Goal: Task Accomplishment & Management: Complete application form

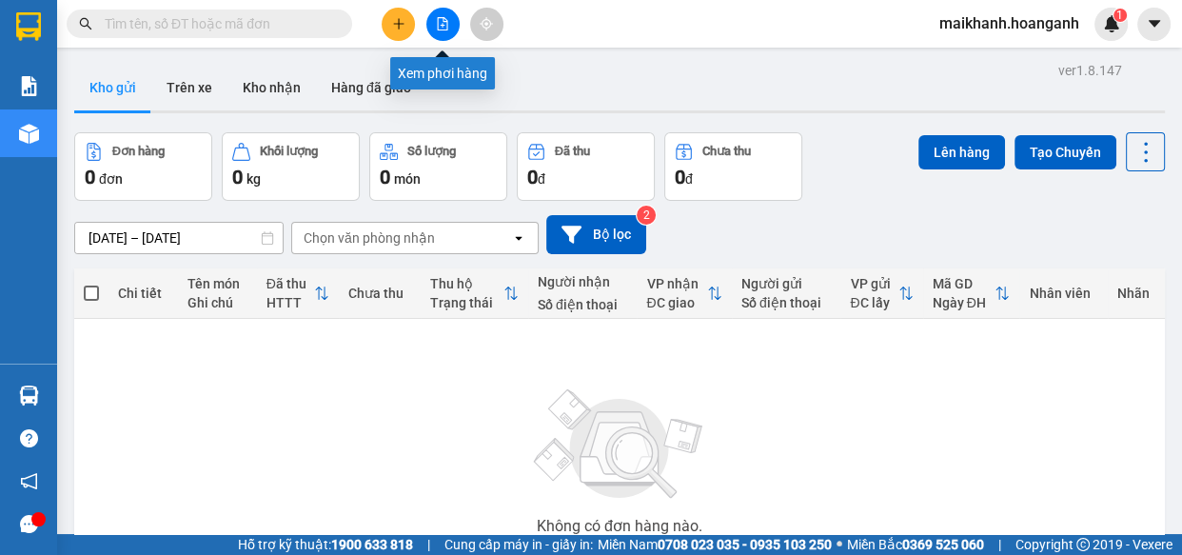
click at [446, 26] on icon "file-add" at bounding box center [442, 23] width 13 height 13
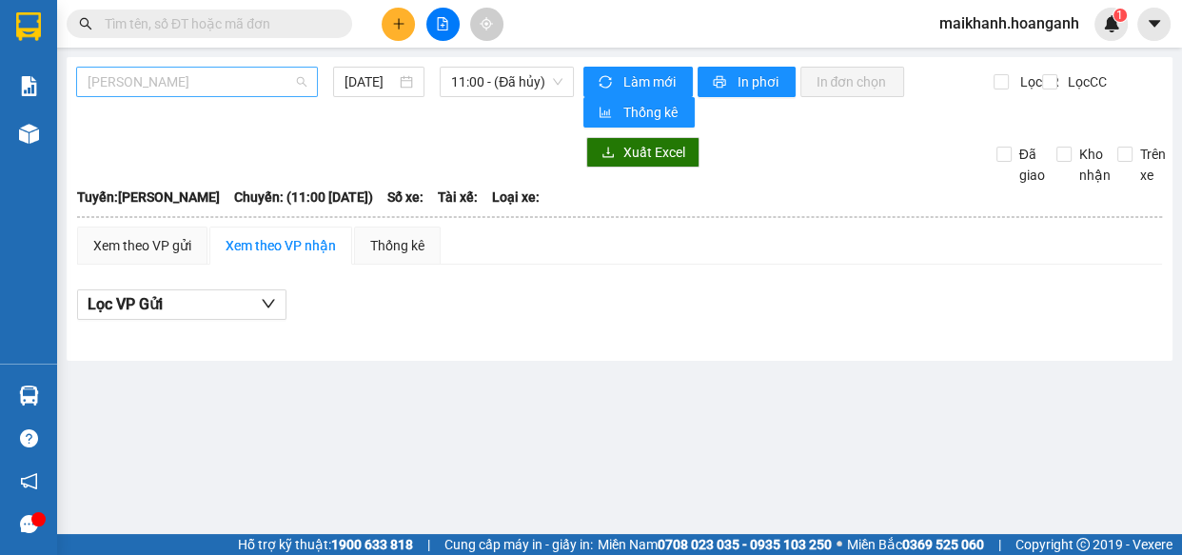
click at [225, 87] on span "[PERSON_NAME]" at bounding box center [197, 82] width 219 height 29
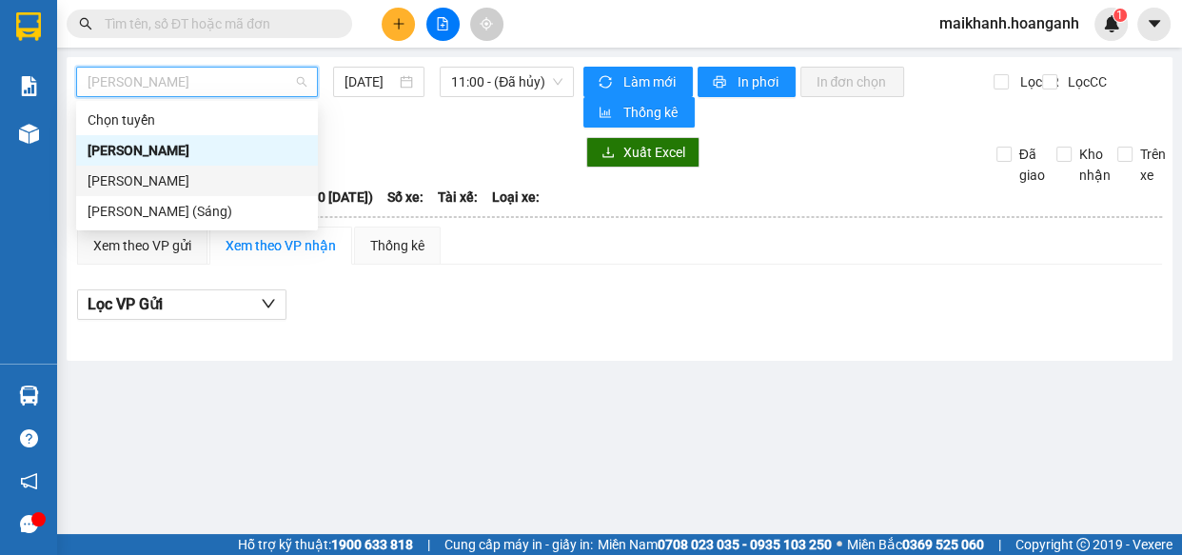
click at [221, 179] on div "[PERSON_NAME]" at bounding box center [197, 180] width 219 height 21
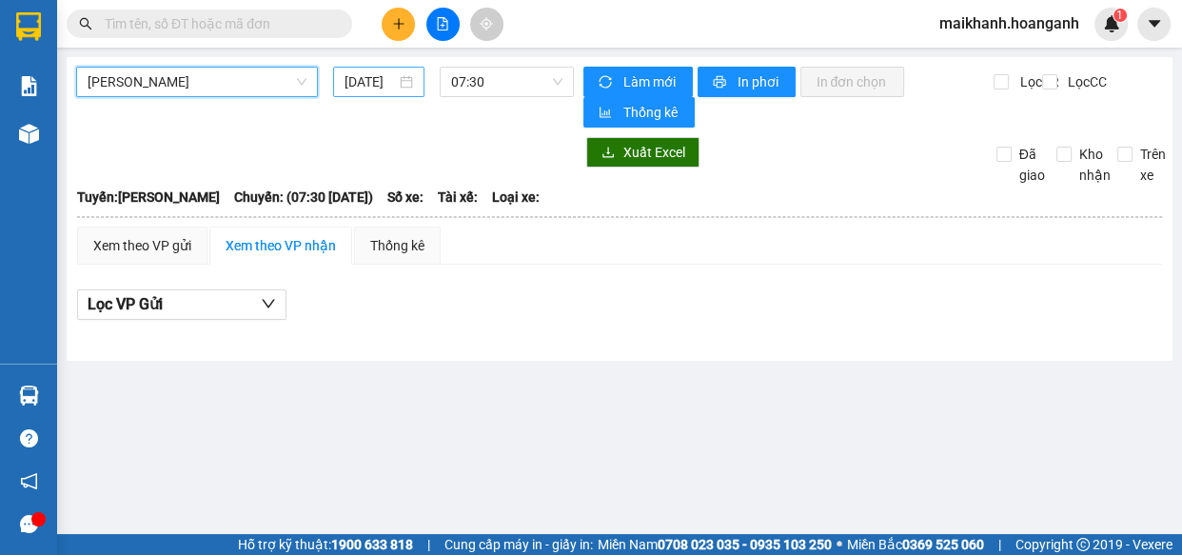
click at [361, 84] on input "[DATE]" at bounding box center [369, 81] width 51 height 21
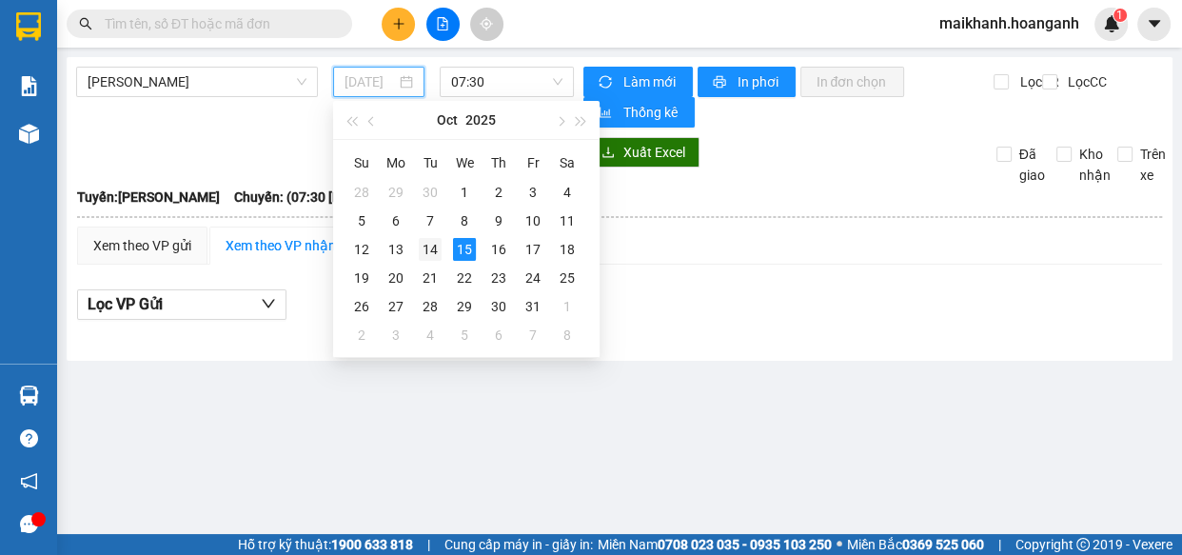
click at [429, 256] on div "14" at bounding box center [430, 249] width 23 height 23
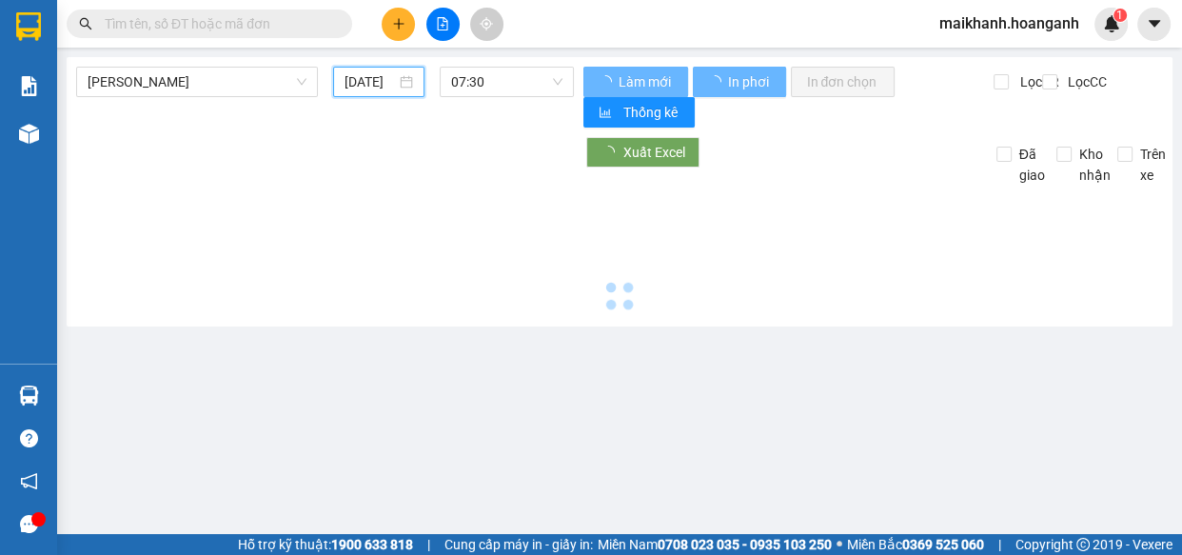
type input "[DATE]"
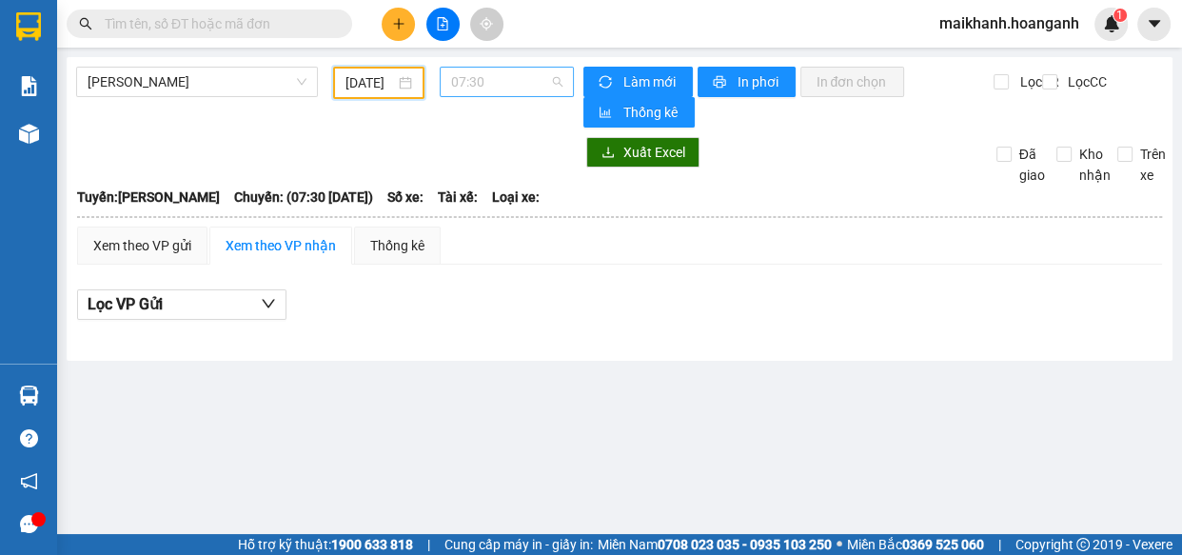
click at [551, 81] on span "07:30" at bounding box center [506, 82] width 111 height 29
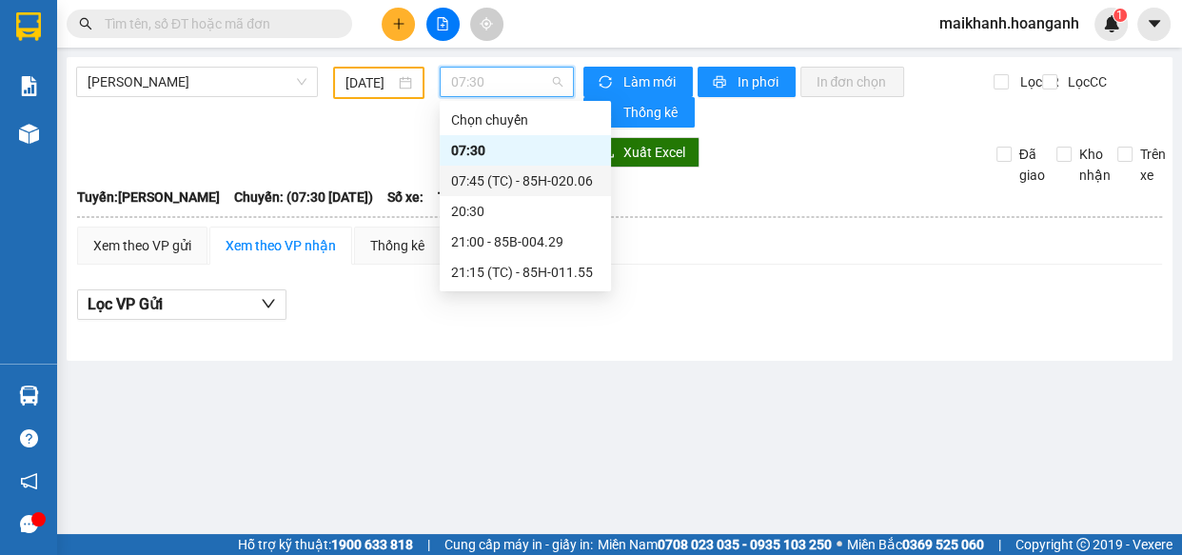
click at [553, 175] on div "07:45 (TC) - 85H-020.06" at bounding box center [525, 180] width 148 height 21
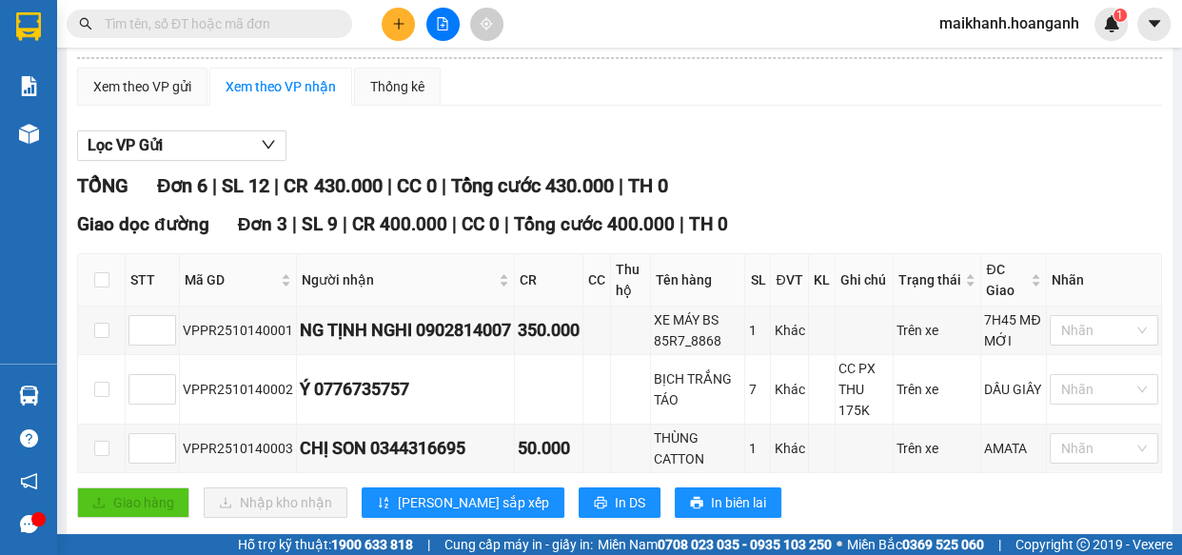
scroll to position [278, 0]
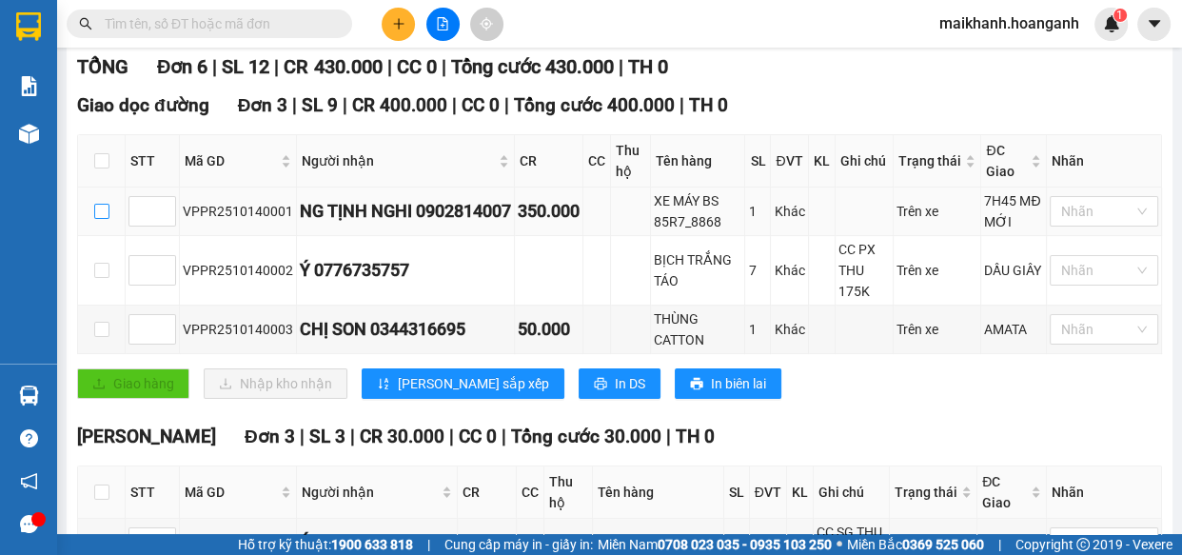
click at [103, 206] on input "checkbox" at bounding box center [101, 211] width 15 height 15
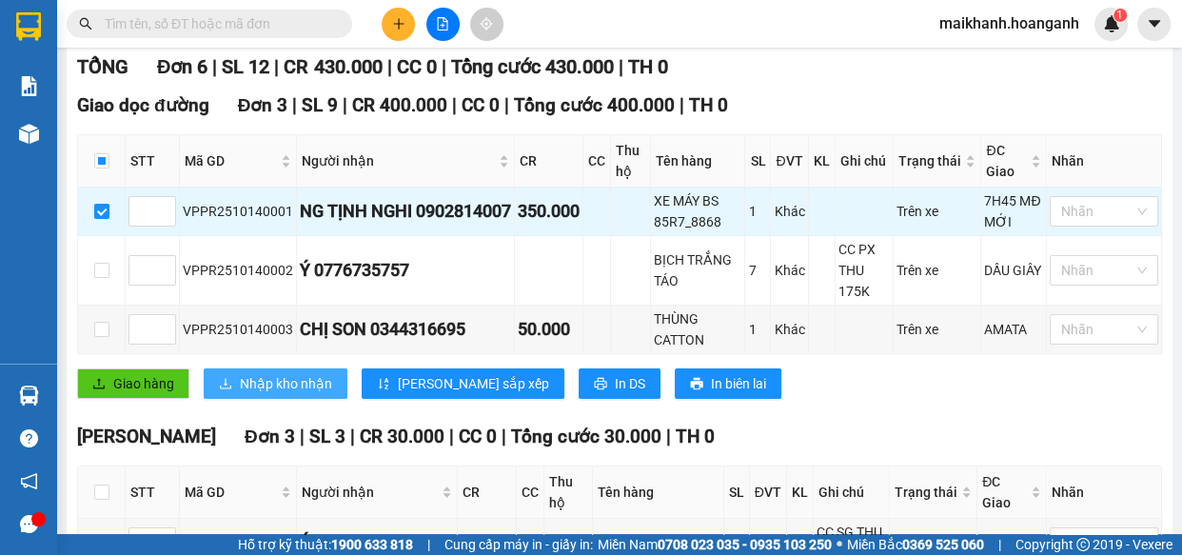
click at [303, 387] on span "Nhập kho nhận" at bounding box center [286, 383] width 92 height 21
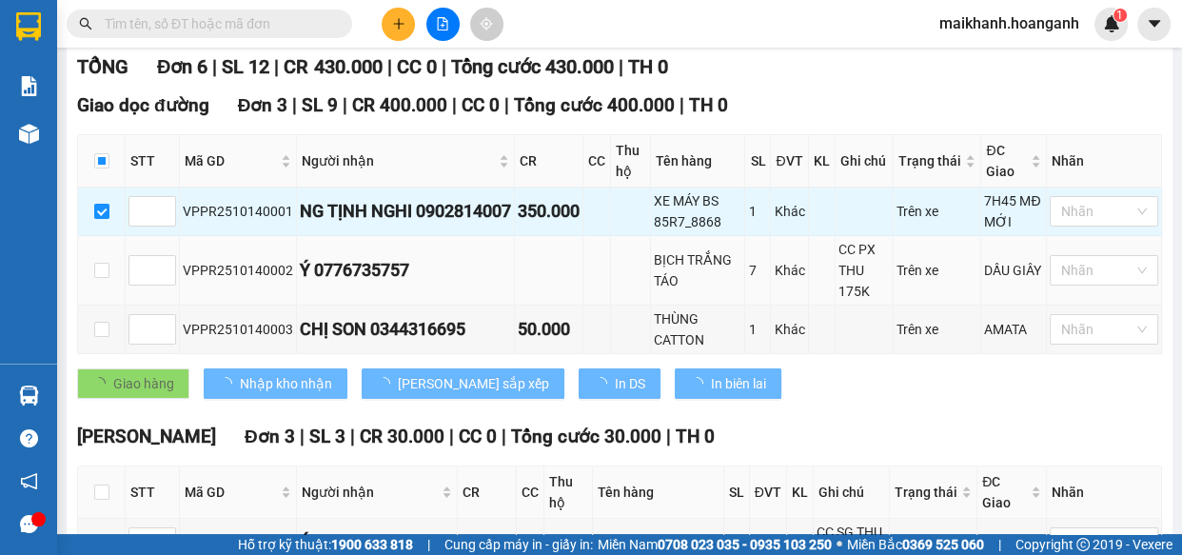
checkbox input "false"
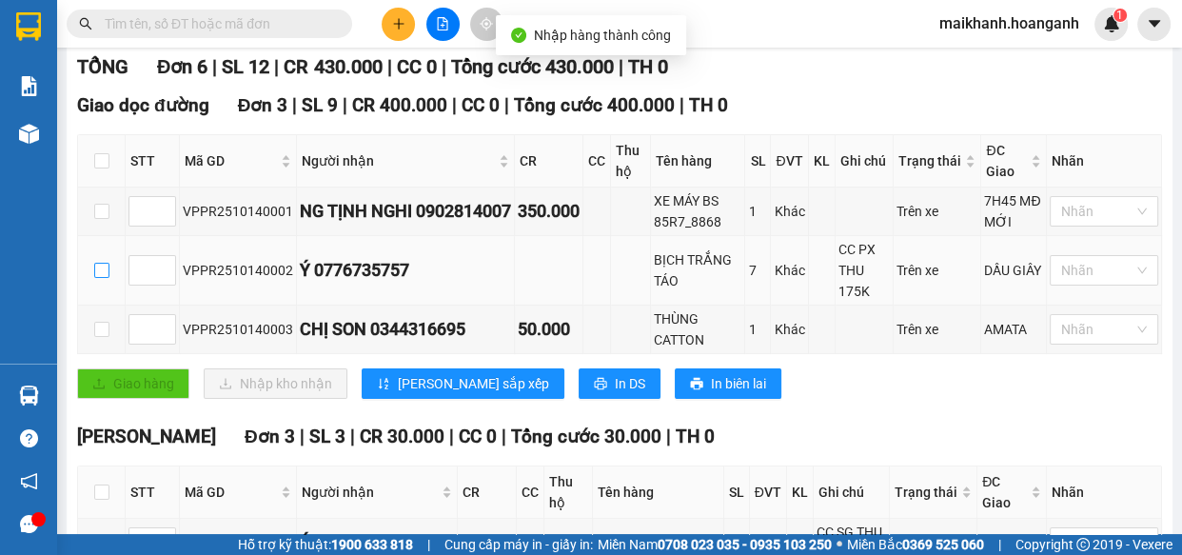
click at [104, 264] on input "checkbox" at bounding box center [101, 270] width 15 height 15
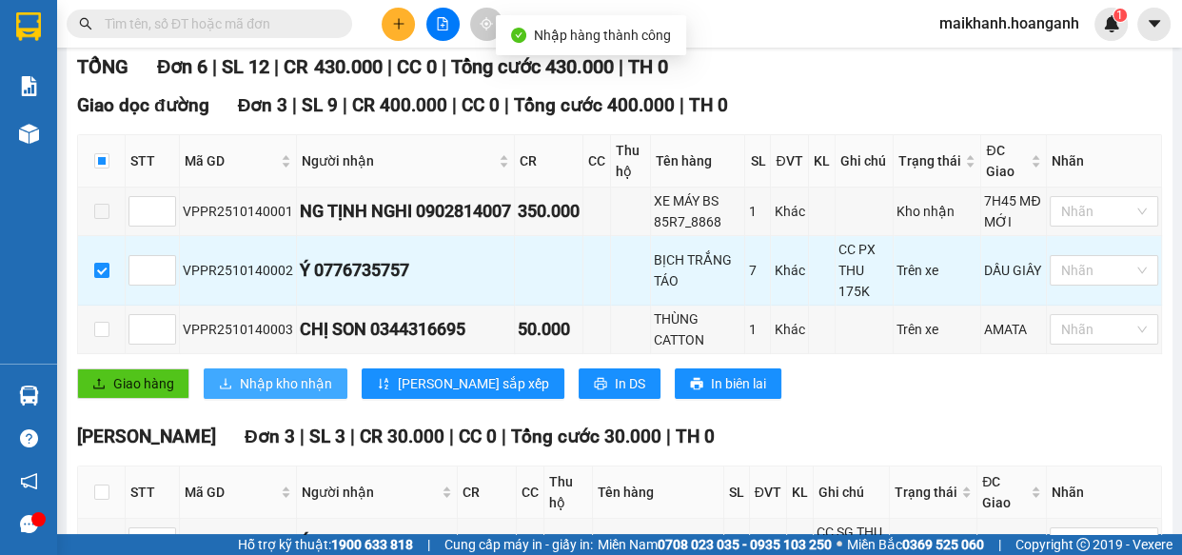
click at [281, 385] on span "Nhập kho nhận" at bounding box center [286, 383] width 92 height 21
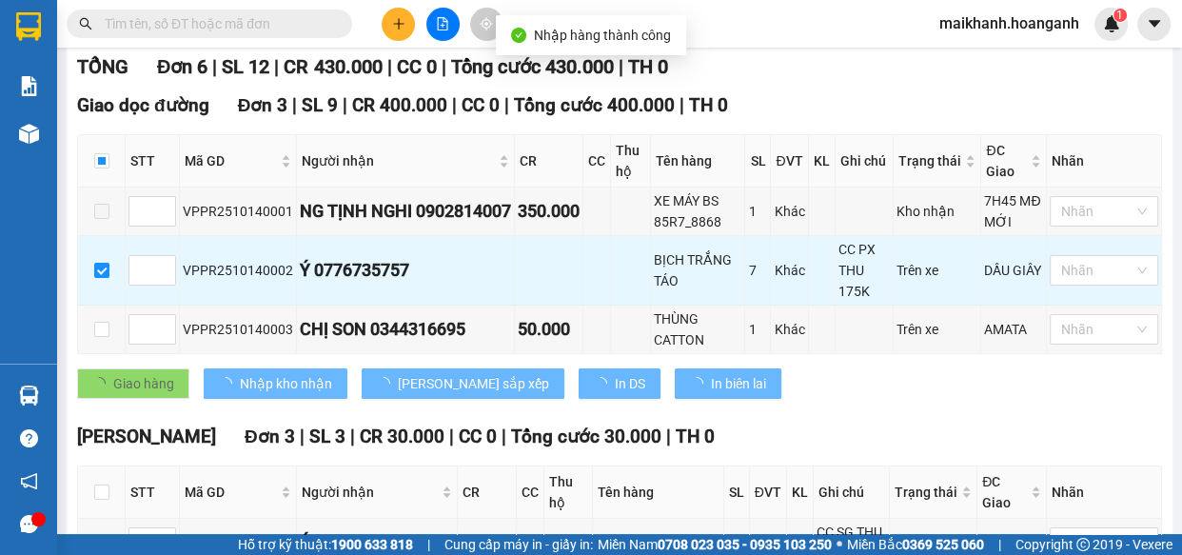
checkbox input "false"
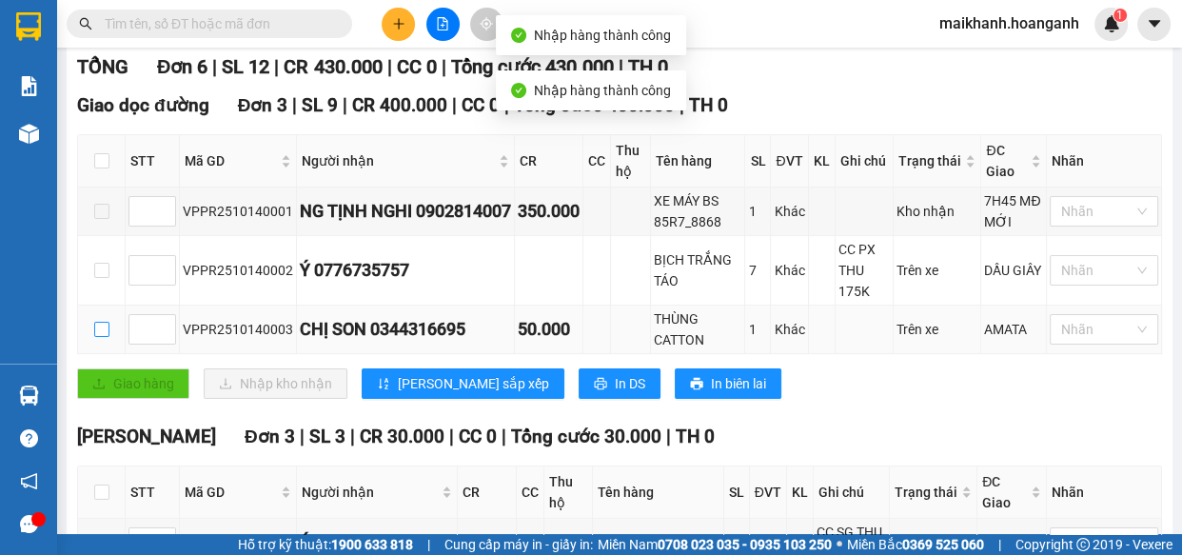
click at [104, 327] on input "checkbox" at bounding box center [101, 329] width 15 height 15
checkbox input "true"
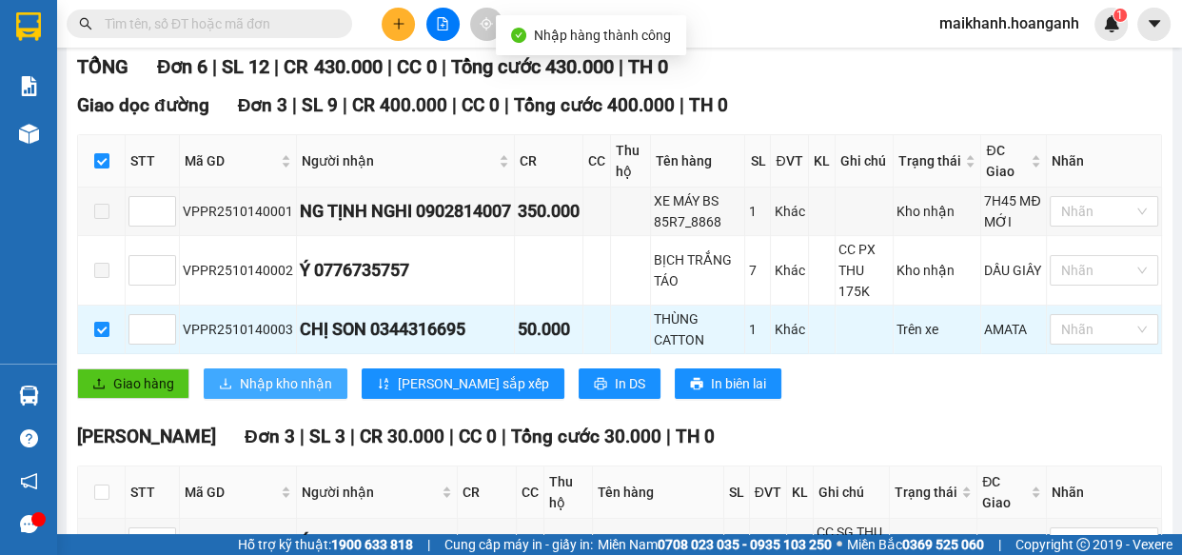
click at [283, 379] on span "Nhập kho nhận" at bounding box center [286, 383] width 92 height 21
checkbox input "false"
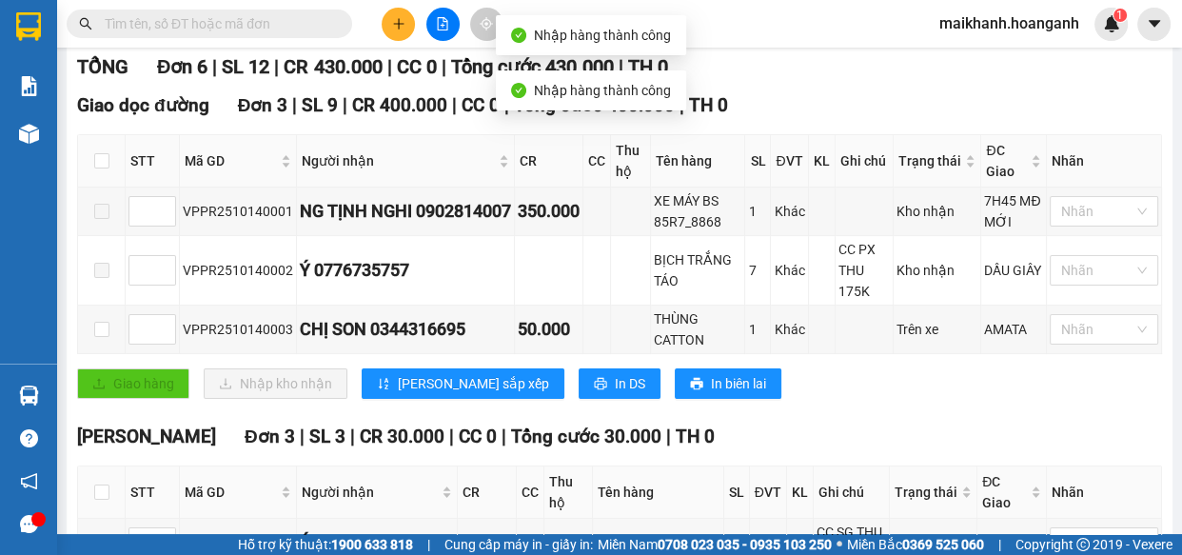
scroll to position [504, 0]
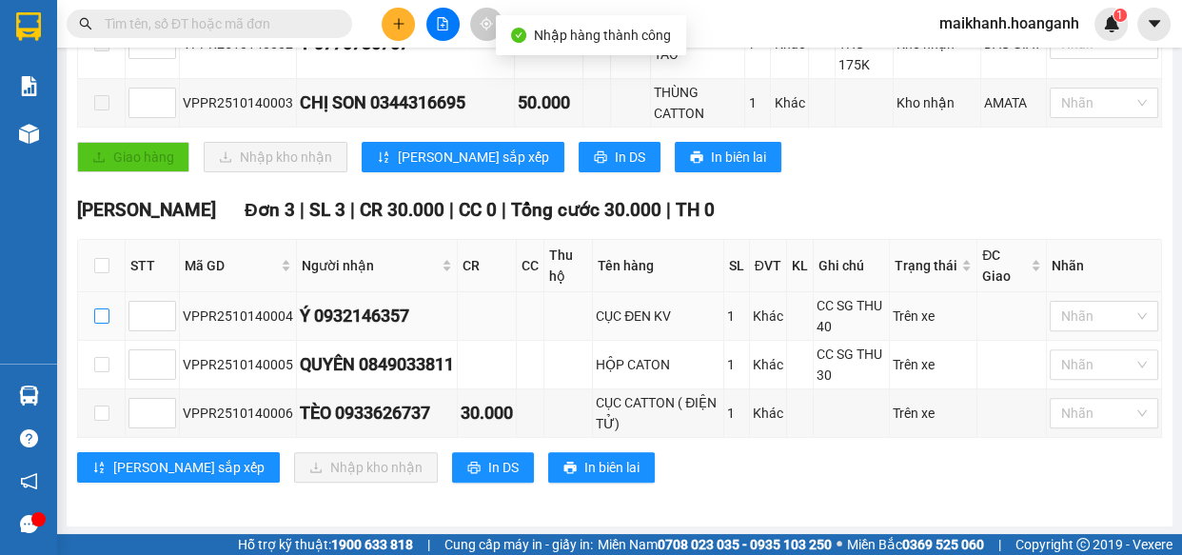
click at [94, 310] on input "checkbox" at bounding box center [101, 315] width 15 height 15
checkbox input "true"
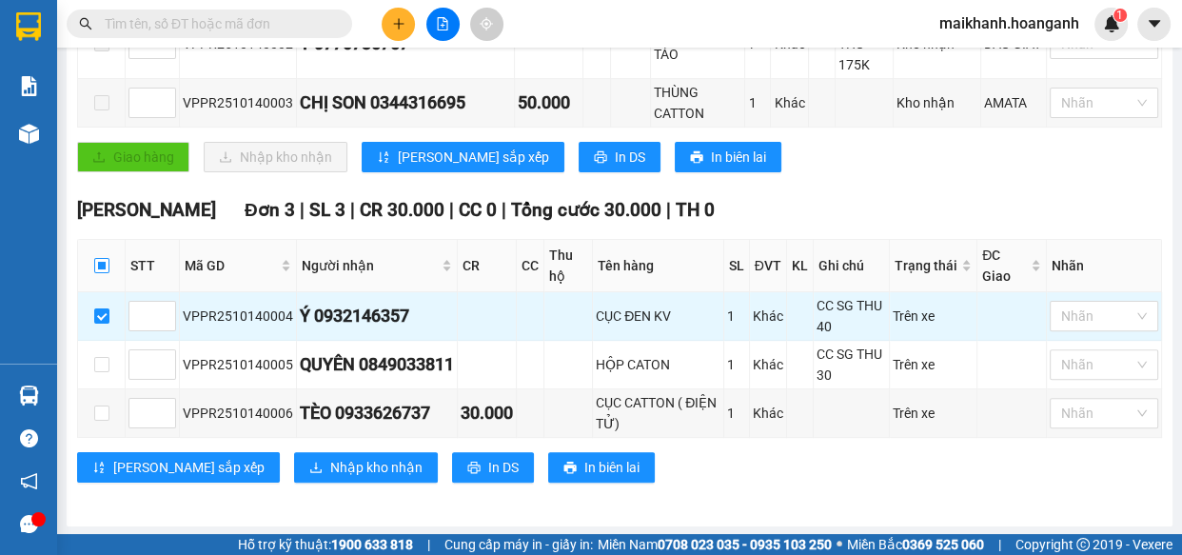
click at [104, 263] on input "checkbox" at bounding box center [101, 265] width 15 height 15
checkbox input "true"
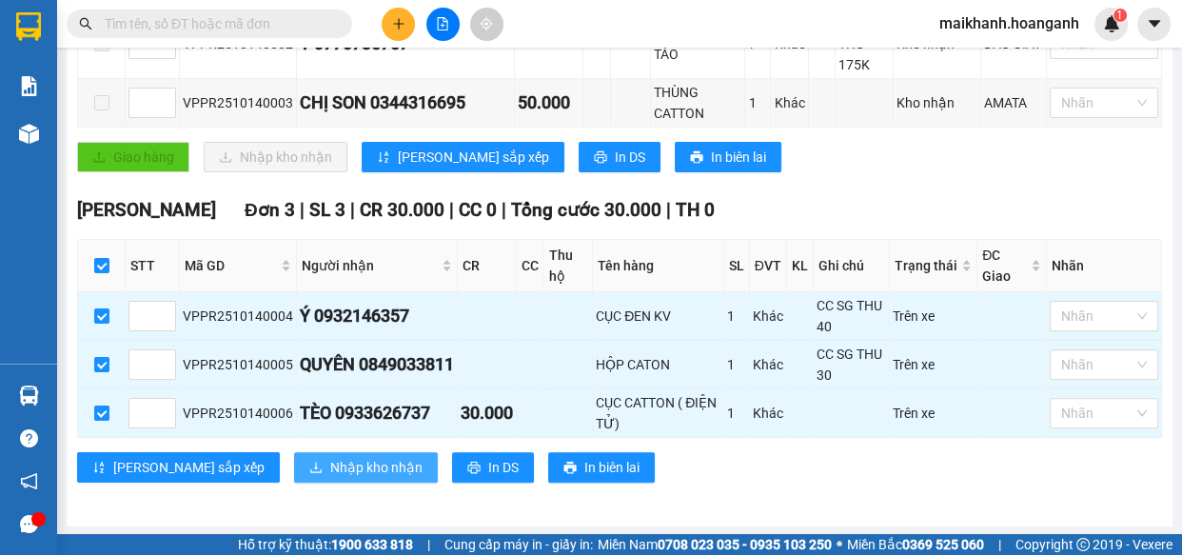
click at [330, 468] on span "Nhập kho nhận" at bounding box center [376, 467] width 92 height 21
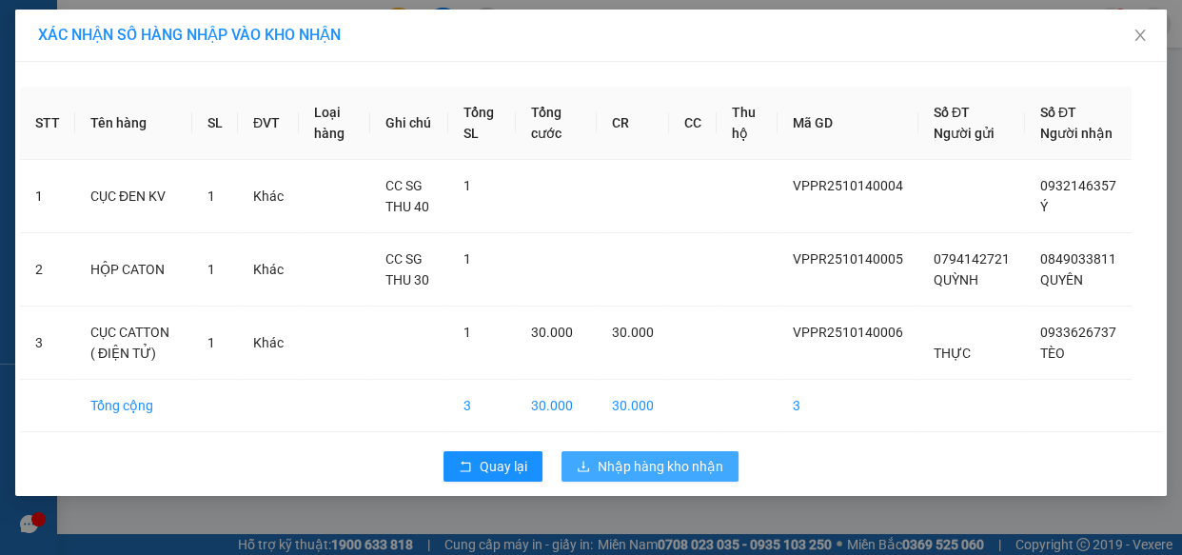
click at [661, 477] on span "Nhập hàng kho nhận" at bounding box center [660, 466] width 126 height 21
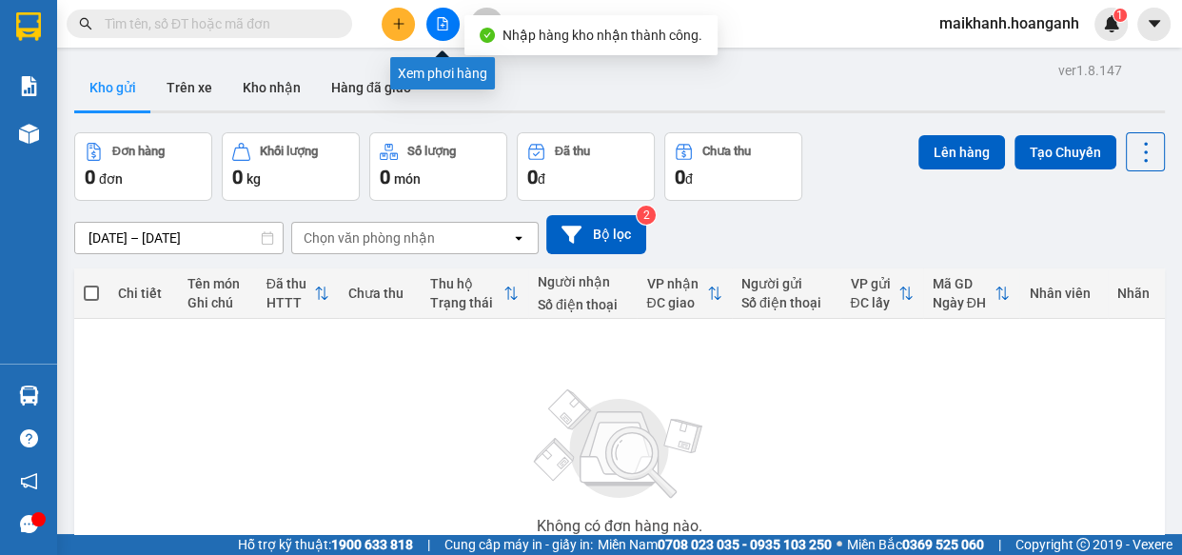
click at [446, 23] on icon "file-add" at bounding box center [443, 23] width 10 height 13
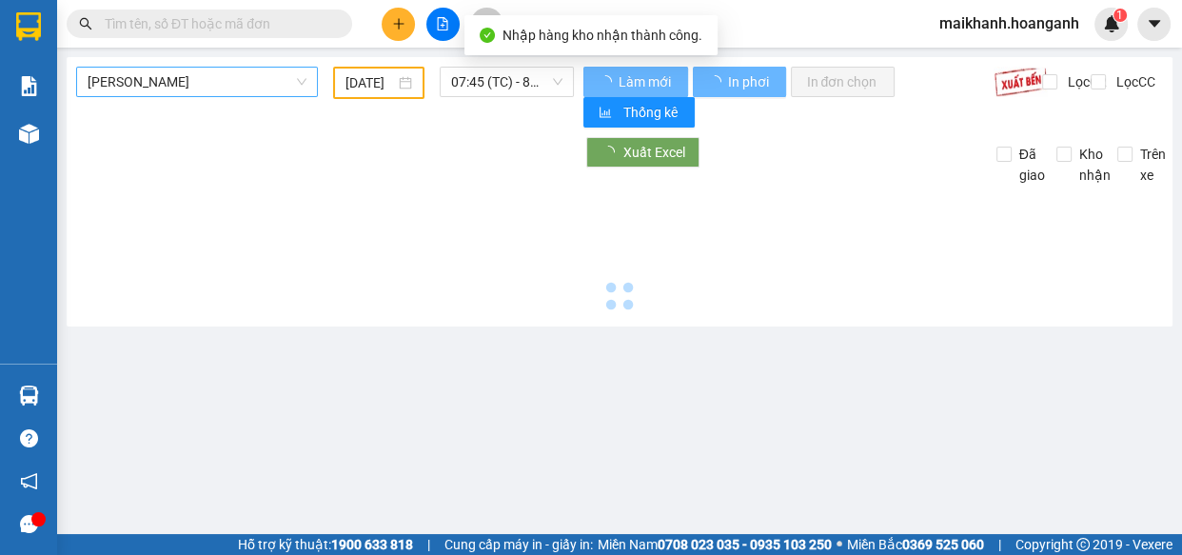
type input "[DATE]"
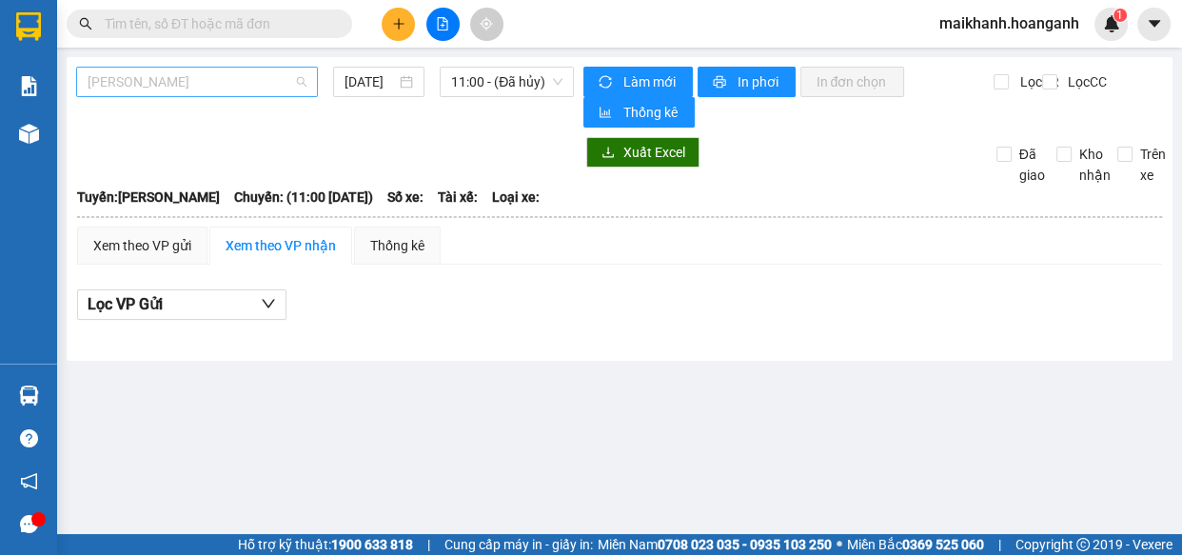
click at [219, 80] on span "[PERSON_NAME]" at bounding box center [197, 82] width 219 height 29
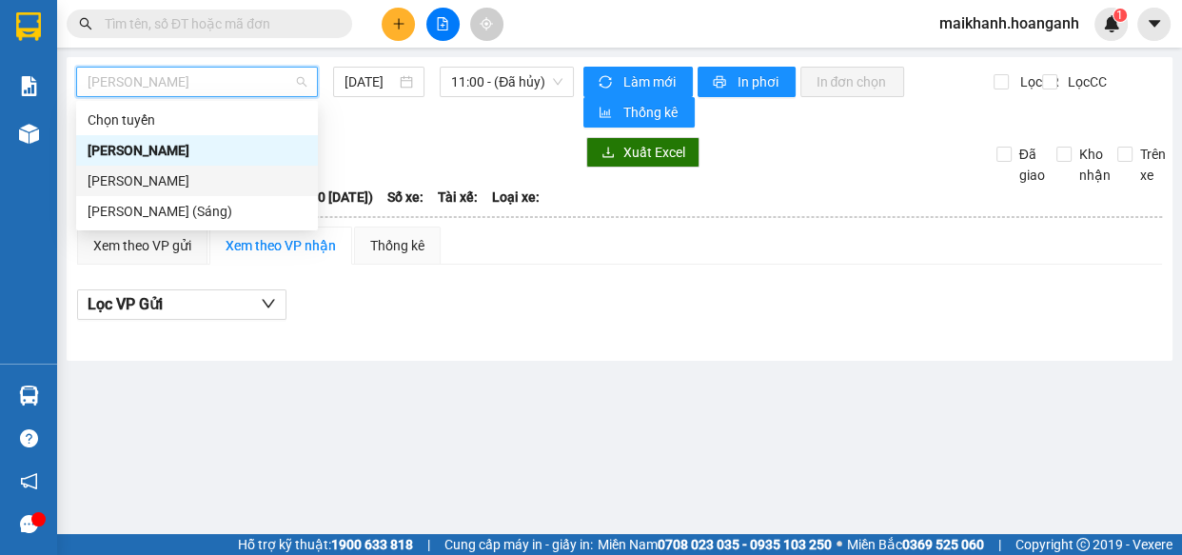
click at [210, 178] on div "[PERSON_NAME]" at bounding box center [197, 180] width 219 height 21
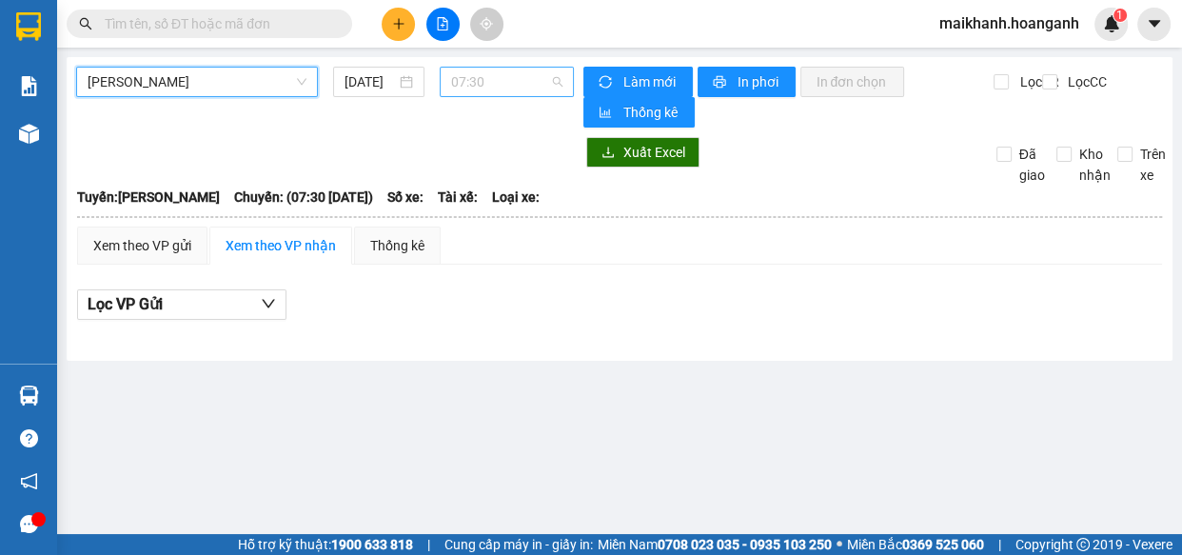
click at [520, 85] on span "07:30" at bounding box center [506, 82] width 111 height 29
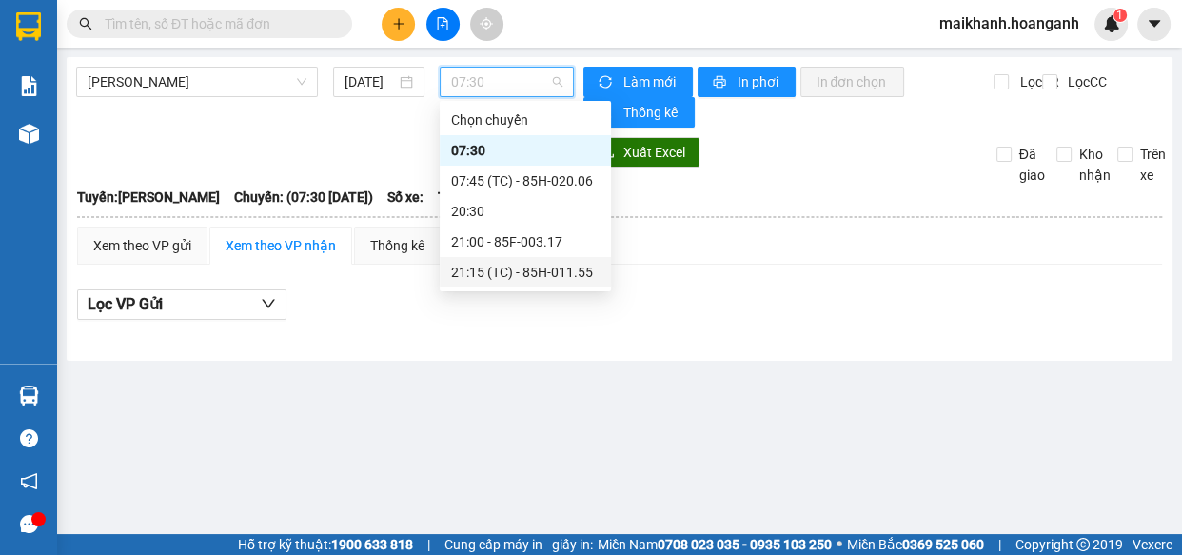
click at [571, 273] on div "21:15 (TC) - 85H-011.55" at bounding box center [525, 272] width 148 height 21
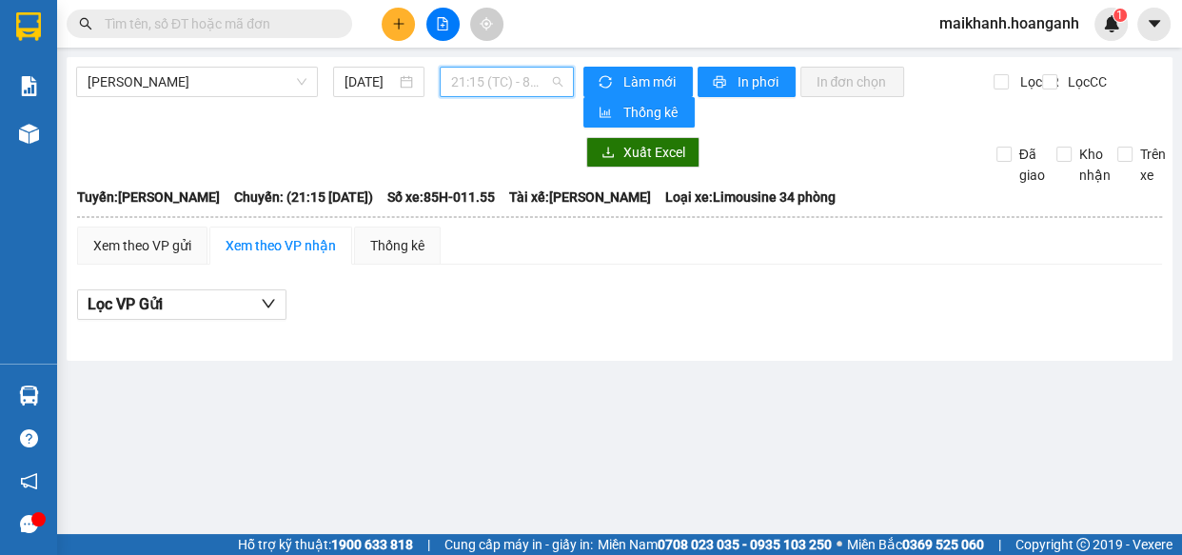
click at [542, 74] on span "21:15 (TC) - 85H-011.55" at bounding box center [506, 82] width 111 height 29
click at [371, 83] on input "[DATE]" at bounding box center [369, 81] width 51 height 21
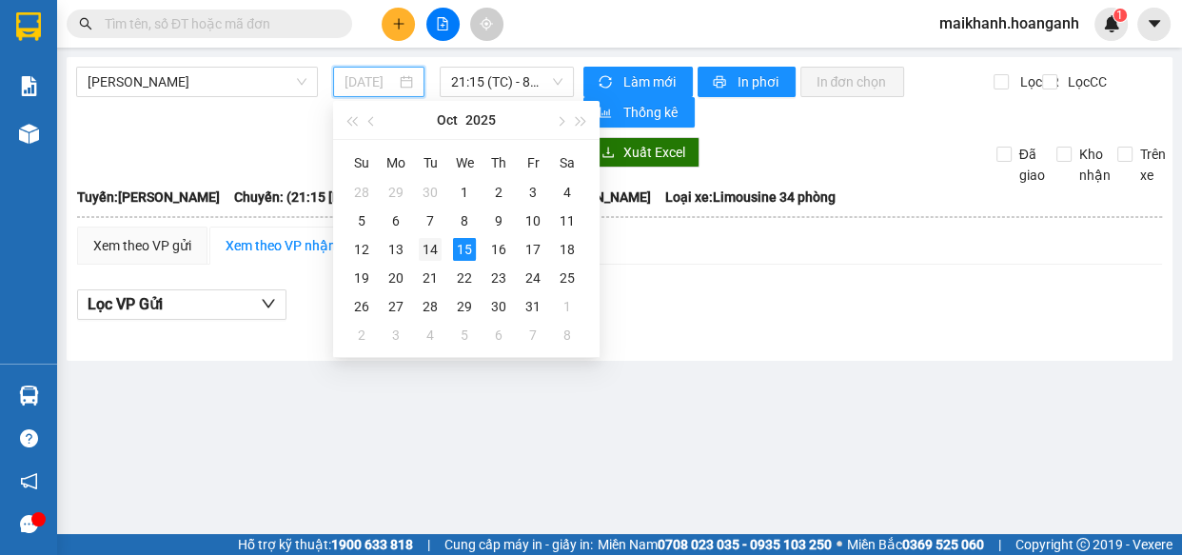
click at [426, 247] on div "14" at bounding box center [430, 249] width 23 height 23
type input "[DATE]"
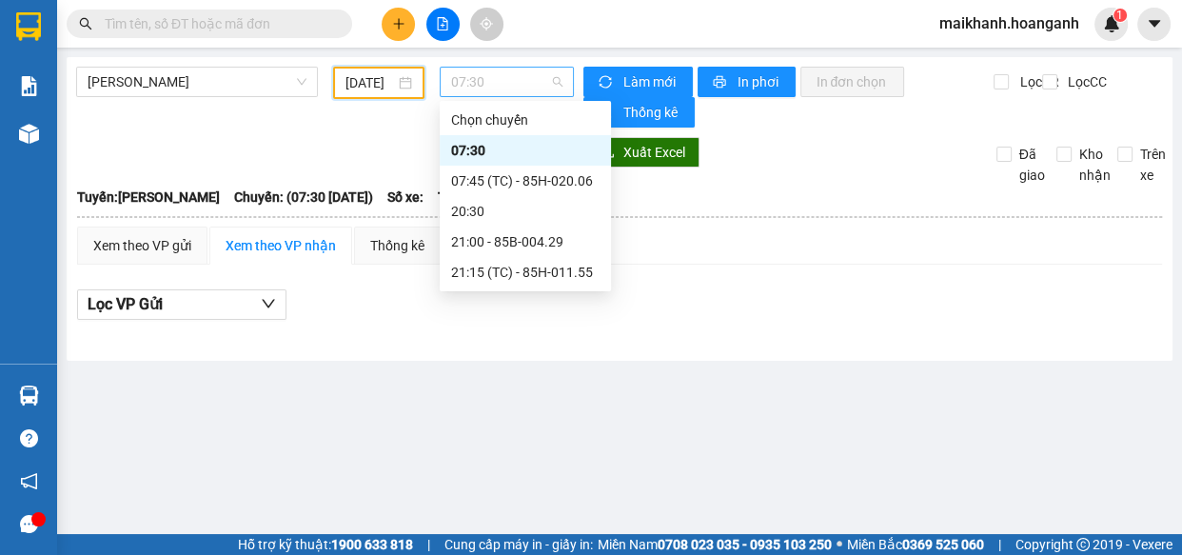
click at [536, 83] on span "07:30" at bounding box center [506, 82] width 111 height 29
click at [567, 270] on div "21:15 (TC) - 85H-011.55" at bounding box center [525, 272] width 148 height 21
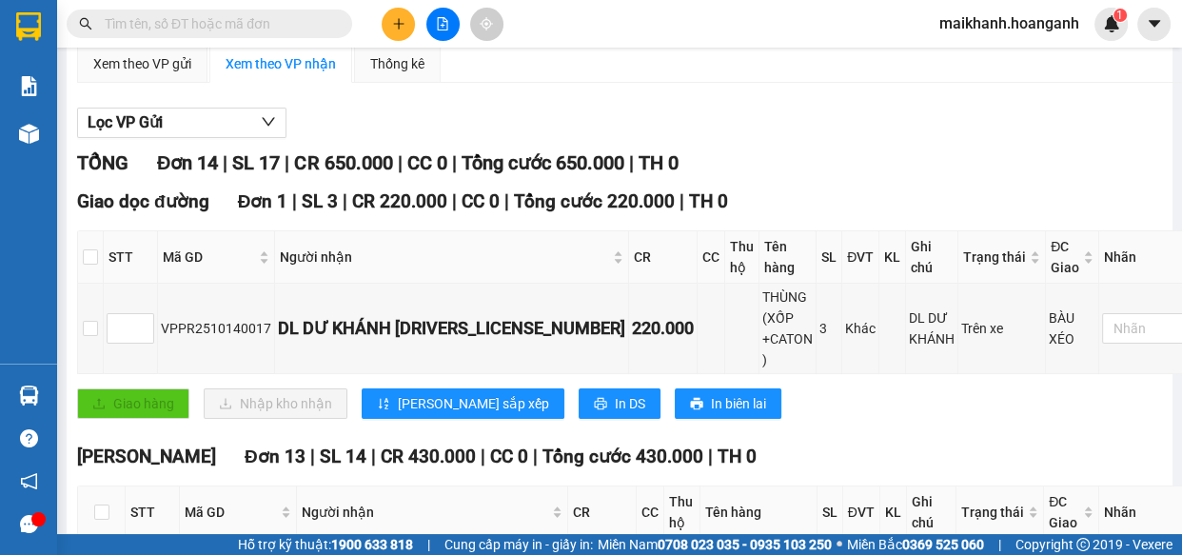
scroll to position [208, 0]
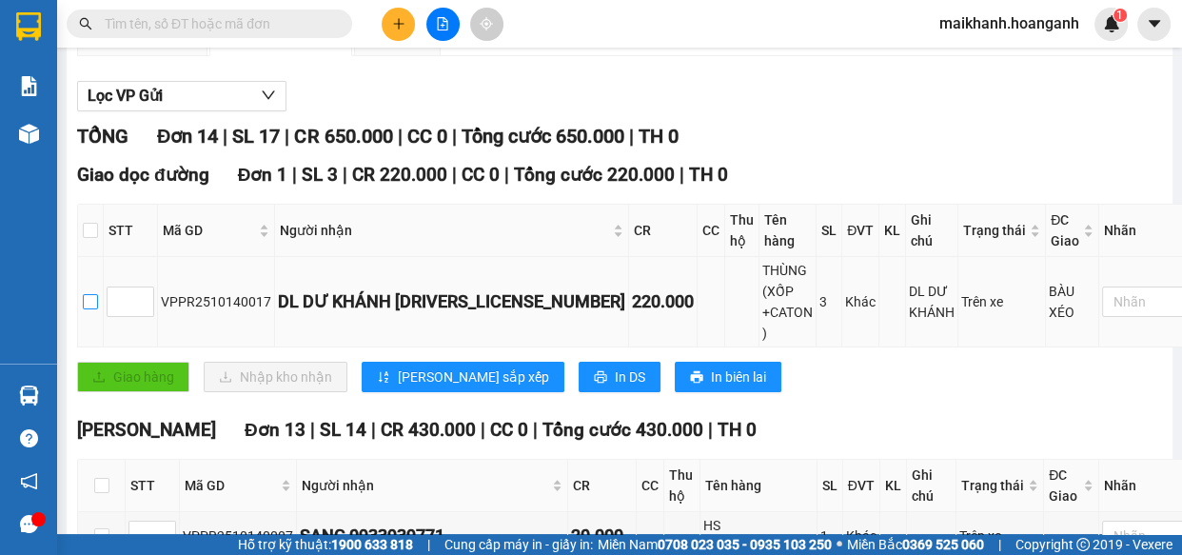
click at [98, 294] on input "checkbox" at bounding box center [90, 301] width 15 height 15
checkbox input "true"
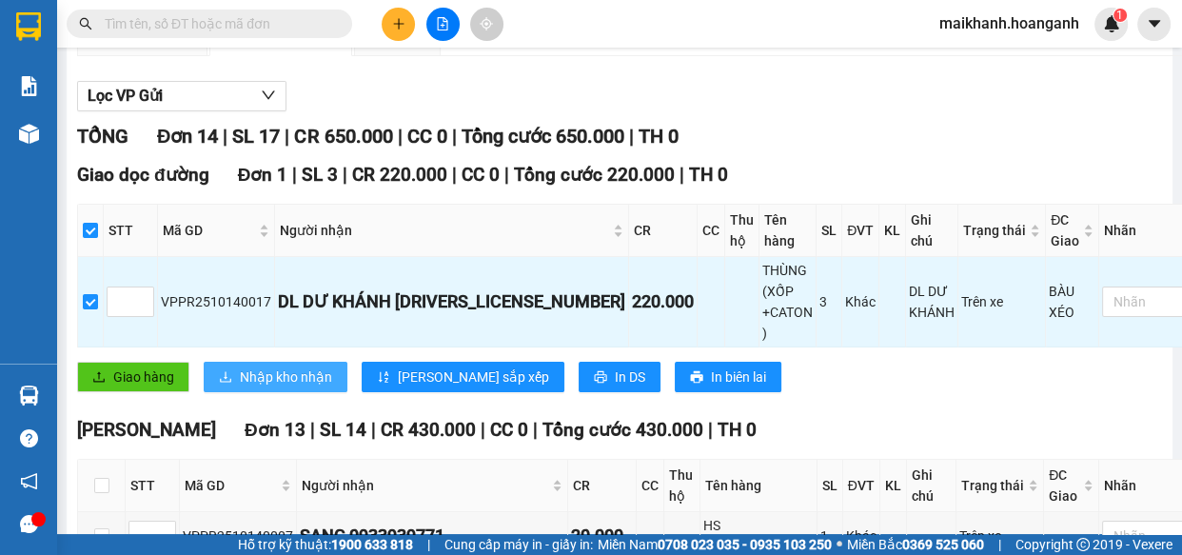
click at [257, 366] on span "Nhập kho nhận" at bounding box center [286, 376] width 92 height 21
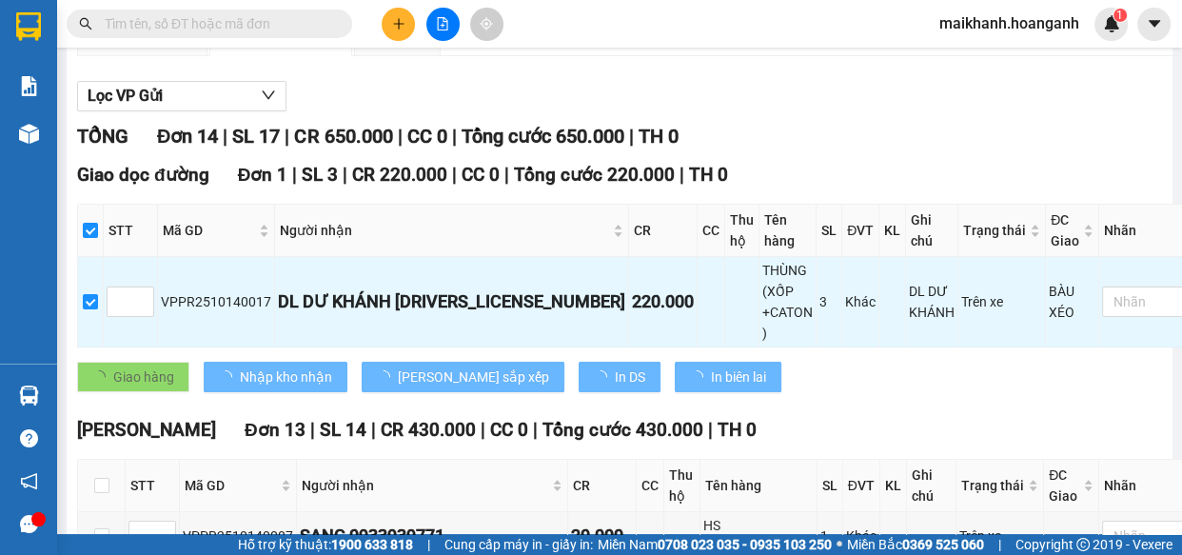
checkbox input "false"
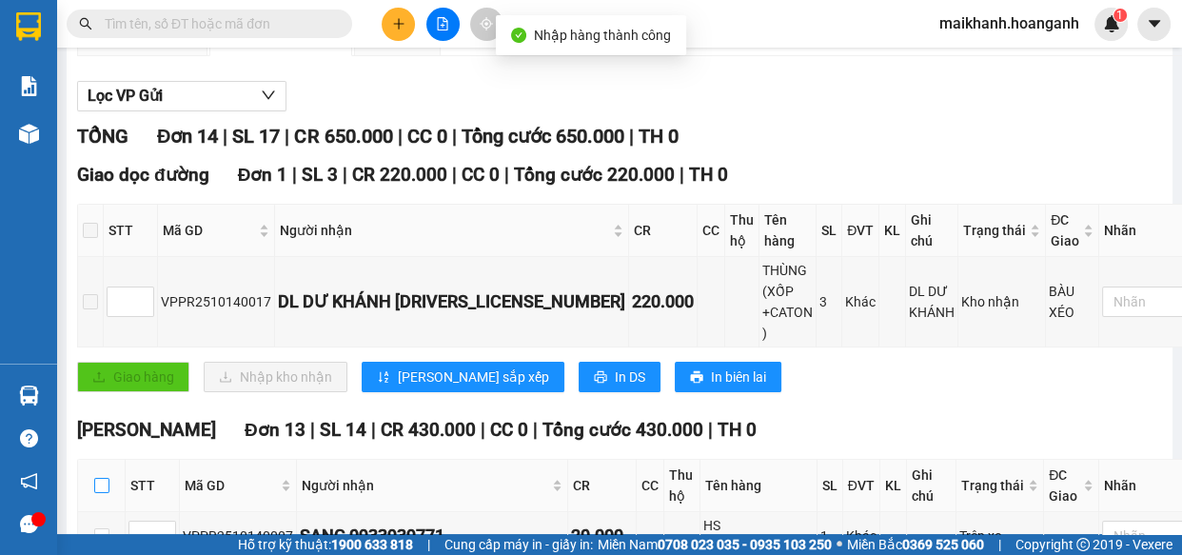
click at [101, 478] on input "checkbox" at bounding box center [101, 485] width 15 height 15
checkbox input "true"
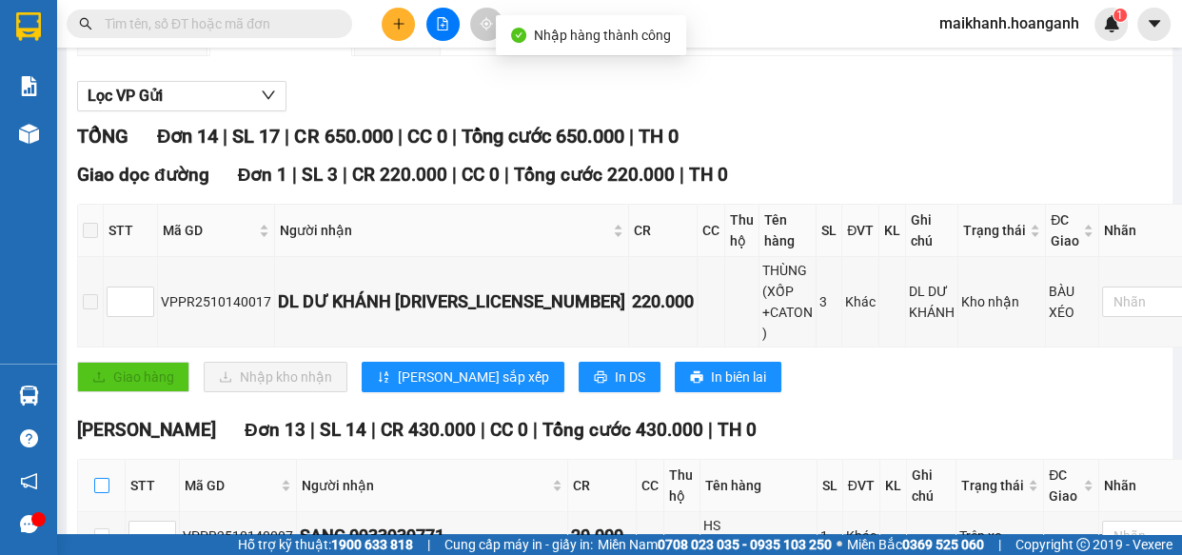
checkbox input "true"
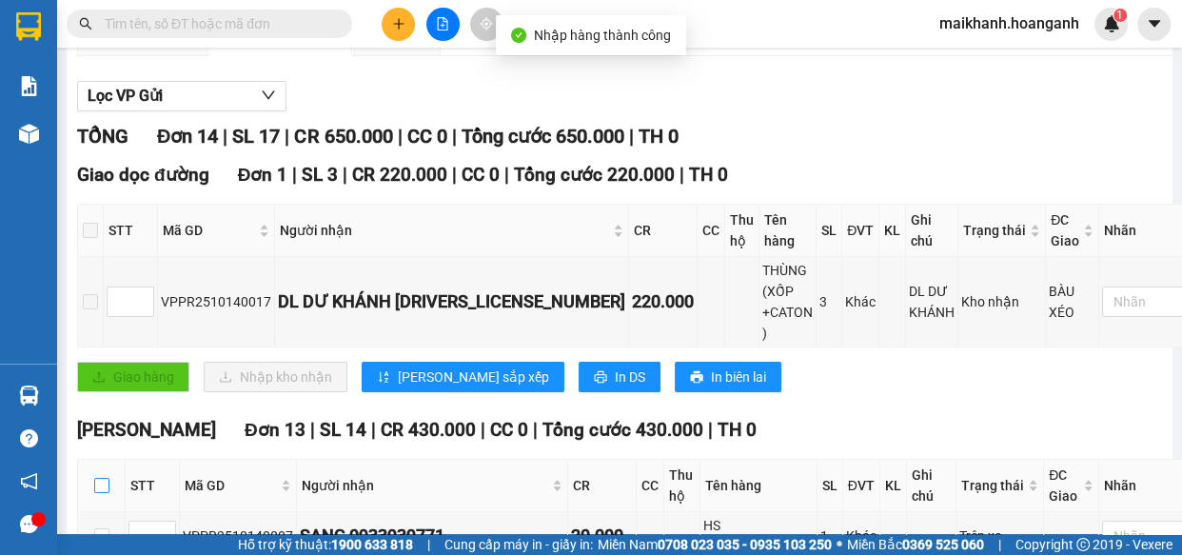
checkbox input "true"
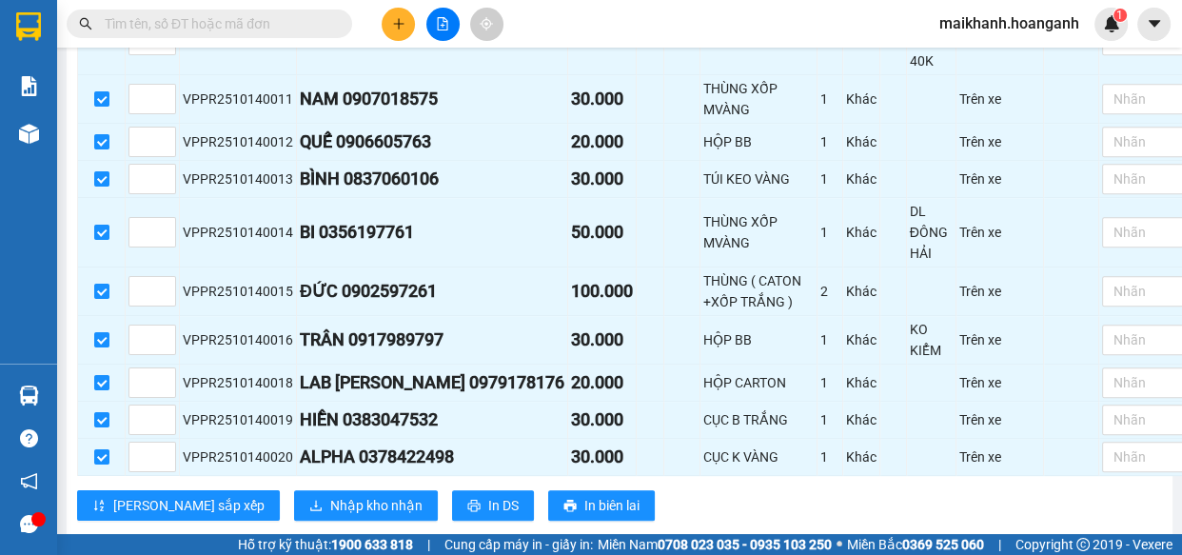
scroll to position [942, 0]
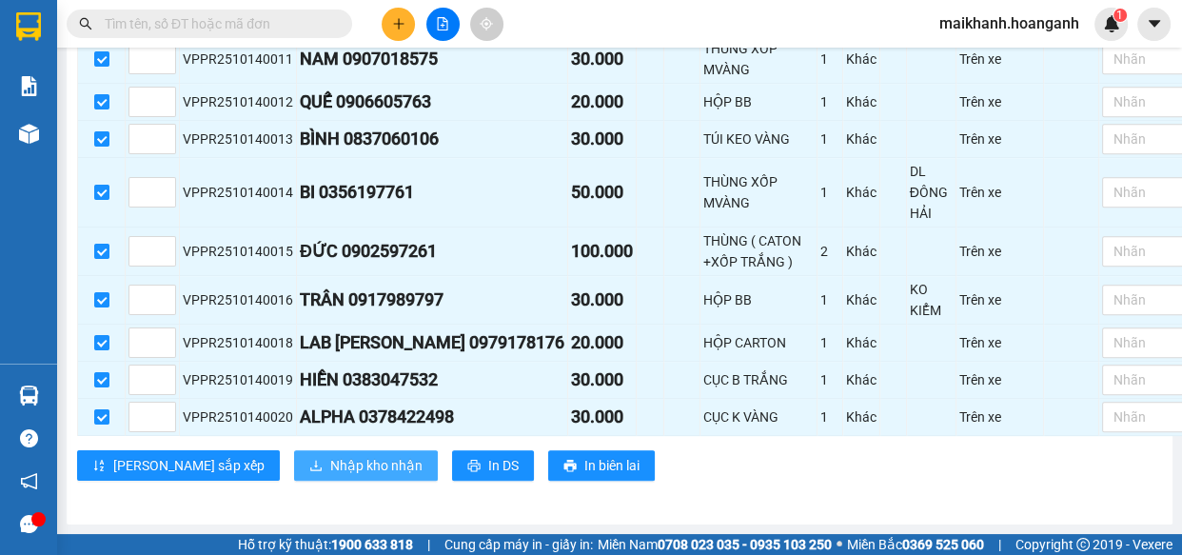
click at [330, 457] on span "Nhập kho nhận" at bounding box center [376, 465] width 92 height 21
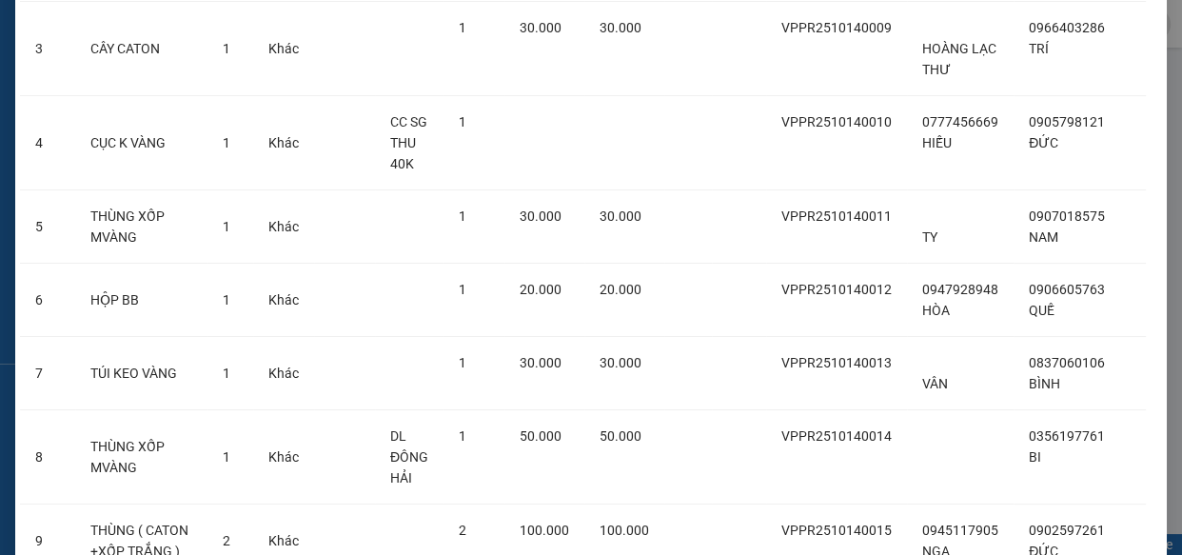
scroll to position [779, 0]
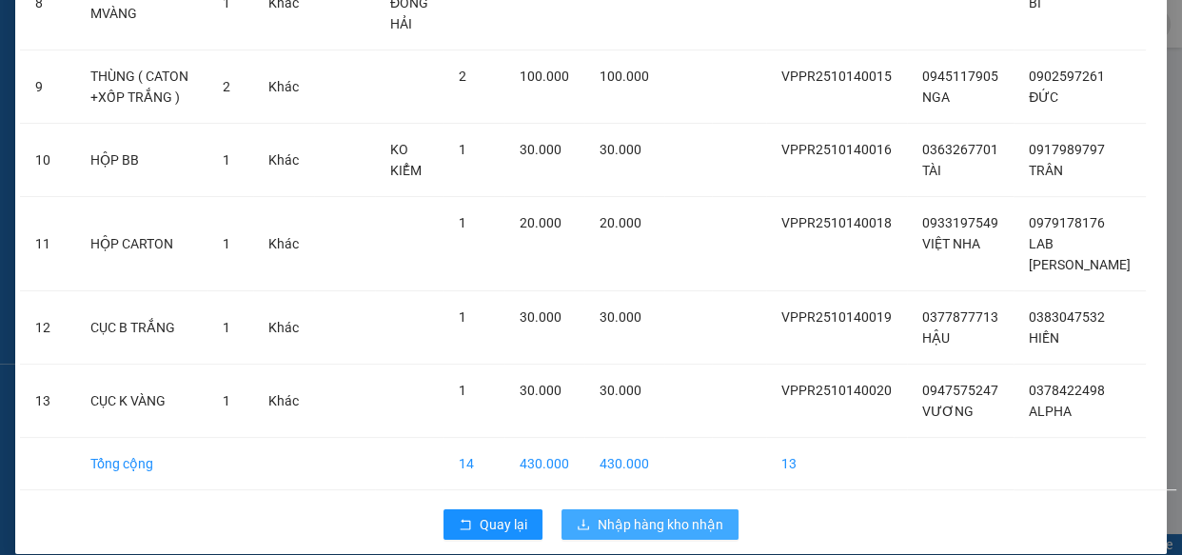
click at [640, 514] on span "Nhập hàng kho nhận" at bounding box center [660, 524] width 126 height 21
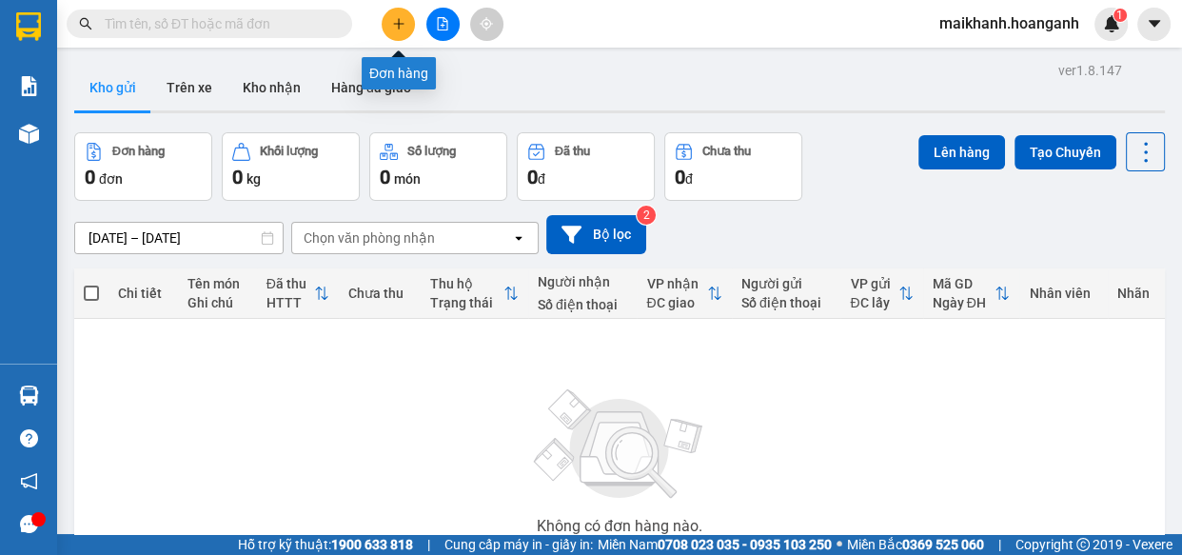
click at [400, 24] on icon "plus" at bounding box center [398, 23] width 10 height 1
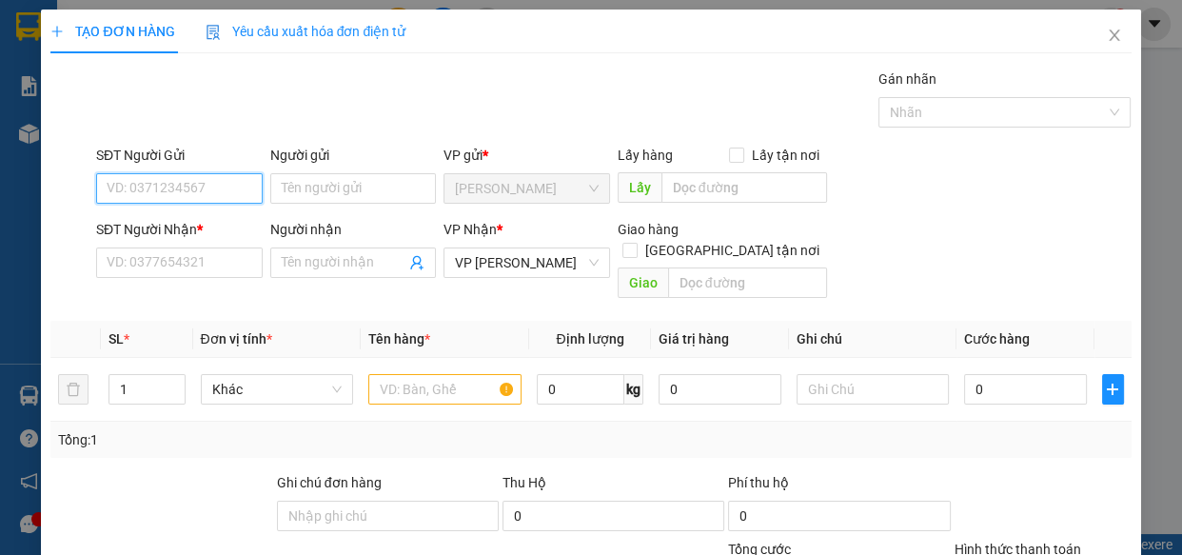
click at [221, 195] on input "SĐT Người Gửi" at bounding box center [179, 188] width 166 height 30
click at [214, 234] on div "0869063355 - LAN ANH" at bounding box center [178, 226] width 142 height 21
type input "0869063355"
type input "LAN ANH"
type input "170.000"
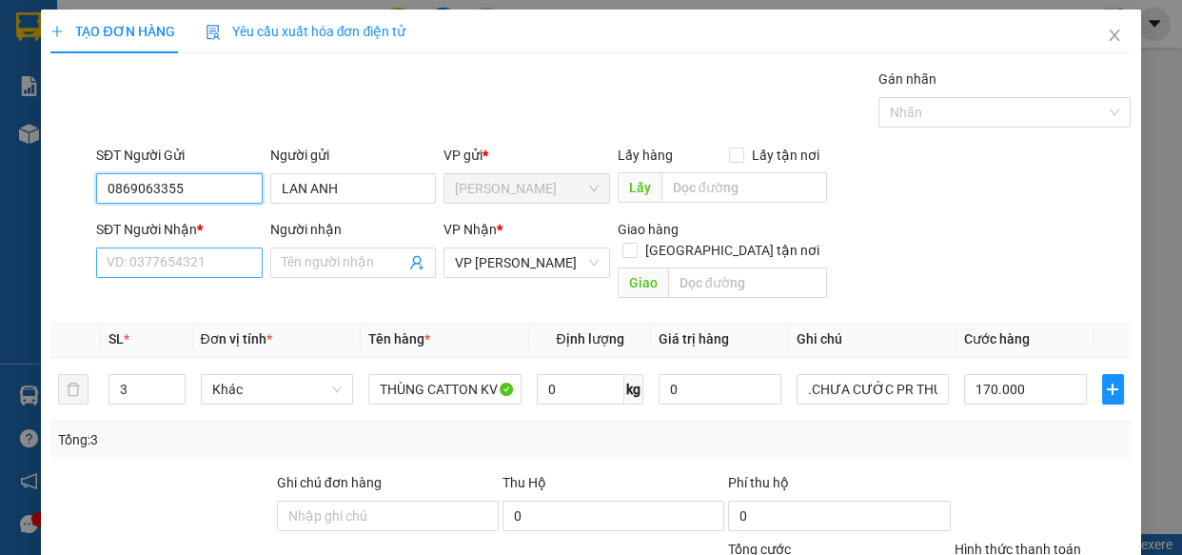
type input "0869063355"
click at [235, 269] on input "SĐT Người Nhận *" at bounding box center [179, 262] width 166 height 30
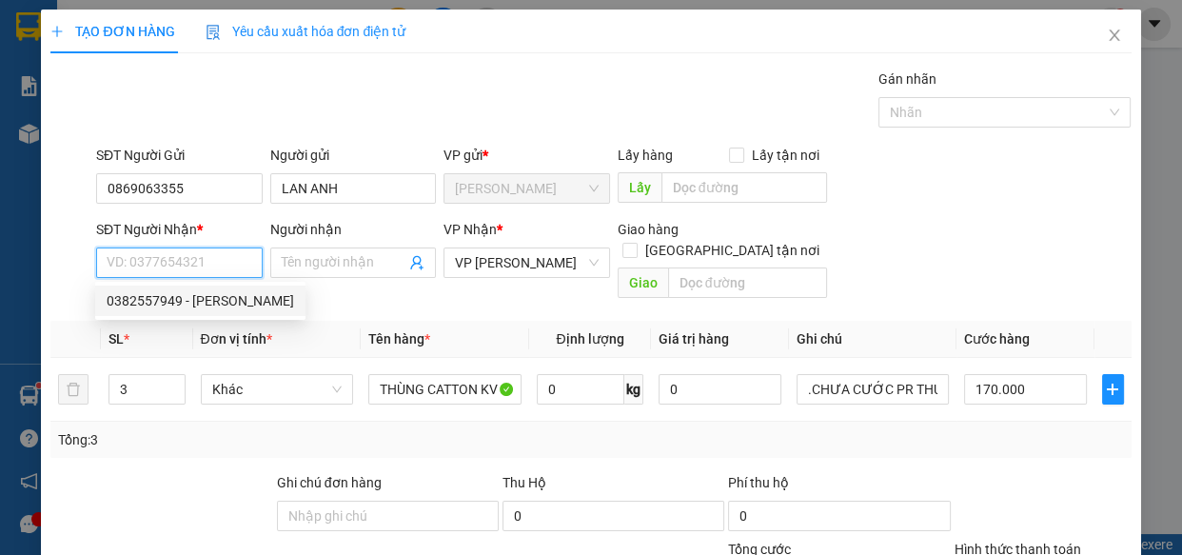
click at [206, 304] on div "0382557949 - [PERSON_NAME]" at bounding box center [200, 300] width 187 height 21
type input "0382557949"
type input "[PERSON_NAME]"
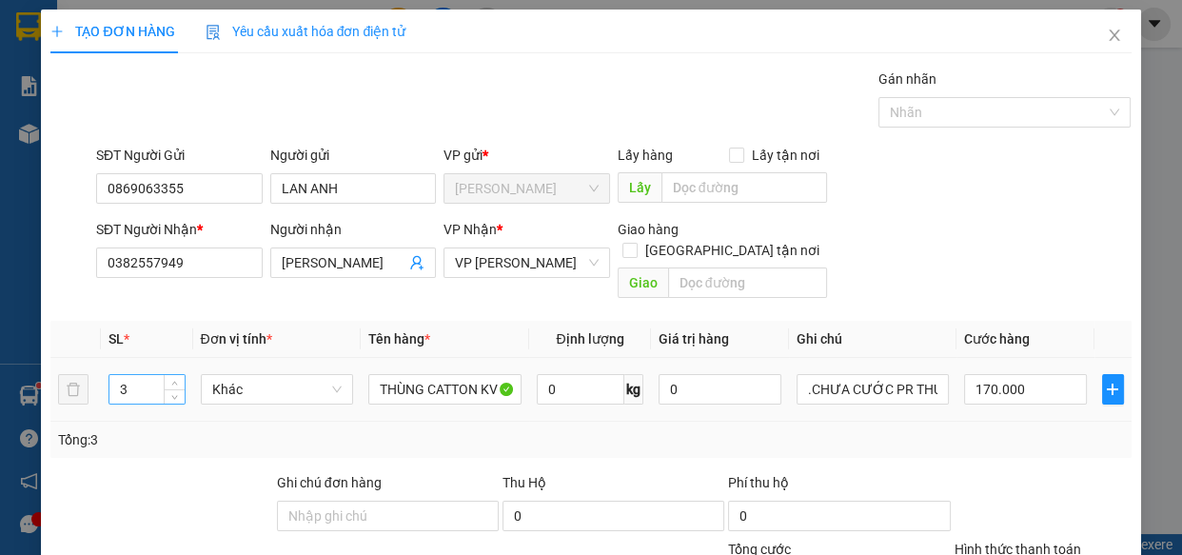
click at [138, 375] on input "3" at bounding box center [146, 389] width 74 height 29
type input "2"
click at [1039, 376] on input "170.000" at bounding box center [1025, 389] width 123 height 30
type input "0"
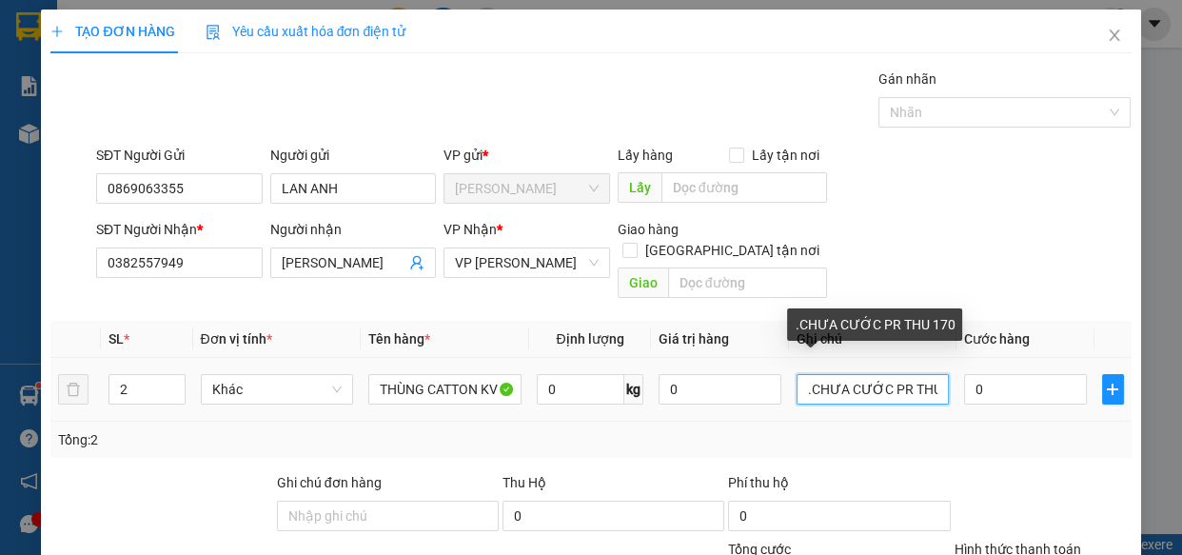
click at [929, 374] on input ".CHƯA CƯỚC PR THU 170" at bounding box center [872, 389] width 153 height 30
click at [929, 374] on input ".CHƯA CƯỚC PR TH170" at bounding box center [872, 389] width 153 height 30
click at [929, 374] on input ".CHƯA CƯỚC PR T0" at bounding box center [872, 389] width 153 height 30
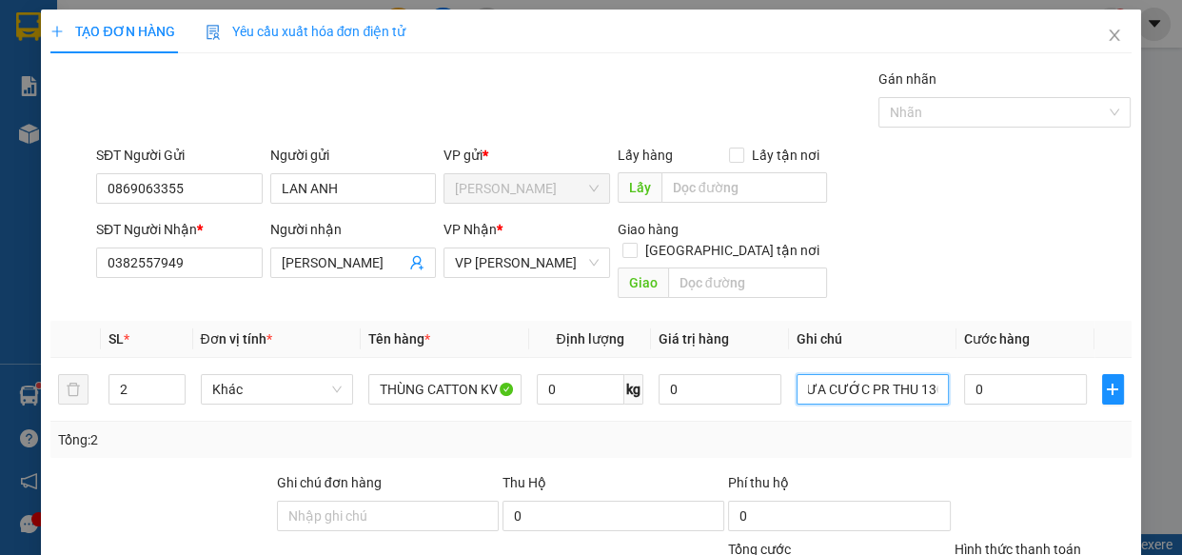
type input ".CHƯA CƯỚC PR THU 130"
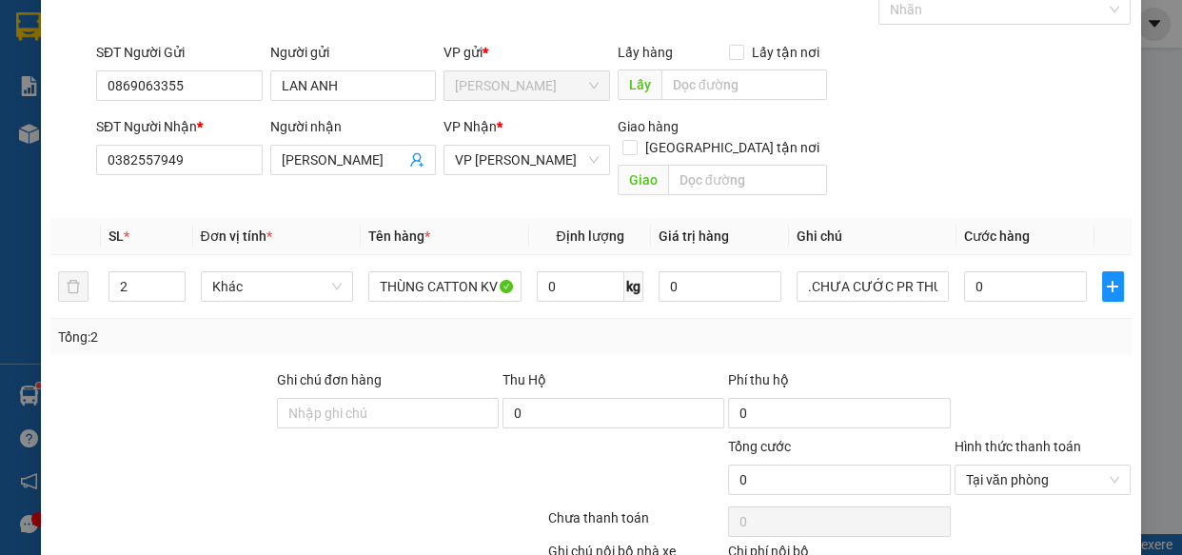
scroll to position [207, 0]
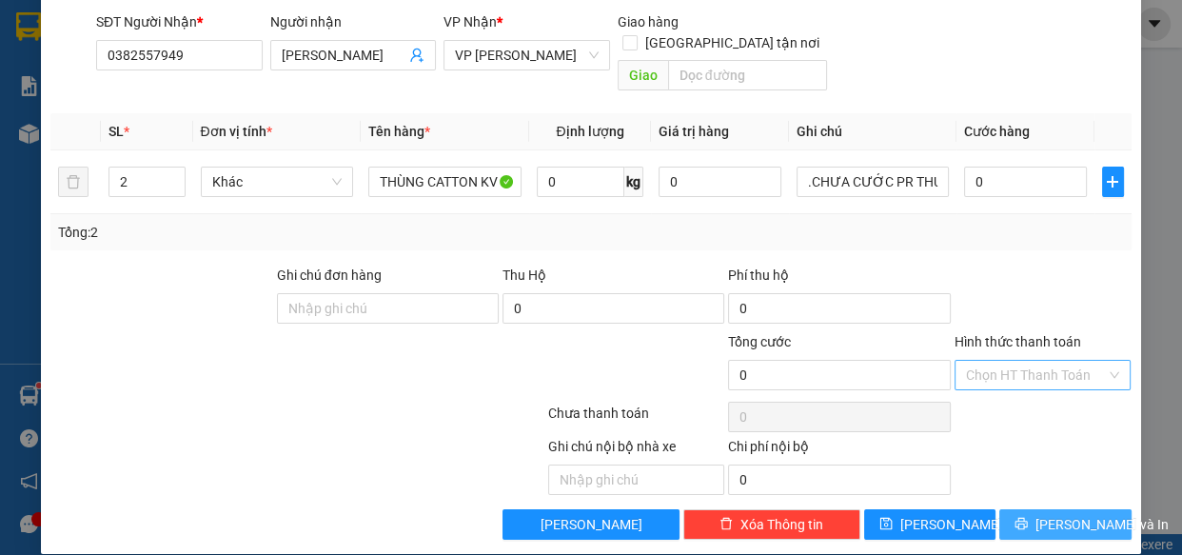
click at [1053, 514] on span "[PERSON_NAME] và In" at bounding box center [1101, 524] width 133 height 21
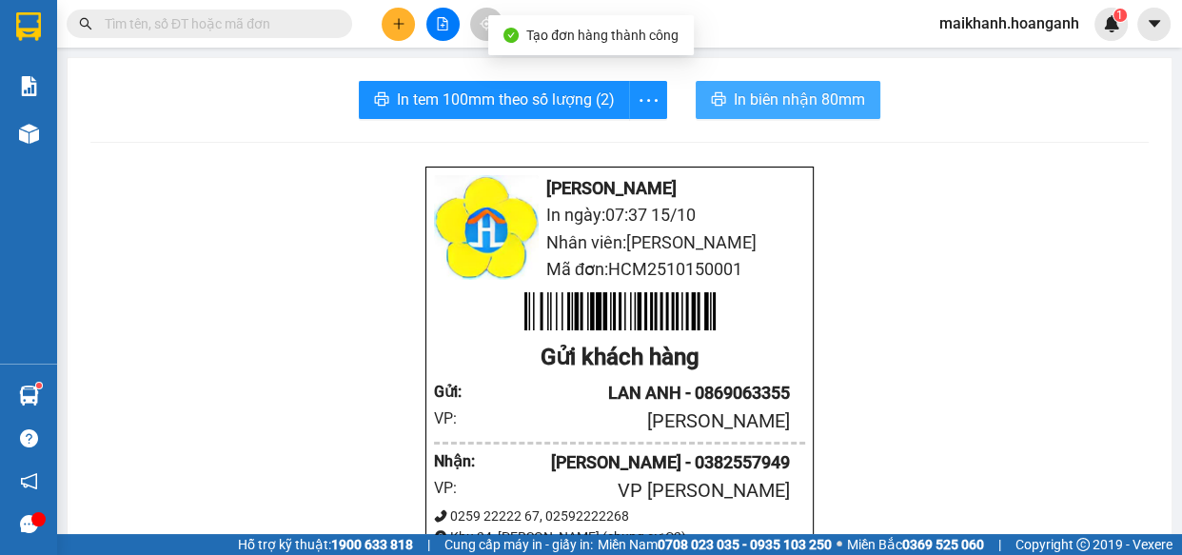
click at [772, 100] on span "In biên nhận 80mm" at bounding box center [798, 100] width 131 height 24
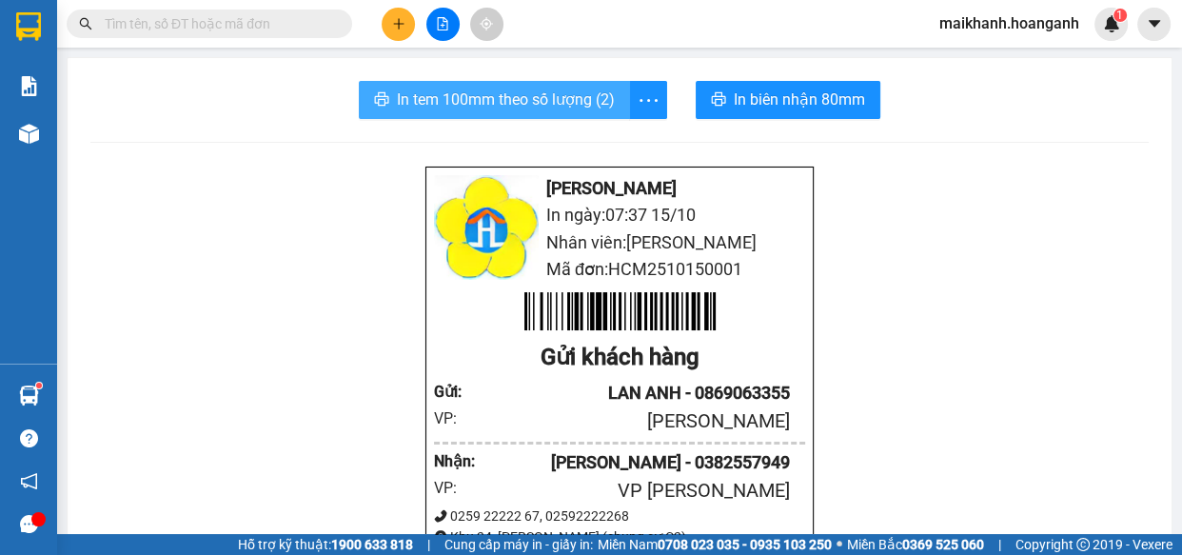
click at [539, 107] on span "In tem 100mm theo số lượng (2)" at bounding box center [506, 100] width 218 height 24
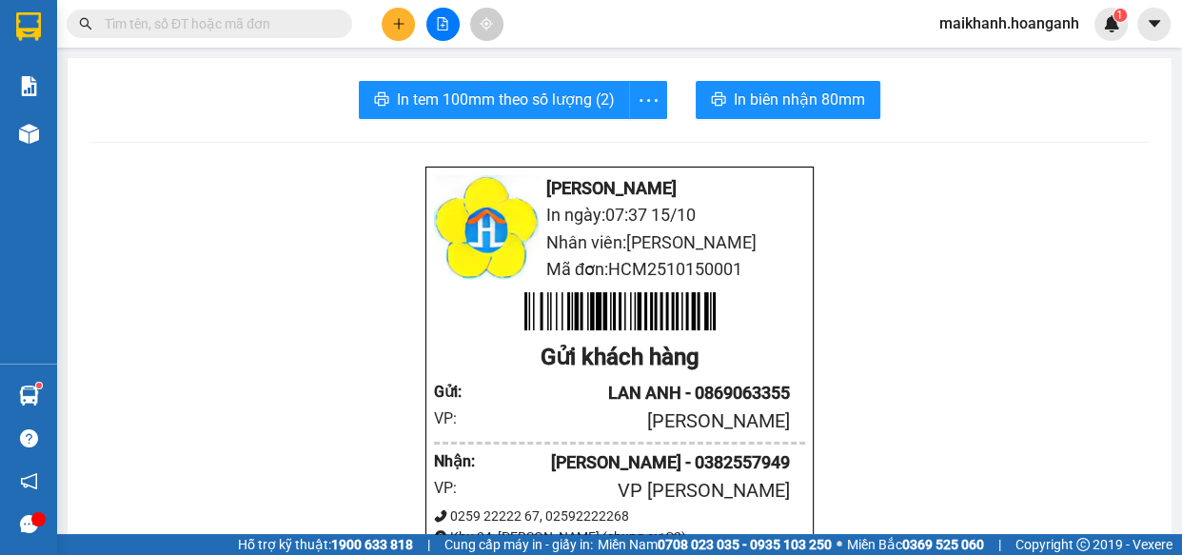
click at [293, 23] on input "text" at bounding box center [217, 23] width 225 height 21
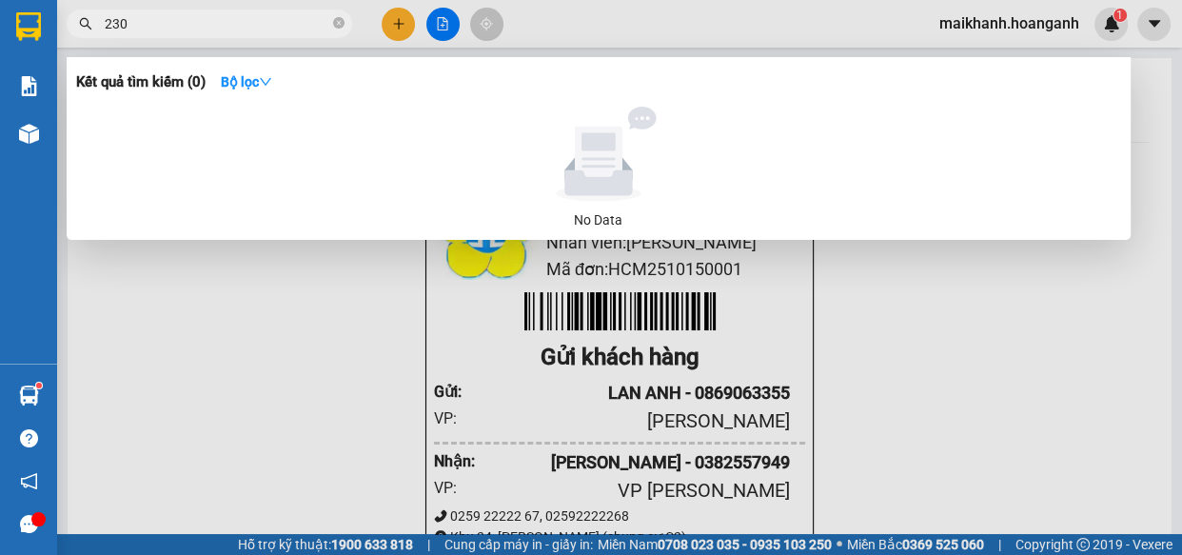
type input "2301"
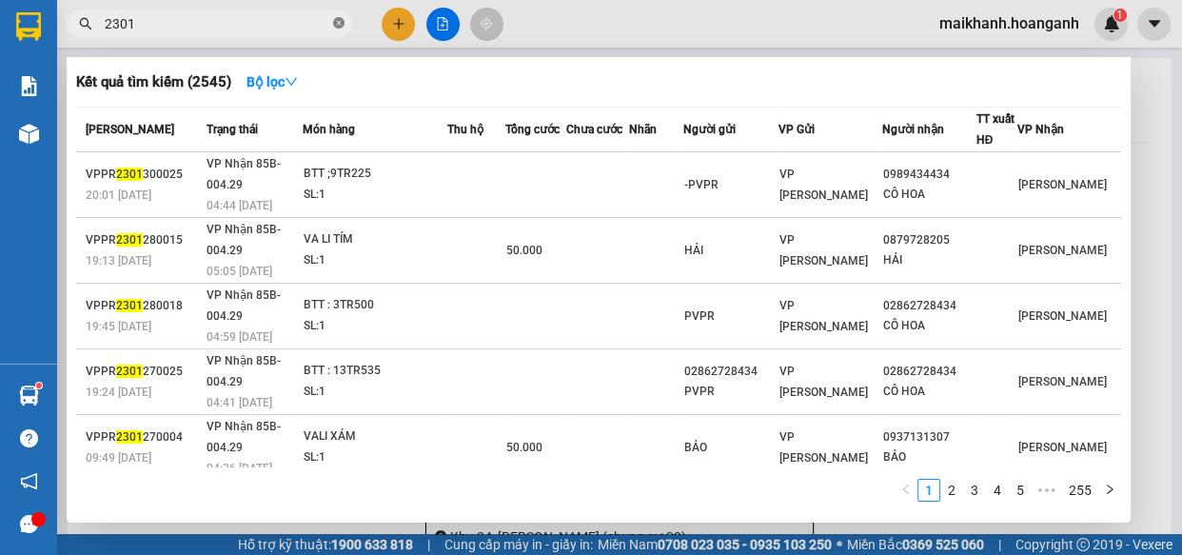
click at [341, 21] on icon "close-circle" at bounding box center [338, 22] width 11 height 11
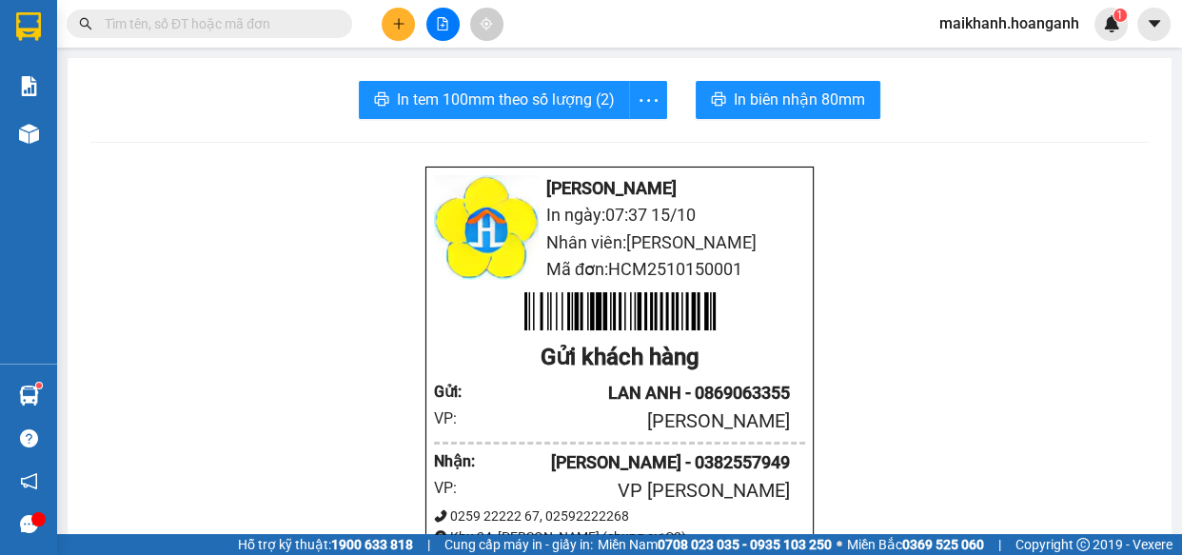
click at [248, 23] on input "text" at bounding box center [217, 23] width 225 height 21
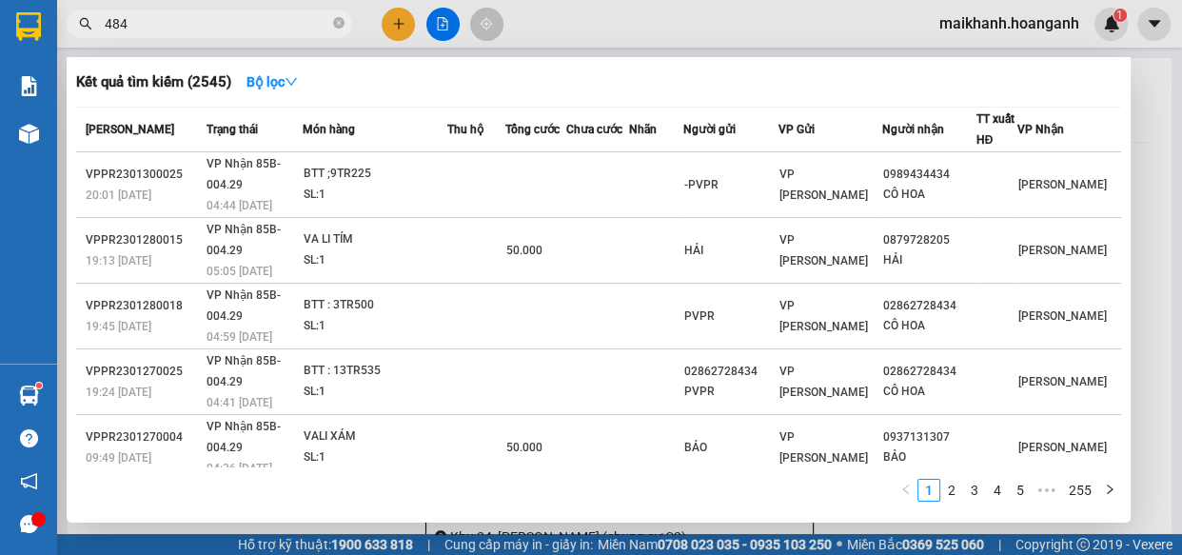
type input "4848"
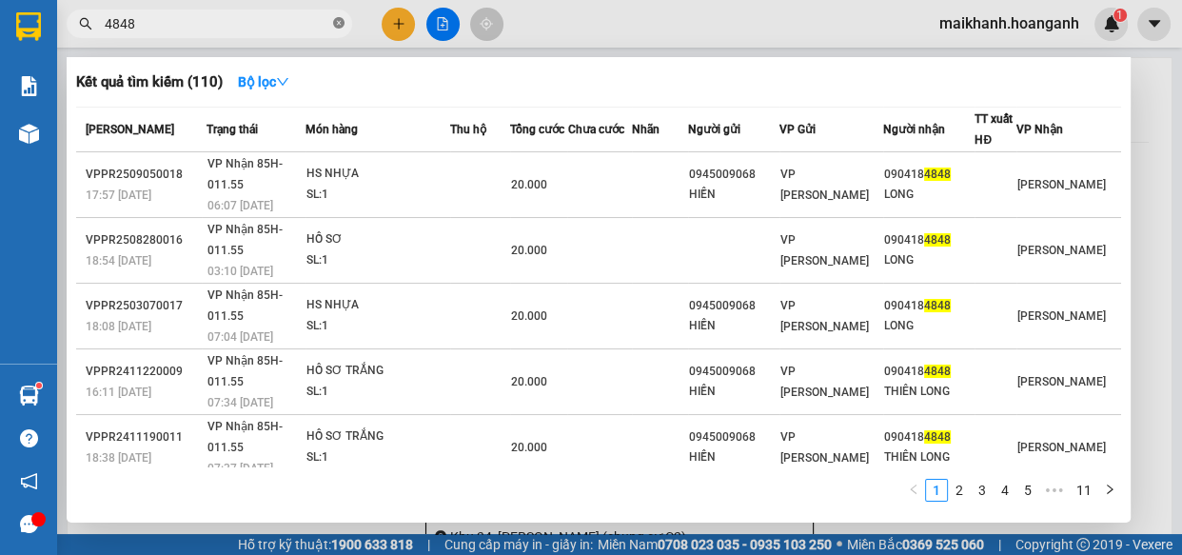
click at [340, 26] on icon "close-circle" at bounding box center [338, 22] width 11 height 11
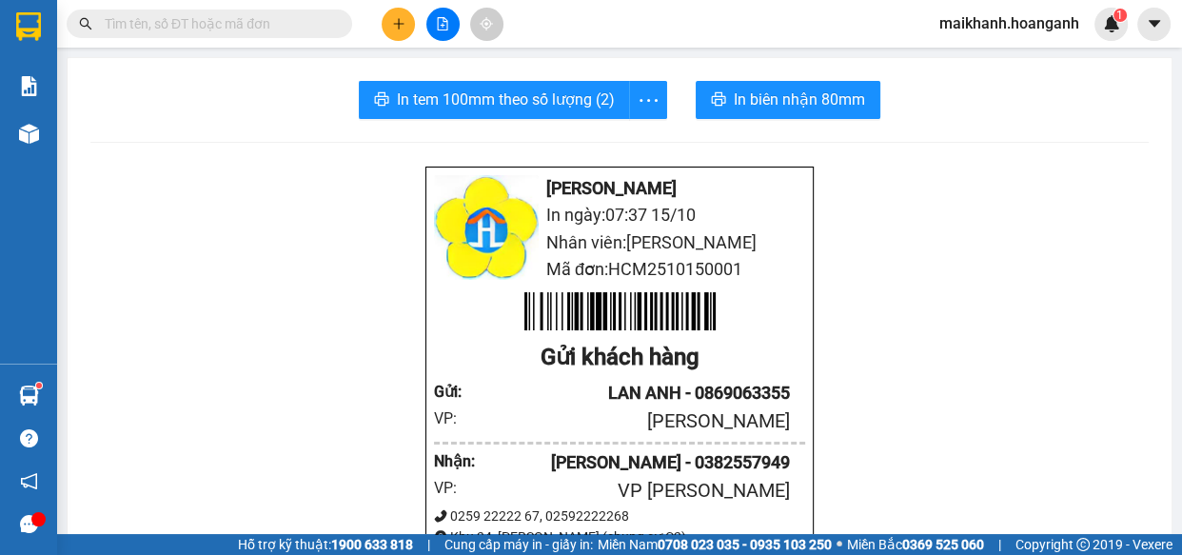
click at [266, 22] on input "text" at bounding box center [217, 23] width 225 height 21
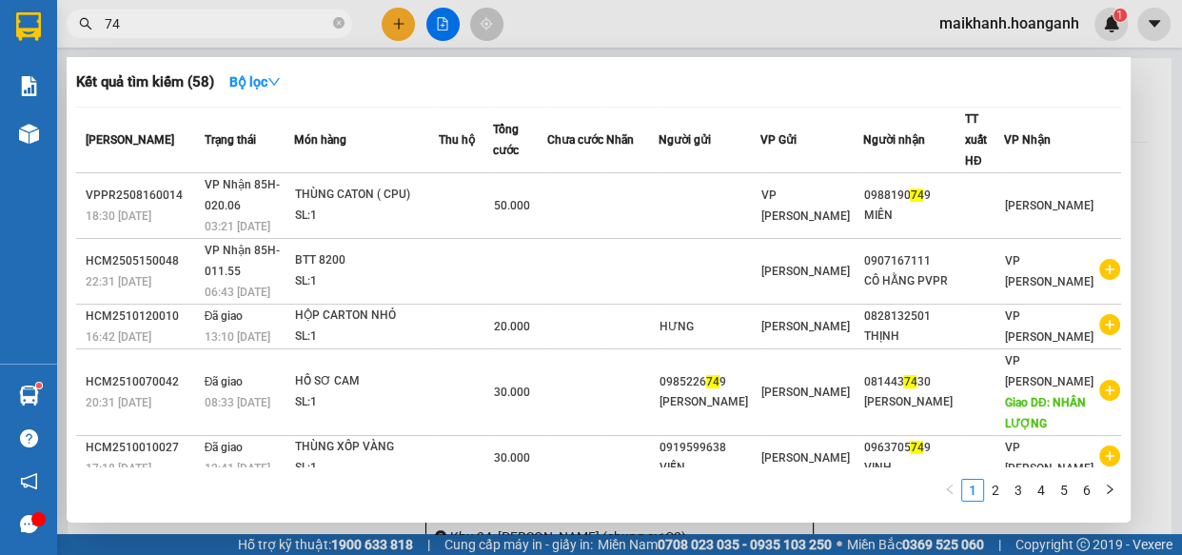
type input "7"
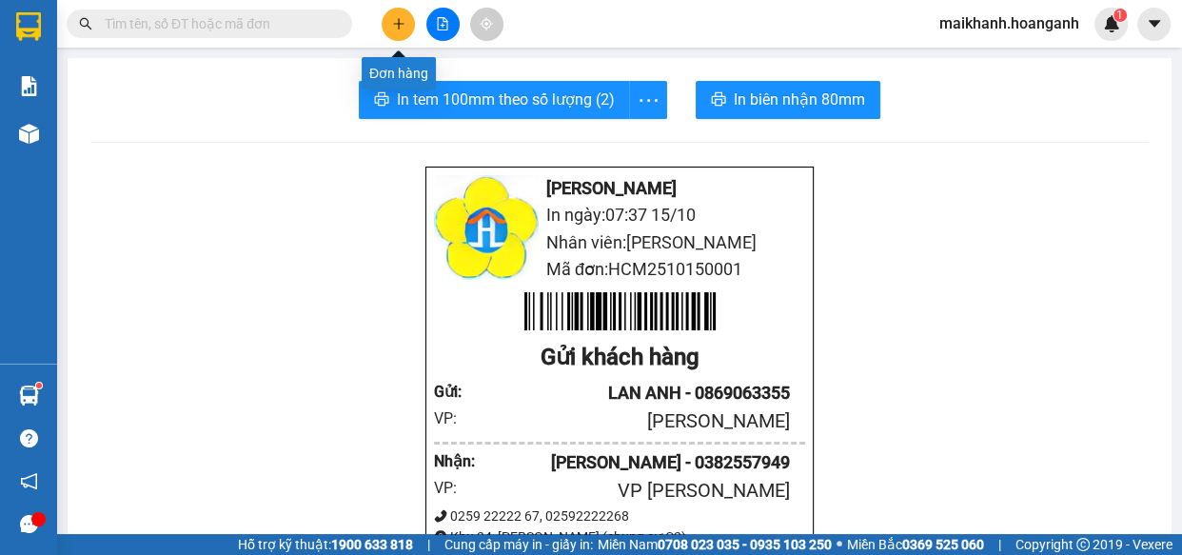
click at [402, 26] on icon "plus" at bounding box center [398, 23] width 13 height 13
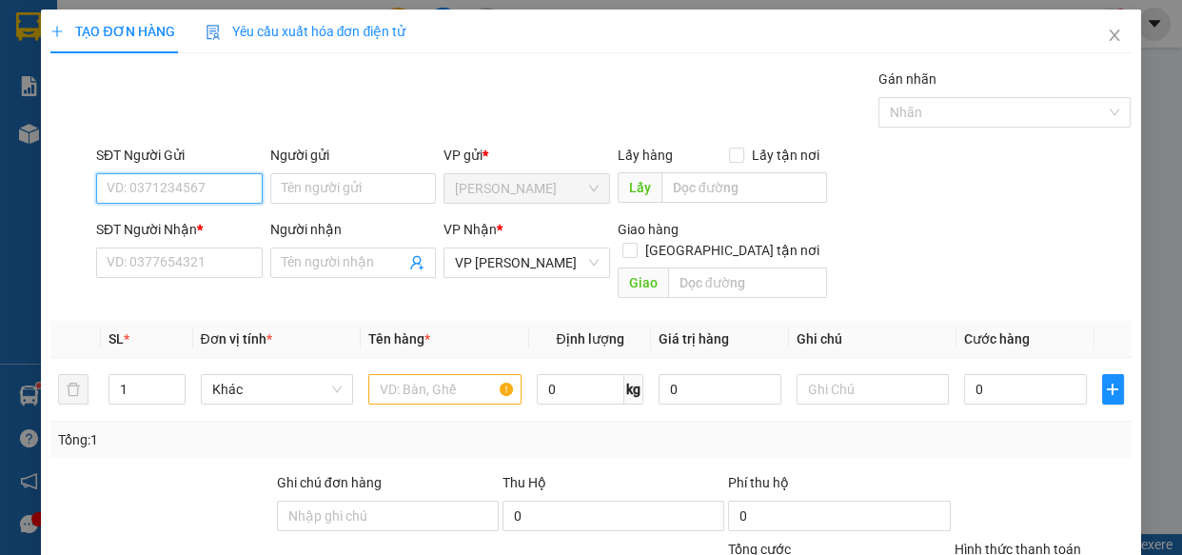
click at [213, 200] on input "SĐT Người Gửi" at bounding box center [179, 188] width 166 height 30
click at [207, 224] on div "0772557989 - HAY" at bounding box center [178, 226] width 142 height 21
type input "0772557989"
type input "HAY"
type input "30.000"
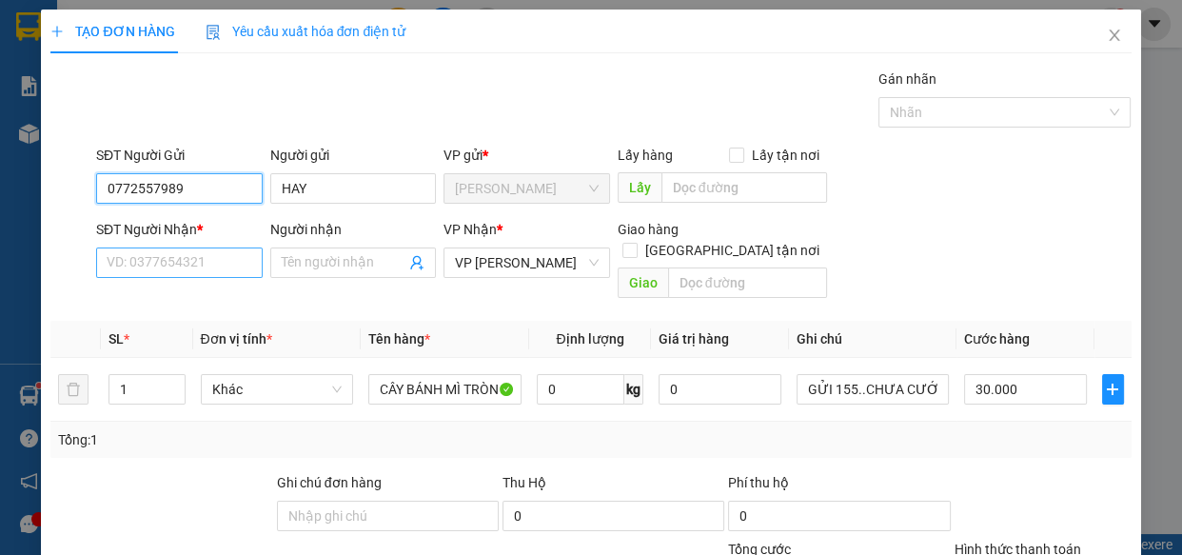
type input "0772557989"
click at [215, 267] on input "SĐT Người Nhận *" at bounding box center [179, 262] width 166 height 30
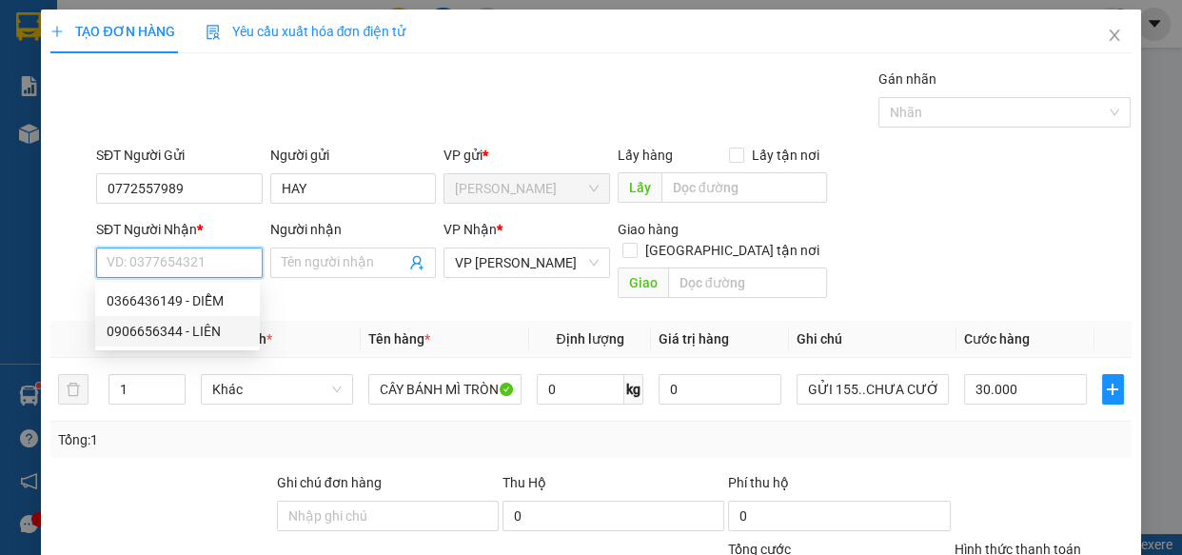
click at [172, 331] on div "0906656344 - LIÊN" at bounding box center [178, 331] width 142 height 21
type input "0906656344"
type input "LIÊN"
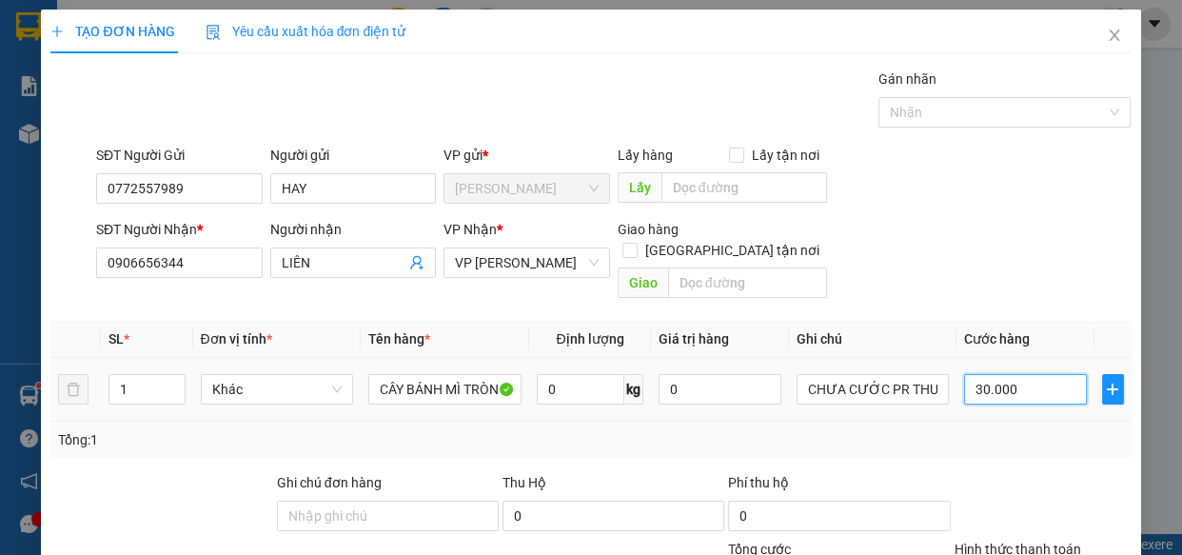
click at [1015, 374] on input "30.000" at bounding box center [1025, 389] width 123 height 30
type input "0"
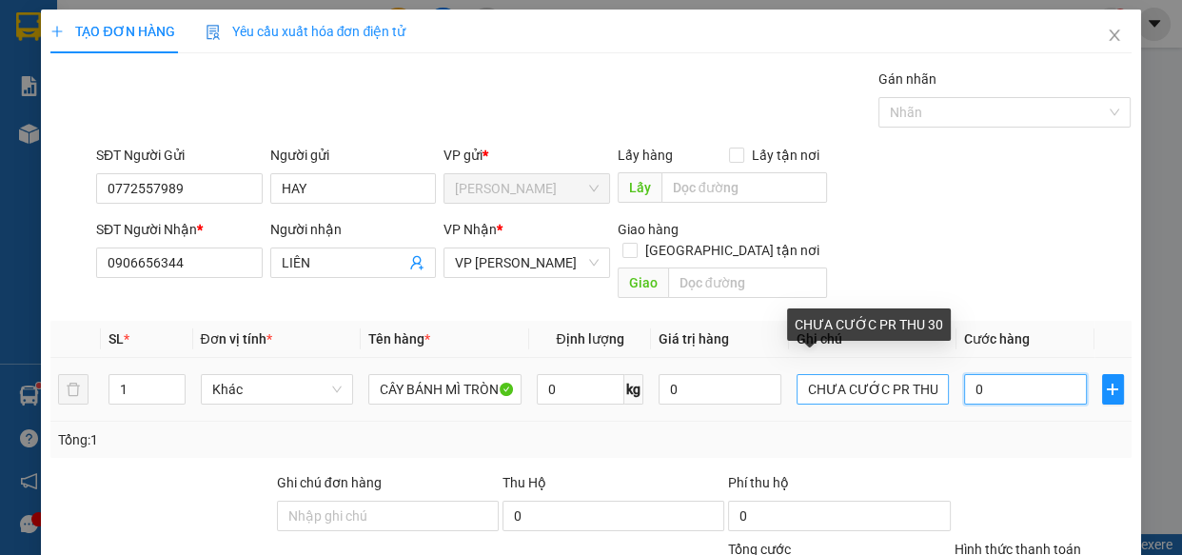
type input "0"
click at [796, 376] on input "CHƯA CƯỚC PR THU 30" at bounding box center [872, 389] width 153 height 30
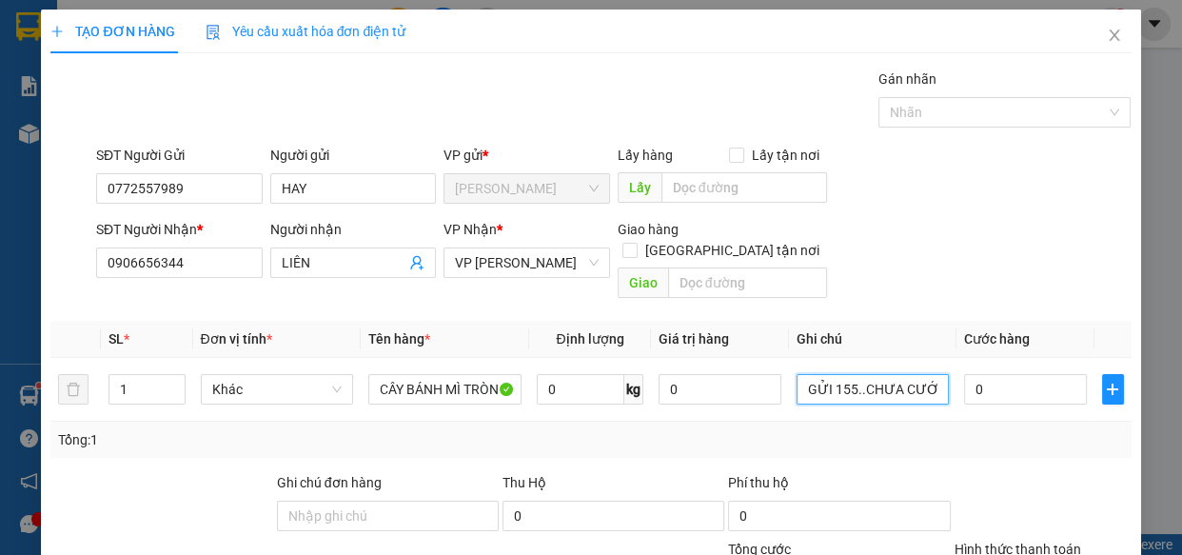
type input "GỬI 155..CHƯA CƯỚC PR THU 30"
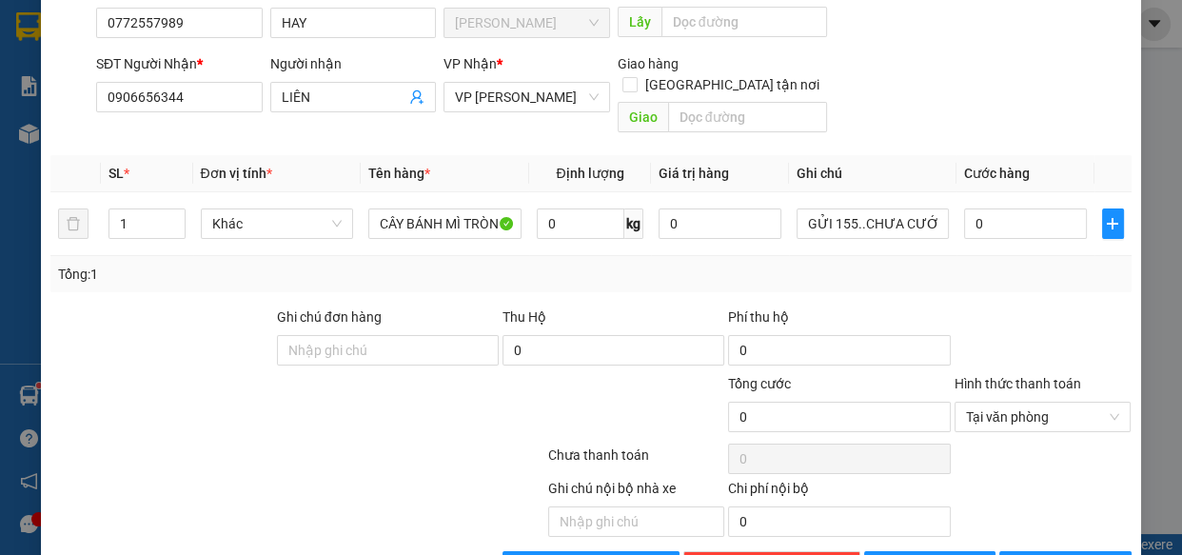
scroll to position [207, 0]
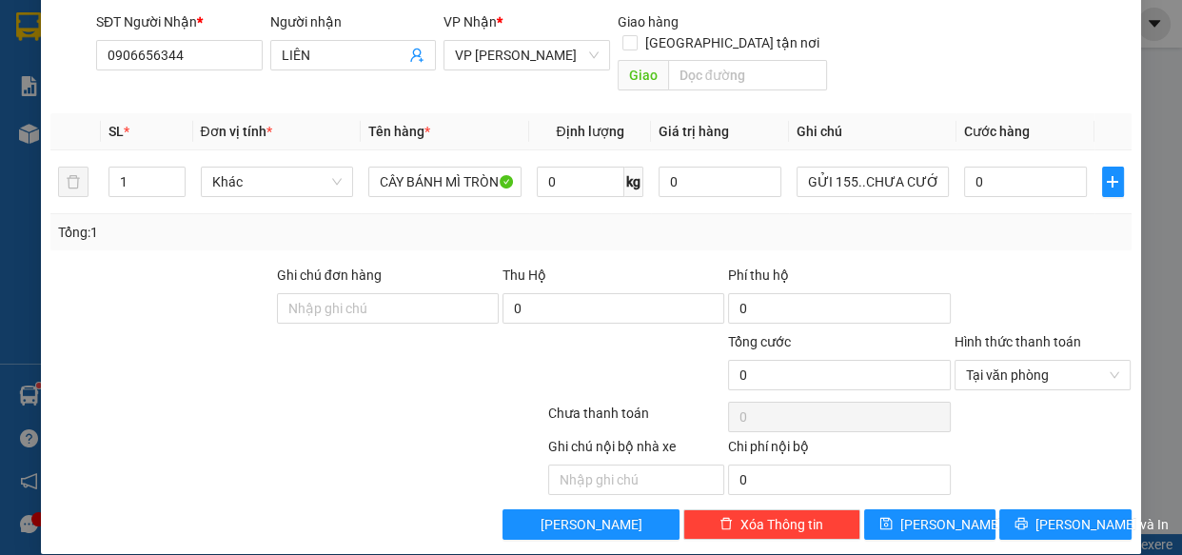
drag, startPoint x: 1102, startPoint y: 350, endPoint x: 1085, endPoint y: 398, distance: 50.6
click at [1079, 514] on span "[PERSON_NAME] và In" at bounding box center [1101, 524] width 133 height 21
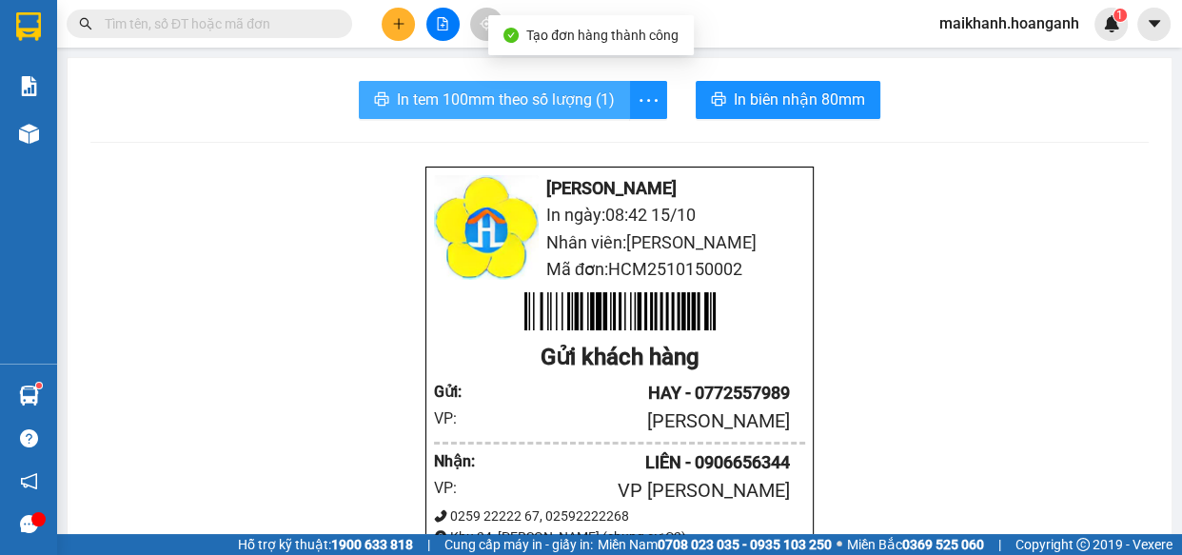
click at [506, 90] on span "In tem 100mm theo số lượng (1)" at bounding box center [506, 100] width 218 height 24
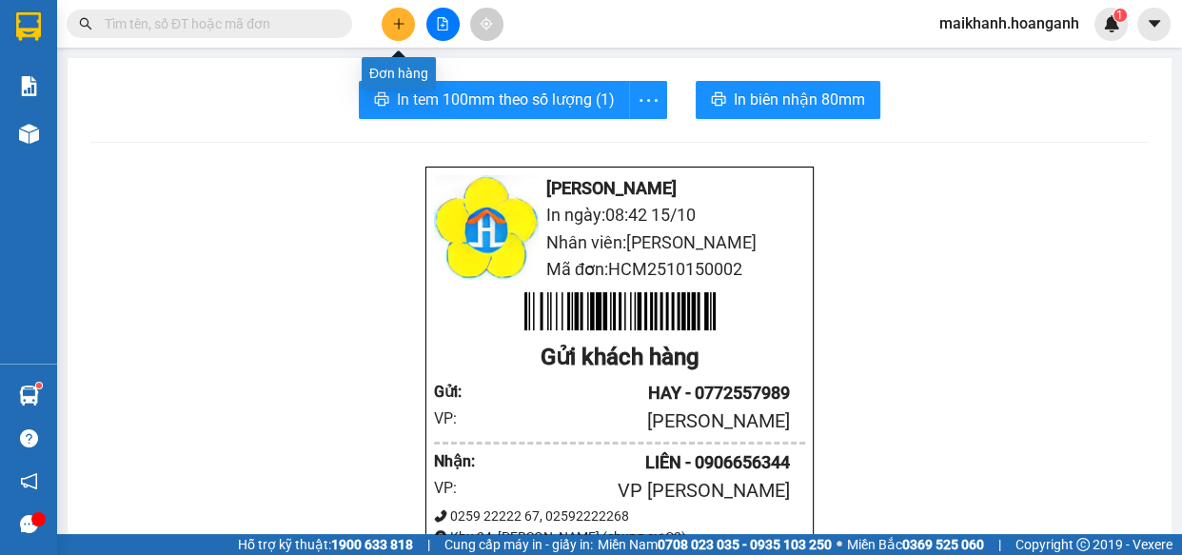
click at [395, 25] on icon "plus" at bounding box center [398, 23] width 13 height 13
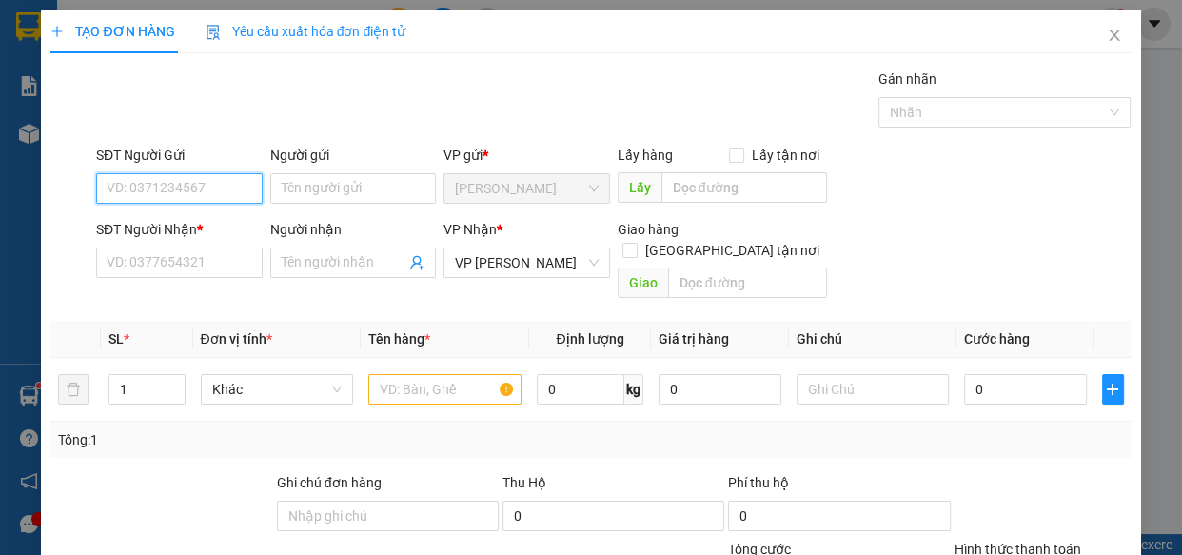
click at [201, 176] on input "SĐT Người Gửi" at bounding box center [179, 188] width 166 height 30
click at [171, 224] on div "0919360424 - QUÝ" at bounding box center [178, 226] width 142 height 21
type input "0919360424"
type input "QUÝ"
type input "20.000"
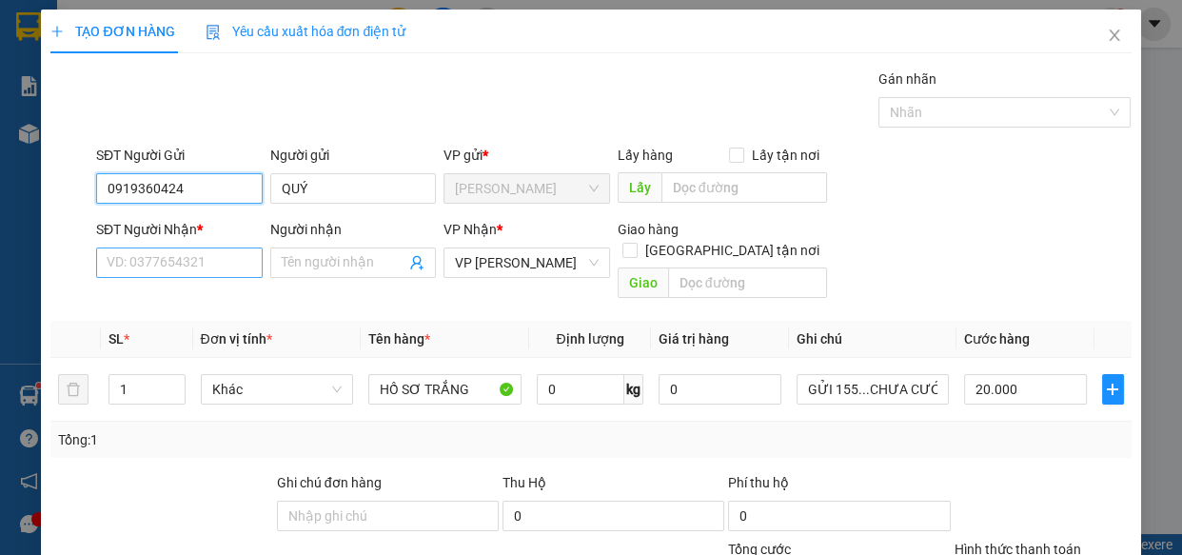
type input "0919360424"
click at [196, 267] on input "SĐT Người Nhận *" at bounding box center [179, 262] width 166 height 30
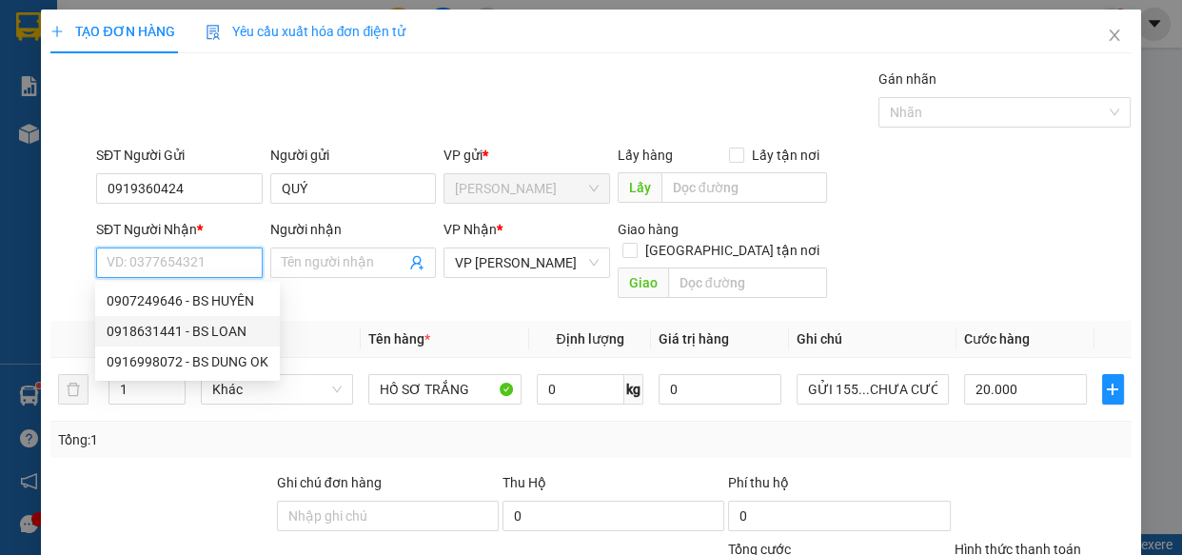
click at [238, 334] on div "0918631441 - BS LOAN" at bounding box center [188, 331] width 162 height 21
type input "0918631441"
type input "BS LOAN"
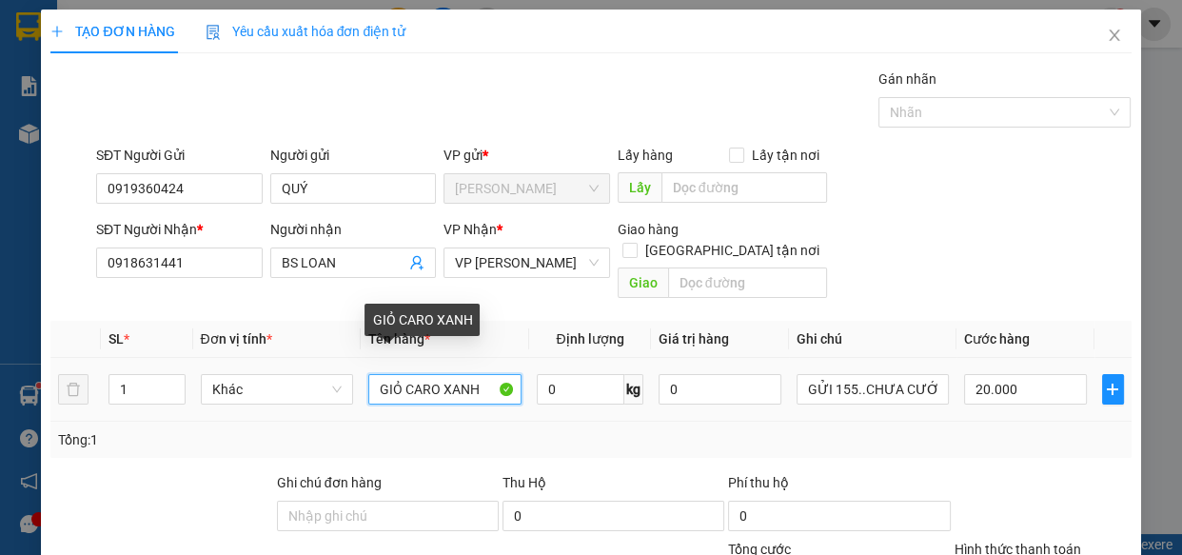
click at [497, 374] on input "GIỎ CARO XANH" at bounding box center [444, 389] width 153 height 30
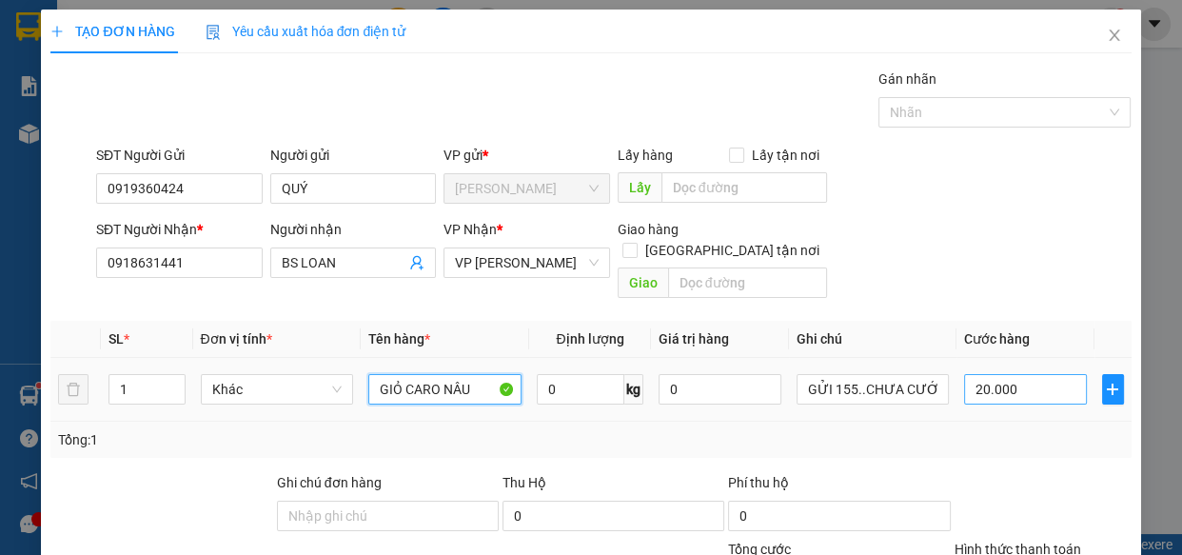
type input "GIỎ CARO NÂU"
click at [1020, 374] on input "20.000" at bounding box center [1025, 389] width 123 height 30
type input "0"
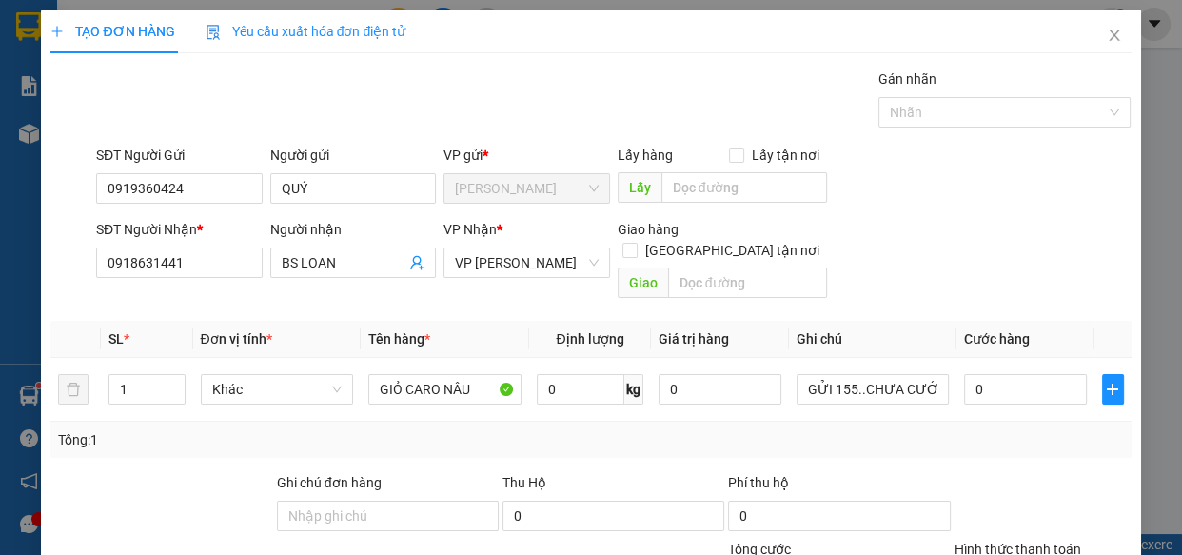
scroll to position [207, 0]
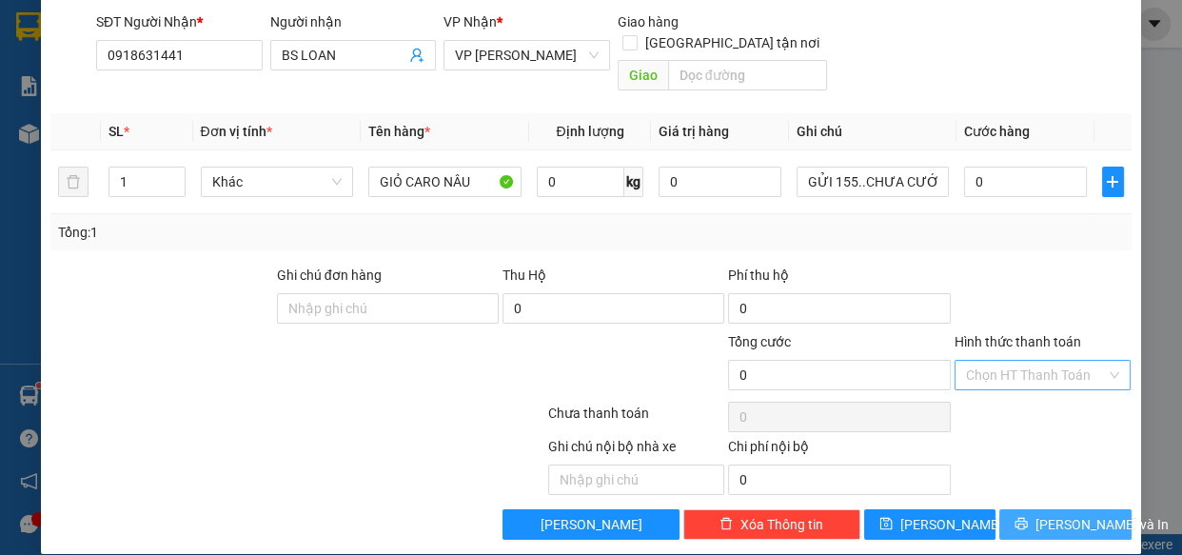
click at [1065, 514] on span "[PERSON_NAME] và In" at bounding box center [1101, 524] width 133 height 21
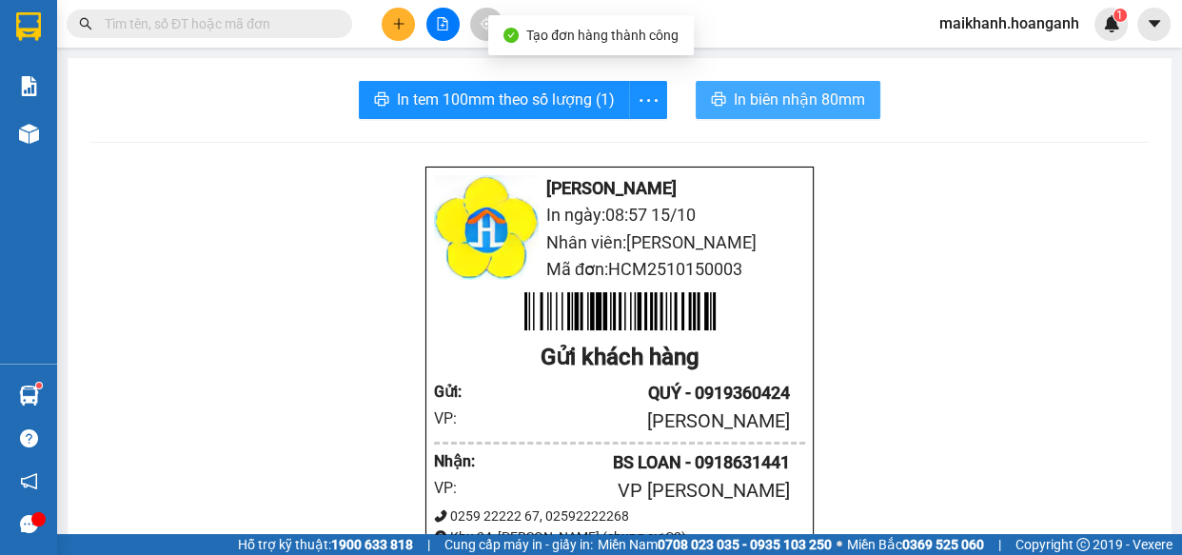
click at [791, 96] on span "In biên nhận 80mm" at bounding box center [798, 100] width 131 height 24
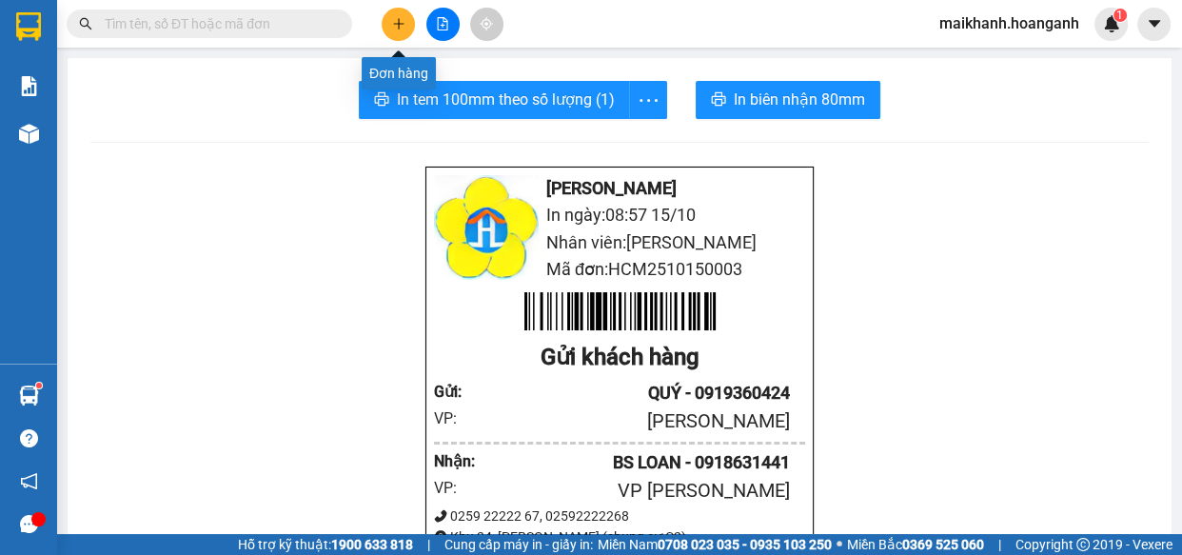
click at [397, 32] on button at bounding box center [397, 24] width 33 height 33
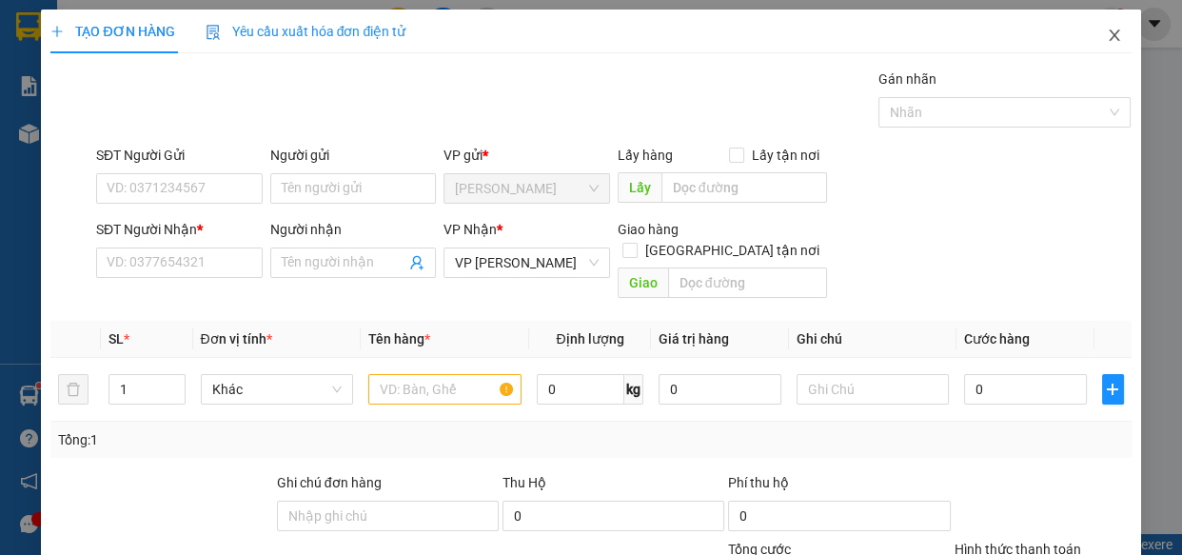
click at [1106, 39] on icon "close" at bounding box center [1113, 35] width 15 height 15
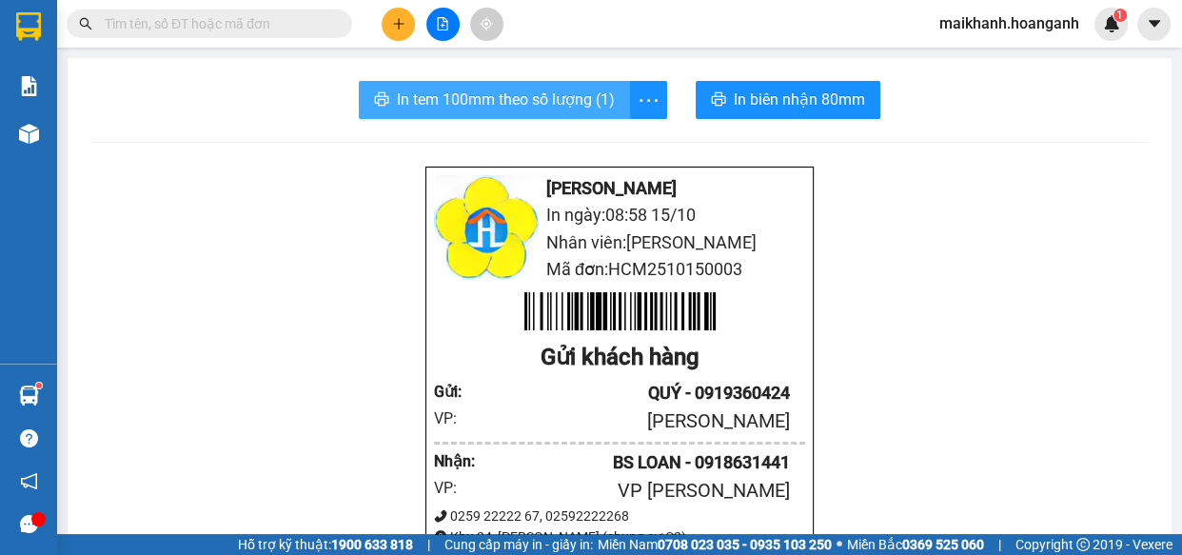
click at [530, 93] on span "In tem 100mm theo số lượng (1)" at bounding box center [506, 100] width 218 height 24
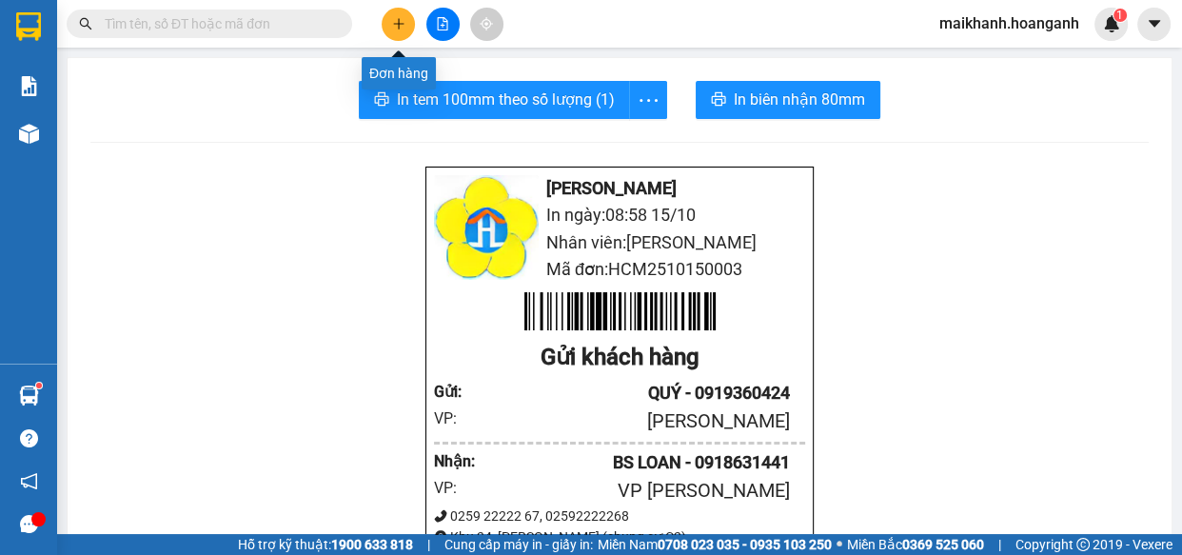
click at [408, 25] on button at bounding box center [397, 24] width 33 height 33
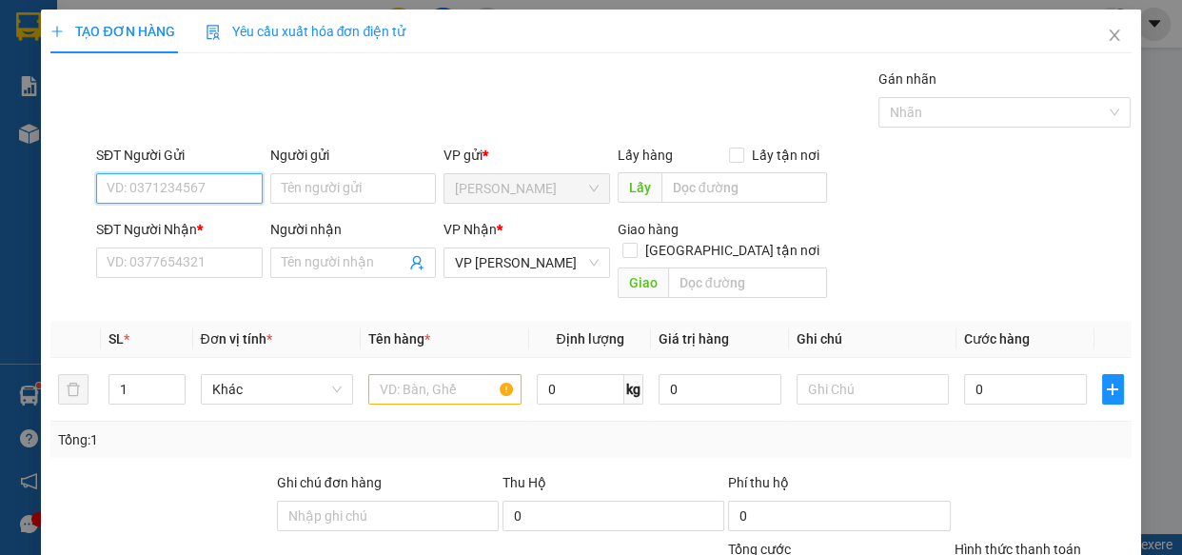
click at [221, 190] on input "SĐT Người Gửi" at bounding box center [179, 188] width 166 height 30
click at [195, 225] on div "0919360424 - QUÝ" at bounding box center [178, 226] width 142 height 21
type input "0919360424"
type input "QUÝ"
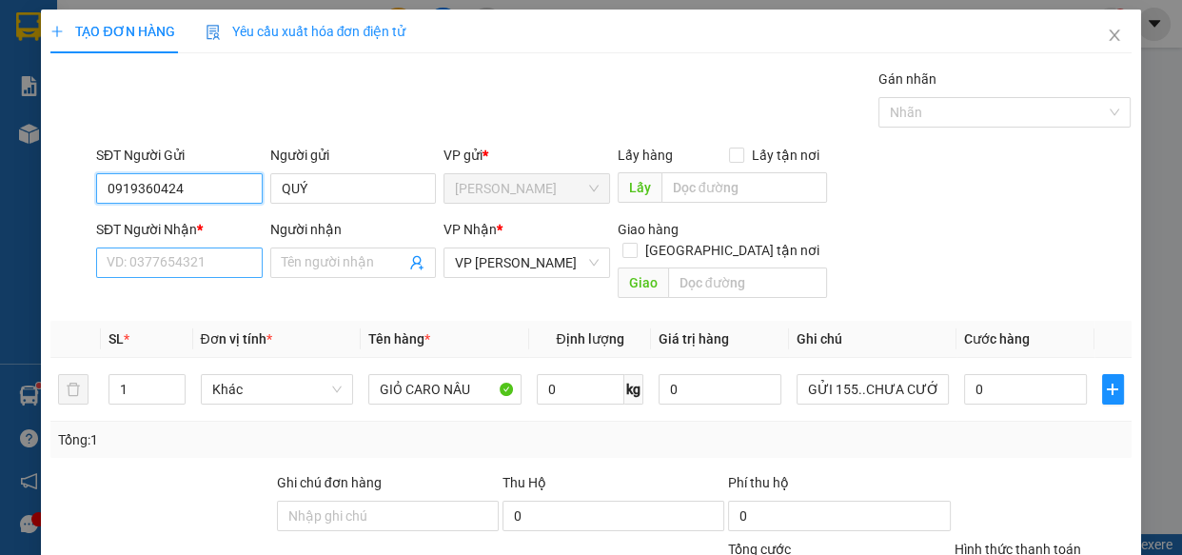
type input "0919360424"
click at [192, 255] on input "SĐT Người Nhận *" at bounding box center [179, 262] width 166 height 30
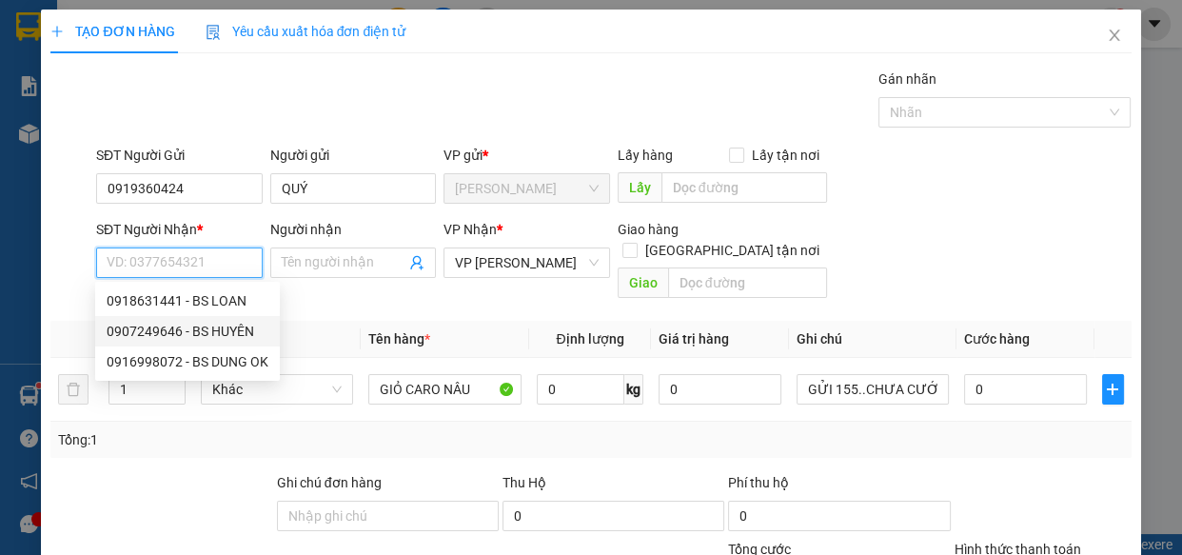
click at [182, 331] on div "0907249646 - BS HUYÊN" at bounding box center [188, 331] width 162 height 21
type input "0907249646"
type input "BS HUYÊN"
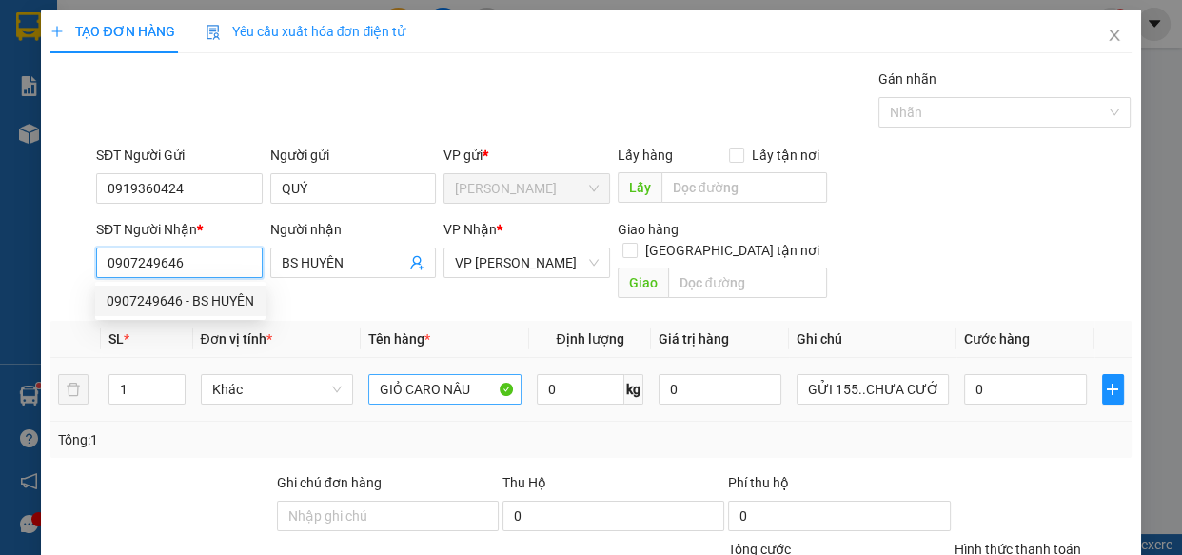
type input "20.000"
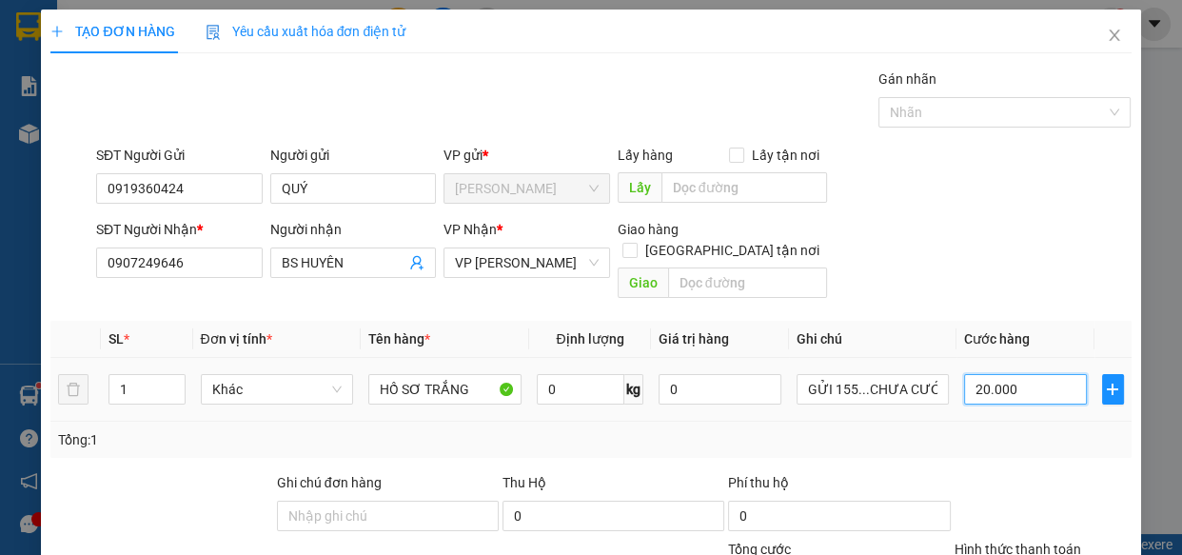
click at [1021, 374] on input "20.000" at bounding box center [1025, 389] width 123 height 30
type input "0"
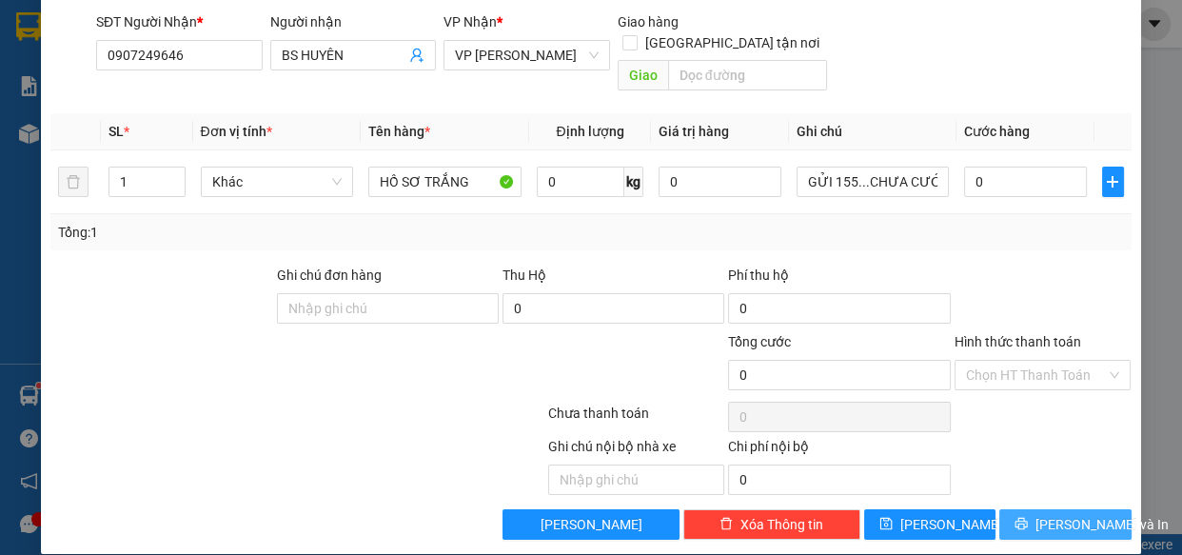
click at [1075, 514] on span "[PERSON_NAME] và In" at bounding box center [1101, 524] width 133 height 21
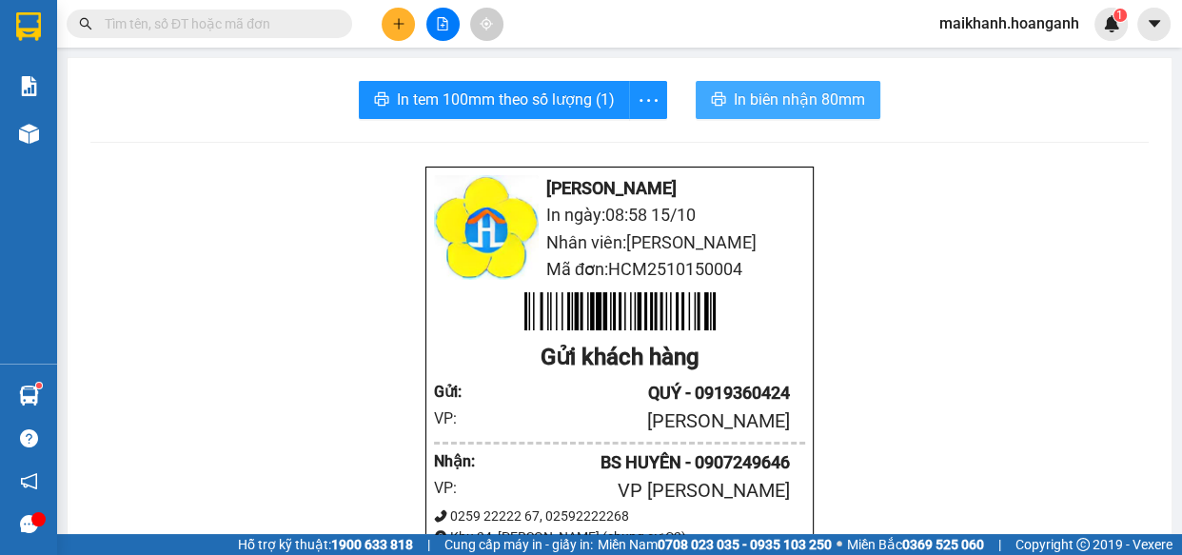
click at [761, 100] on span "In biên nhận 80mm" at bounding box center [798, 100] width 131 height 24
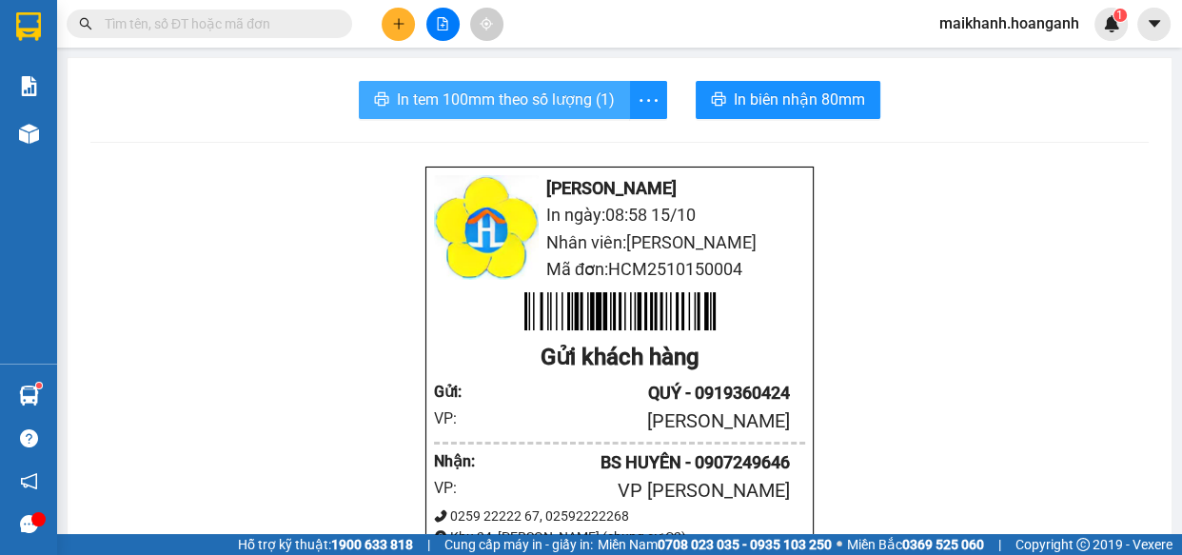
click at [495, 91] on span "In tem 100mm theo số lượng (1)" at bounding box center [506, 100] width 218 height 24
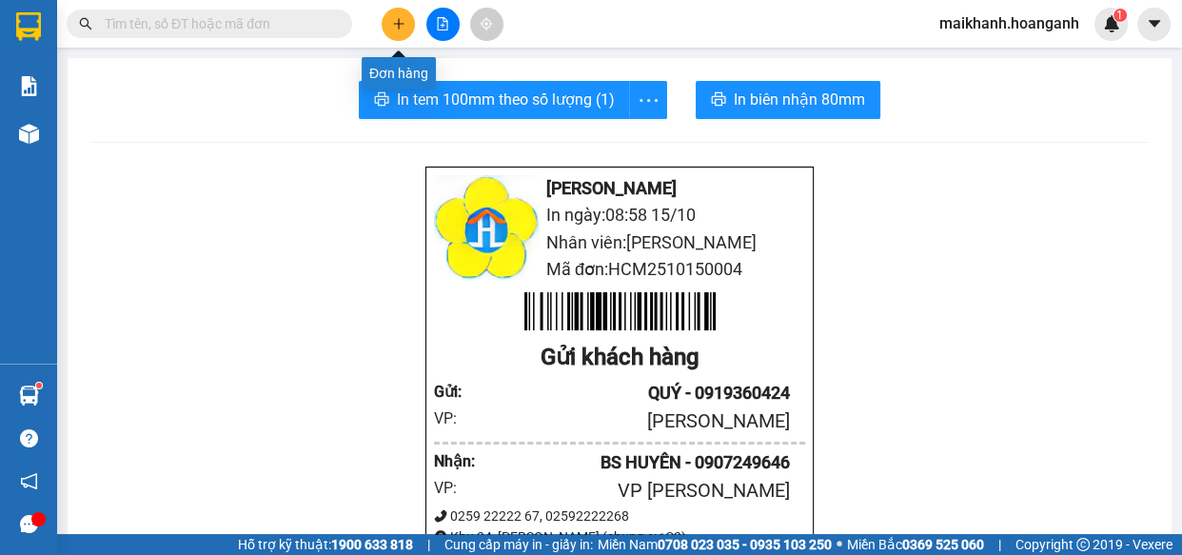
click at [392, 24] on icon "plus" at bounding box center [398, 23] width 13 height 13
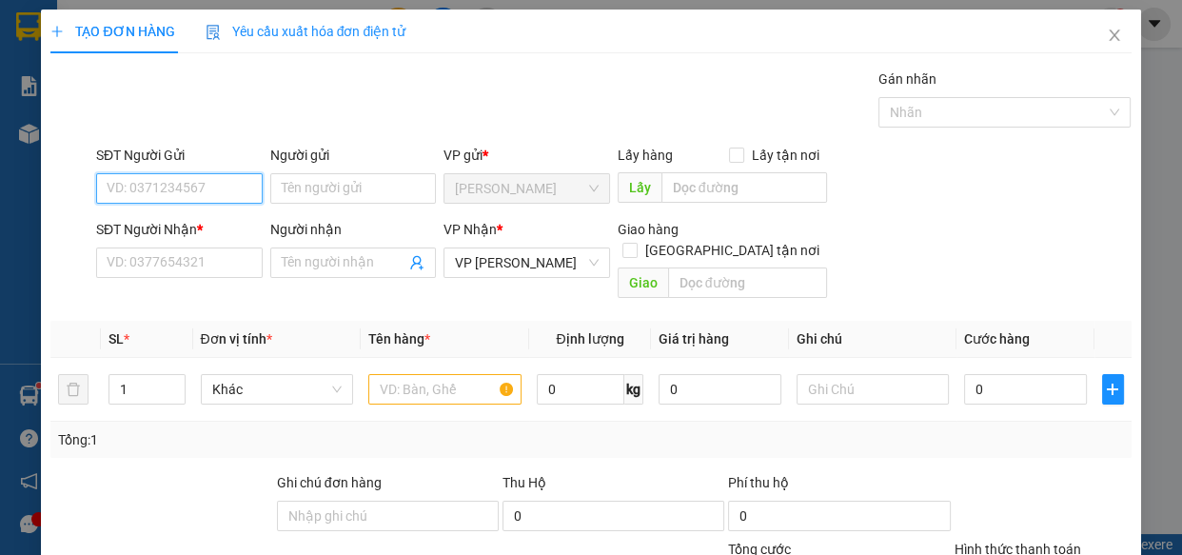
click at [162, 188] on input "SĐT Người Gửi" at bounding box center [179, 188] width 166 height 30
click at [185, 231] on div "0933986605 - [PERSON_NAME]" at bounding box center [200, 226] width 187 height 21
type input "0933986605"
type input "[PERSON_NAME]"
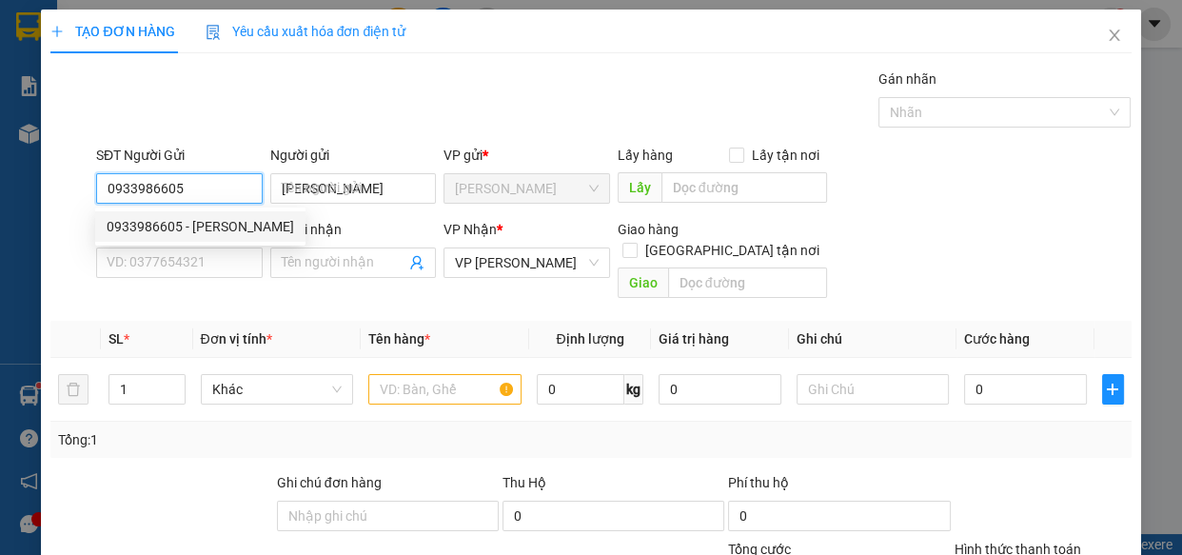
type input "180.000"
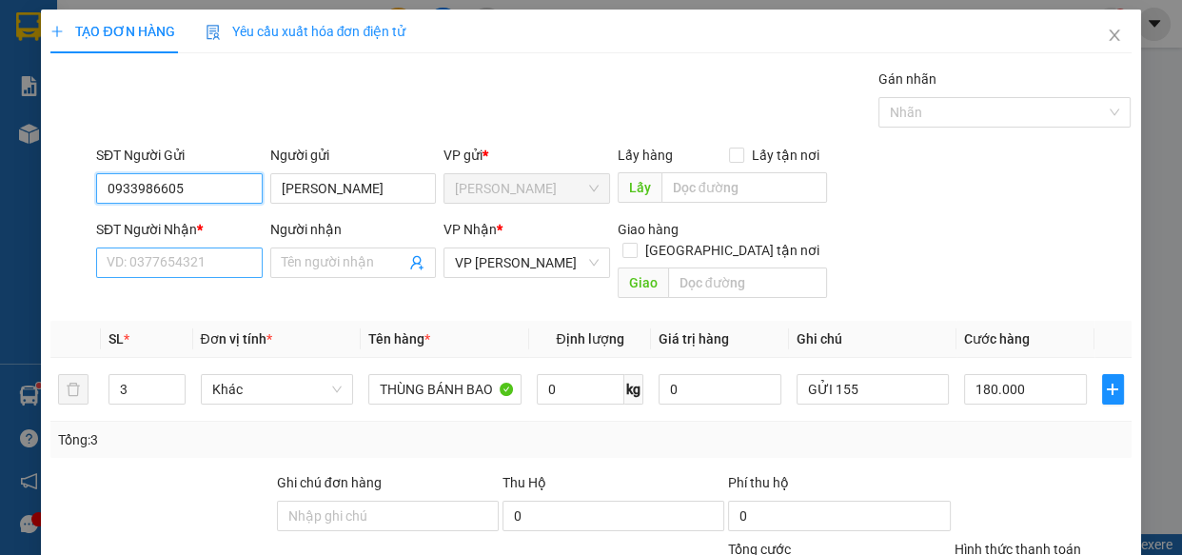
type input "0933986605"
click at [221, 248] on input "SĐT Người Nhận *" at bounding box center [179, 262] width 166 height 30
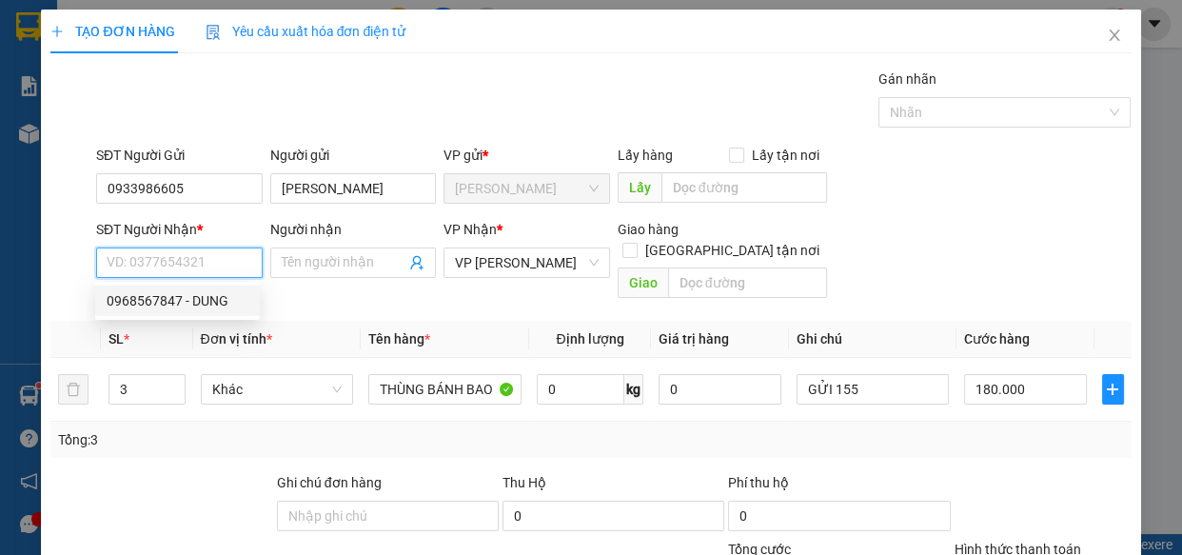
click at [194, 301] on div "0968567847 - DUNG" at bounding box center [178, 300] width 142 height 21
type input "0968567847"
type input "DUNG"
type input "BÒ SỮA 2"
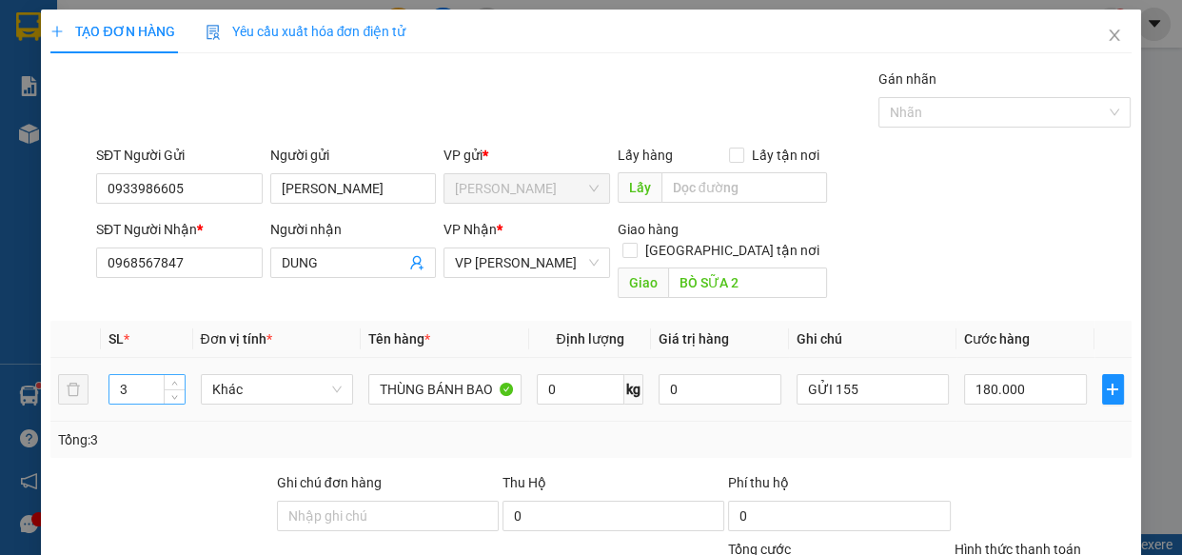
click at [147, 381] on input "3" at bounding box center [146, 389] width 74 height 29
type input "2"
click at [1017, 374] on input "180.000" at bounding box center [1025, 389] width 123 height 30
type input "0"
type input "01"
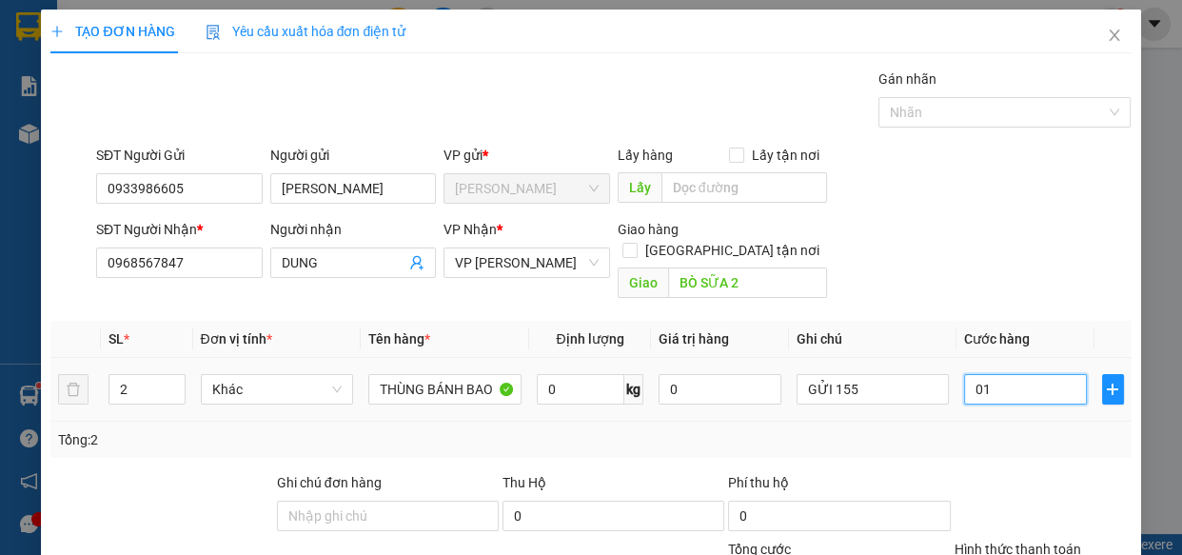
type input "1"
type input "012"
type input "12"
type input "0.120"
type input "120"
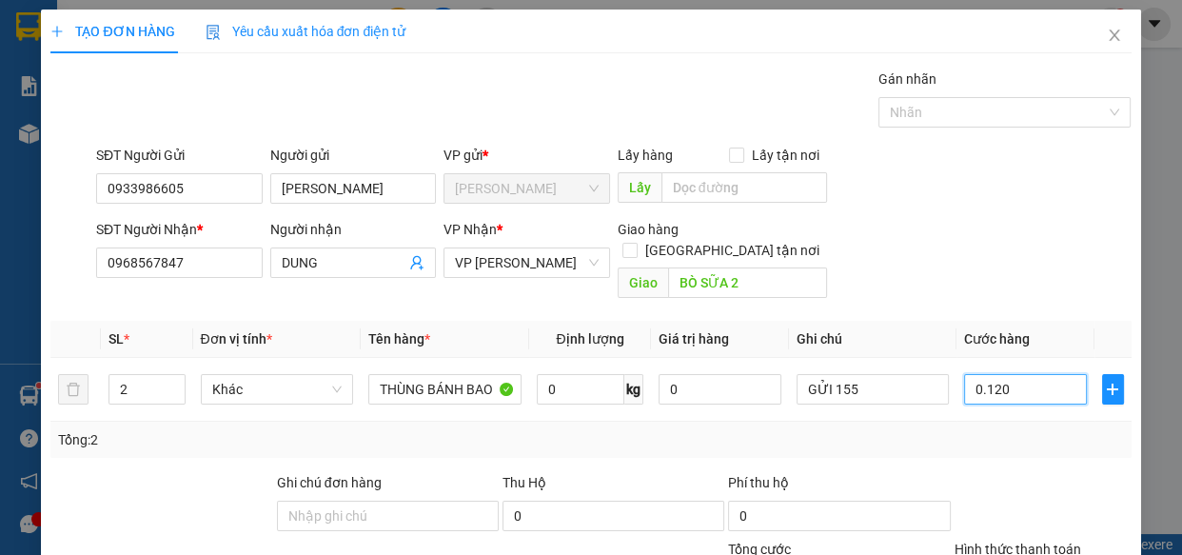
type input "0.120"
type input "120.000"
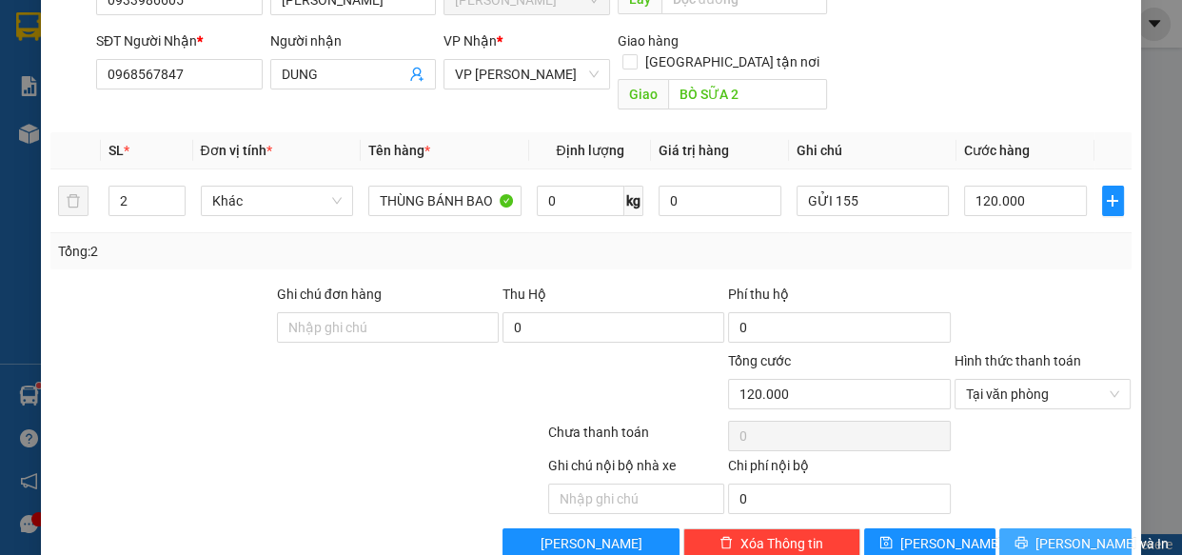
click at [1064, 533] on span "[PERSON_NAME] và In" at bounding box center [1101, 543] width 133 height 21
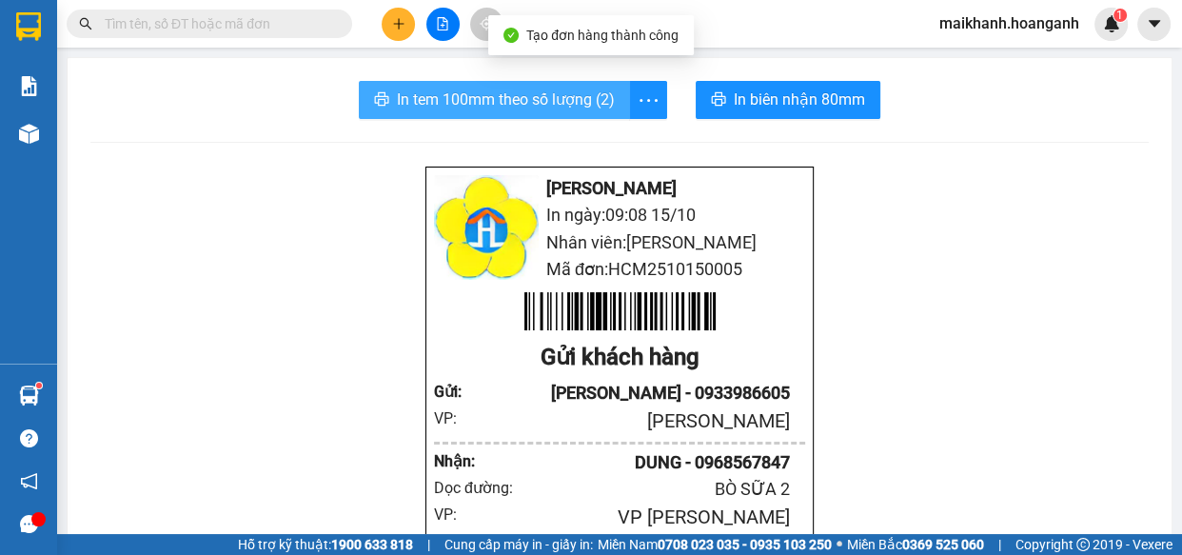
click at [546, 99] on span "In tem 100mm theo số lượng (2)" at bounding box center [506, 100] width 218 height 24
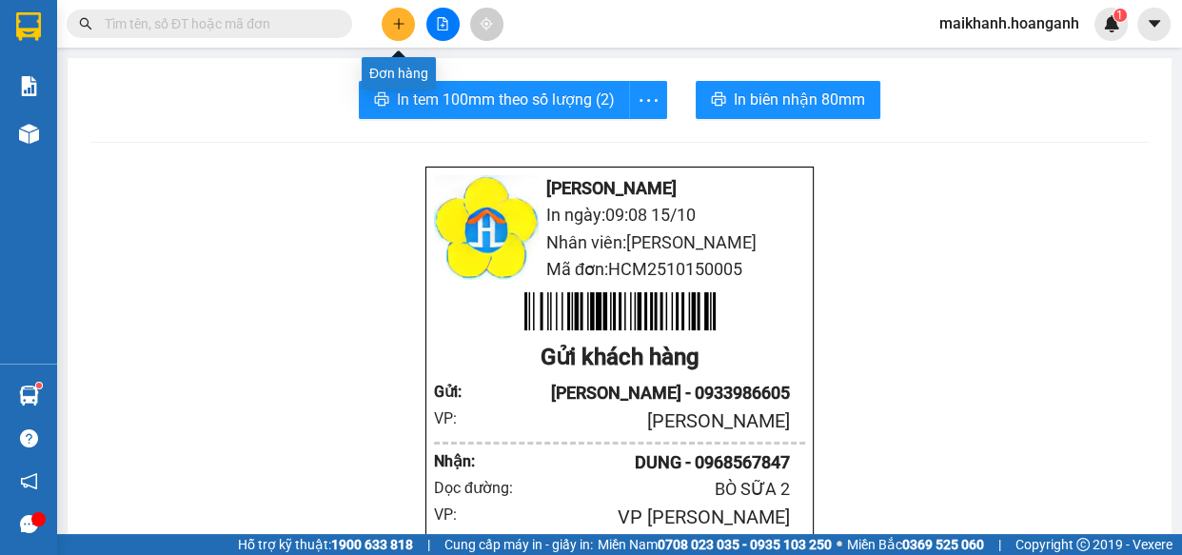
click at [400, 22] on icon "plus" at bounding box center [398, 23] width 13 height 13
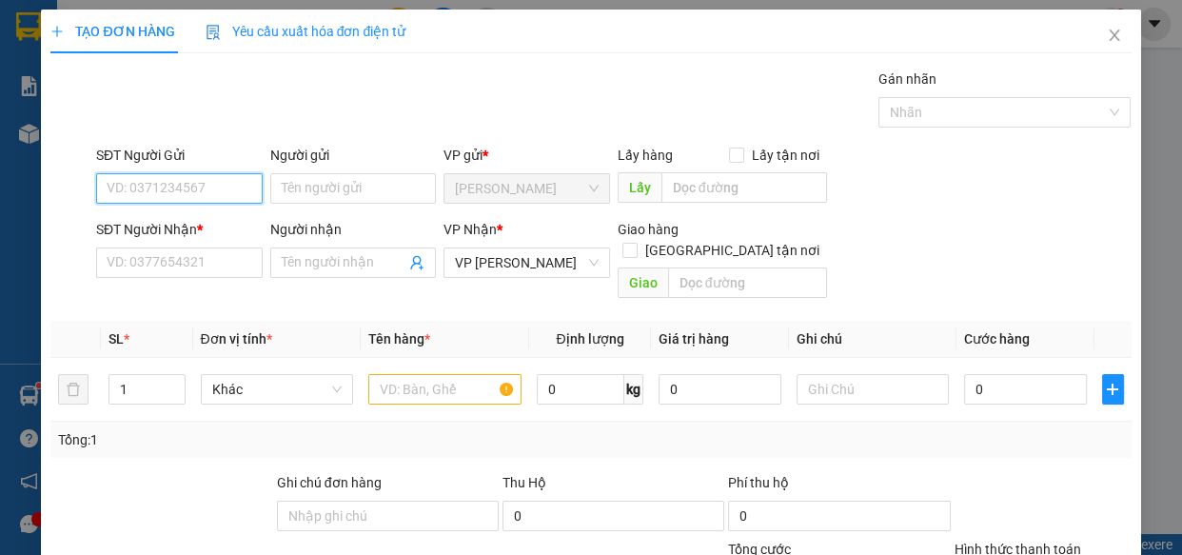
click at [232, 193] on input "SĐT Người Gửi" at bounding box center [179, 188] width 166 height 30
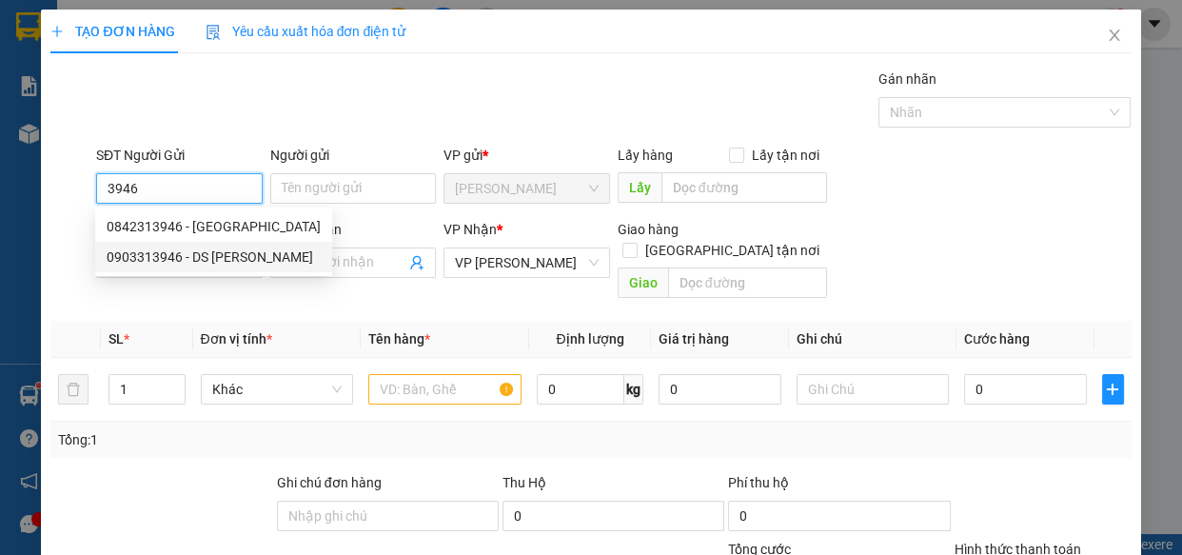
click at [164, 256] on div "0903313946 - DS [PERSON_NAME]" at bounding box center [214, 256] width 214 height 21
type input "0903313946"
type input "DS [PERSON_NAME]"
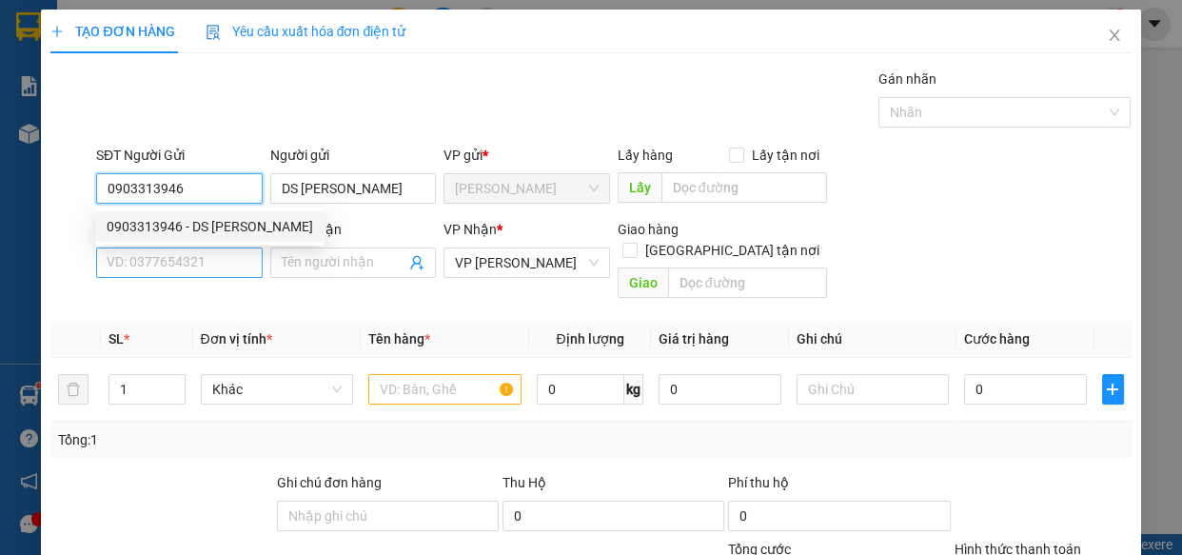
type input "40.000"
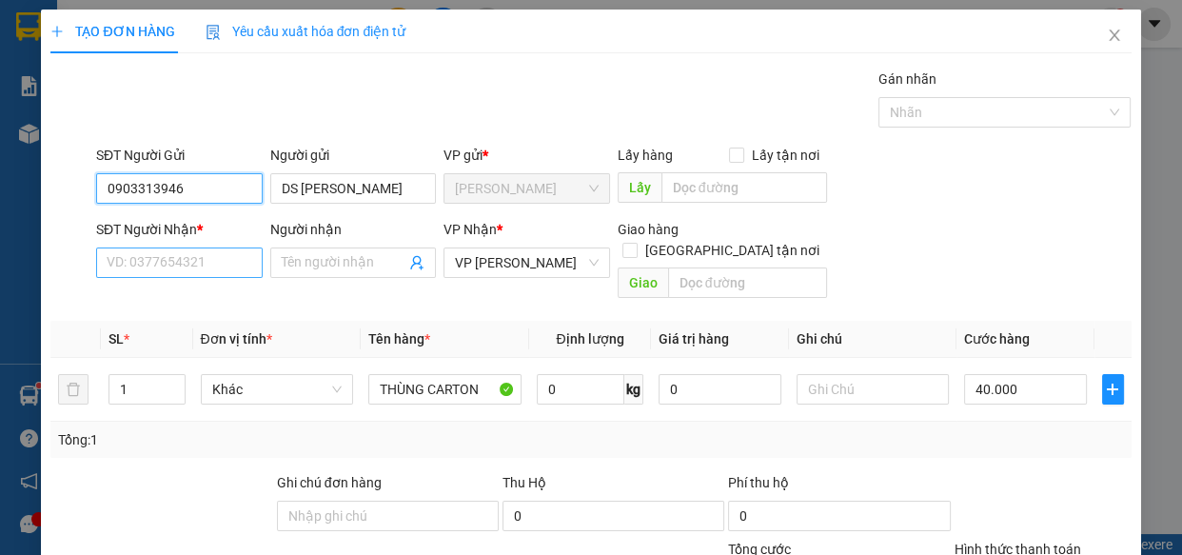
type input "0903313946"
click at [181, 264] on input "SĐT Người Nhận *" at bounding box center [179, 262] width 166 height 30
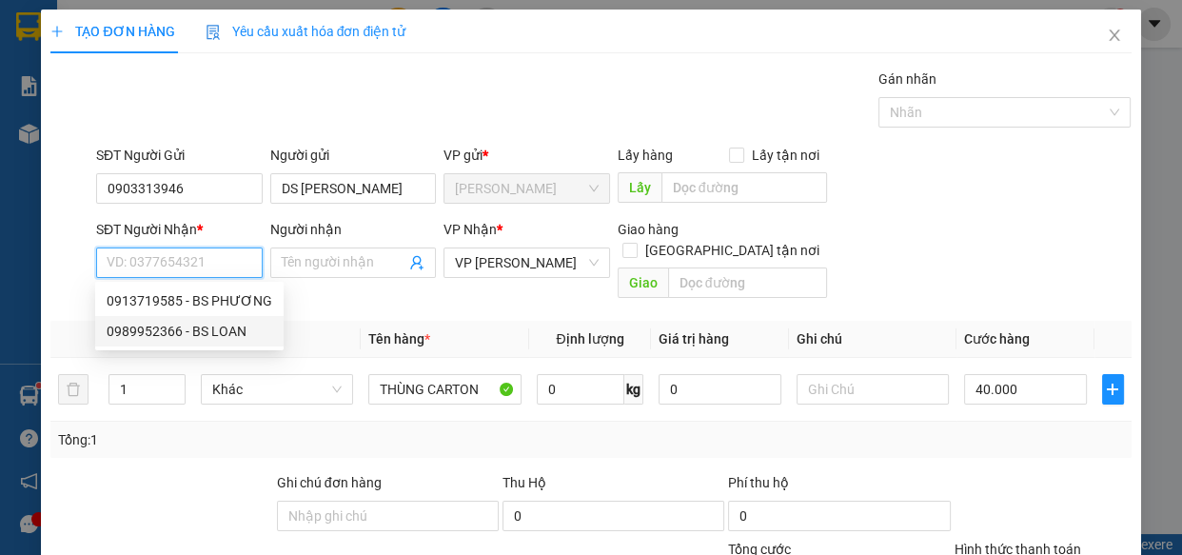
click at [171, 331] on div "0989952366 - BS LOAN" at bounding box center [190, 331] width 166 height 21
type input "0989952366"
type input "BS LOAN"
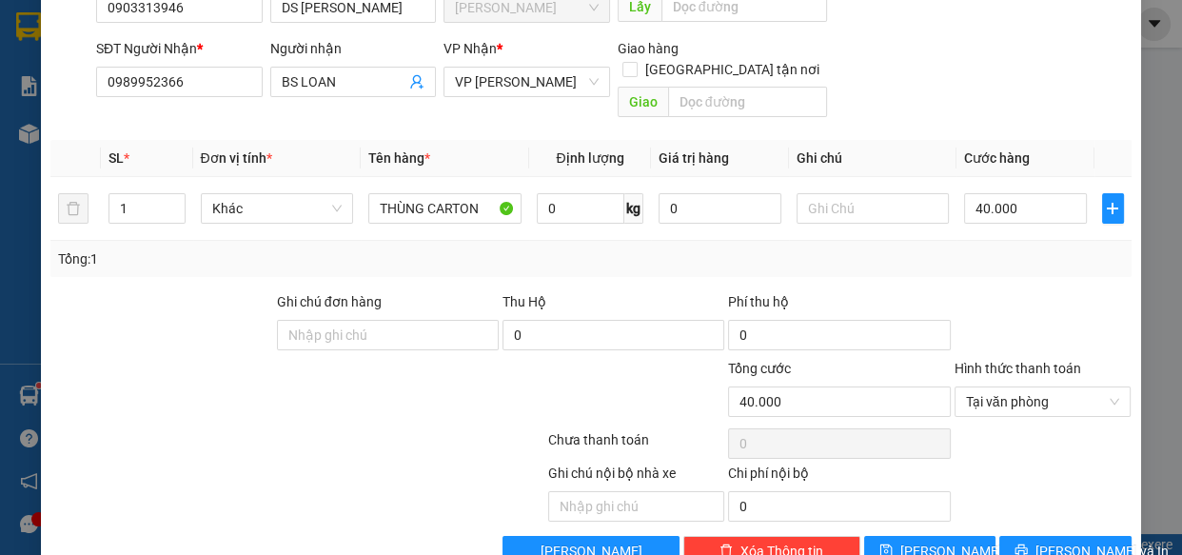
scroll to position [207, 0]
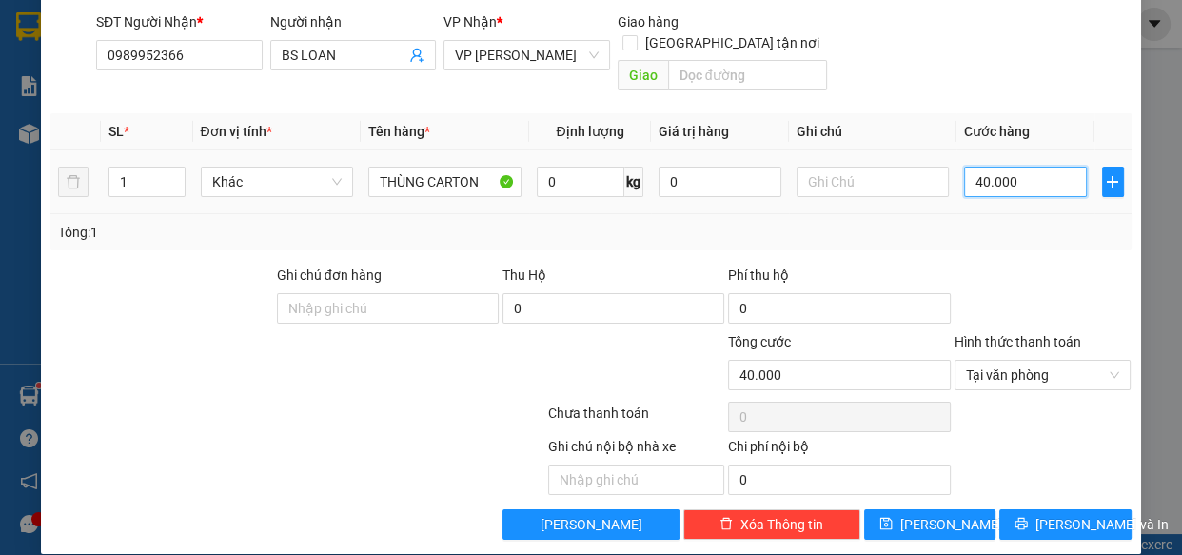
click at [1008, 166] on input "40.000" at bounding box center [1025, 181] width 123 height 30
type input "3"
type input "30"
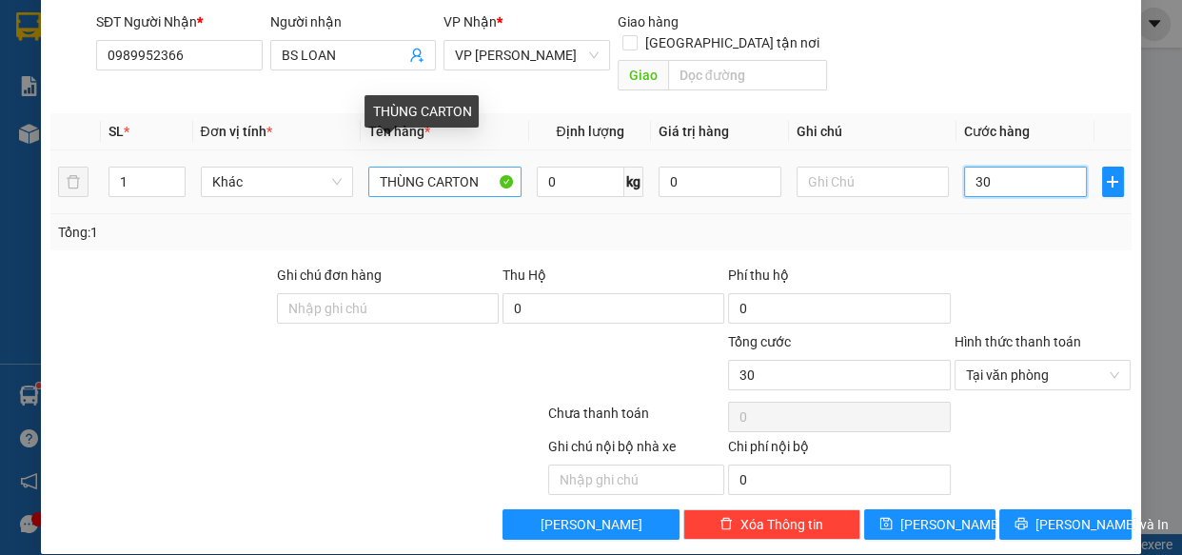
type input "30"
type input "30.000"
click at [421, 166] on input "THÙNG CARTON" at bounding box center [444, 181] width 153 height 30
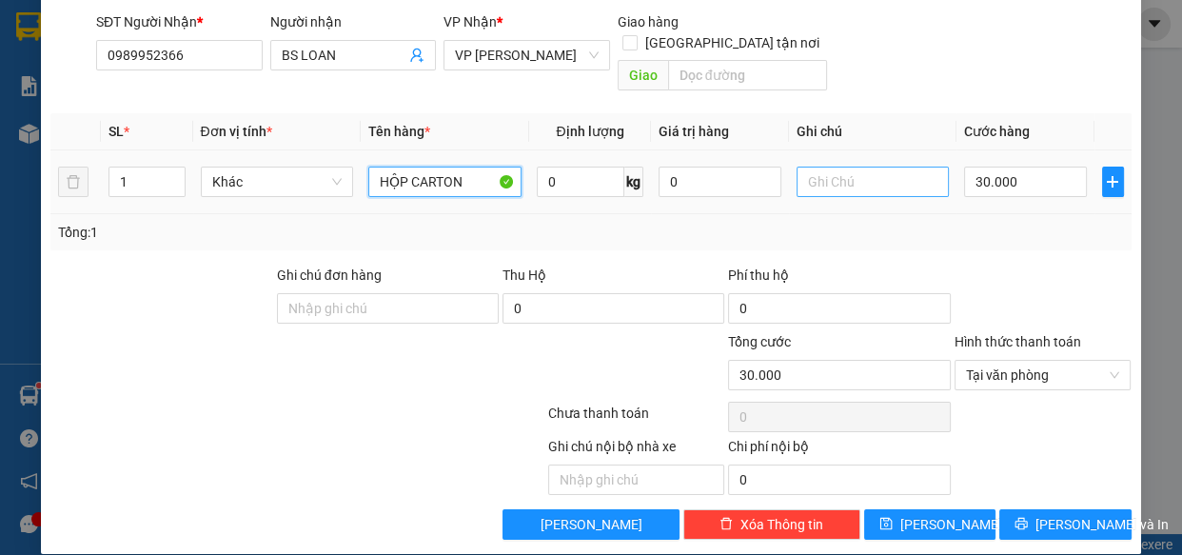
type input "HỘP CARTON"
click at [826, 166] on input "text" at bounding box center [872, 181] width 153 height 30
type input "H"
type input "GỬI 155"
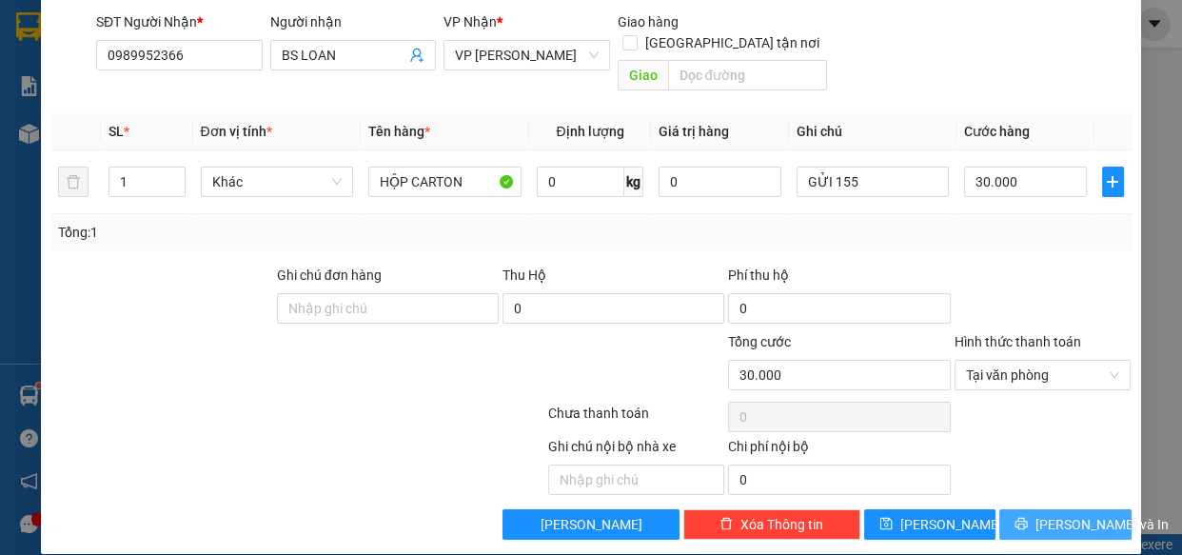
click at [1050, 514] on span "[PERSON_NAME] và In" at bounding box center [1101, 524] width 133 height 21
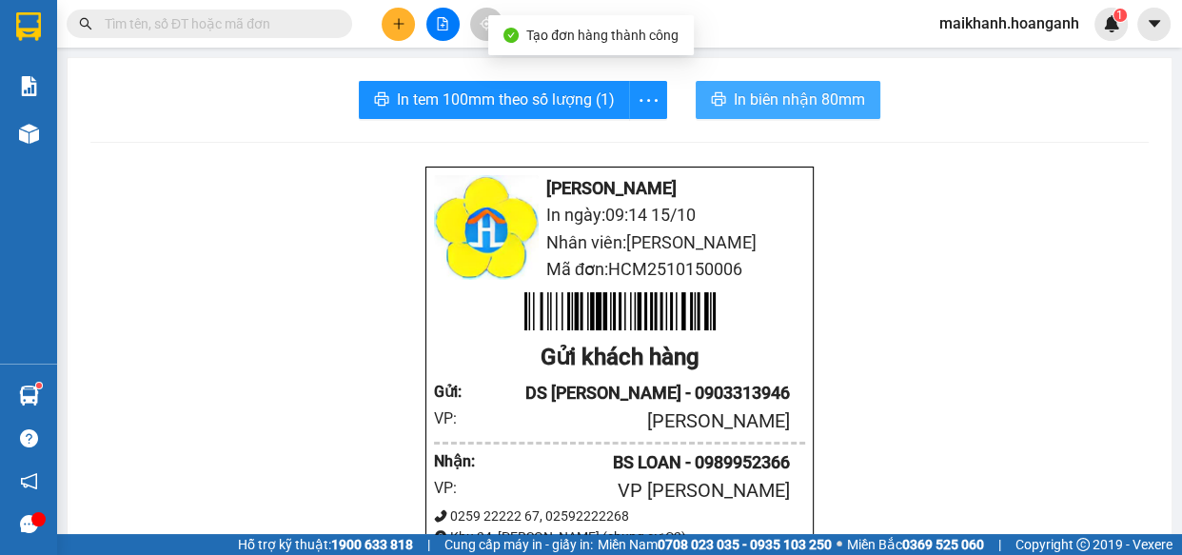
click at [775, 100] on span "In biên nhận 80mm" at bounding box center [798, 100] width 131 height 24
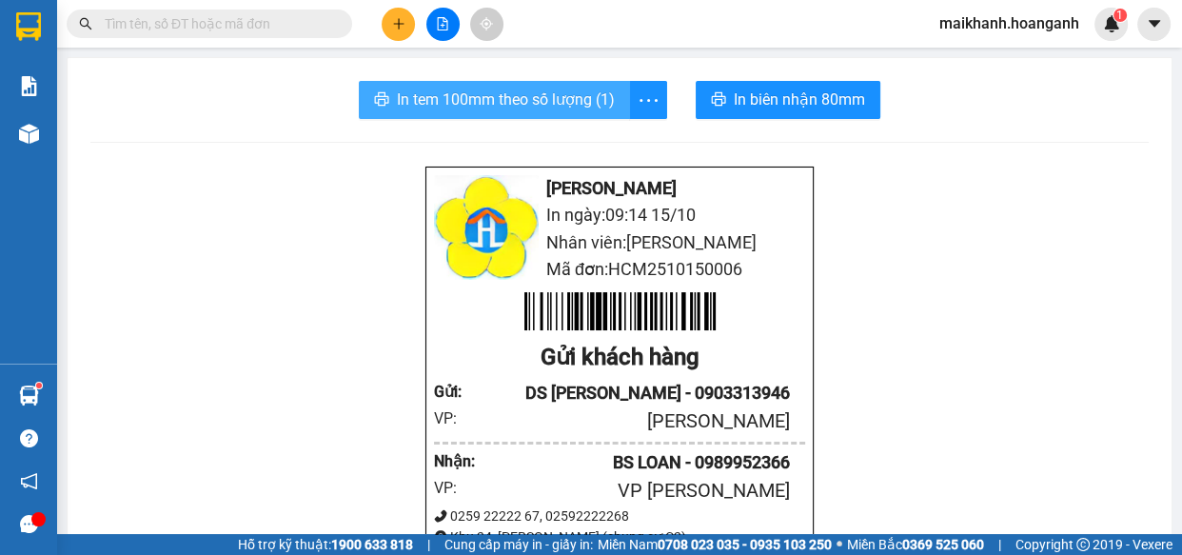
click at [504, 88] on span "In tem 100mm theo số lượng (1)" at bounding box center [506, 100] width 218 height 24
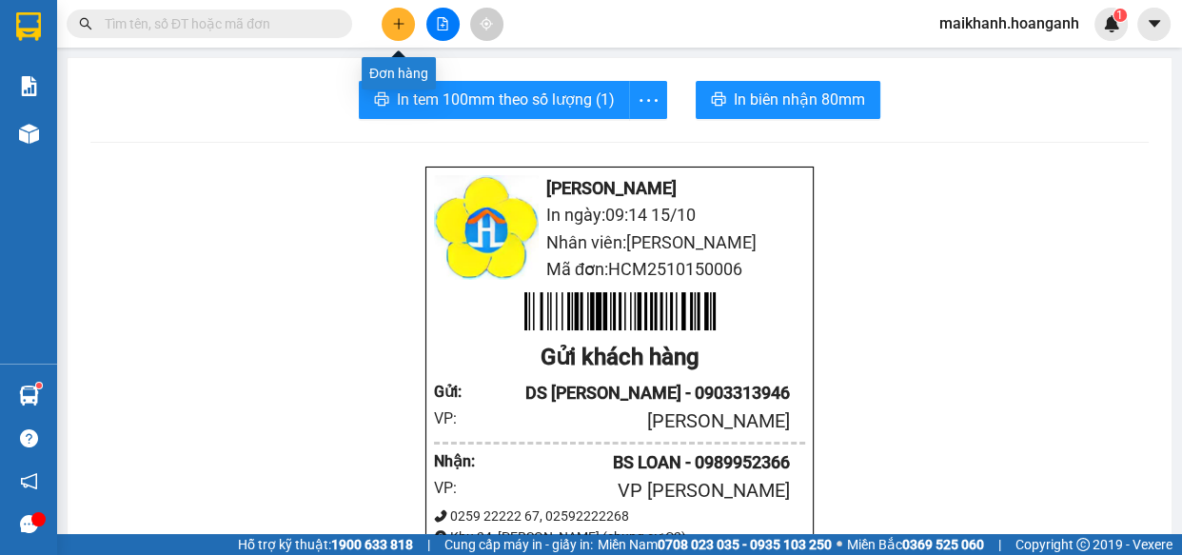
click at [404, 23] on button at bounding box center [397, 24] width 33 height 33
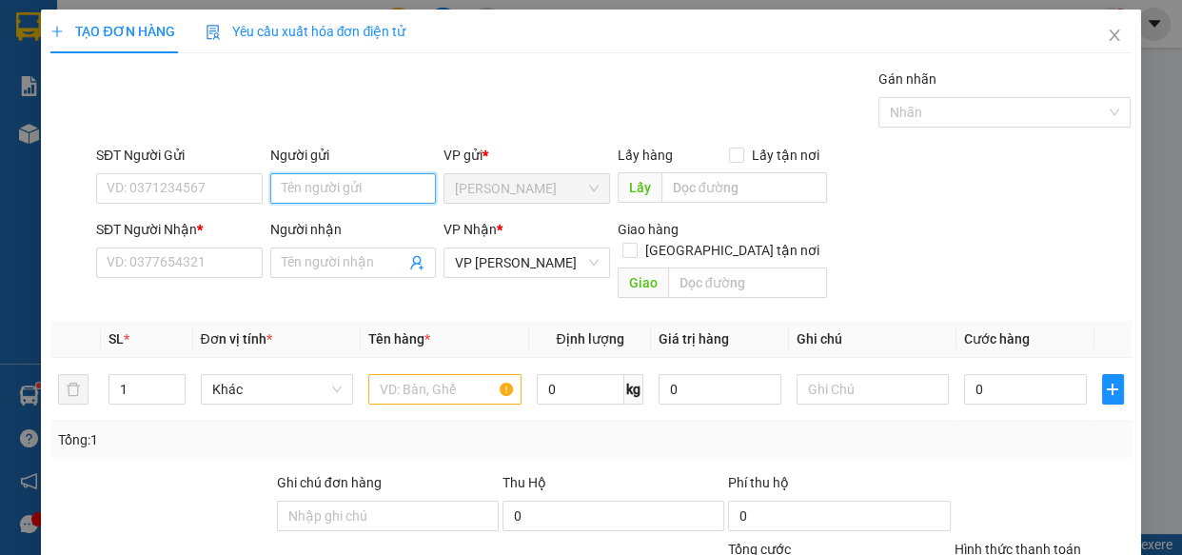
click at [327, 178] on input "Người gửi" at bounding box center [353, 188] width 166 height 30
type input "A QUANG XE ÔM"
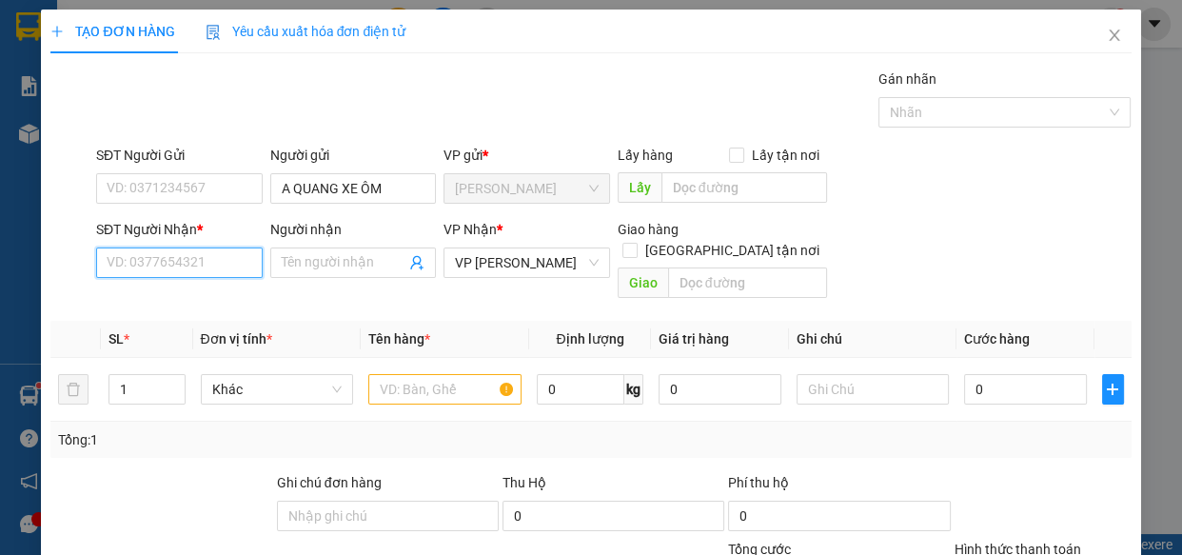
click at [215, 269] on input "SĐT Người Nhận *" at bounding box center [179, 262] width 166 height 30
type input "0946167191"
click at [145, 299] on div "0946167191 - BẮP" at bounding box center [178, 300] width 142 height 21
type input "BẮP"
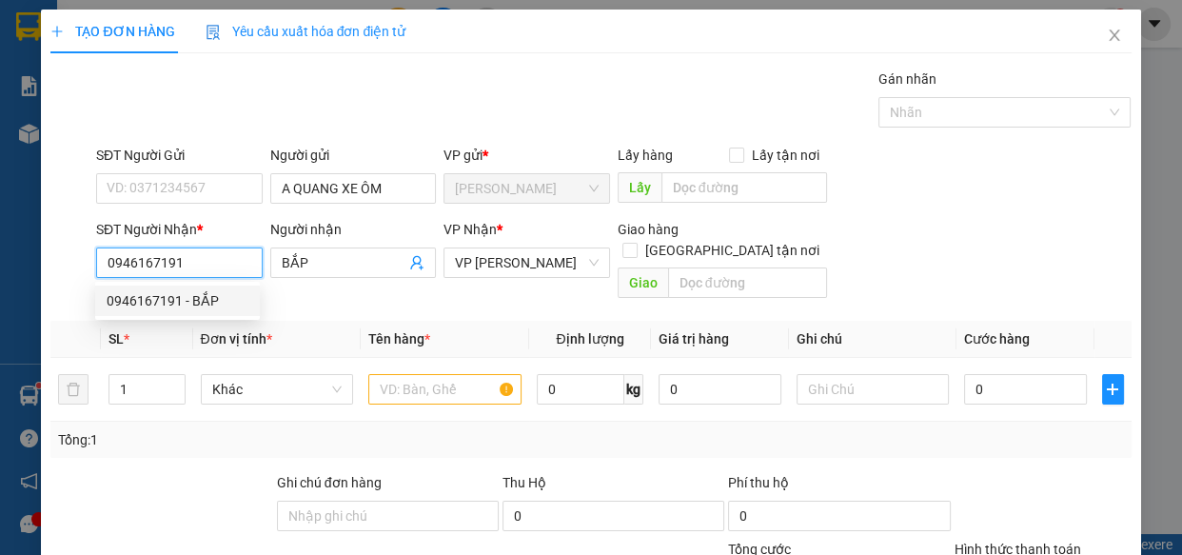
type input "30.000"
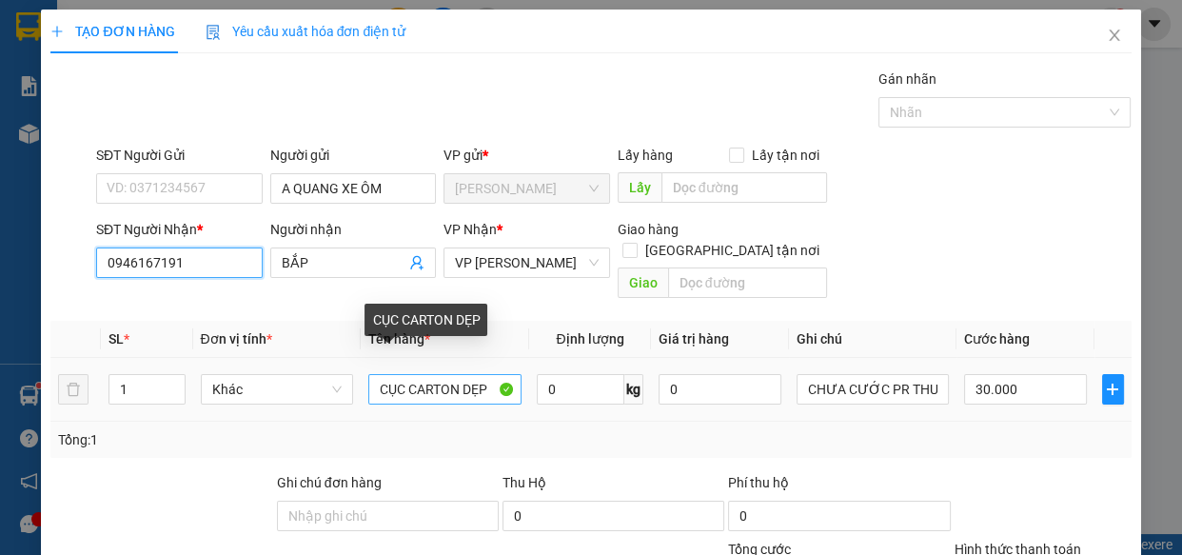
type input "0946167191"
click at [491, 381] on input "CỤC CARTON DẸP" at bounding box center [444, 389] width 153 height 30
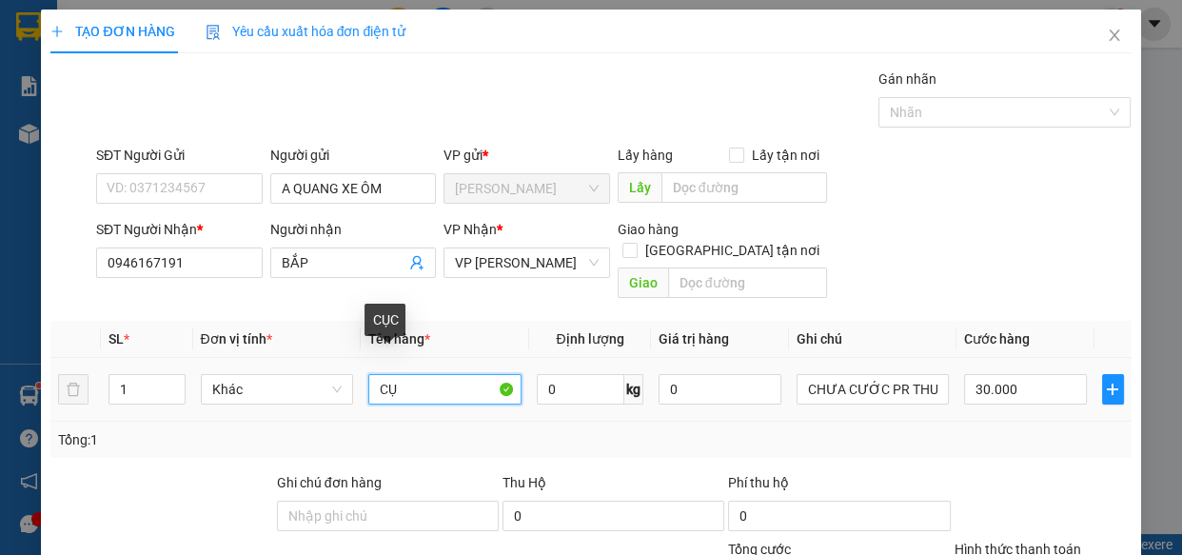
type input "C"
type input "XE ĐẨY"
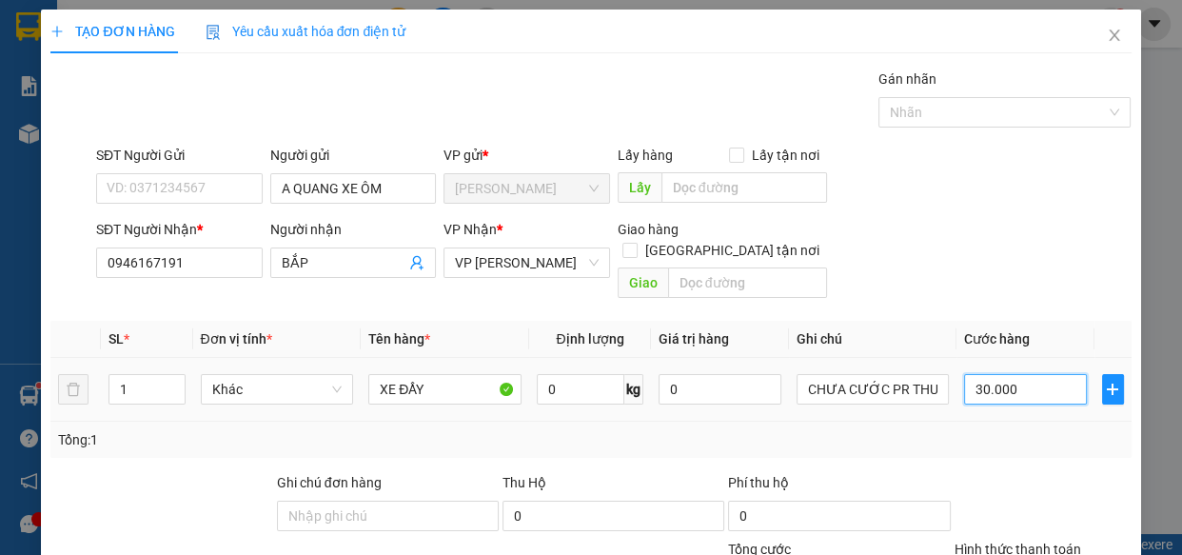
click at [1028, 374] on input "30.000" at bounding box center [1025, 389] width 123 height 30
type input "0"
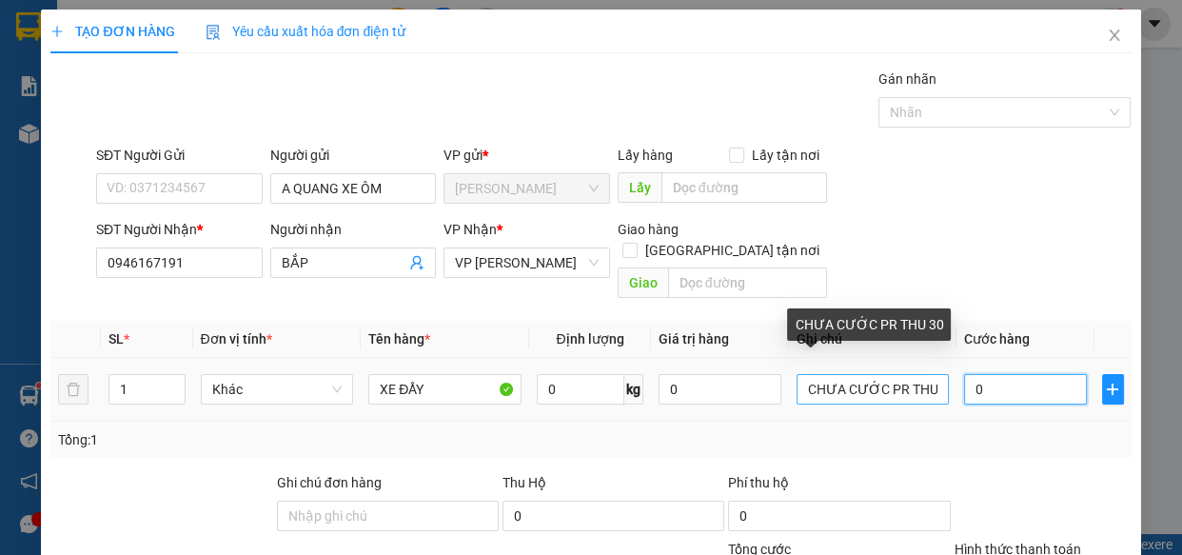
type input "0"
click at [927, 374] on input "CHƯA CƯỚC PR THU 30" at bounding box center [872, 389] width 153 height 30
click at [927, 374] on input "CHƯA CƯỚC PR THU30" at bounding box center [872, 389] width 153 height 30
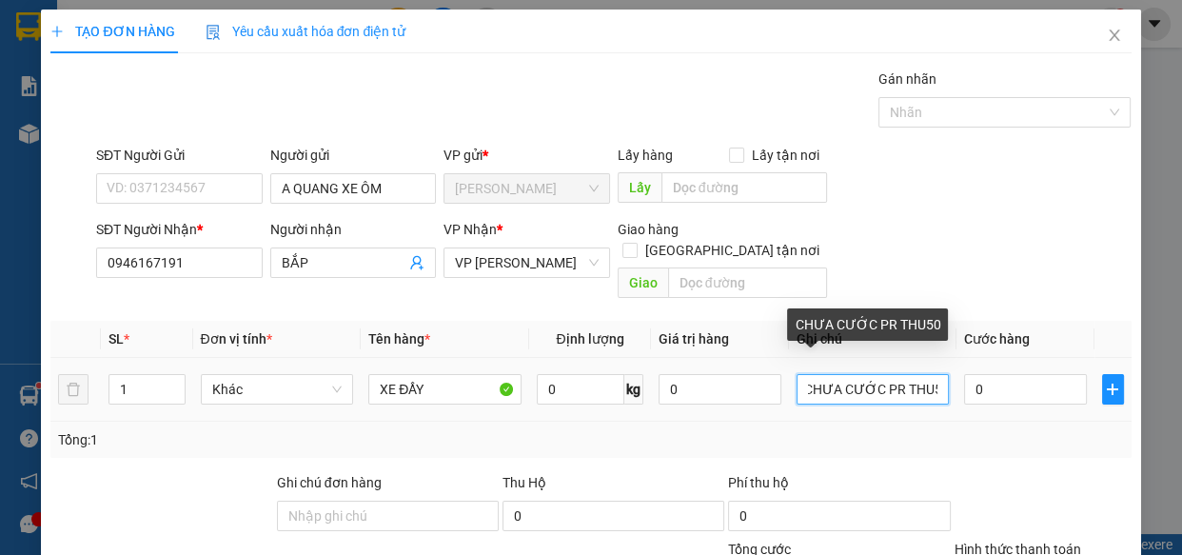
click at [915, 374] on input "CHƯA CƯỚC PR THU50" at bounding box center [872, 389] width 153 height 30
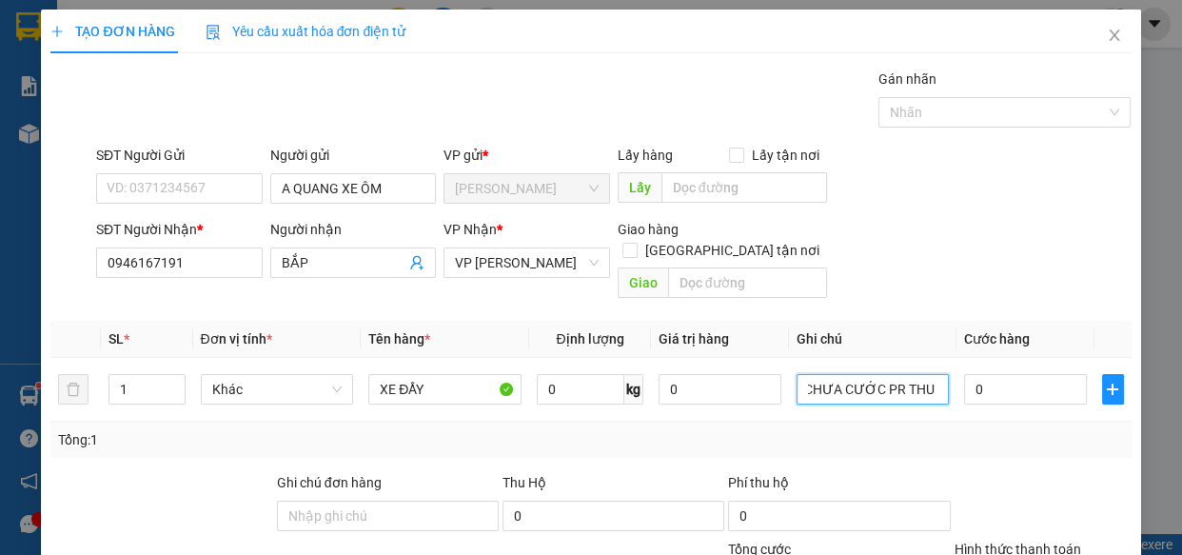
type input "CHƯA CƯỚC PR THU 50"
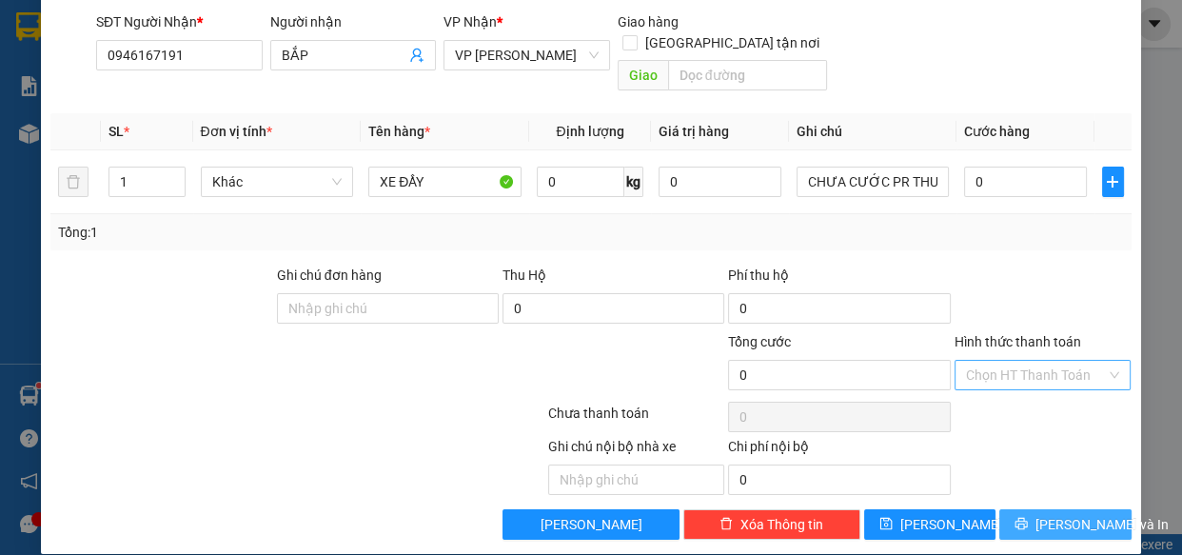
click at [1026, 517] on icon "printer" at bounding box center [1020, 523] width 13 height 13
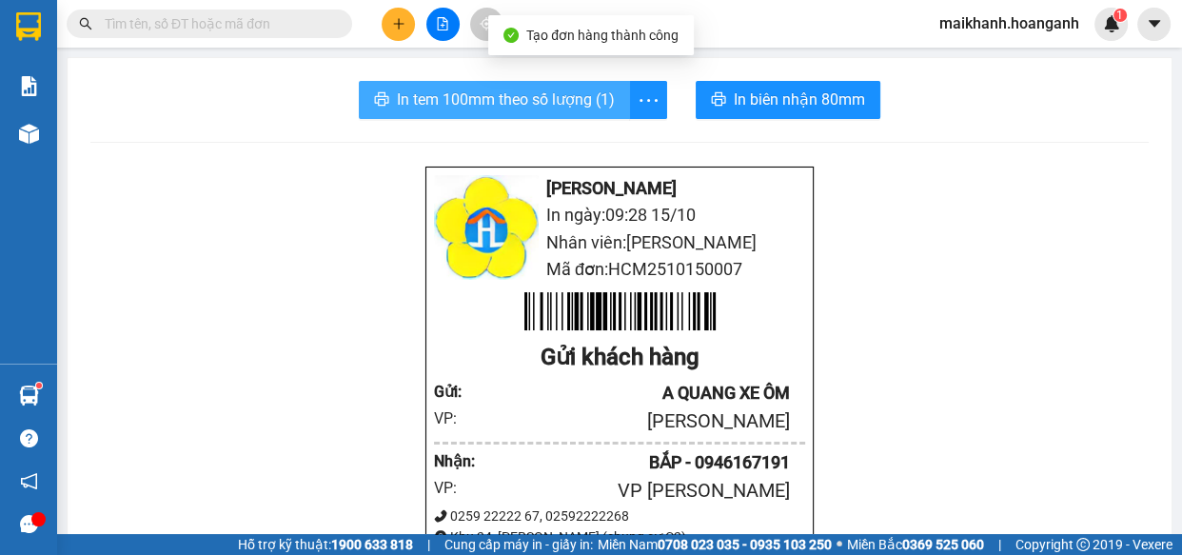
click at [488, 96] on span "In tem 100mm theo số lượng (1)" at bounding box center [506, 100] width 218 height 24
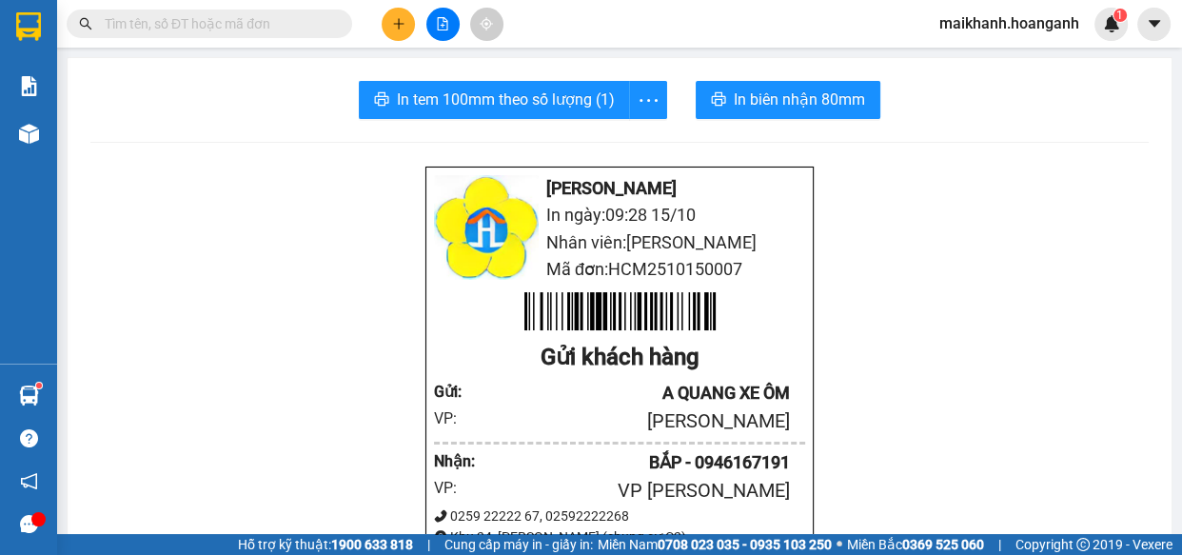
click at [274, 27] on input "text" at bounding box center [217, 23] width 225 height 21
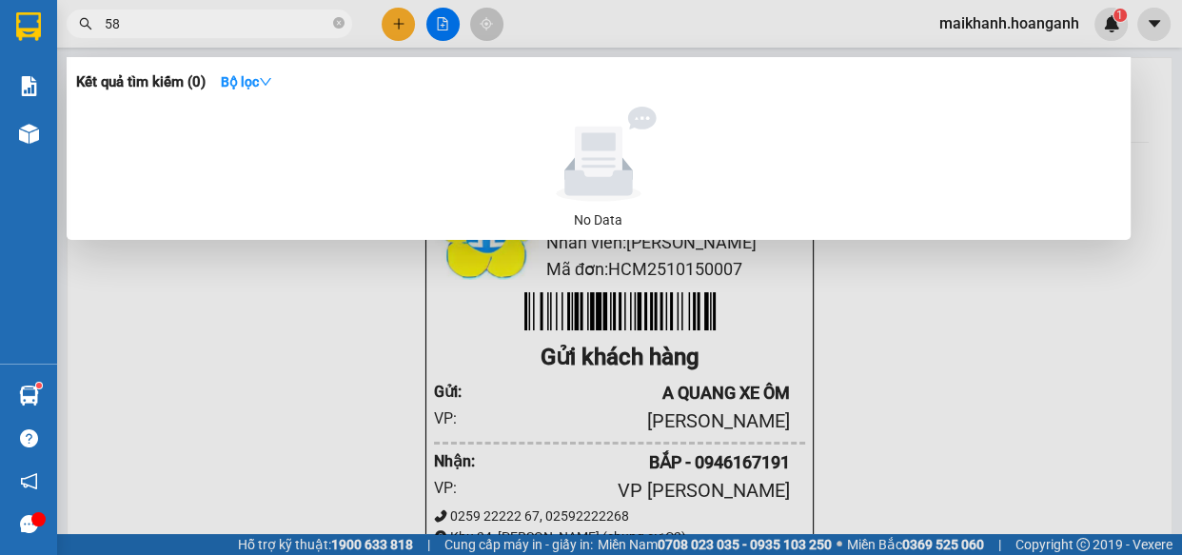
type input "5"
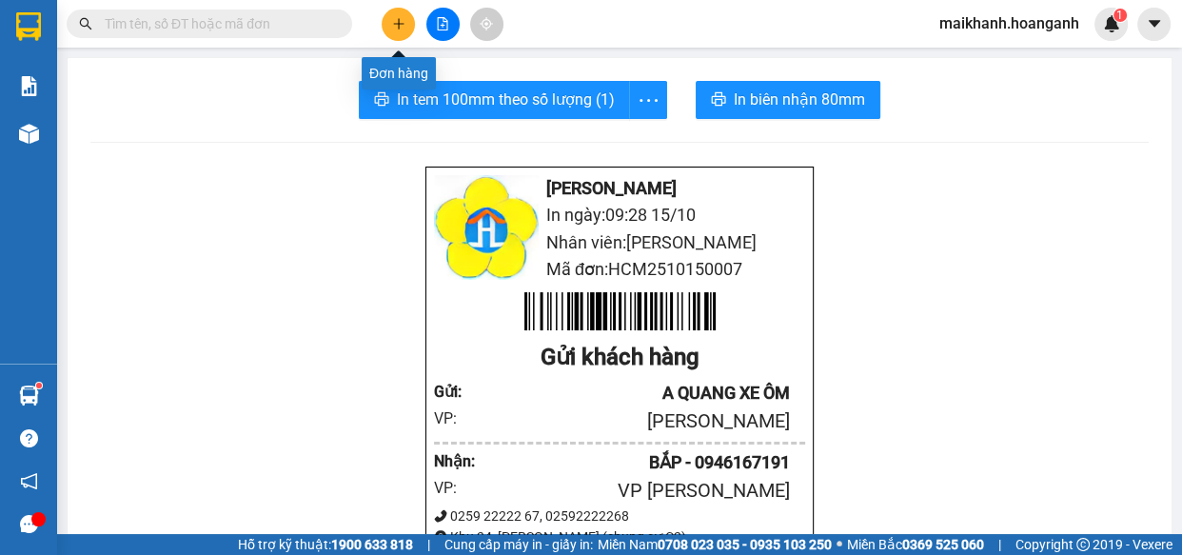
click at [400, 17] on icon "plus" at bounding box center [398, 23] width 13 height 13
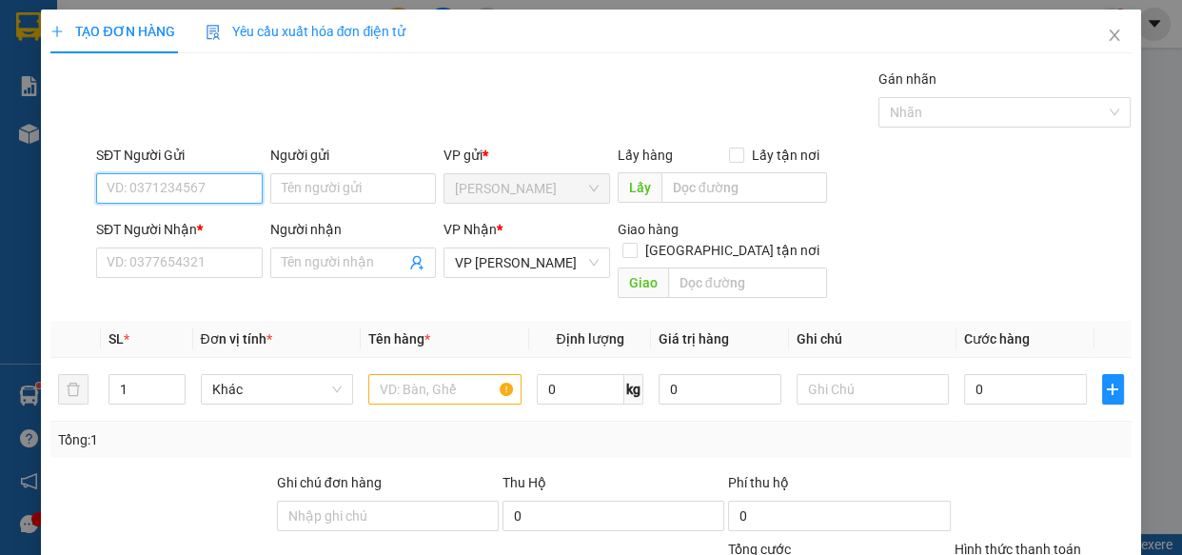
click at [202, 200] on input "SĐT Người Gửi" at bounding box center [179, 188] width 166 height 30
click at [104, 196] on input "907057433" at bounding box center [179, 188] width 166 height 30
type input "0907057433"
click at [205, 225] on div "0907057433 - HẠNH" at bounding box center [178, 226] width 142 height 21
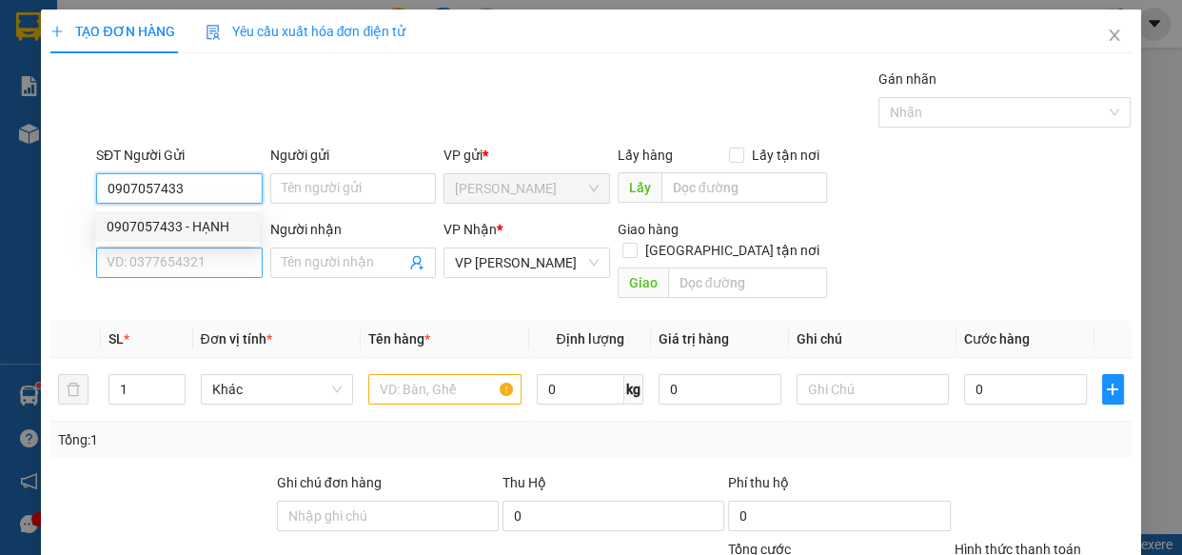
type input "HẠNH"
type input "30.000"
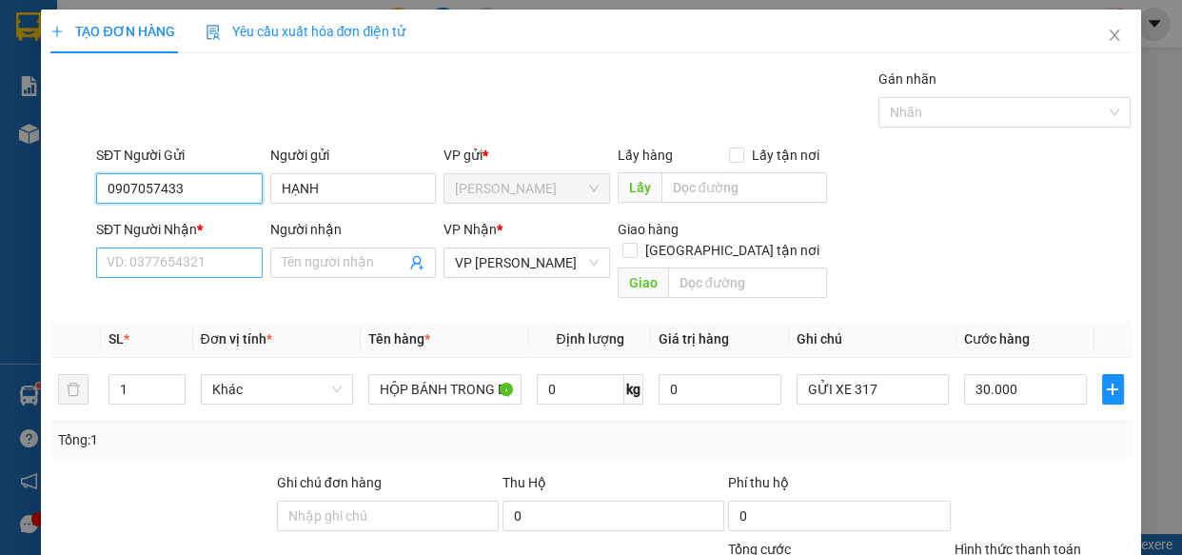
type input "0907057433"
click at [202, 263] on input "SĐT Người Nhận *" at bounding box center [179, 262] width 166 height 30
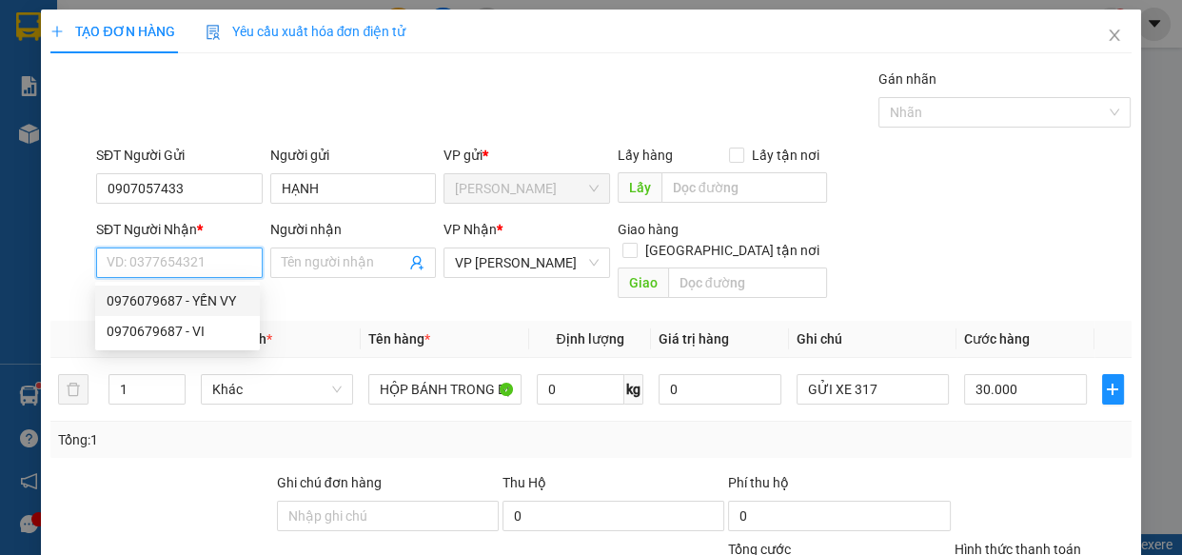
click at [170, 302] on div "0976079687 - YẾN VY" at bounding box center [178, 300] width 142 height 21
type input "0976079687"
type input "YẾN VY"
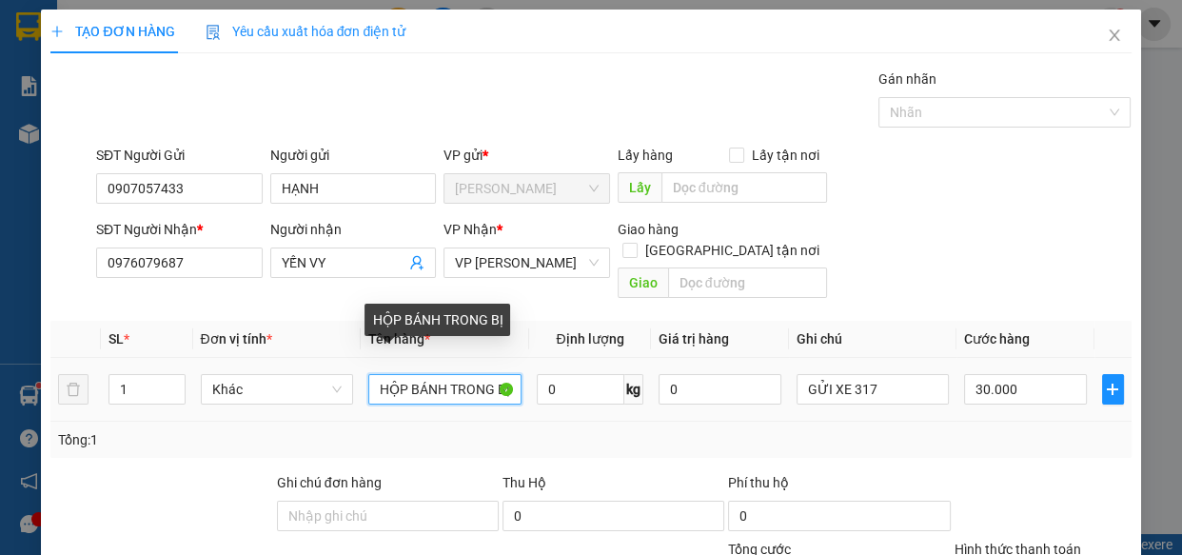
click at [506, 374] on input "HỘP BÁNH TRONG BỊ" at bounding box center [444, 389] width 153 height 30
type input "H"
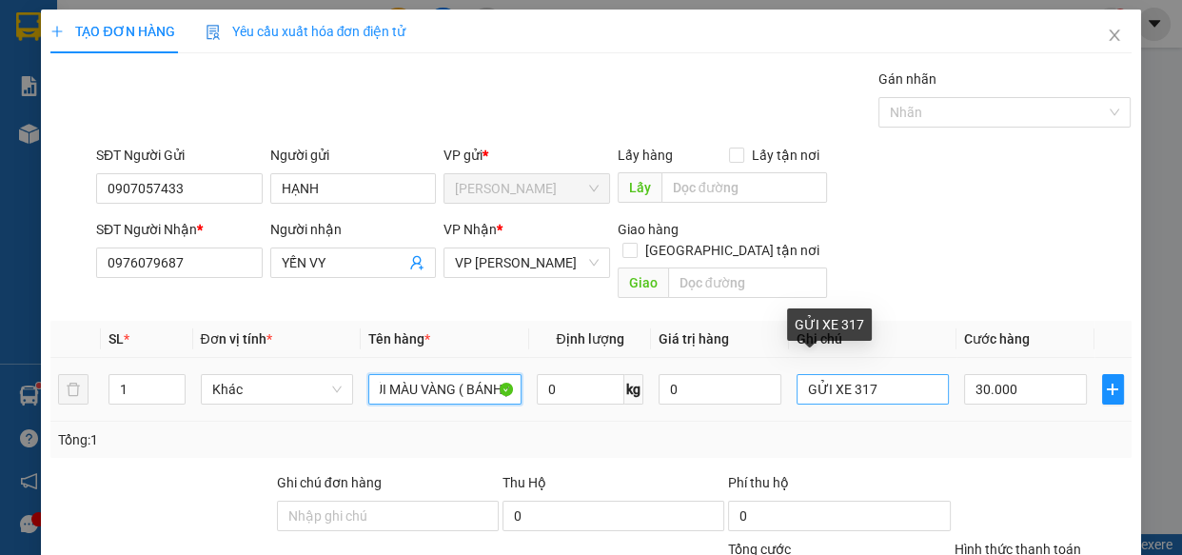
type input "TÚI MÀU VÀNG ( BÁNH )"
click at [900, 374] on input "GỬI XE 317" at bounding box center [872, 389] width 153 height 30
type input "G"
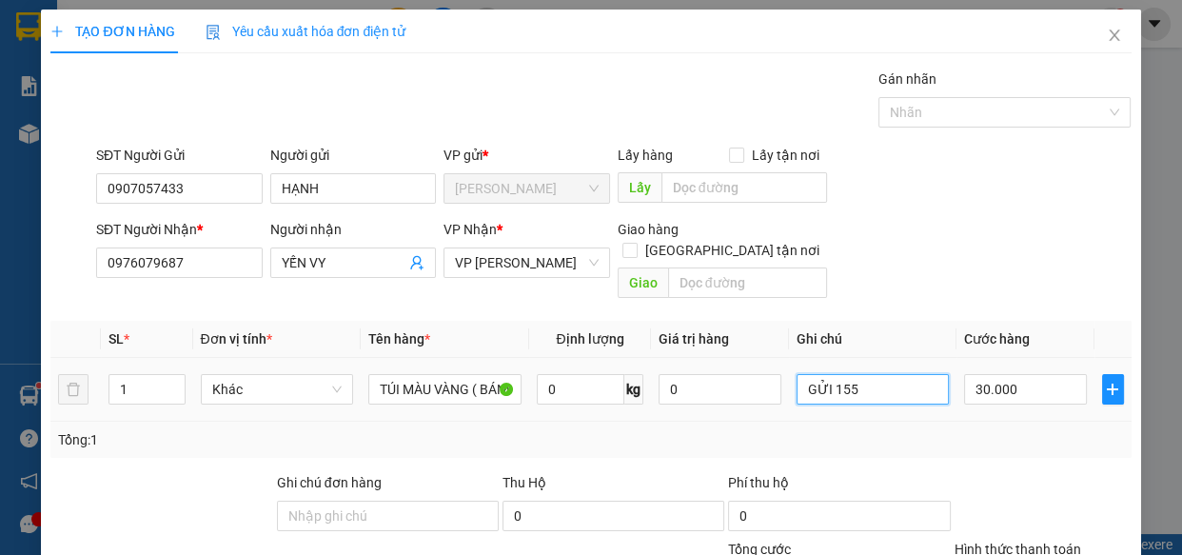
type input "GỬI 155"
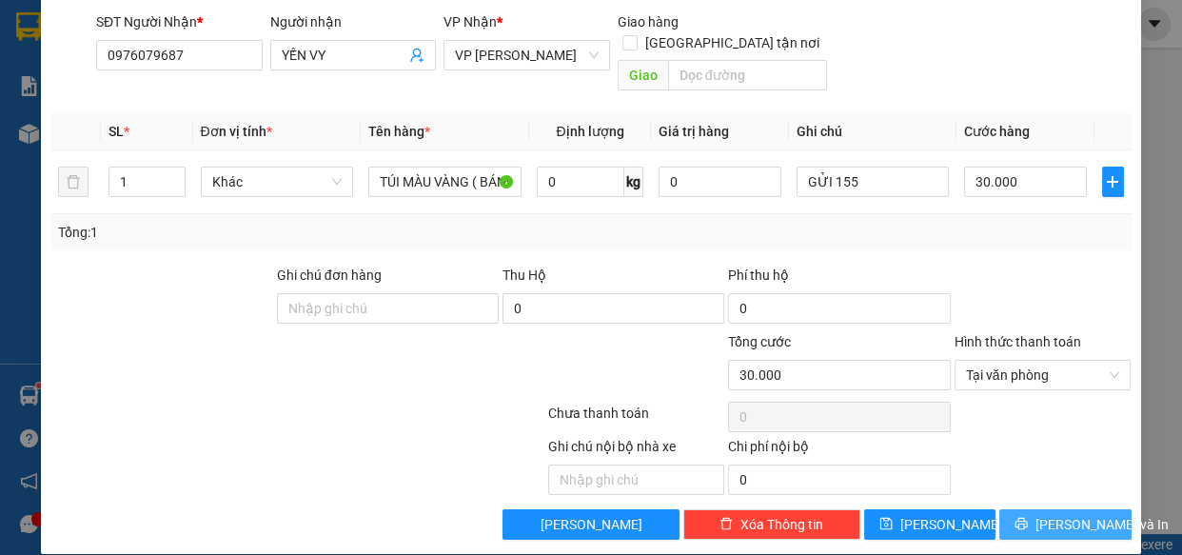
click at [1075, 514] on span "[PERSON_NAME] và In" at bounding box center [1101, 524] width 133 height 21
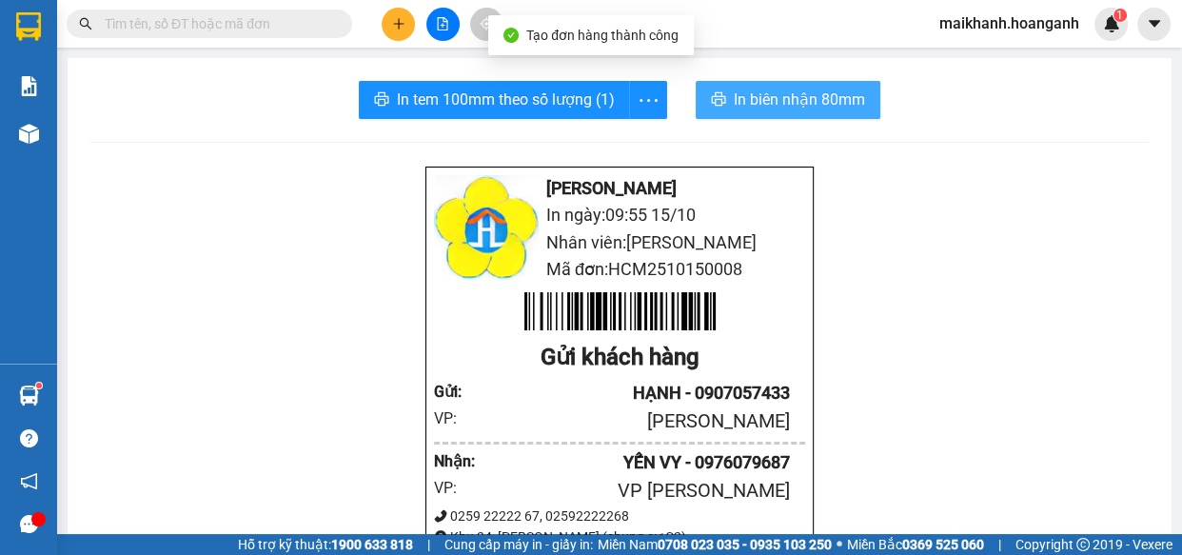
click at [767, 102] on span "In biên nhận 80mm" at bounding box center [798, 100] width 131 height 24
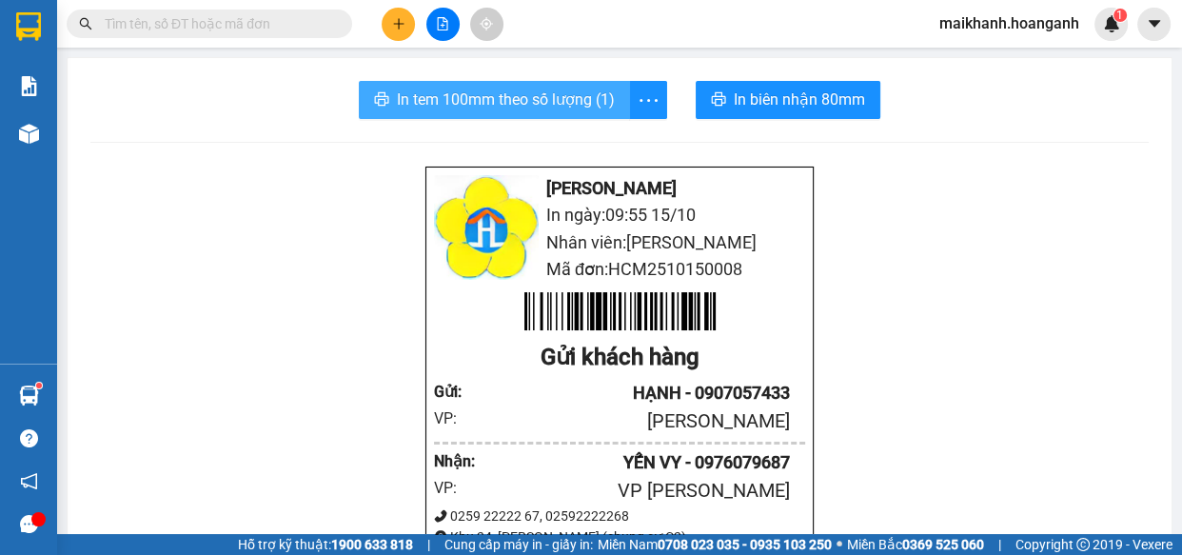
click at [452, 108] on span "In tem 100mm theo số lượng (1)" at bounding box center [506, 100] width 218 height 24
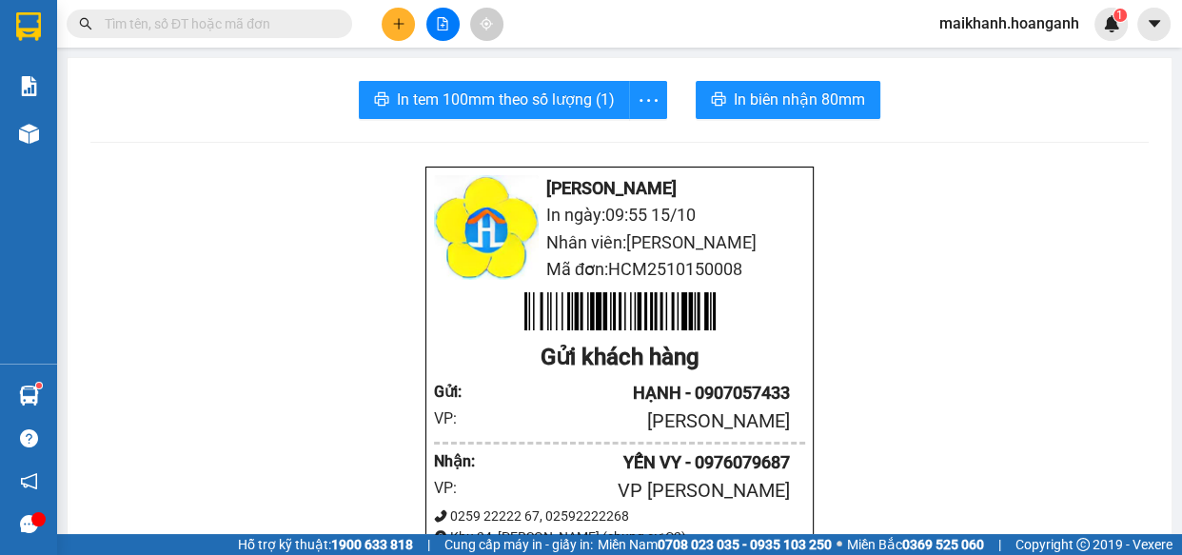
click at [294, 21] on input "text" at bounding box center [217, 23] width 225 height 21
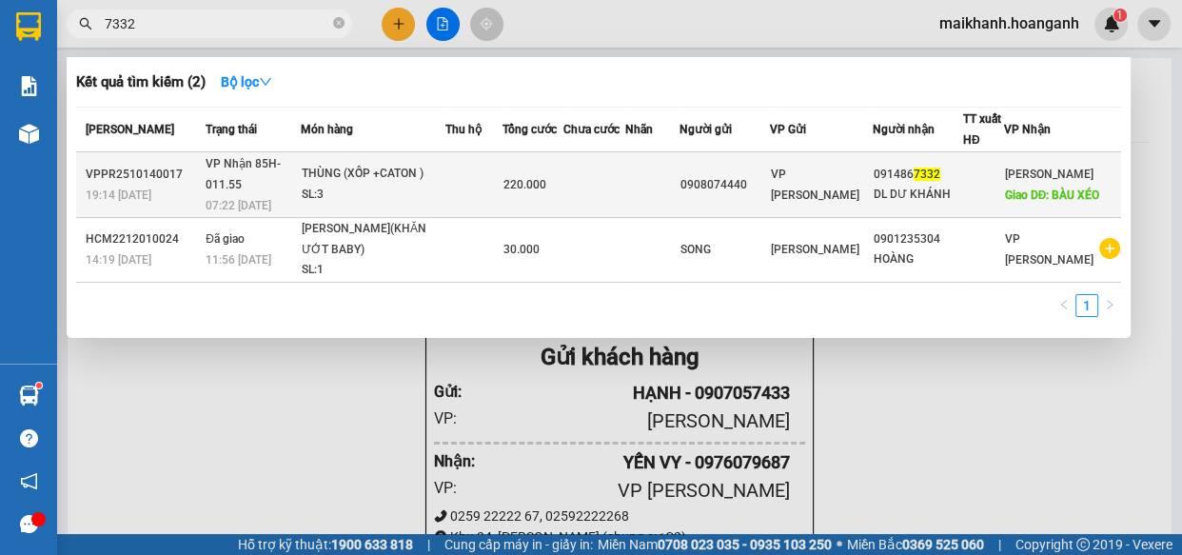
type input "7332"
click at [403, 167] on div "THÙNG (XỐP +CATON )" at bounding box center [373, 174] width 143 height 21
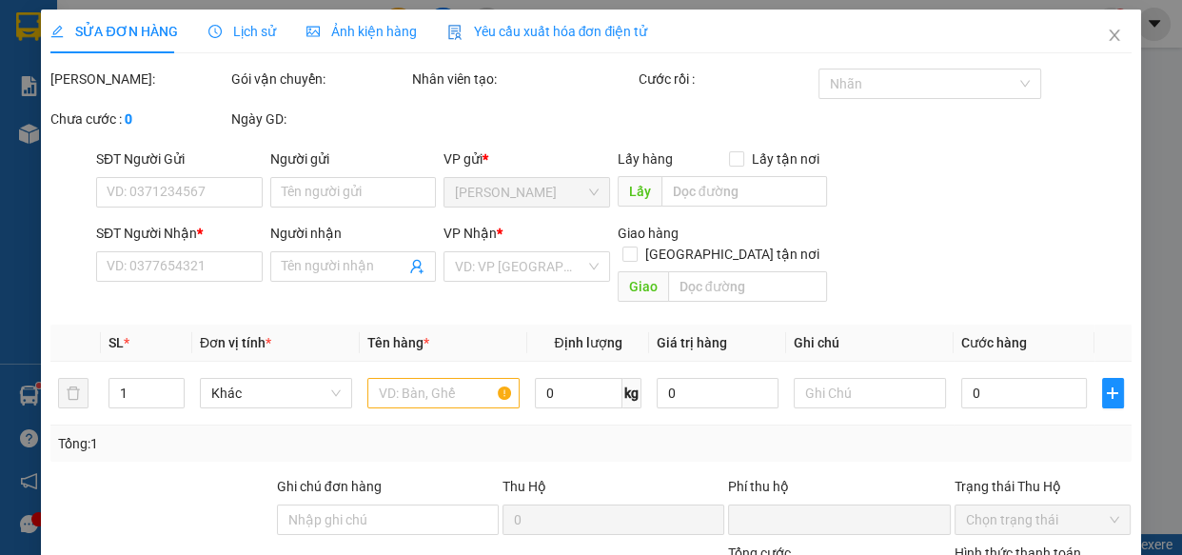
type input "0908074440"
type input "0914867332"
type input "DL DƯ KHÁNH"
type input "BÀU XÉO"
type input "0"
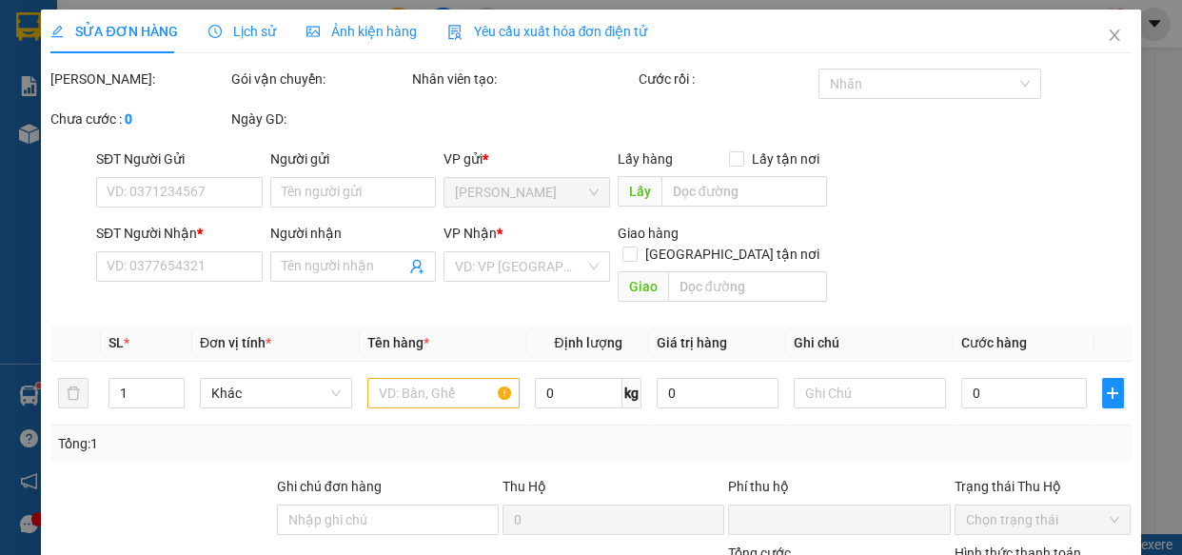
type input "220.000"
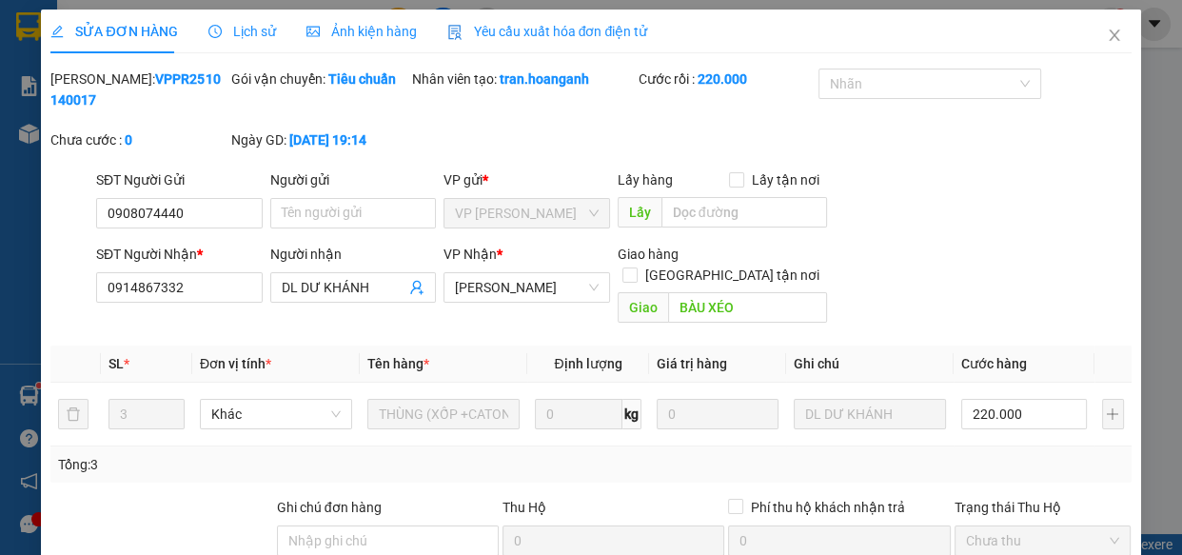
scroll to position [232, 0]
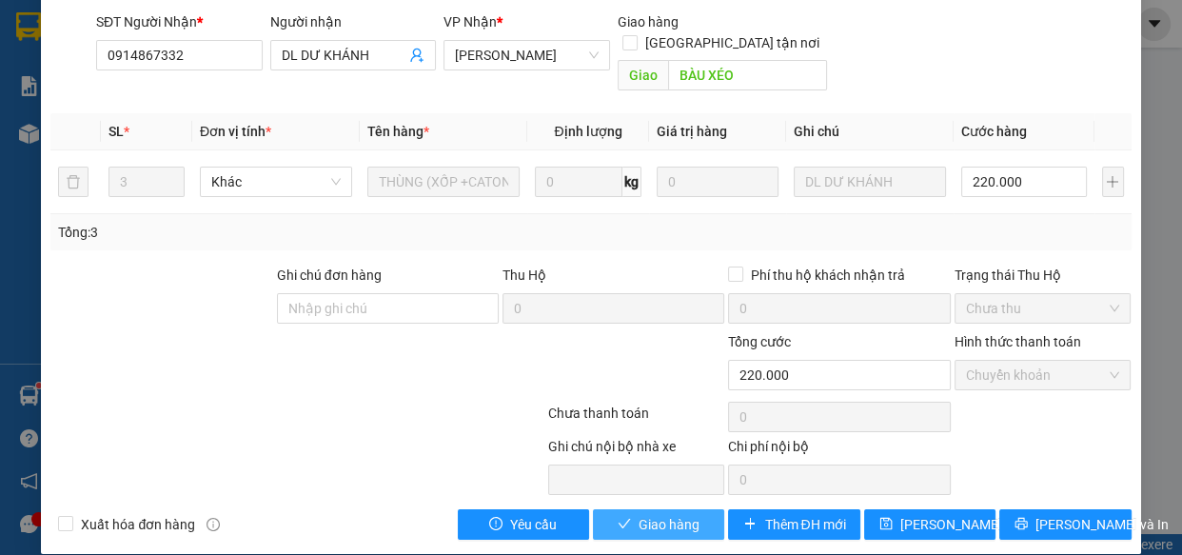
click at [673, 514] on span "Giao hàng" at bounding box center [668, 524] width 61 height 21
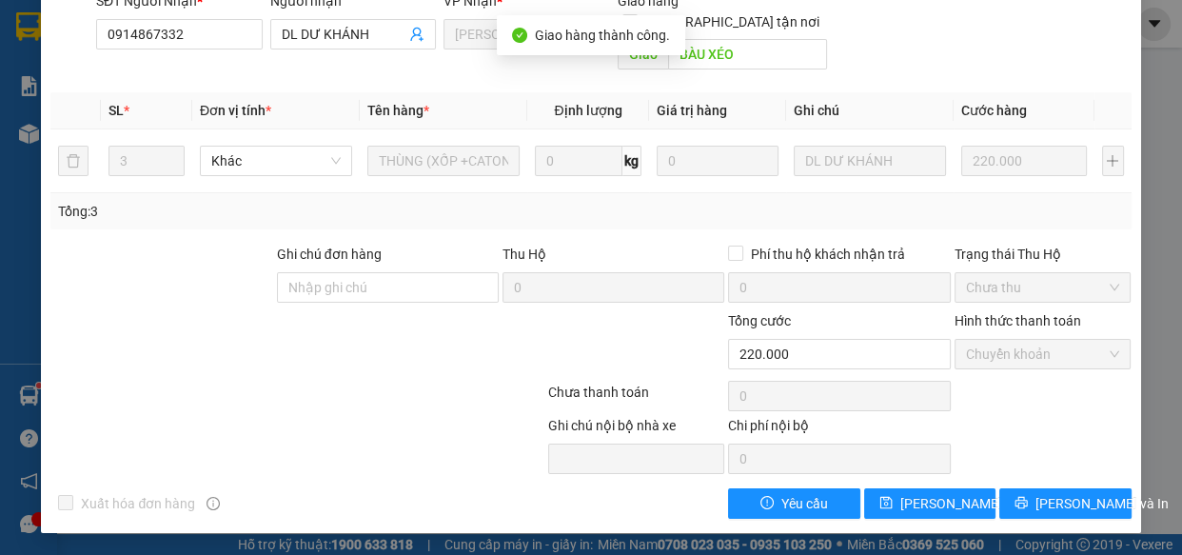
scroll to position [0, 0]
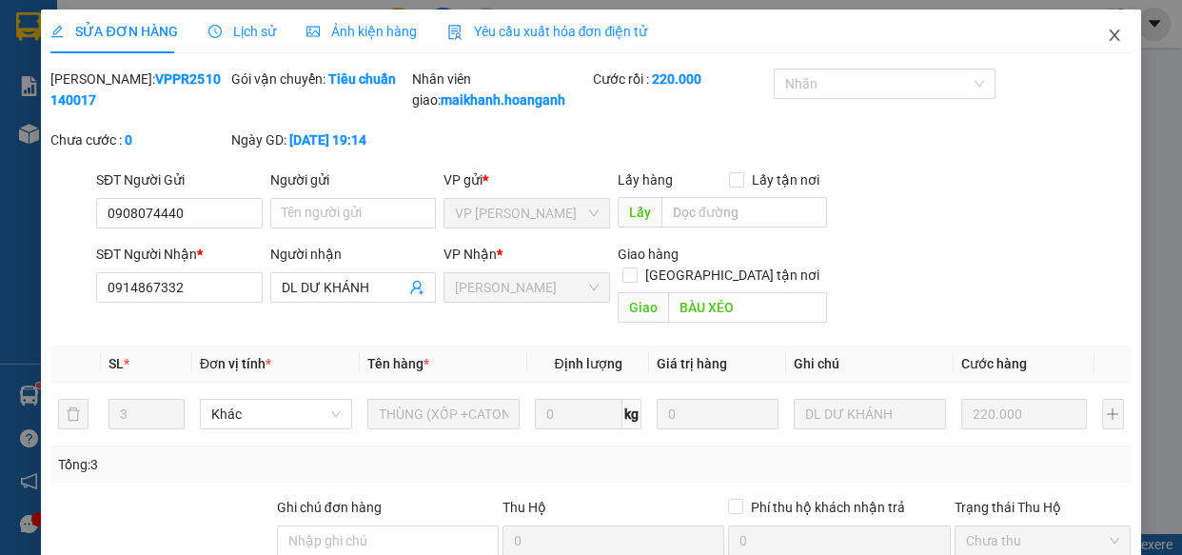
click at [1108, 37] on icon "close" at bounding box center [1113, 34] width 10 height 11
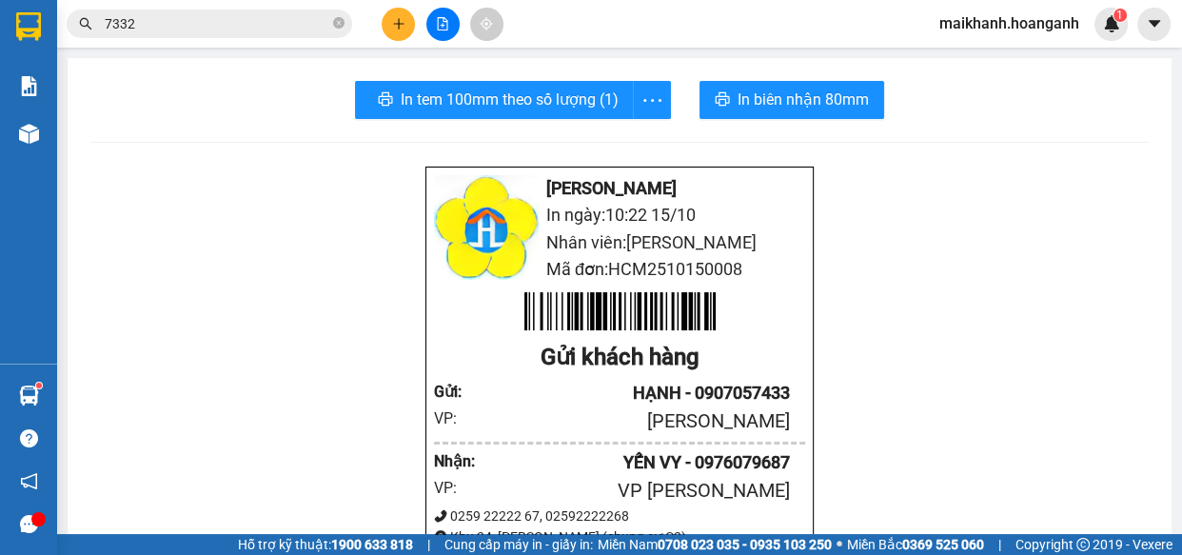
click at [183, 22] on input "7332" at bounding box center [217, 23] width 225 height 21
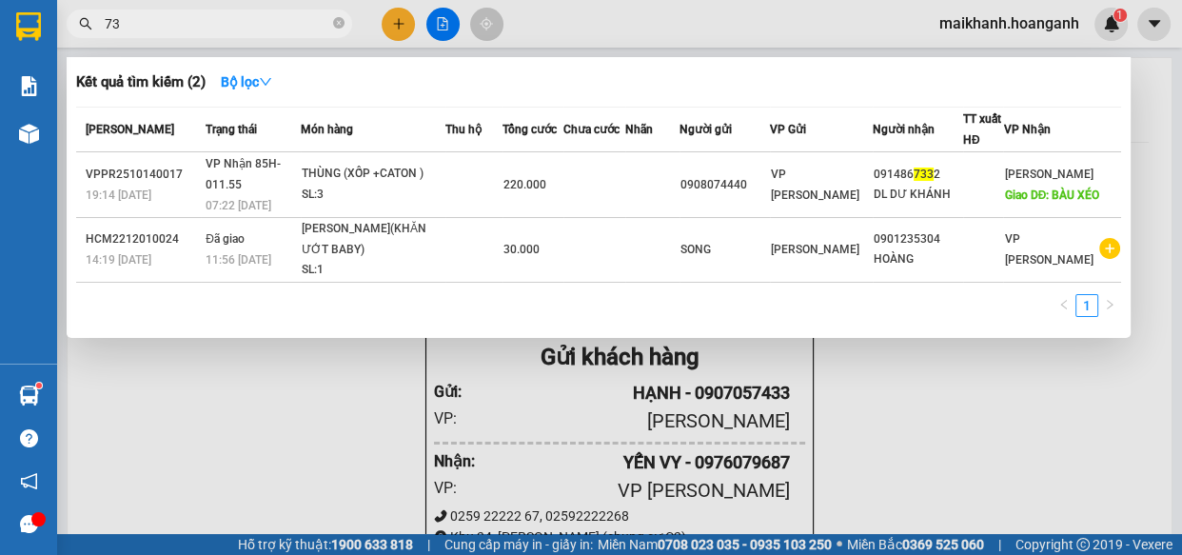
type input "7"
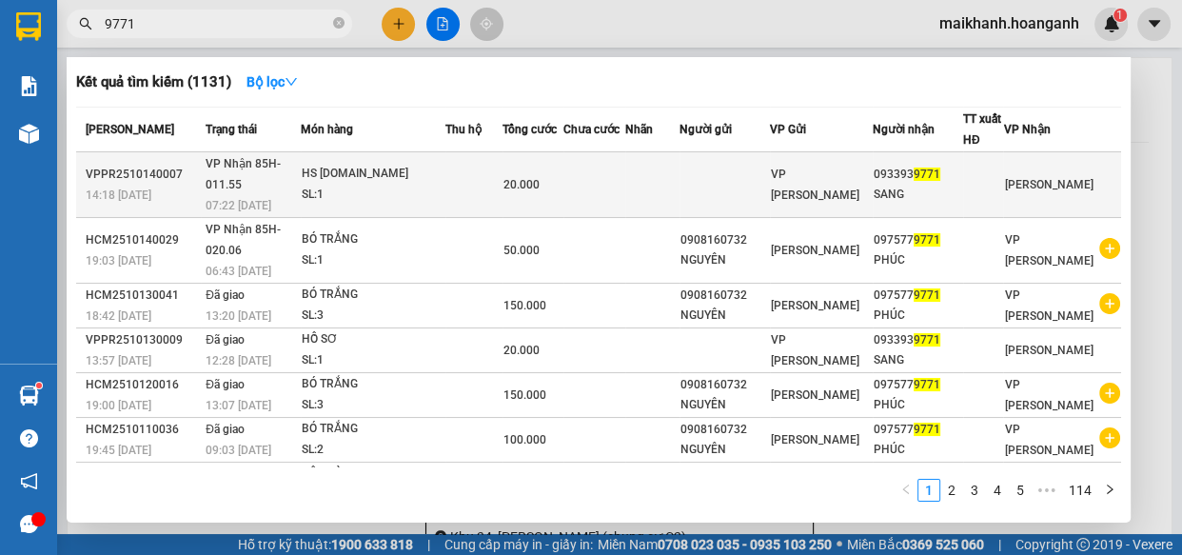
type input "9771"
click at [334, 170] on div "HS [DOMAIN_NAME]" at bounding box center [373, 174] width 143 height 21
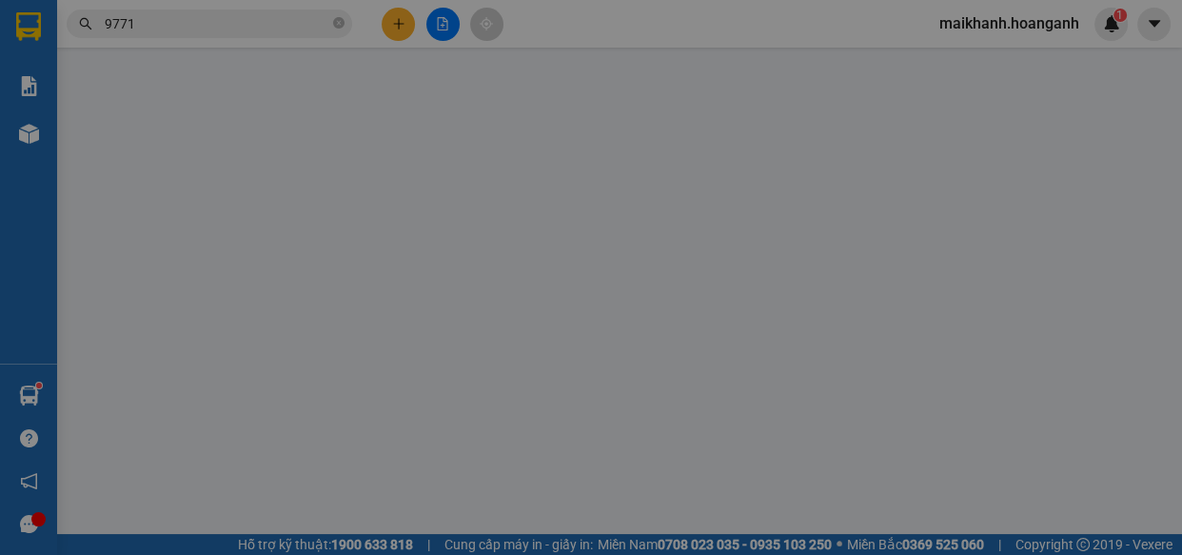
type input "0933939771"
type input "SANG"
type input "0"
type input "20.000"
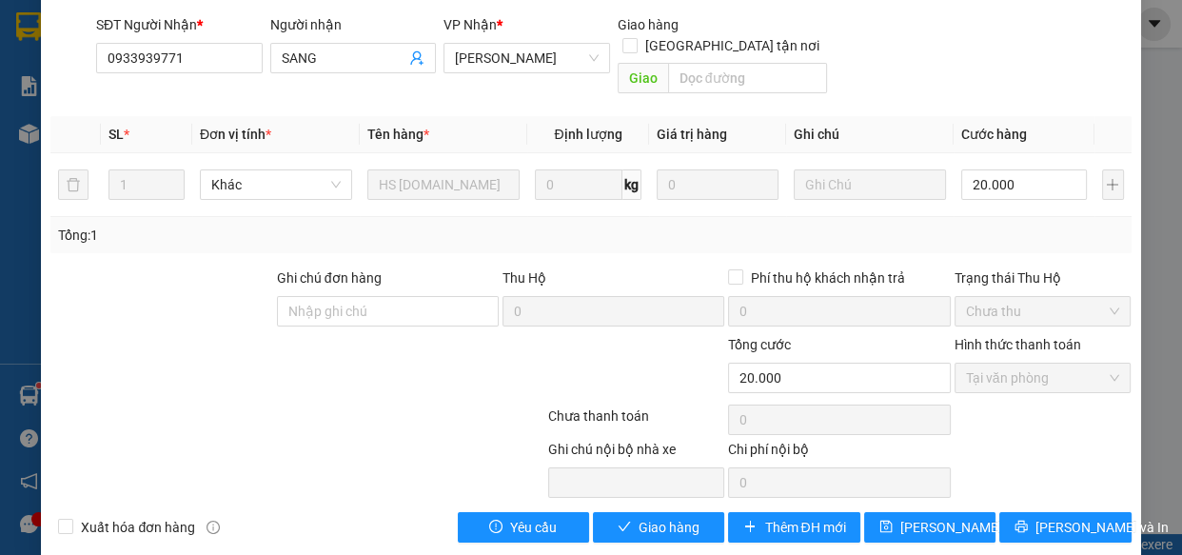
scroll to position [232, 0]
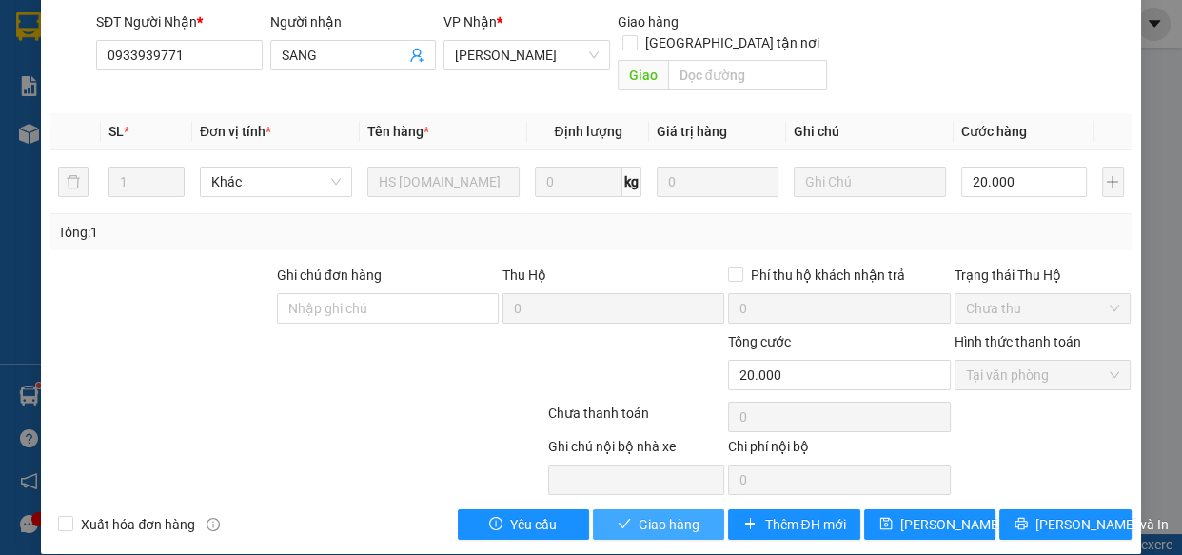
click at [654, 514] on span "Giao hàng" at bounding box center [668, 524] width 61 height 21
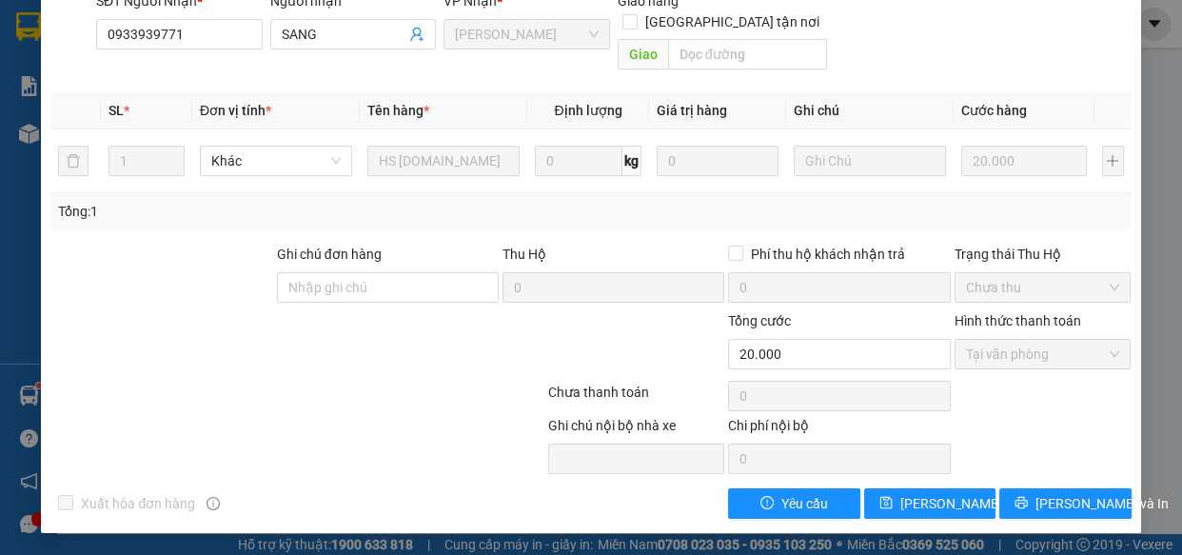
scroll to position [0, 0]
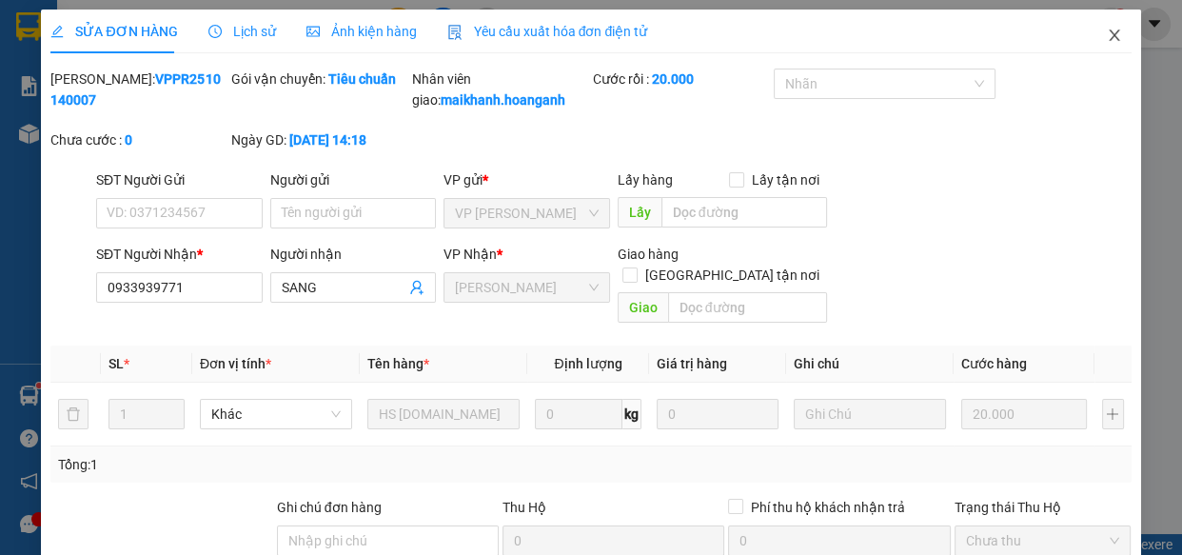
click at [1106, 37] on icon "close" at bounding box center [1113, 35] width 15 height 15
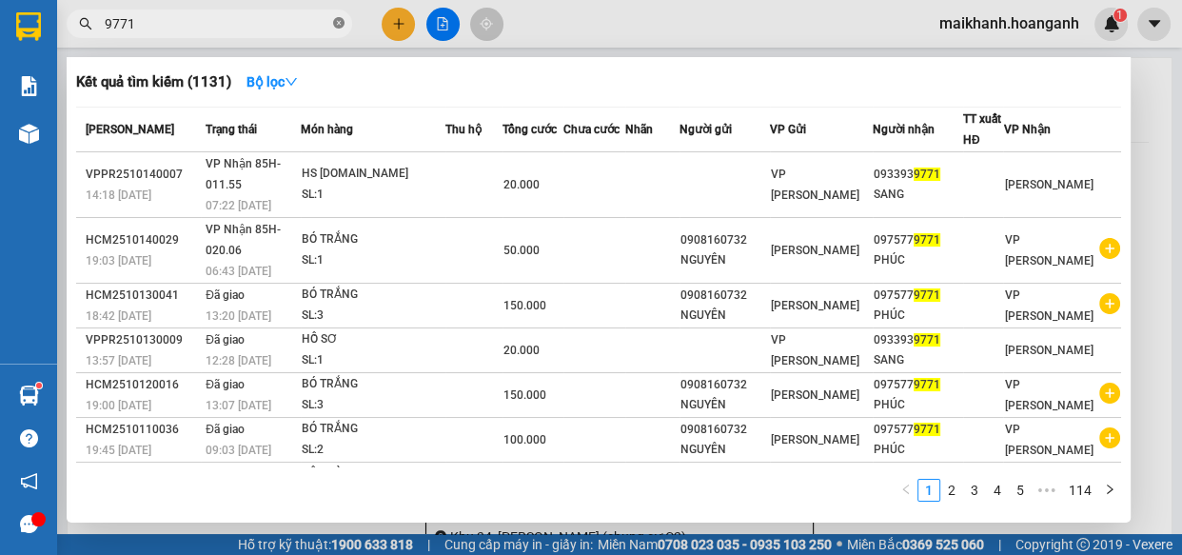
click at [342, 28] on icon "close-circle" at bounding box center [338, 22] width 11 height 11
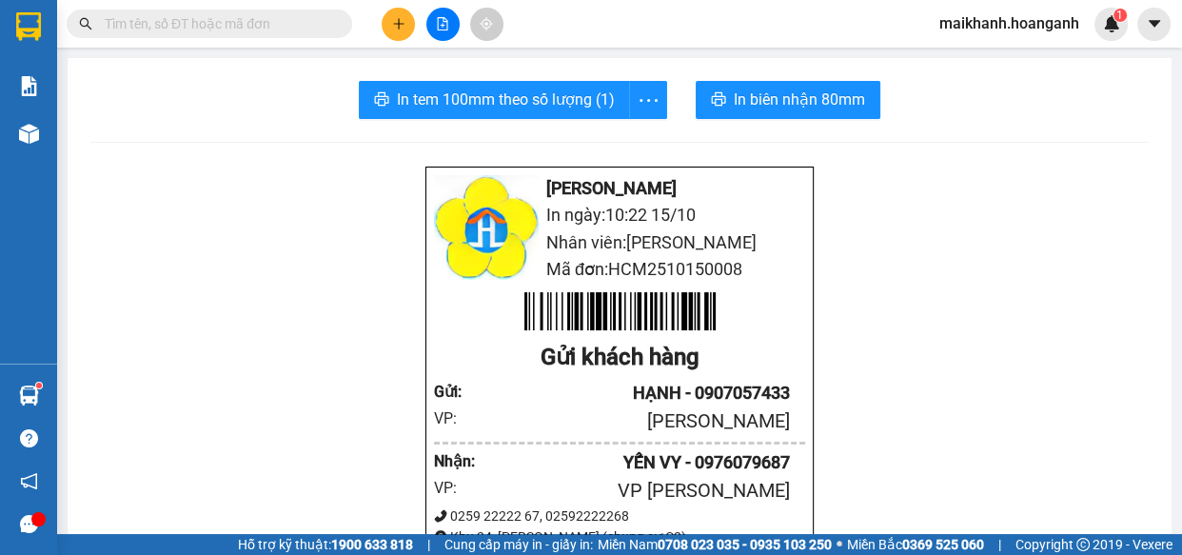
click at [314, 24] on input "text" at bounding box center [217, 23] width 225 height 21
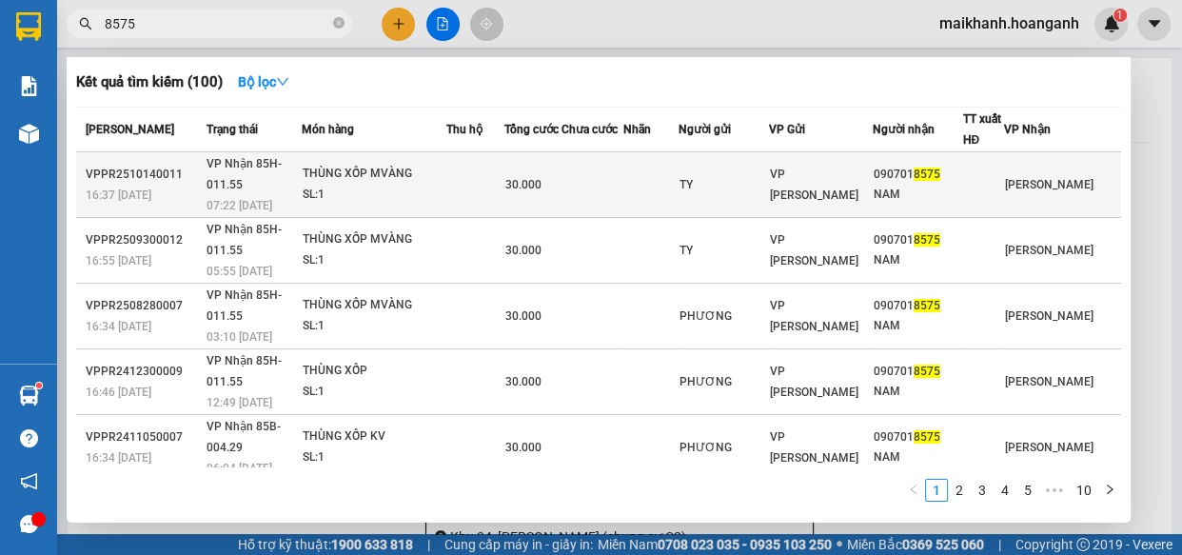
type input "8575"
click at [350, 176] on div "THÙNG XỐP MVÀNG" at bounding box center [374, 174] width 143 height 21
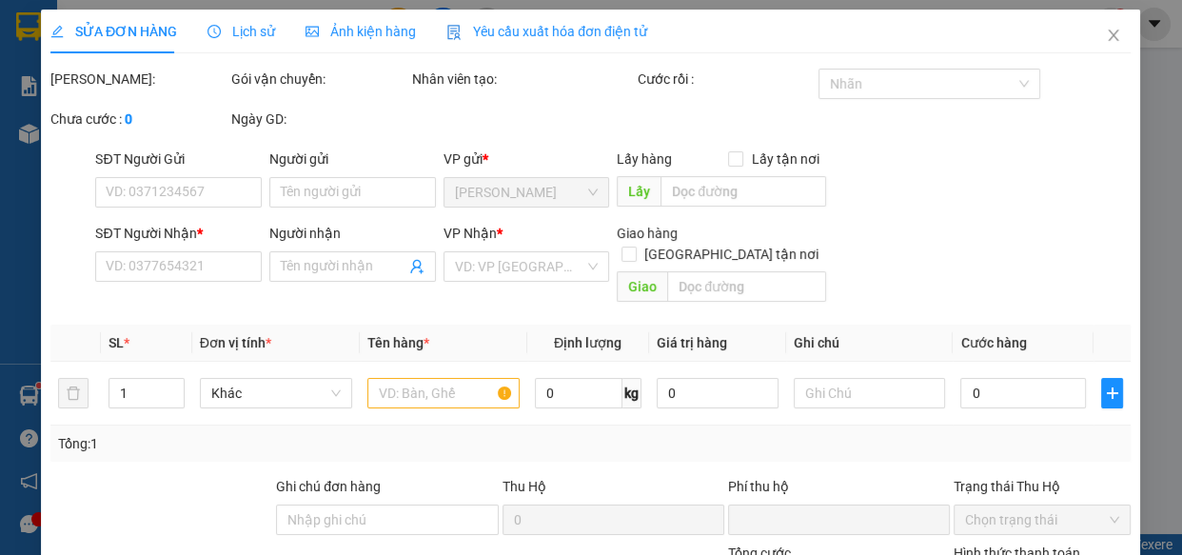
type input "TY"
type input "0907018575"
type input "NAM"
type input "0"
type input "30.000"
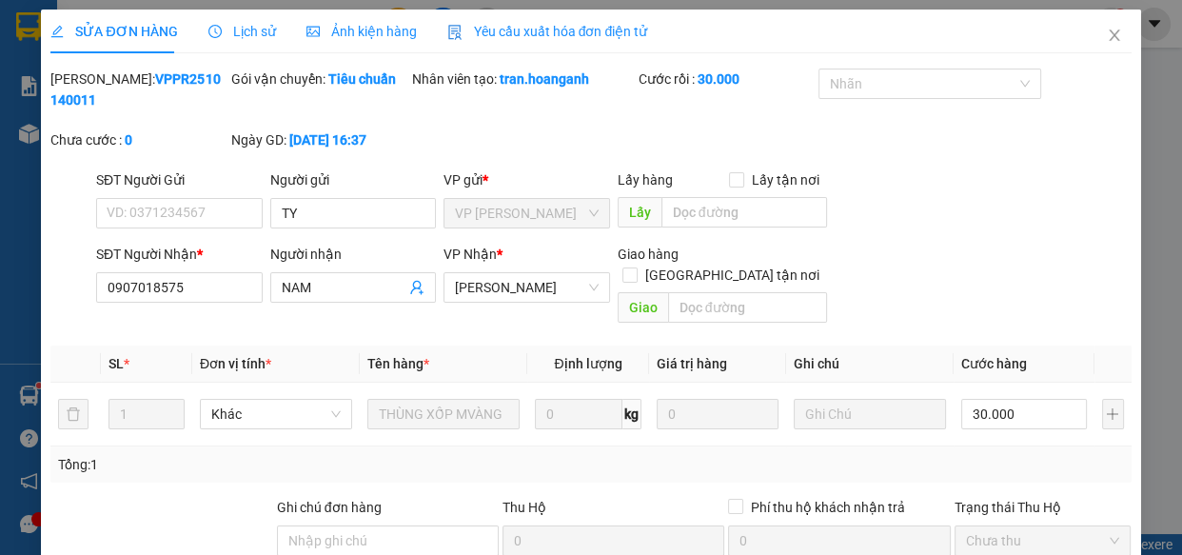
scroll to position [232, 0]
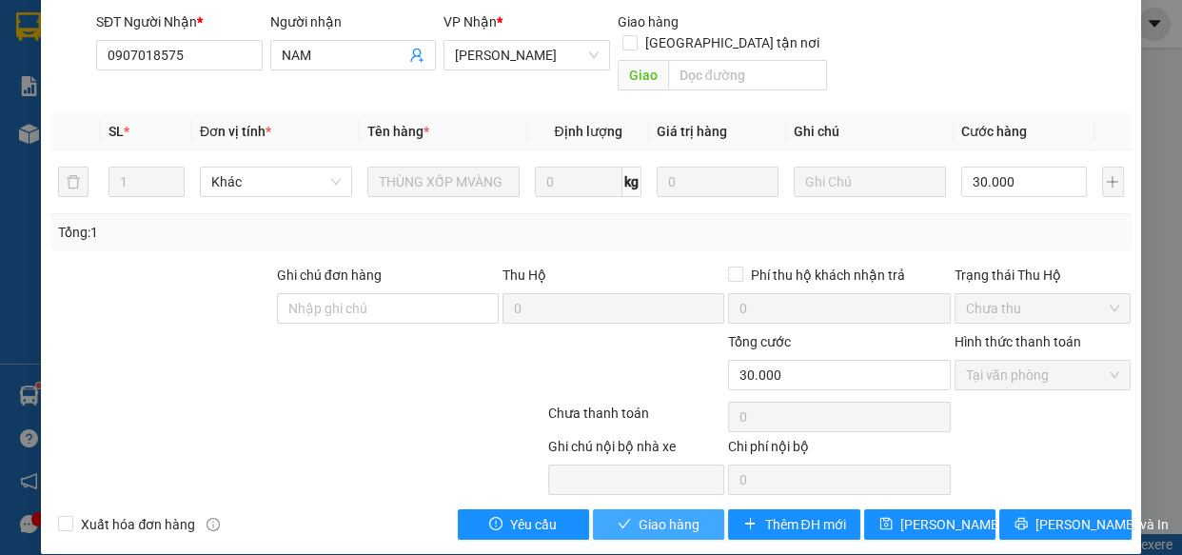
click at [679, 514] on span "Giao hàng" at bounding box center [668, 524] width 61 height 21
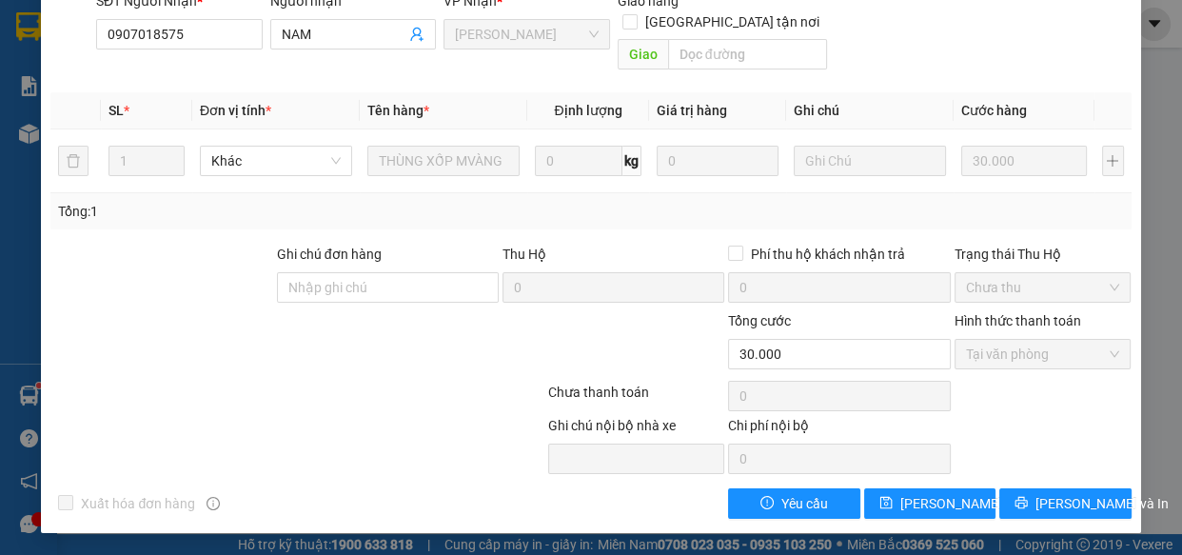
scroll to position [0, 0]
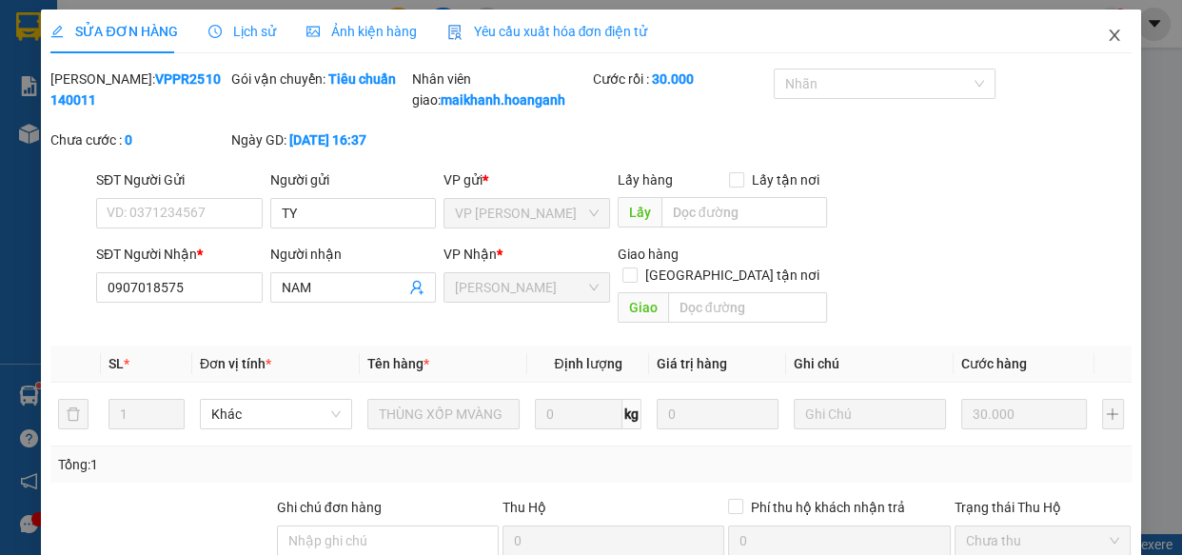
drag, startPoint x: 1101, startPoint y: 31, endPoint x: 521, endPoint y: 55, distance: 579.9
click at [1106, 31] on icon "close" at bounding box center [1113, 35] width 15 height 15
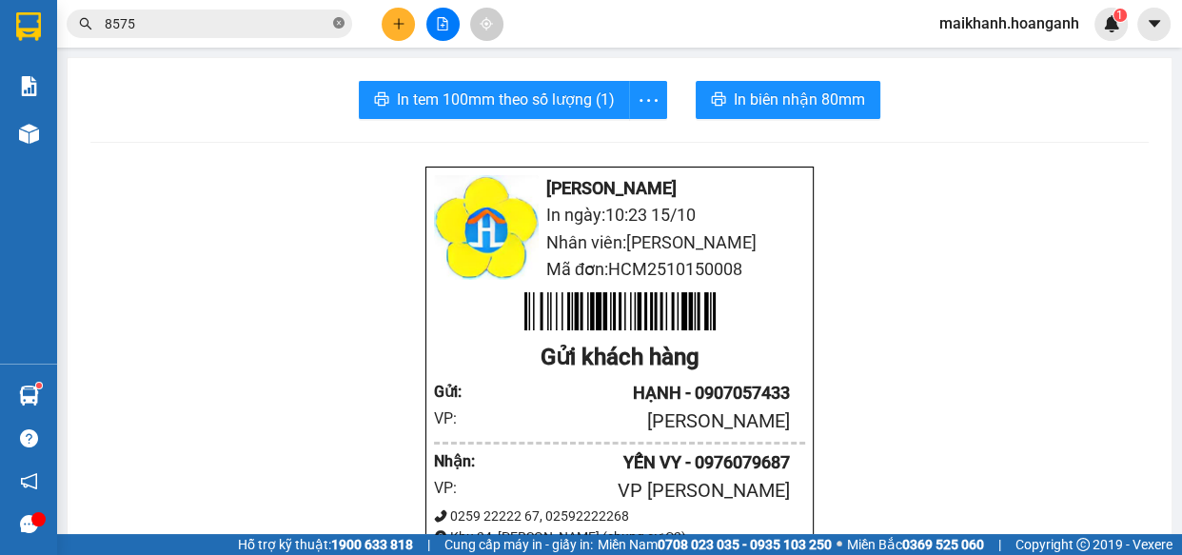
click at [342, 22] on icon "close-circle" at bounding box center [338, 22] width 11 height 11
click at [296, 21] on input "text" at bounding box center [217, 23] width 225 height 21
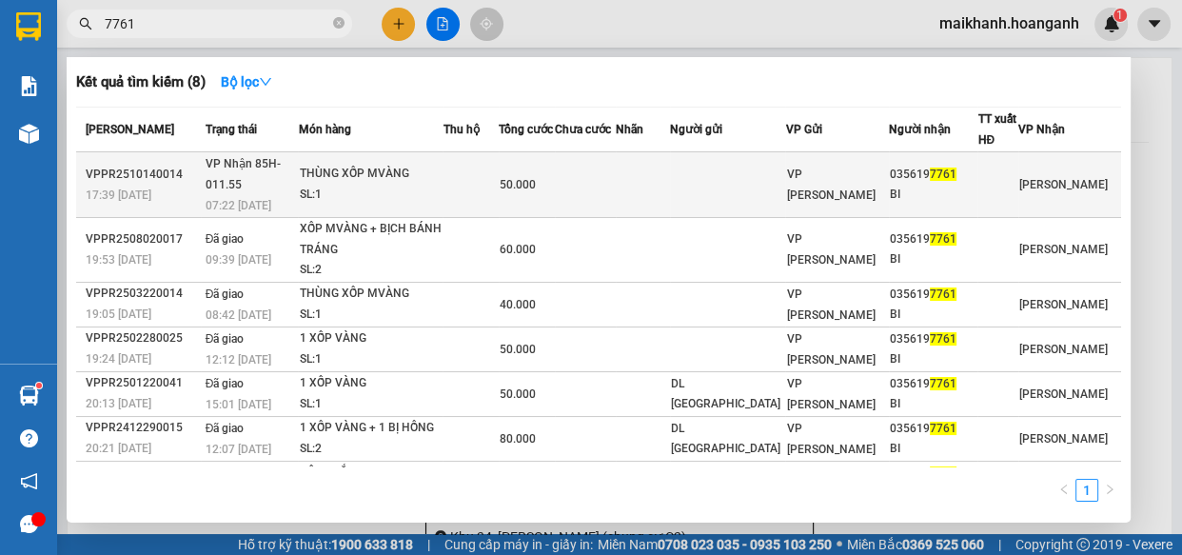
type input "7761"
click at [400, 164] on div "THÙNG XỐP MVÀNG" at bounding box center [370, 174] width 143 height 21
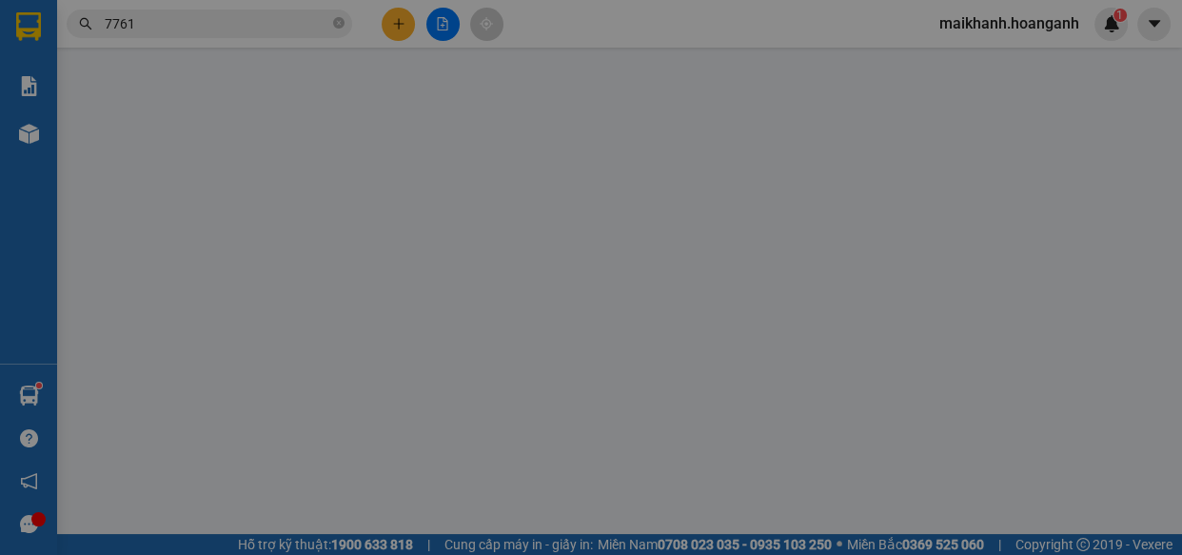
type input "0356197761"
type input "BI"
type input "0"
type input "50.000"
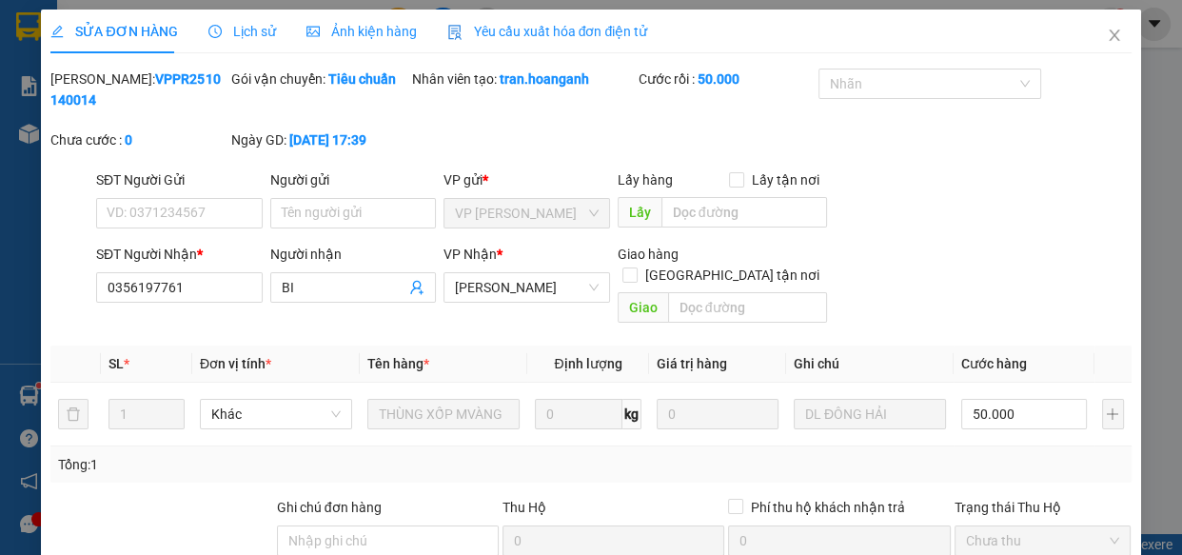
scroll to position [232, 0]
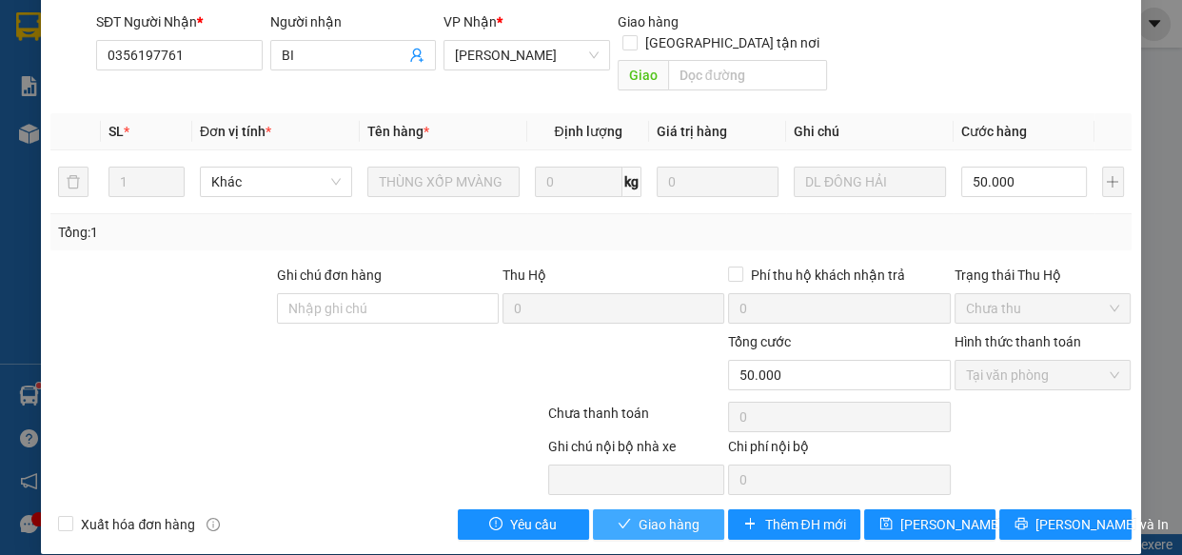
click at [697, 509] on button "Giao hàng" at bounding box center [658, 524] width 131 height 30
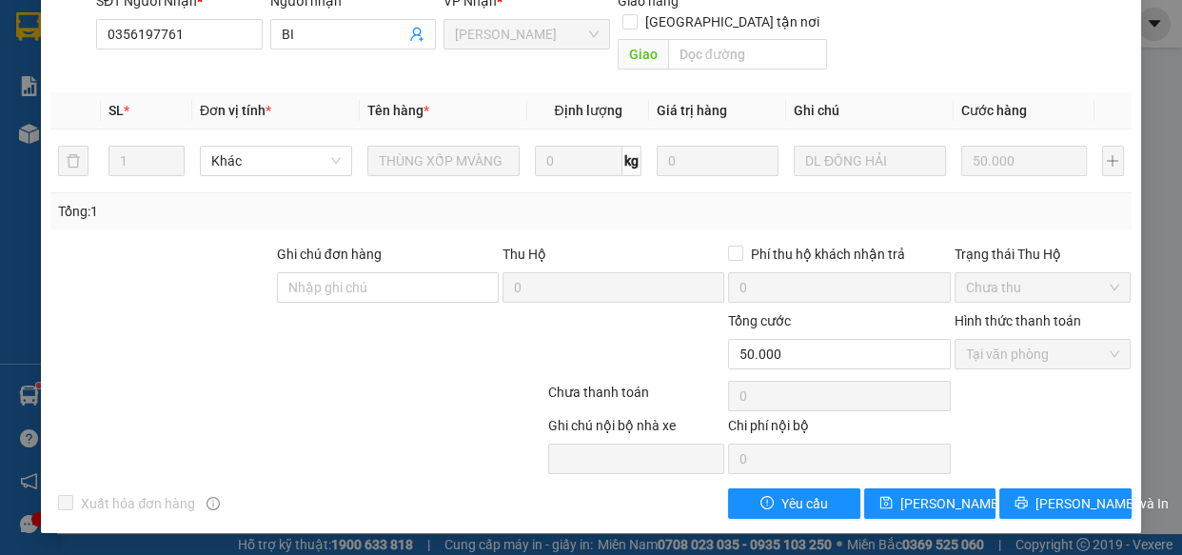
scroll to position [0, 0]
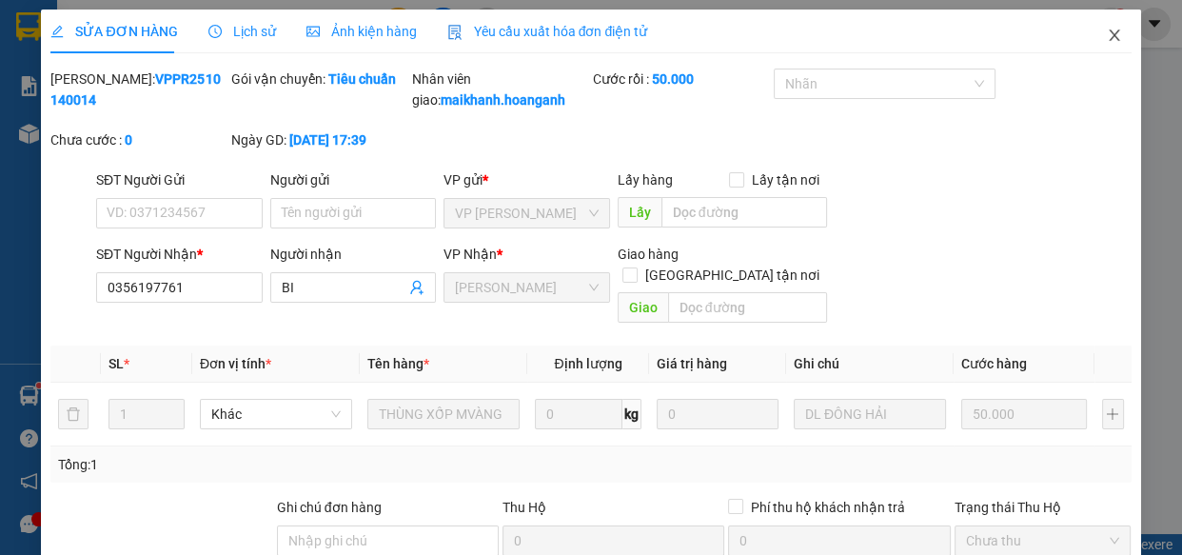
click at [1106, 33] on icon "close" at bounding box center [1113, 35] width 15 height 15
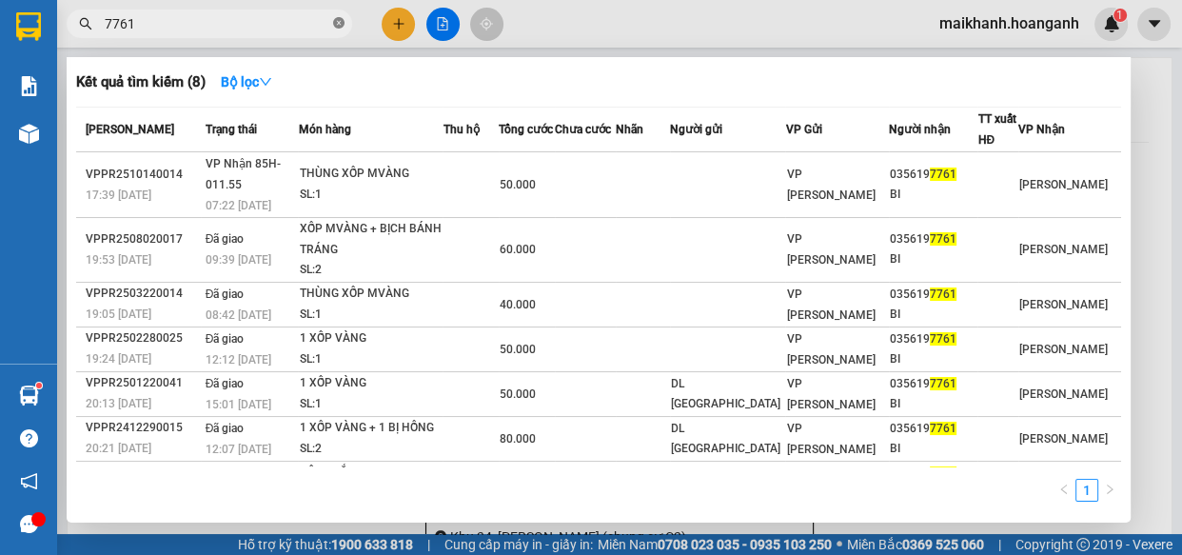
click at [334, 22] on icon "close-circle" at bounding box center [338, 22] width 11 height 11
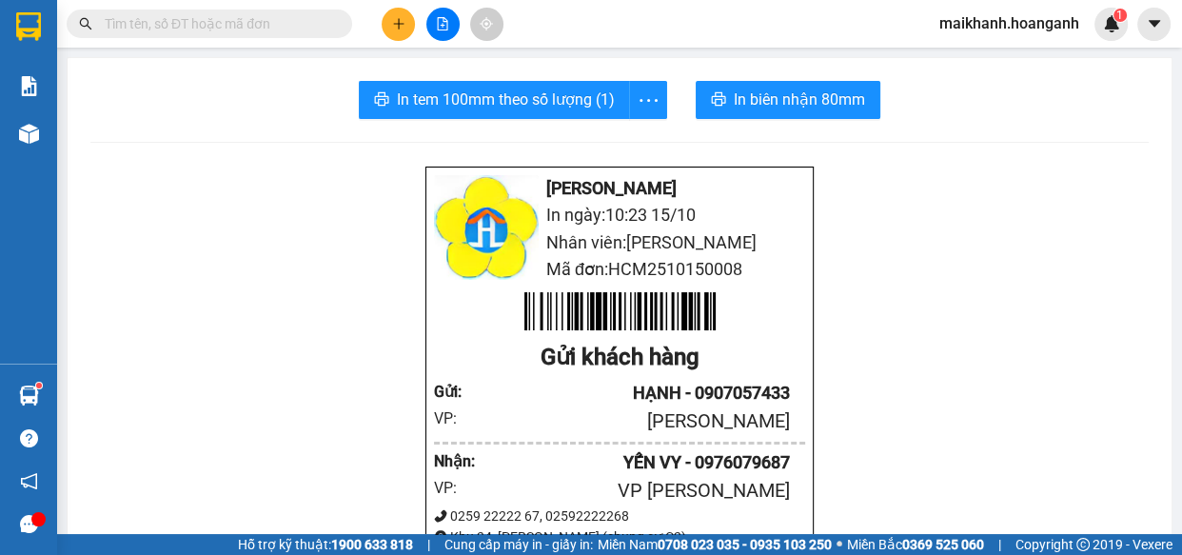
click at [304, 27] on input "text" at bounding box center [217, 23] width 225 height 21
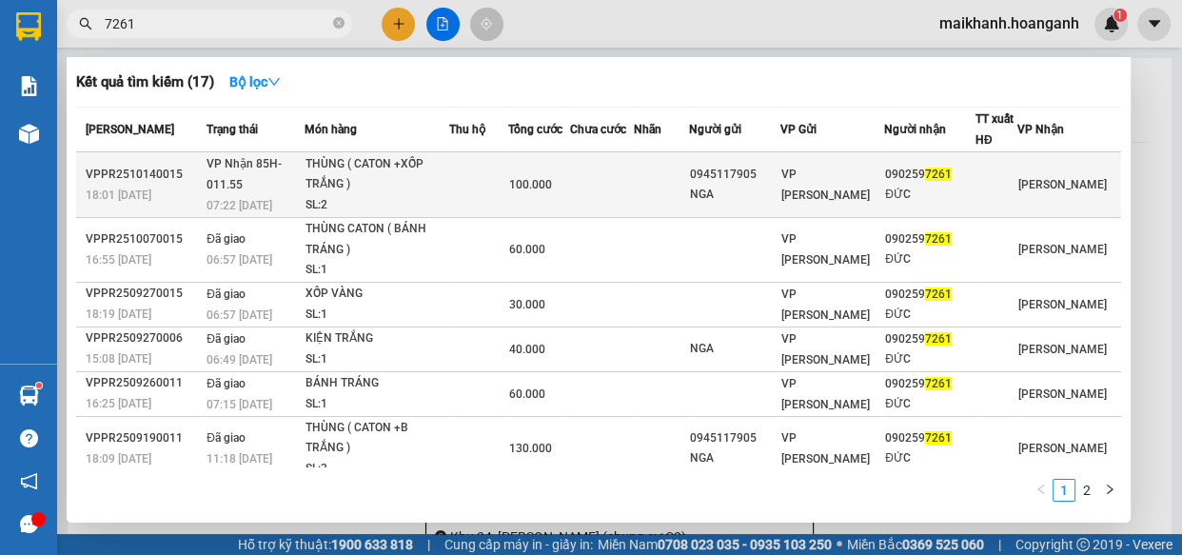
type input "7261"
click at [333, 156] on div "THÙNG ( CATON +XỐP TRẮNG )" at bounding box center [376, 174] width 143 height 41
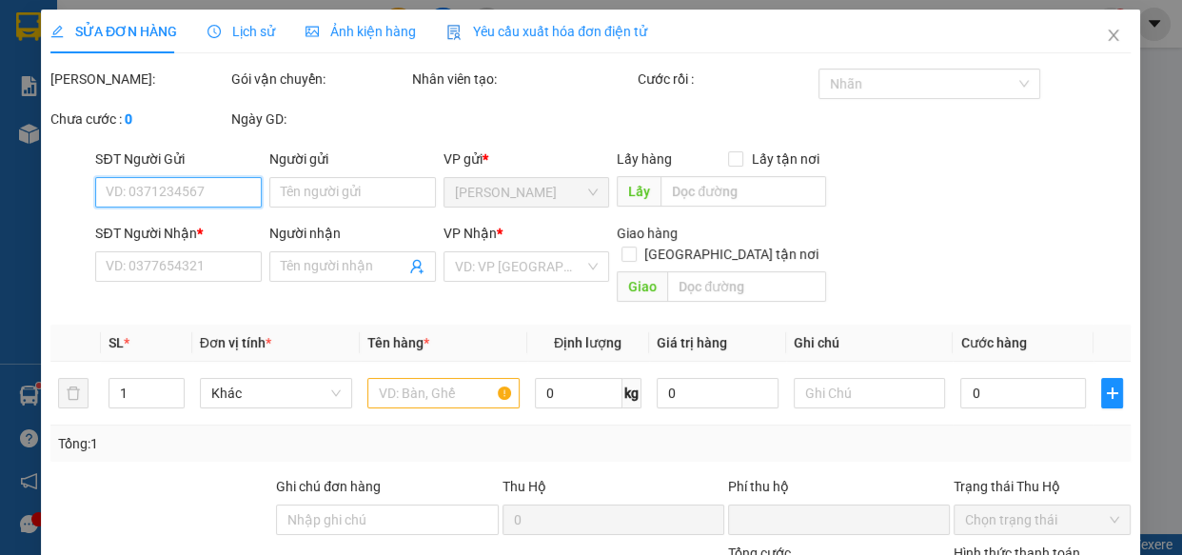
type input "0945117905"
type input "NGA"
type input "0902597261"
type input "ĐỨC"
type input "0"
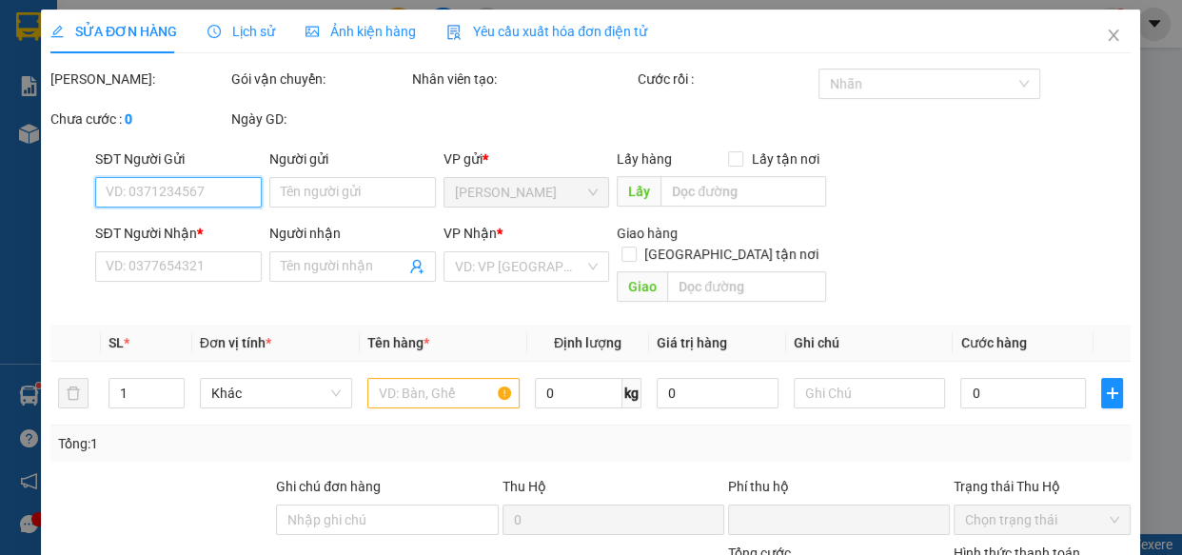
type input "100.000"
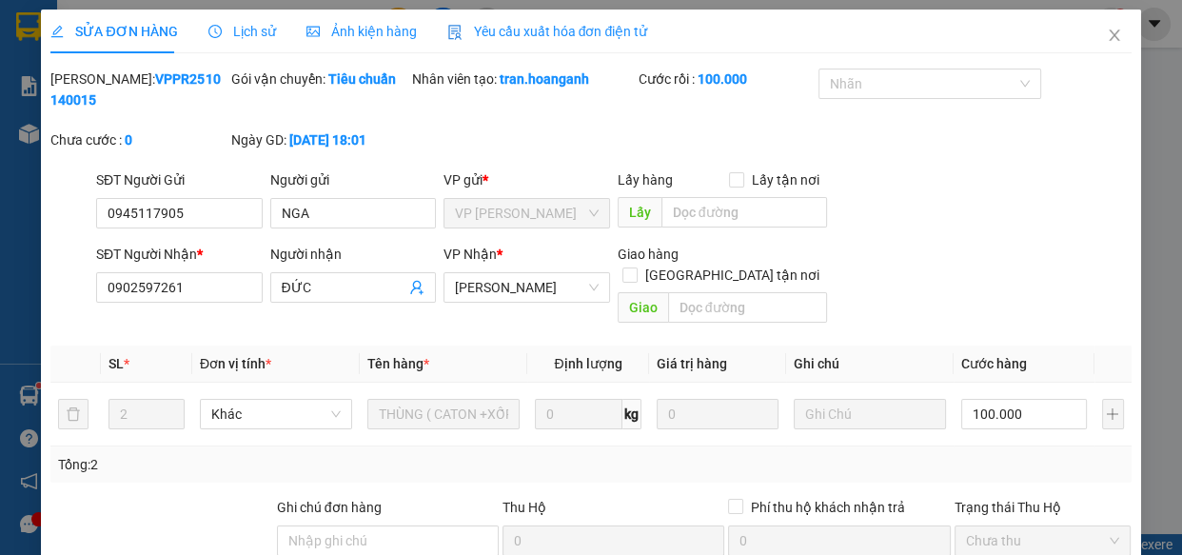
scroll to position [232, 0]
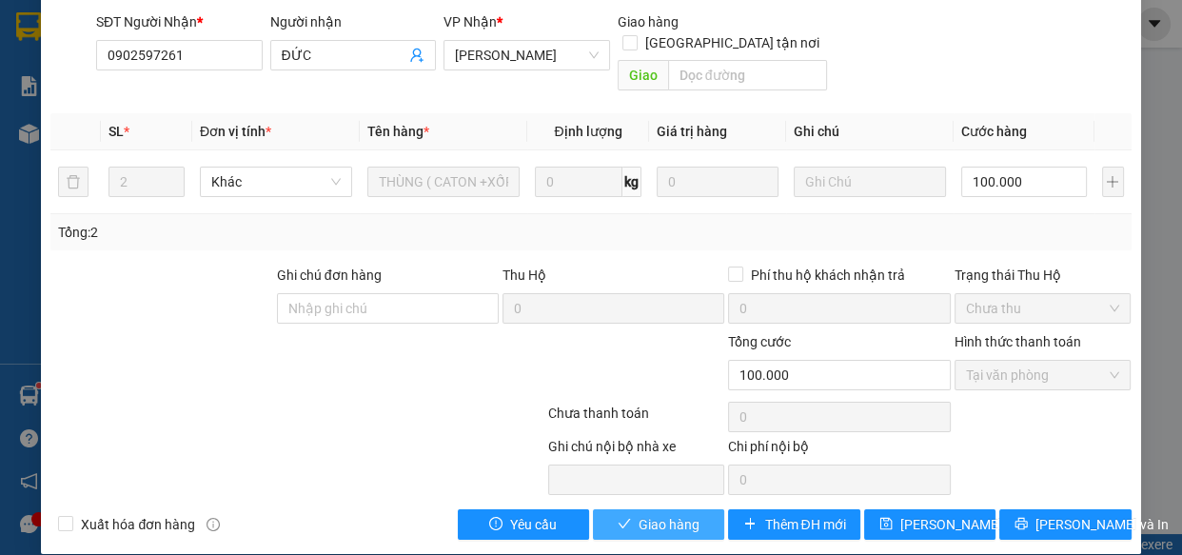
click at [639, 514] on span "Giao hàng" at bounding box center [668, 524] width 61 height 21
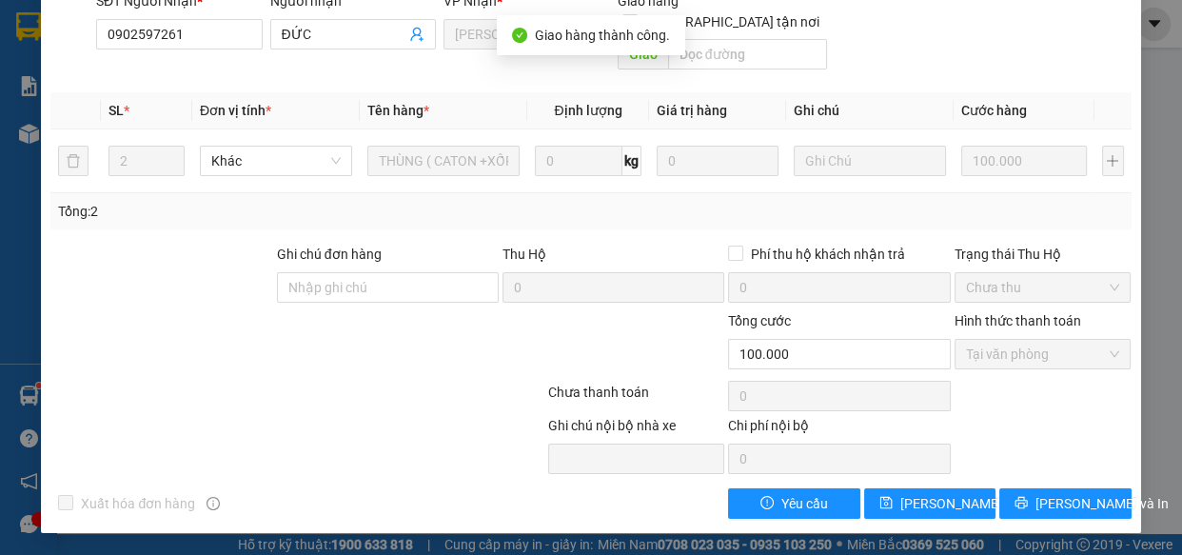
scroll to position [0, 0]
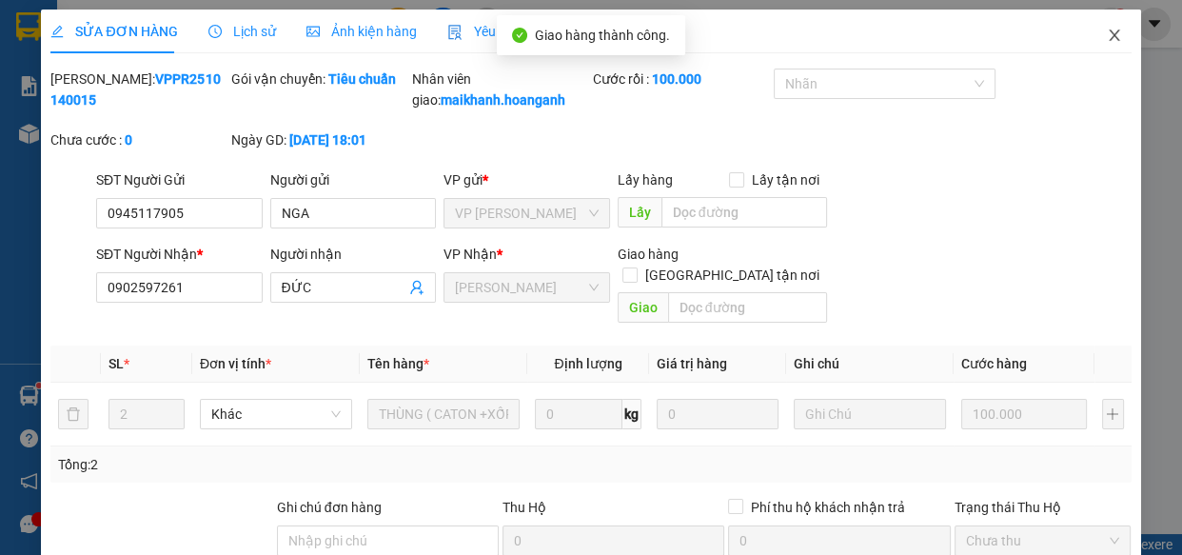
drag, startPoint x: 1100, startPoint y: 37, endPoint x: 693, endPoint y: 21, distance: 407.5
click at [1106, 37] on icon "close" at bounding box center [1113, 35] width 15 height 15
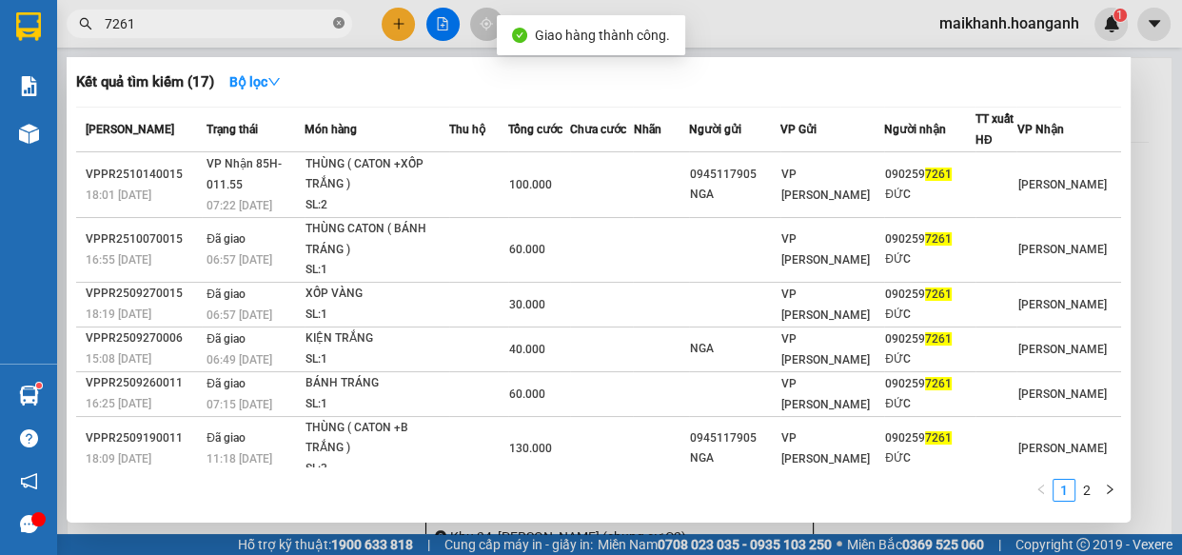
drag, startPoint x: 337, startPoint y: 21, endPoint x: 323, endPoint y: 20, distance: 14.3
click at [337, 20] on icon "close-circle" at bounding box center [338, 22] width 11 height 11
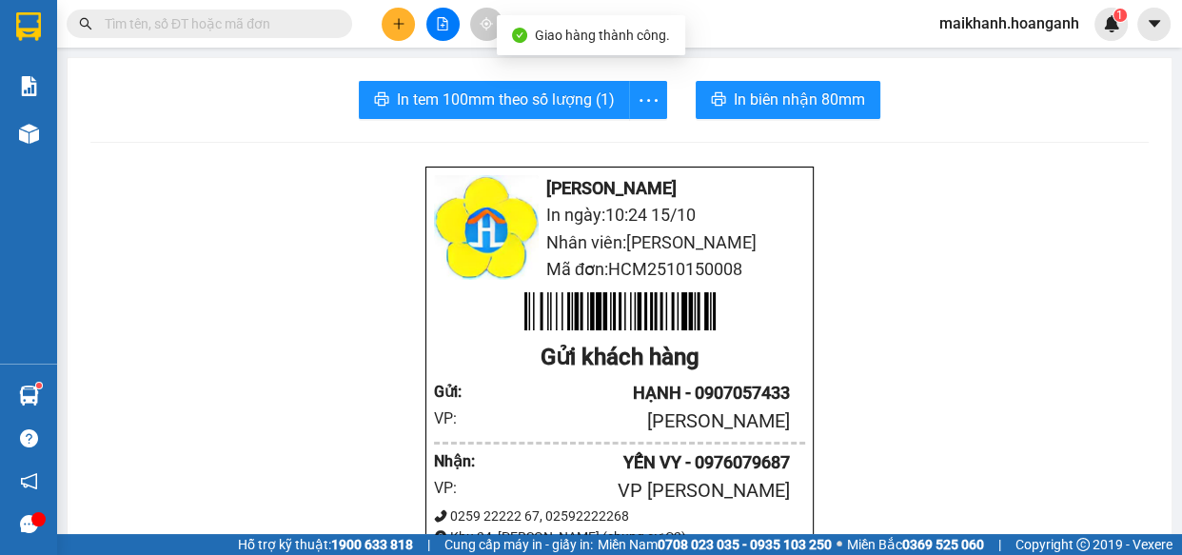
click at [318, 21] on input "text" at bounding box center [217, 23] width 225 height 21
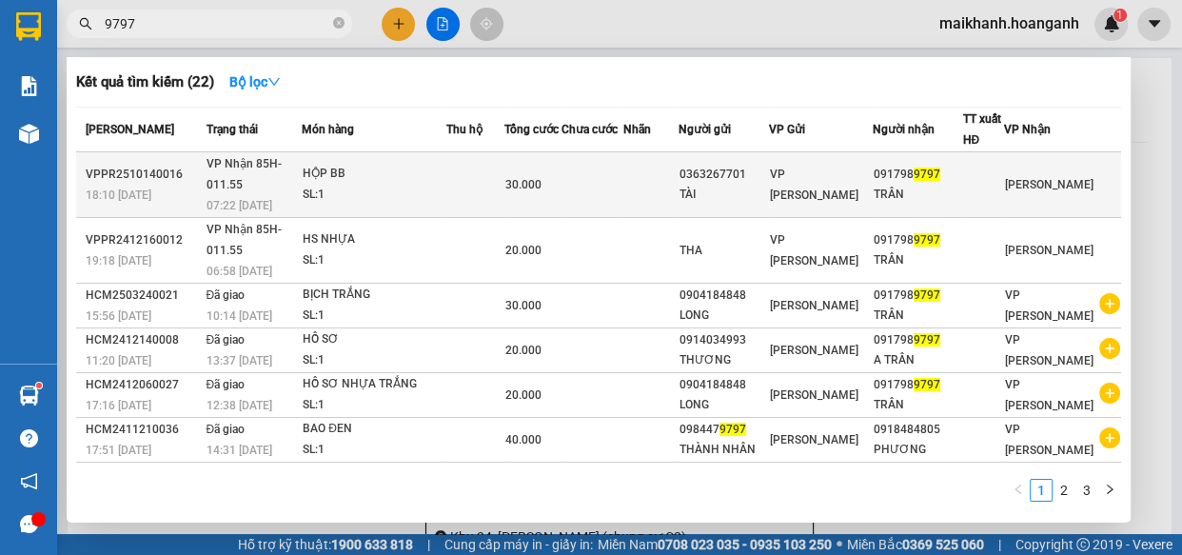
type input "9797"
click at [325, 171] on div "HỘP BB" at bounding box center [374, 174] width 143 height 21
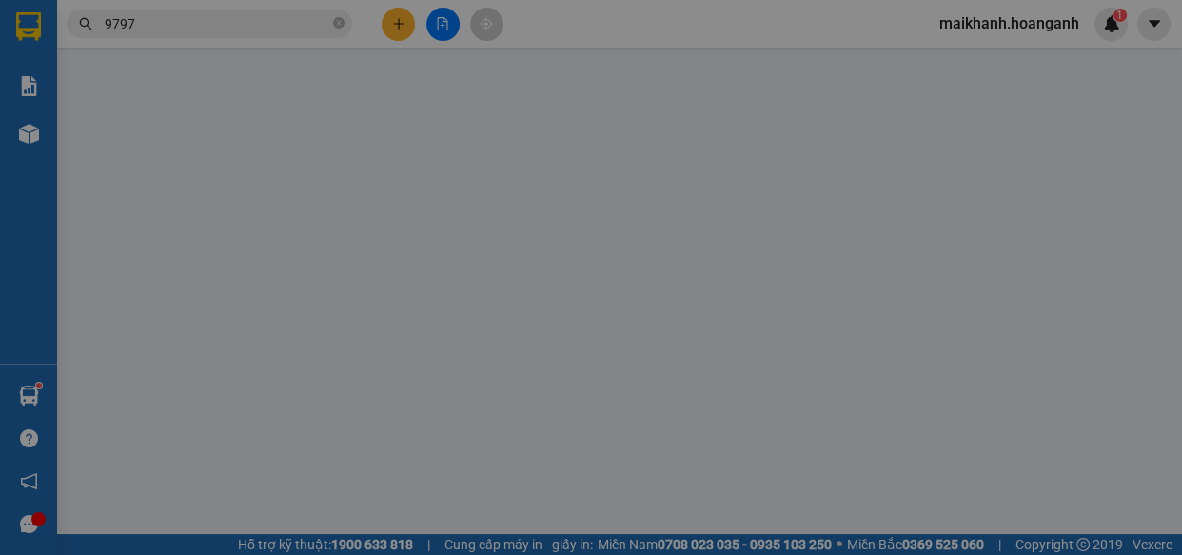
type input "0363267701"
type input "TÀI"
type input "0917989797"
type input "TRÂN"
type input "0"
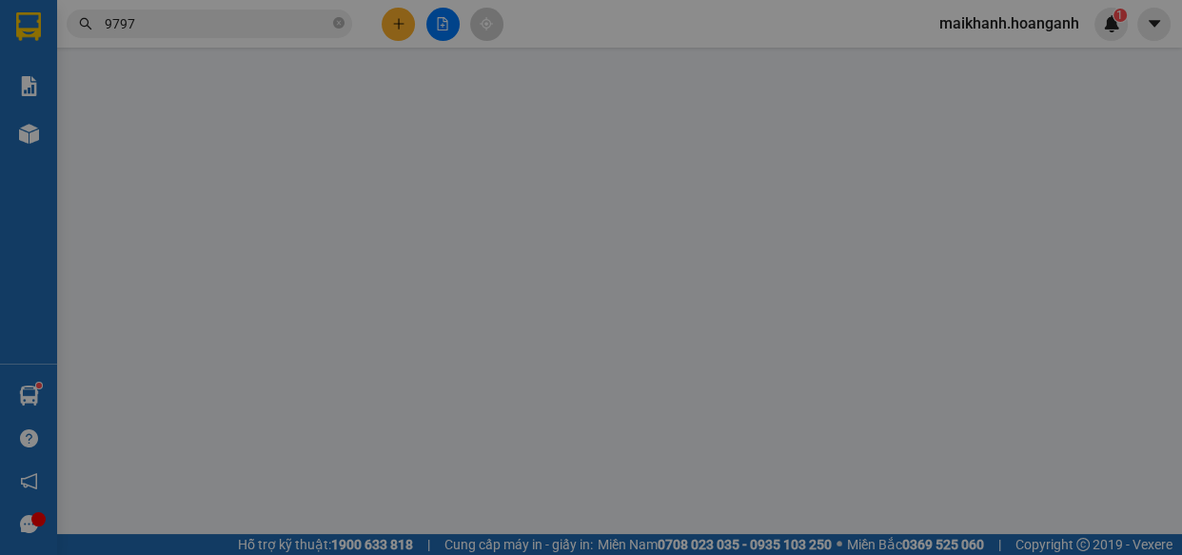
type input "30.000"
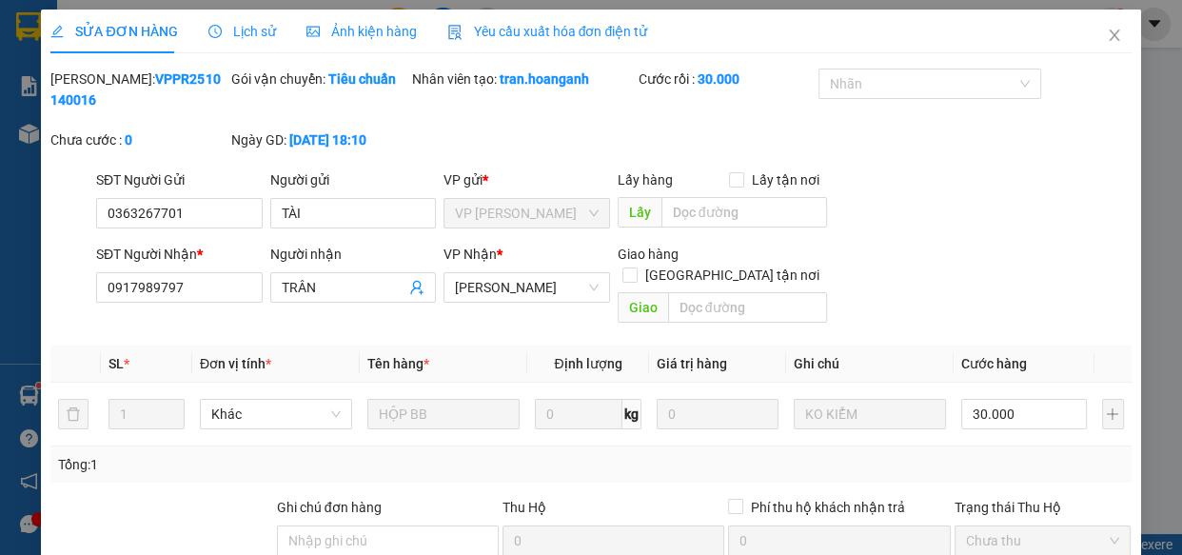
scroll to position [232, 0]
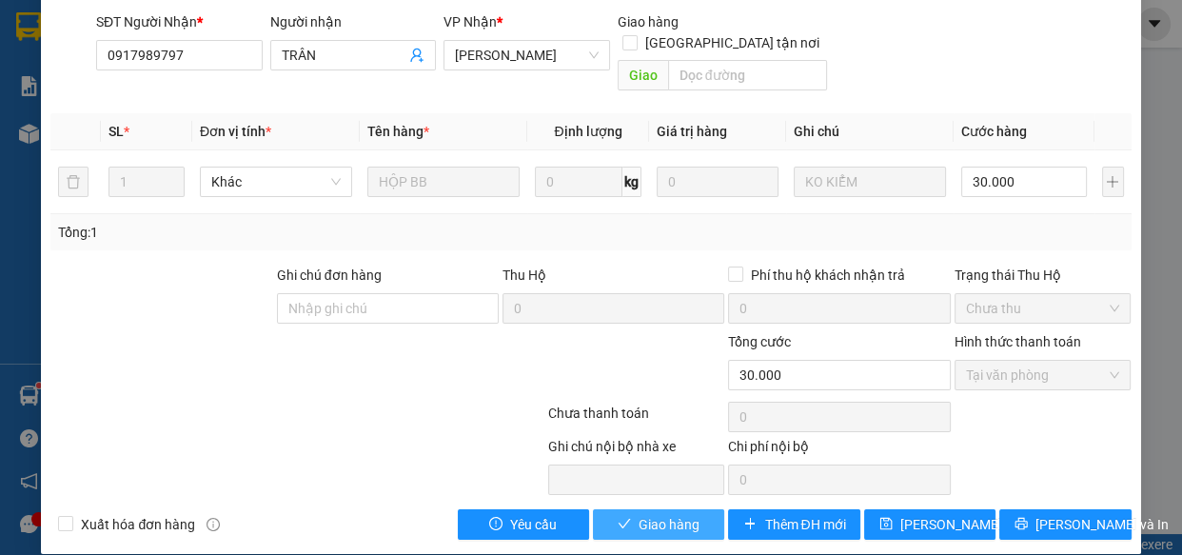
click at [677, 514] on span "Giao hàng" at bounding box center [668, 524] width 61 height 21
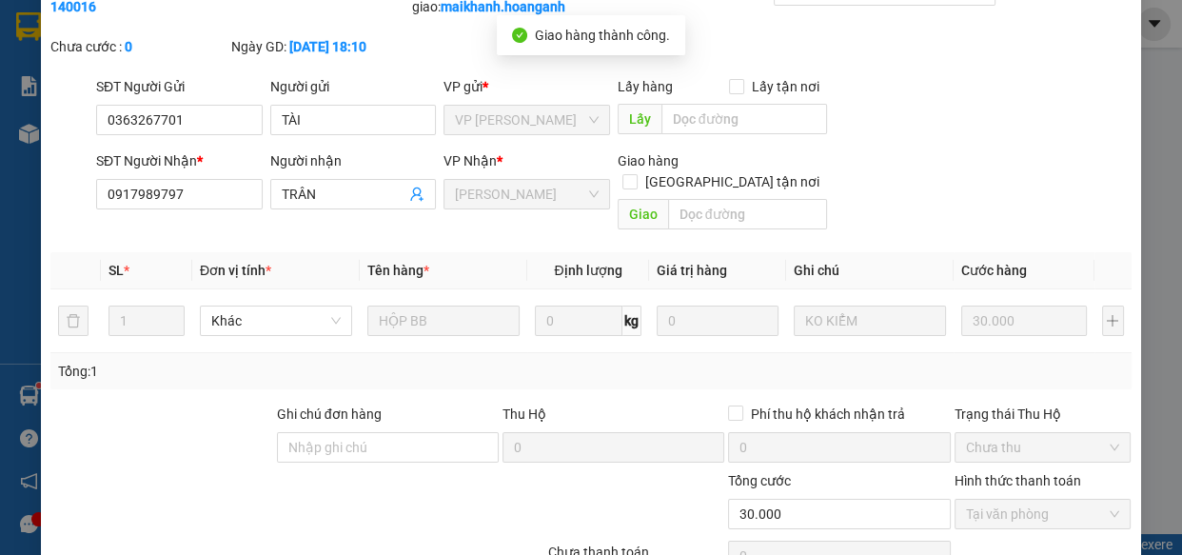
scroll to position [0, 0]
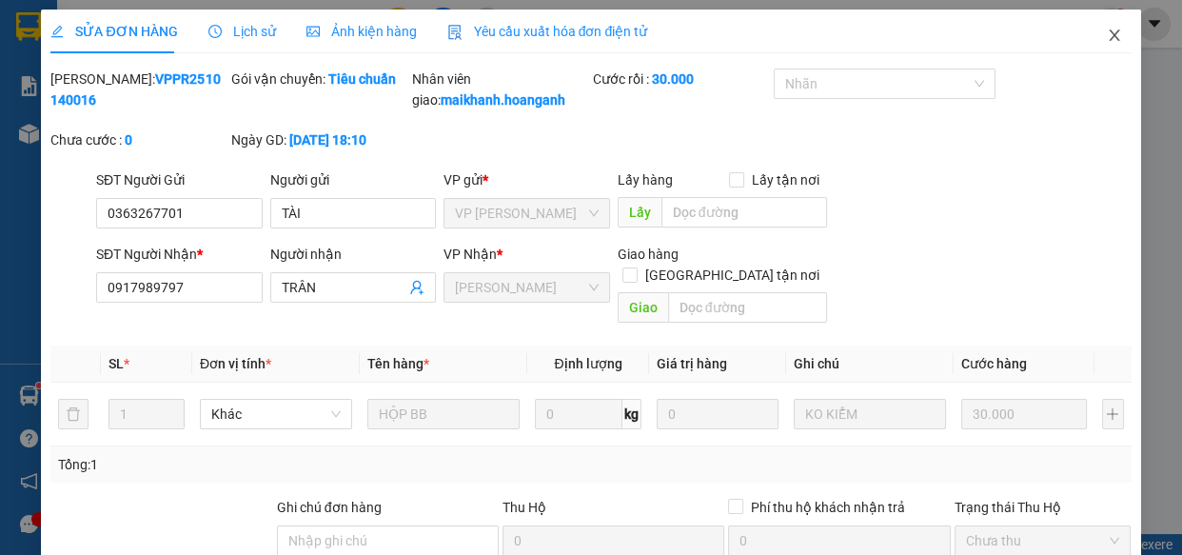
click at [1106, 30] on icon "close" at bounding box center [1113, 35] width 15 height 15
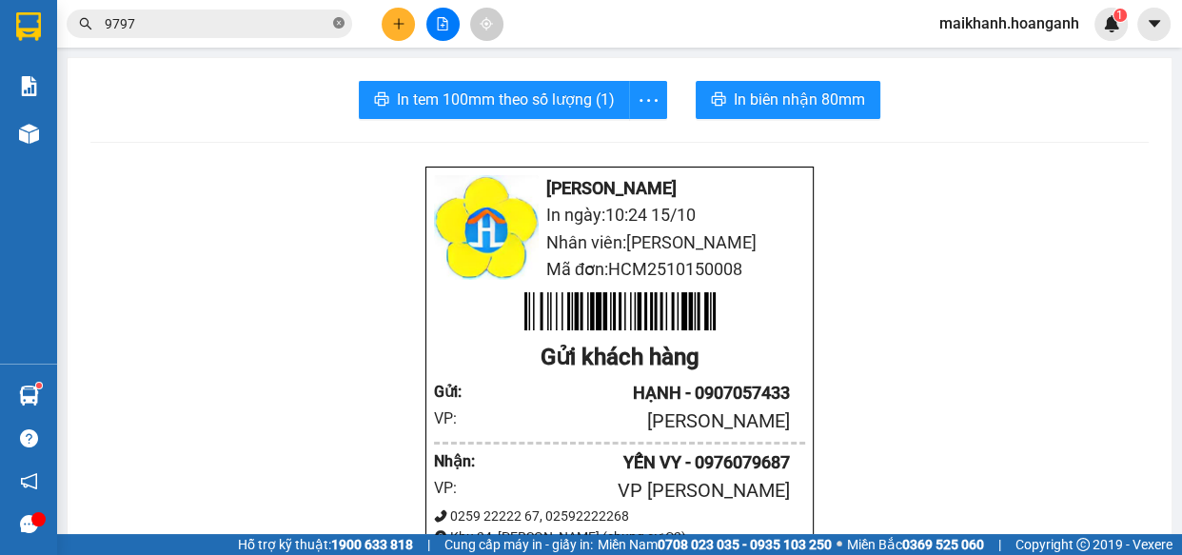
click at [342, 19] on icon "close-circle" at bounding box center [338, 22] width 11 height 11
click at [306, 22] on input "text" at bounding box center [217, 23] width 225 height 21
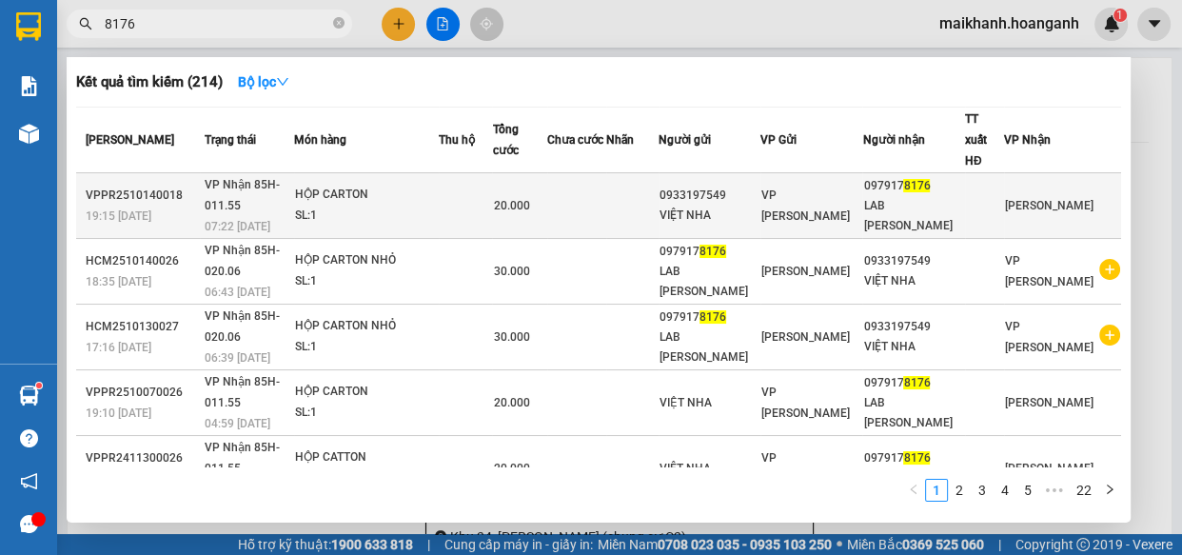
type input "8176"
click at [323, 185] on div "HỘP CARTON" at bounding box center [366, 195] width 143 height 21
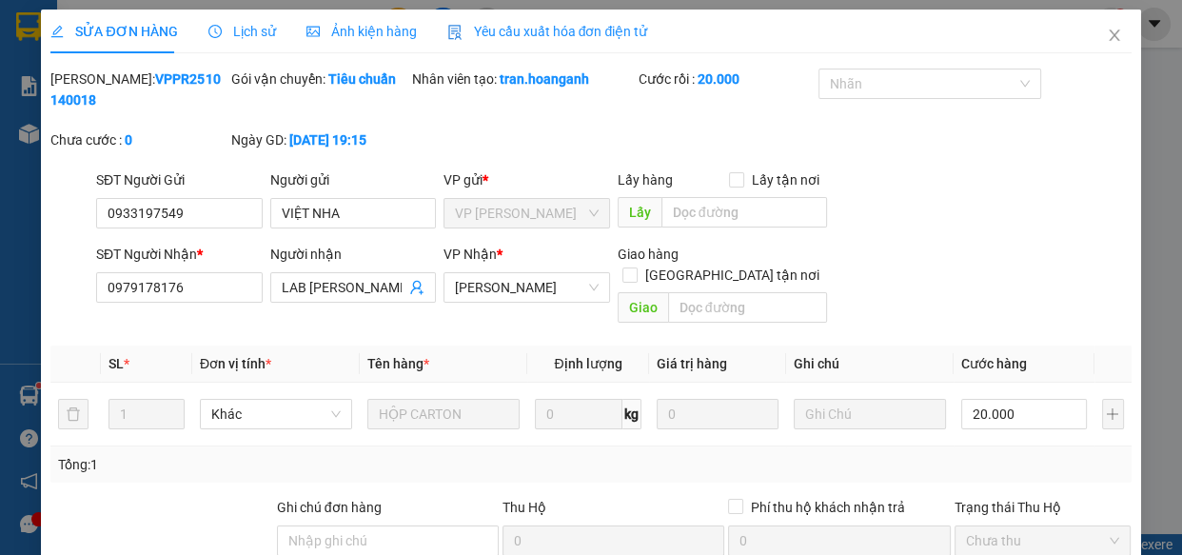
type input "0933197549"
type input "VIỆT NHA"
type input "0979178176"
type input "LAB [PERSON_NAME]"
type input "0"
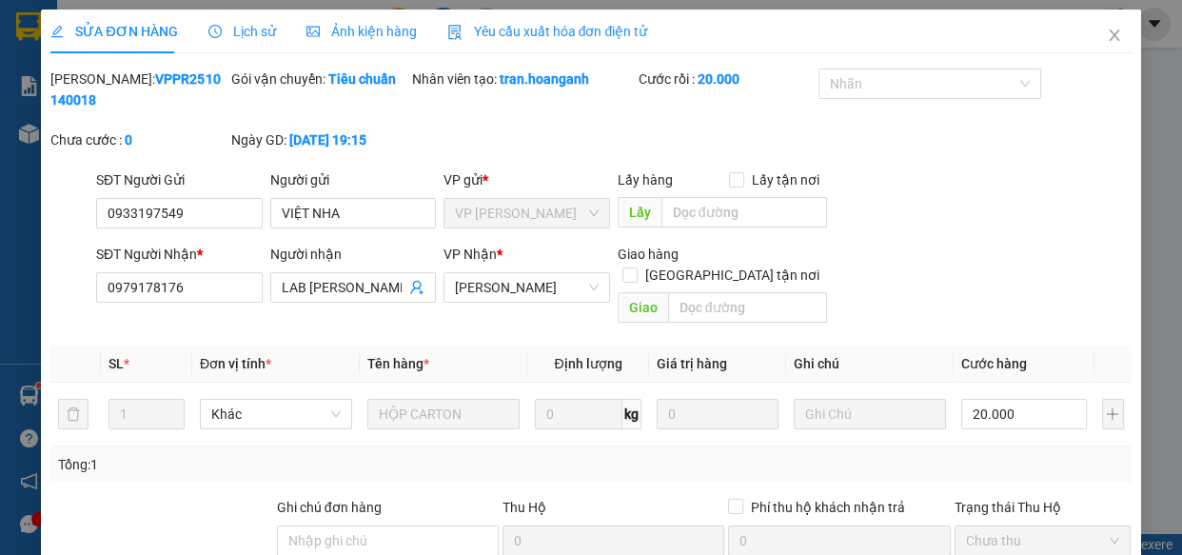
type input "20.000"
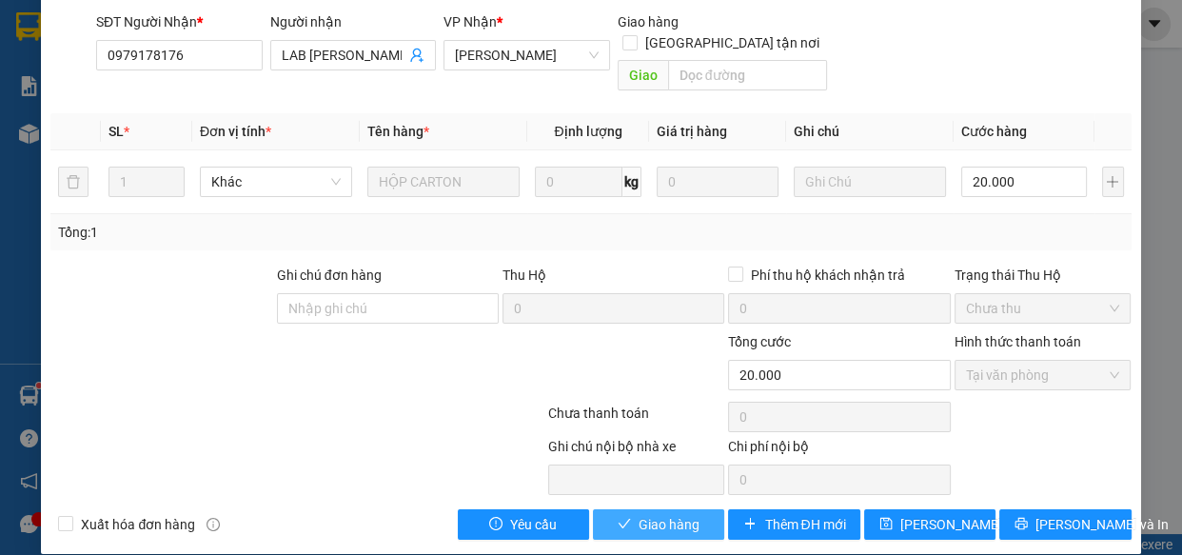
click at [689, 514] on span "Giao hàng" at bounding box center [668, 524] width 61 height 21
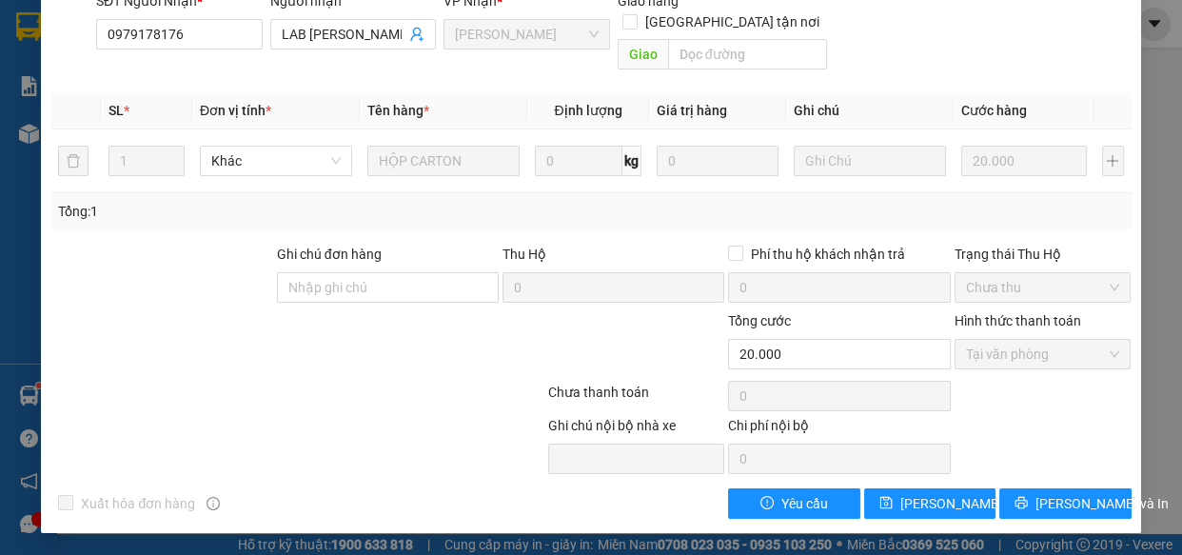
scroll to position [0, 0]
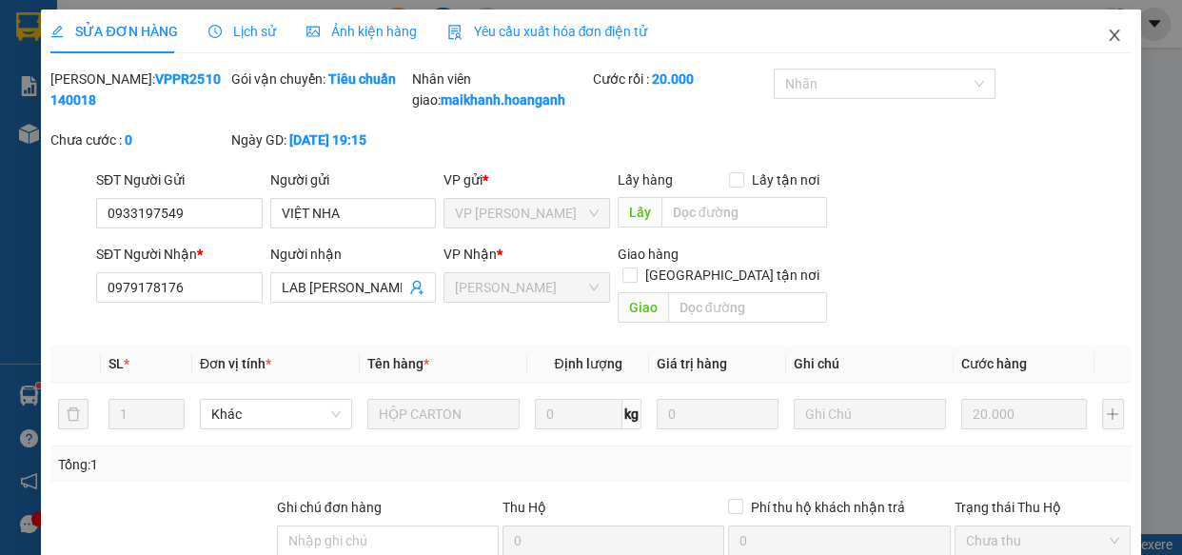
click at [1108, 34] on icon "close" at bounding box center [1113, 34] width 10 height 11
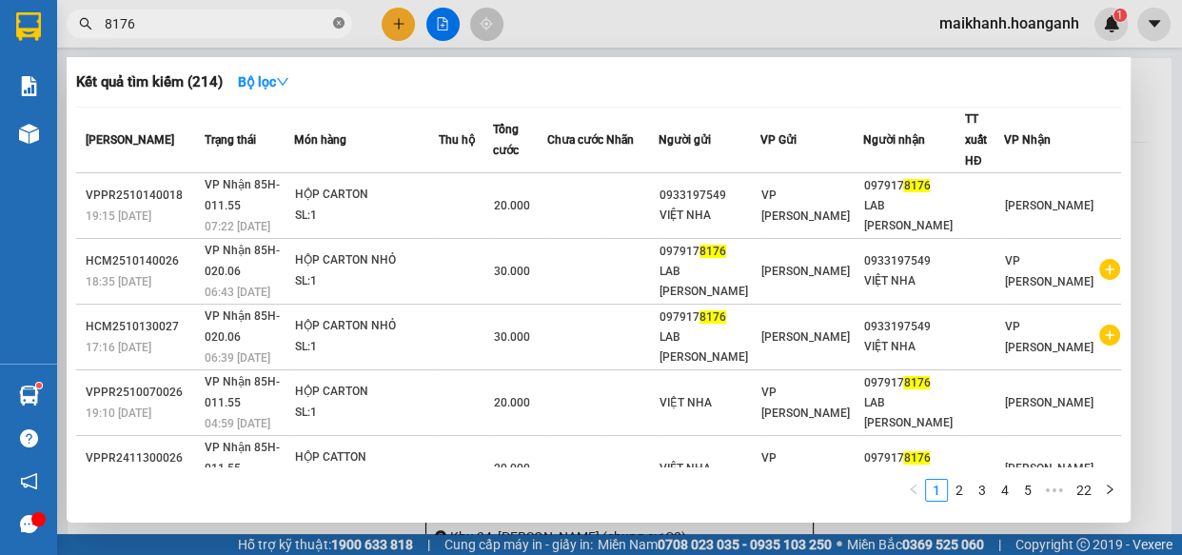
click at [342, 22] on icon "close-circle" at bounding box center [338, 22] width 11 height 11
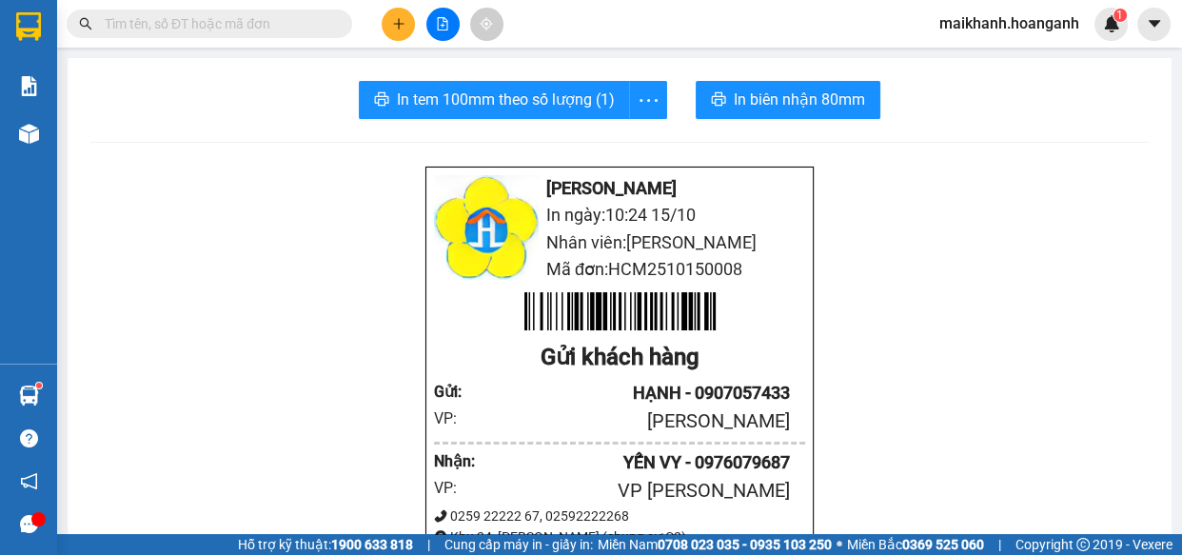
click at [321, 20] on input "text" at bounding box center [217, 23] width 225 height 21
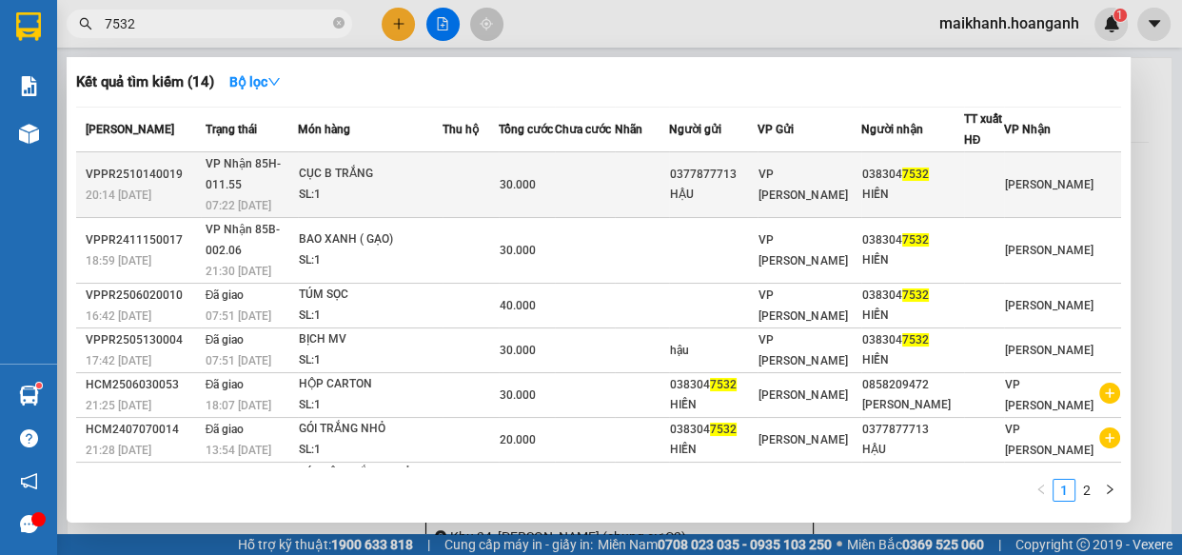
type input "7532"
click at [362, 171] on div "CỤC B TRẮNG" at bounding box center [370, 174] width 143 height 21
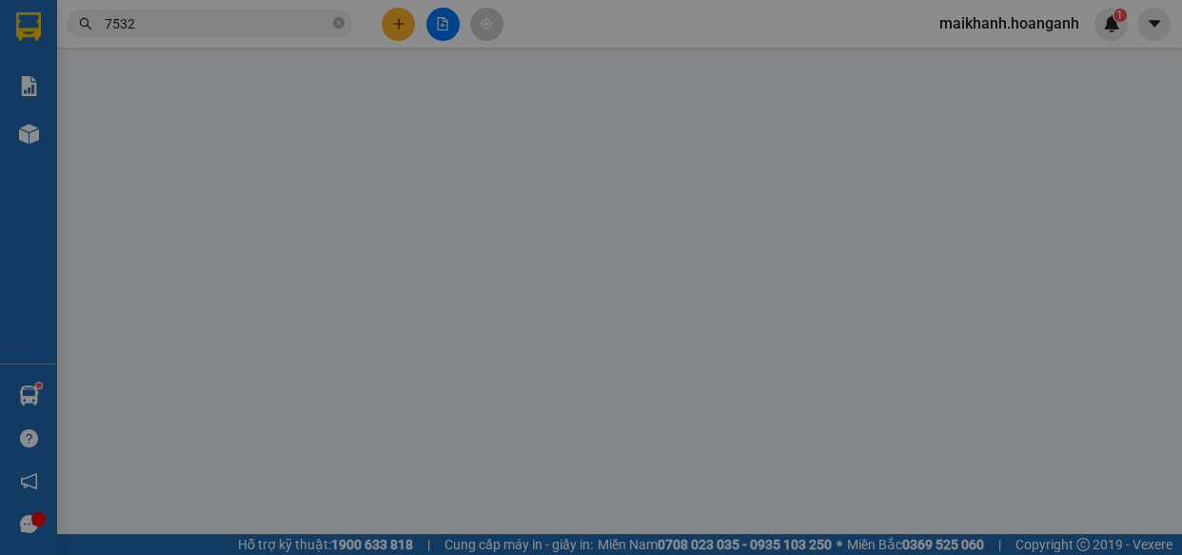
type input "0377877713"
type input "HẬU"
type input "0383047532"
type input "HIỀN"
type input "0"
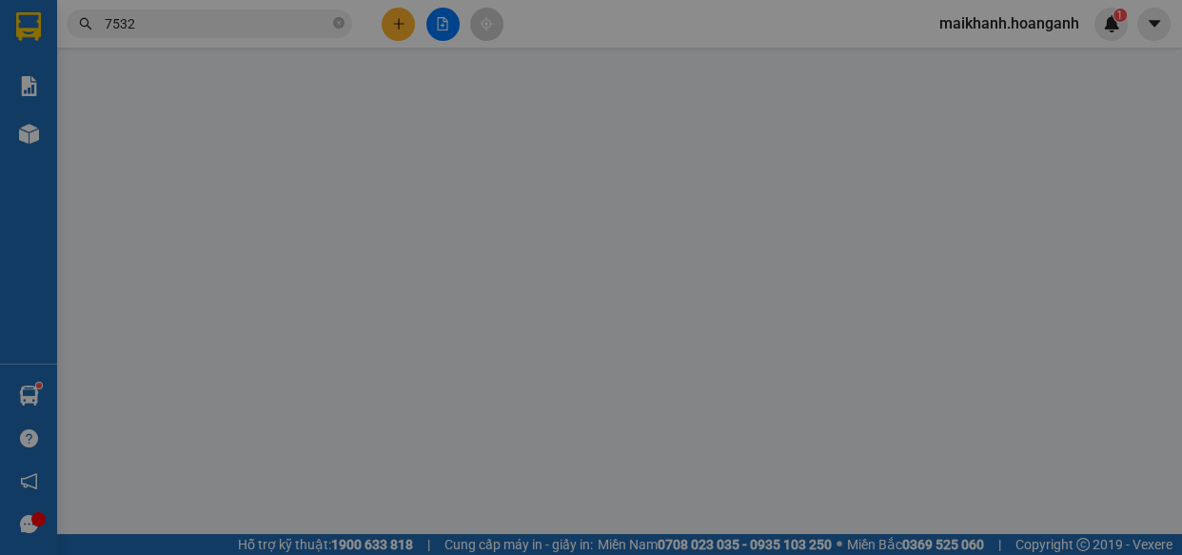
type input "30.000"
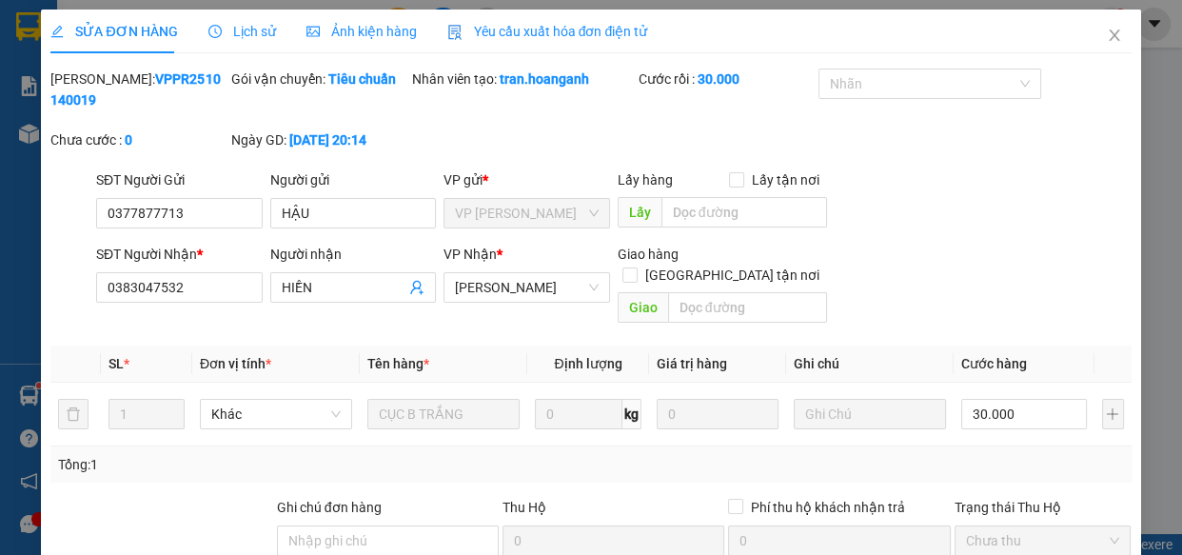
scroll to position [232, 0]
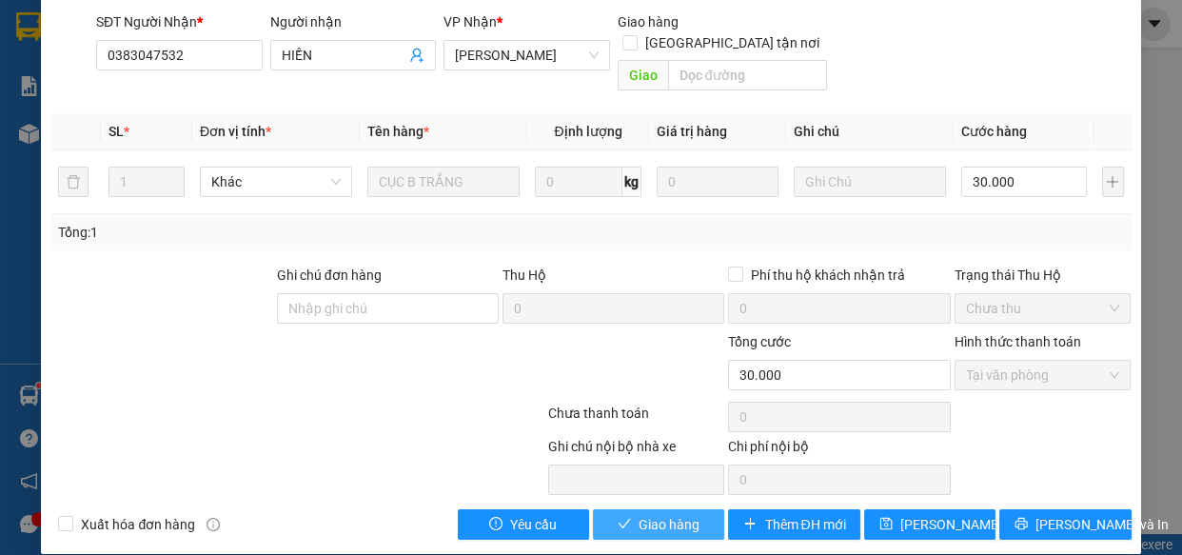
click at [669, 514] on span "Giao hàng" at bounding box center [668, 524] width 61 height 21
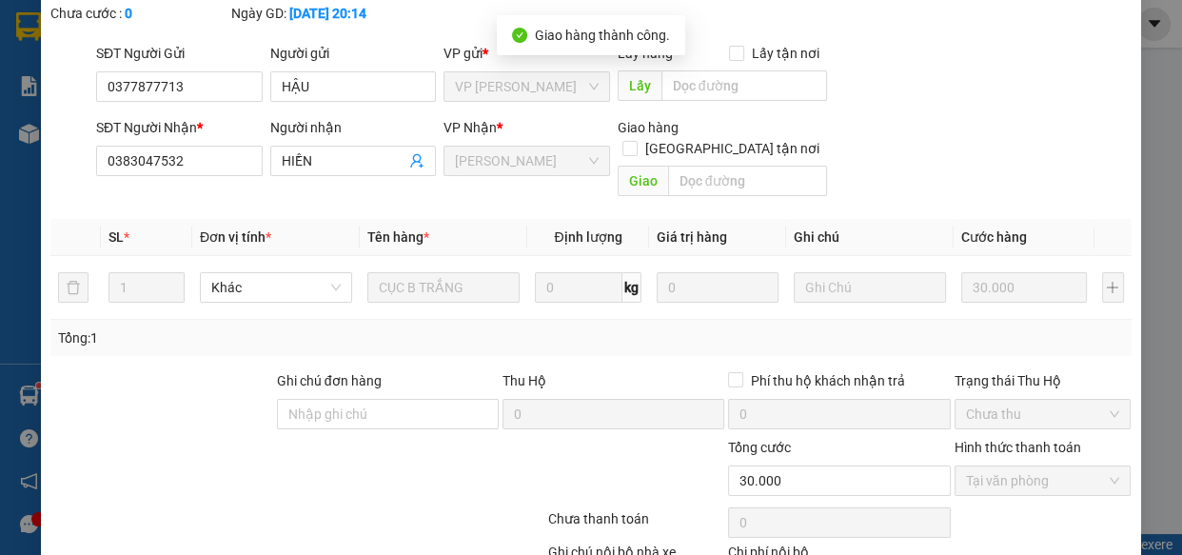
scroll to position [0, 0]
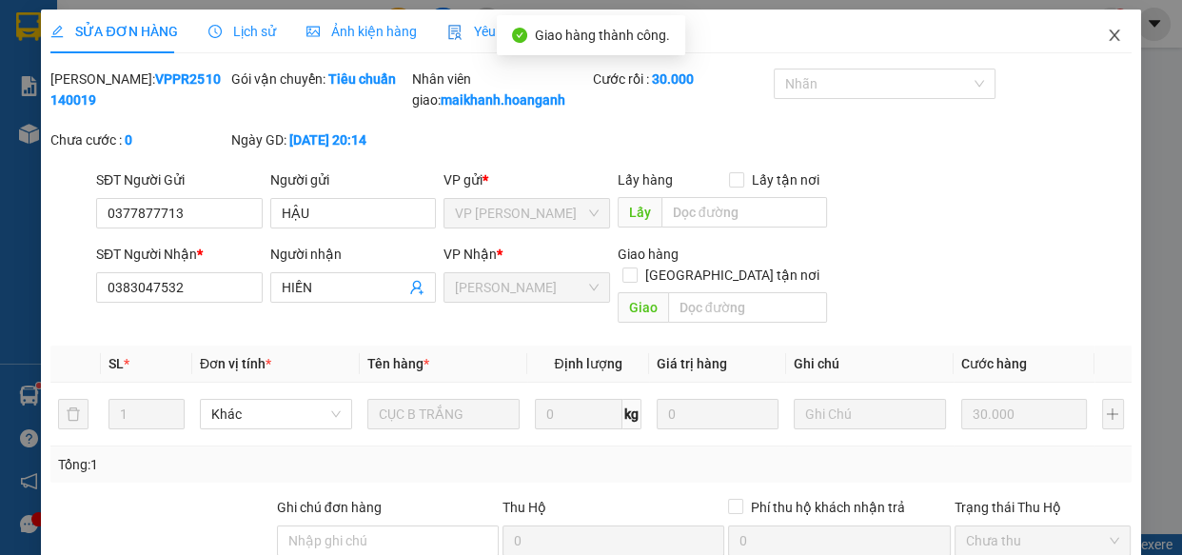
click at [1106, 35] on icon "close" at bounding box center [1113, 35] width 15 height 15
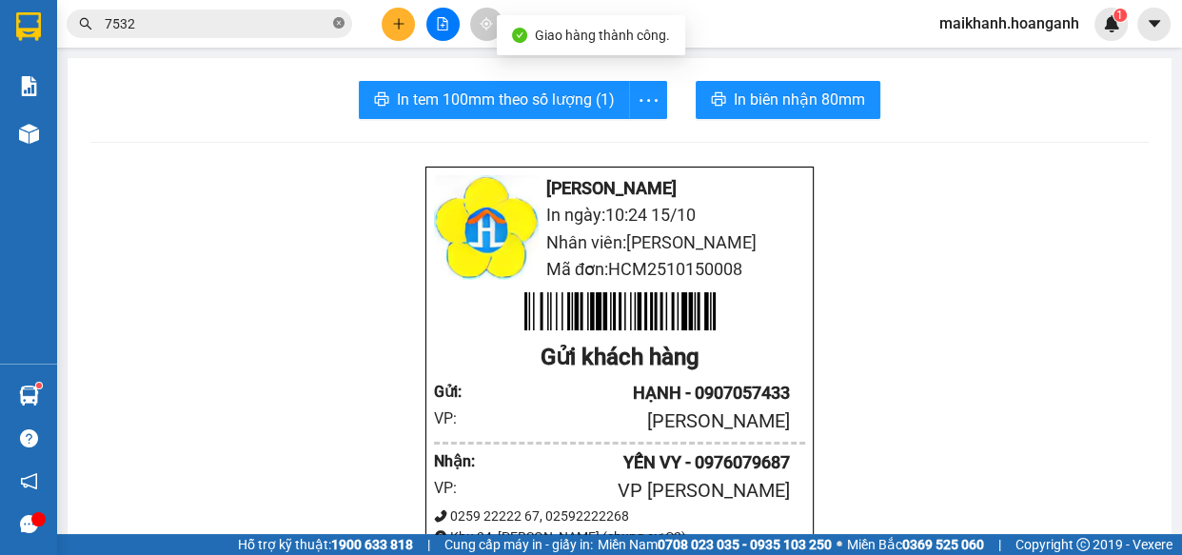
click at [340, 21] on icon "close-circle" at bounding box center [338, 22] width 11 height 11
click at [268, 17] on input "text" at bounding box center [217, 23] width 225 height 21
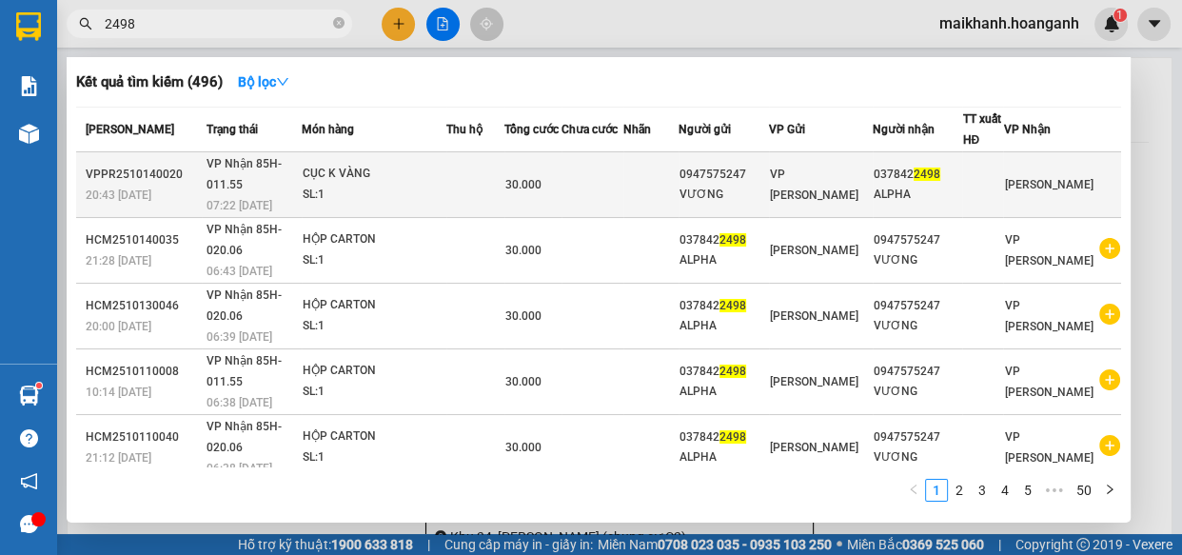
type input "2498"
click at [345, 177] on div "CỤC K VÀNG" at bounding box center [374, 174] width 143 height 21
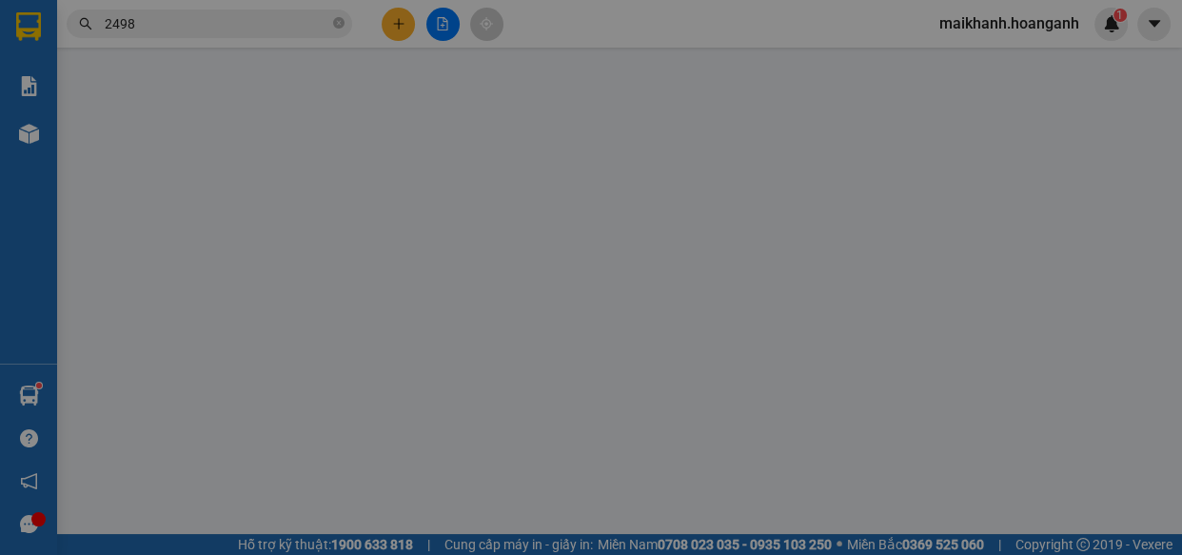
type input "0947575247"
type input "VƯƠNG"
type input "0378422498"
type input "ALPHA"
type input "0"
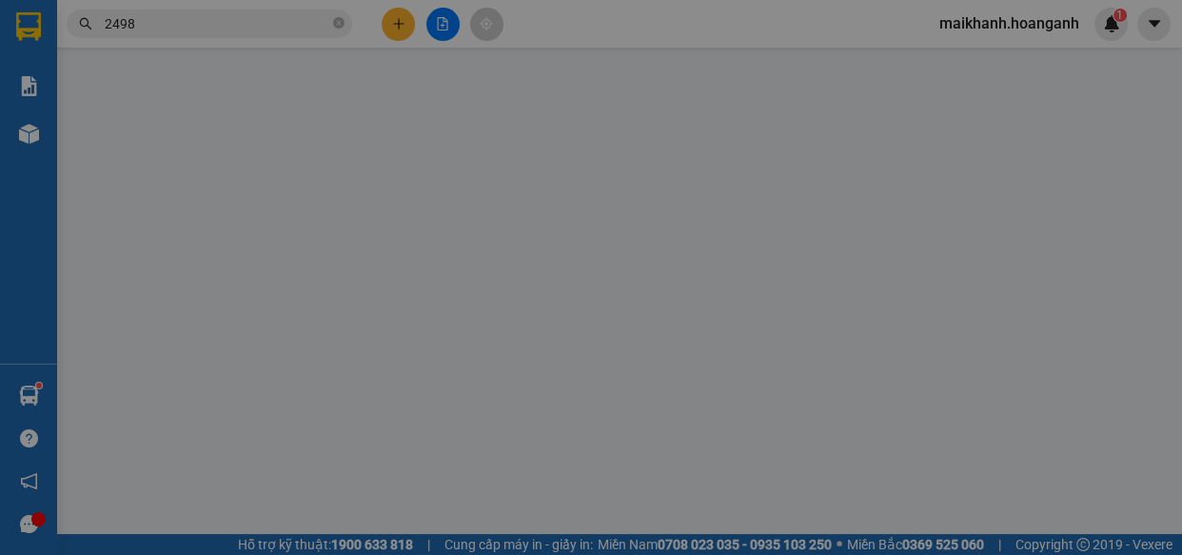
type input "30.000"
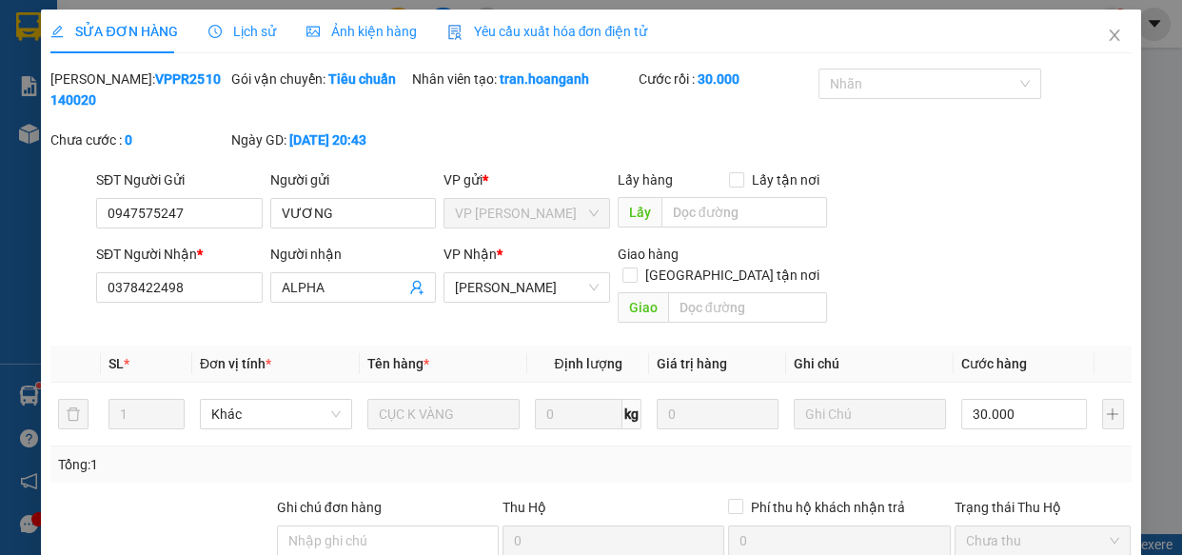
scroll to position [232, 0]
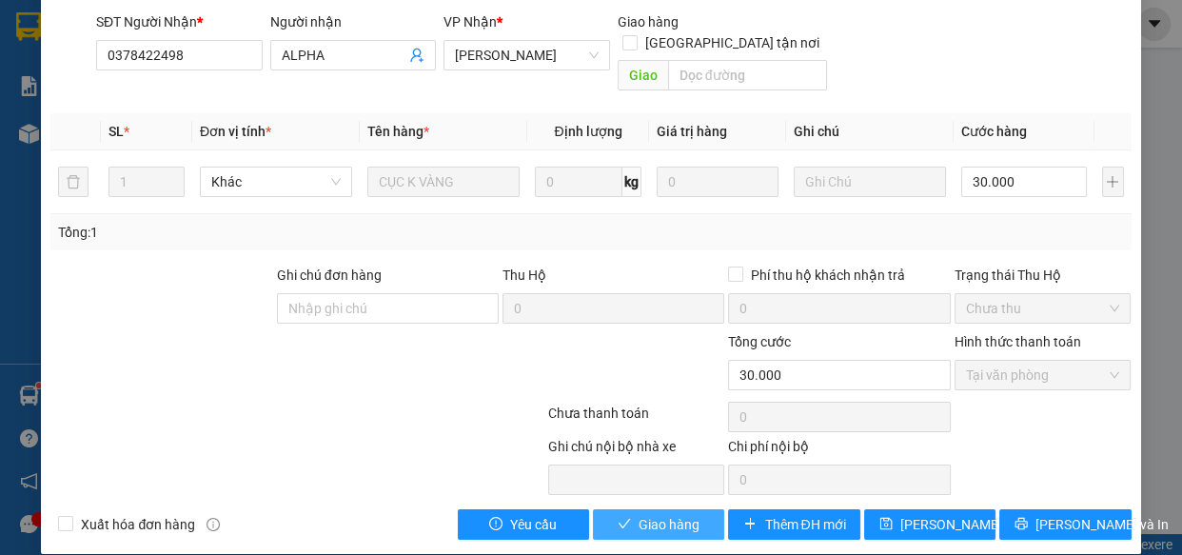
click at [663, 514] on span "Giao hàng" at bounding box center [668, 524] width 61 height 21
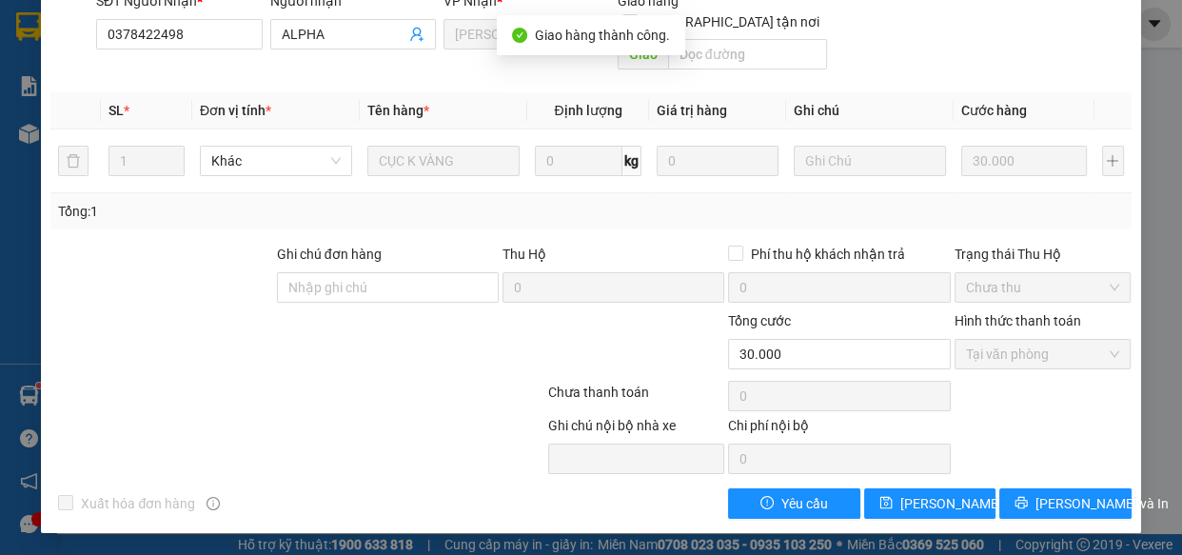
scroll to position [0, 0]
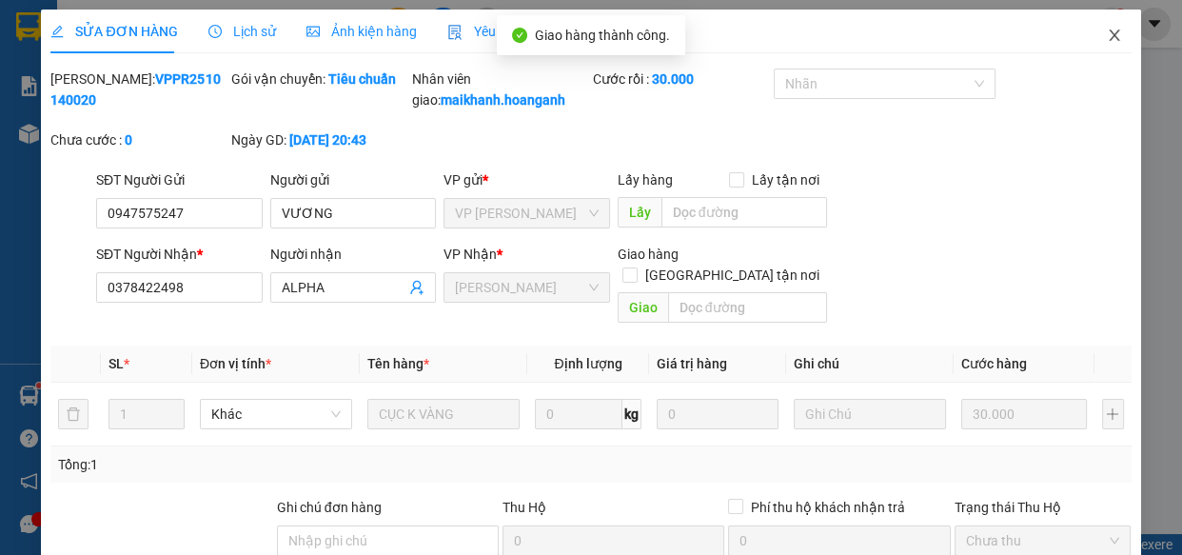
click at [1108, 36] on icon "close" at bounding box center [1113, 34] width 10 height 11
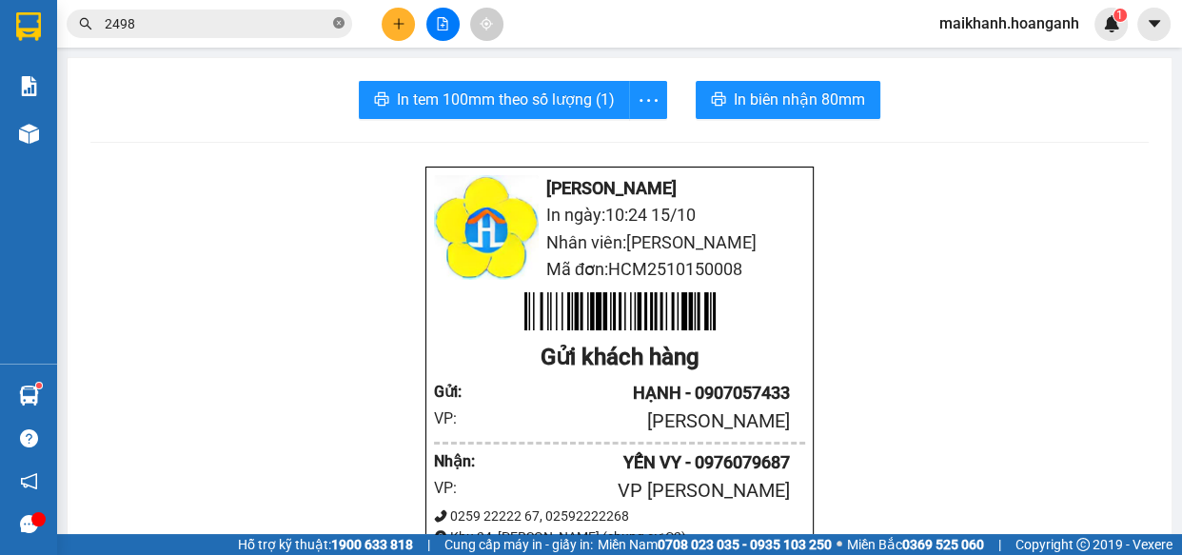
click at [339, 21] on icon "close-circle" at bounding box center [338, 22] width 11 height 11
click at [313, 29] on input "text" at bounding box center [217, 23] width 225 height 21
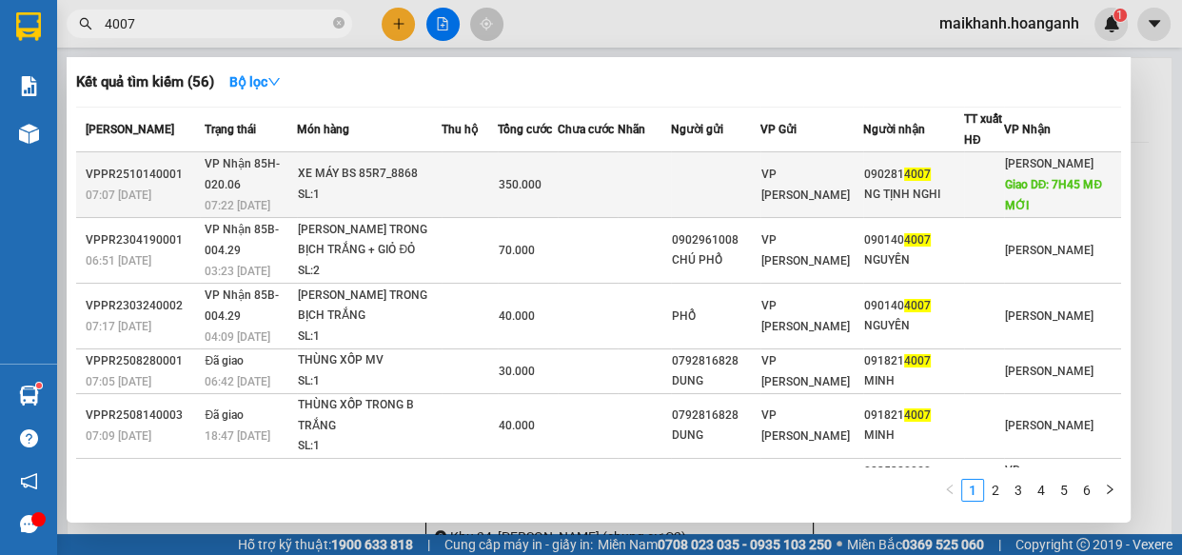
type input "4007"
click at [321, 179] on div "XE MÁY BS 85R7_8868" at bounding box center [369, 174] width 143 height 21
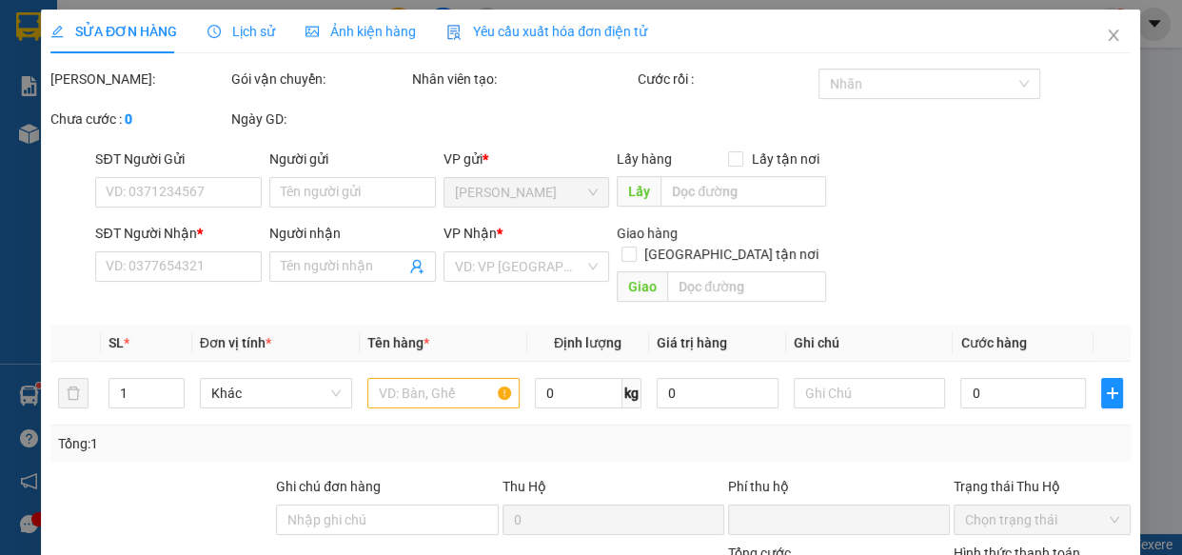
type input "0902814007"
type input "NG TỊNH NGHI"
type input "7H45 MĐ MỚI"
type input "0"
type input "350.000"
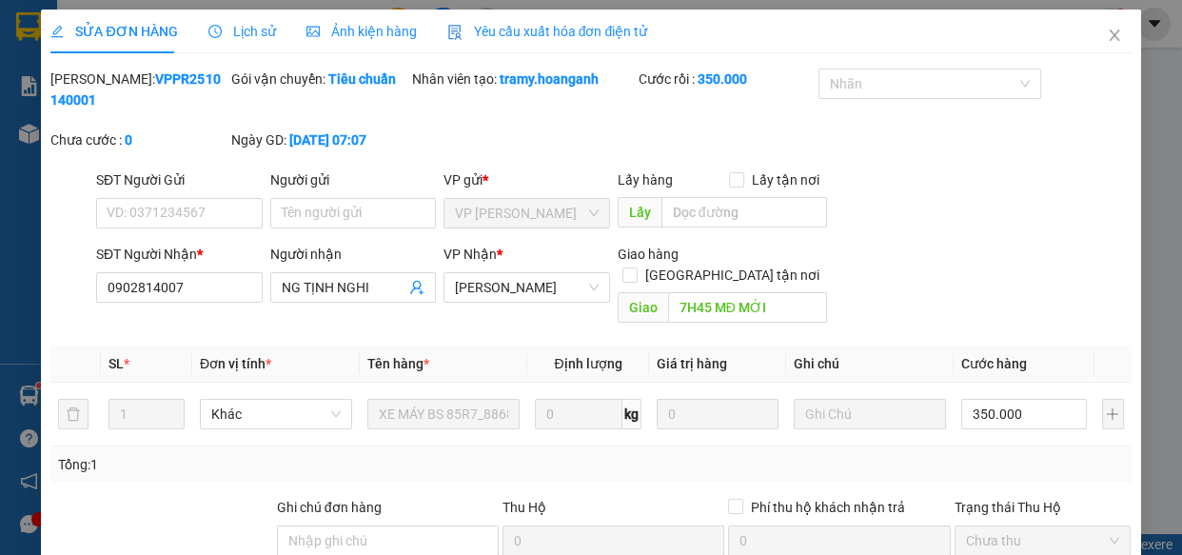
scroll to position [232, 0]
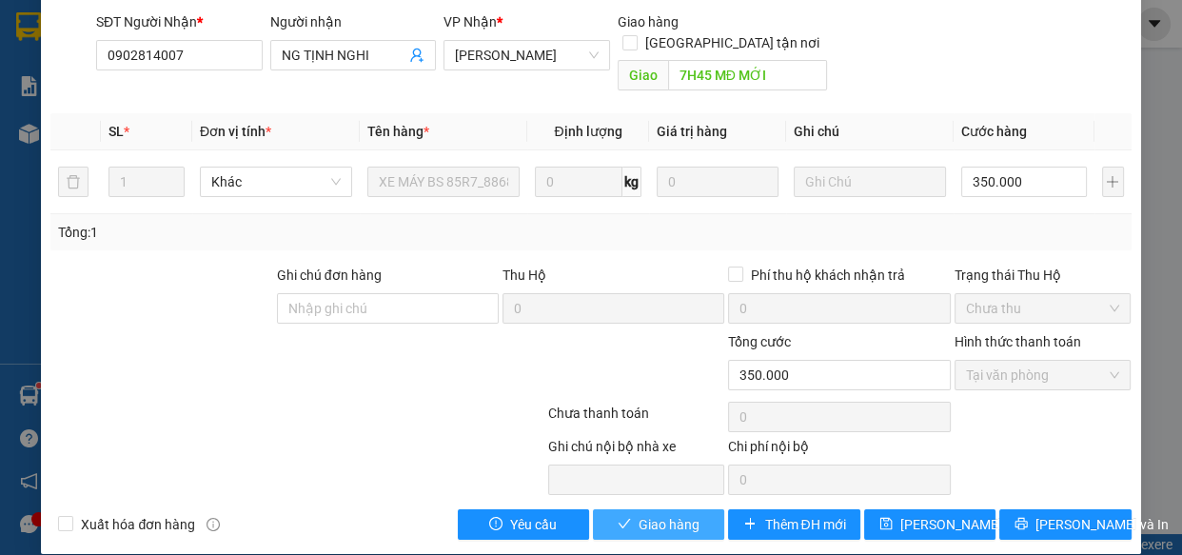
click at [647, 514] on span "Giao hàng" at bounding box center [668, 524] width 61 height 21
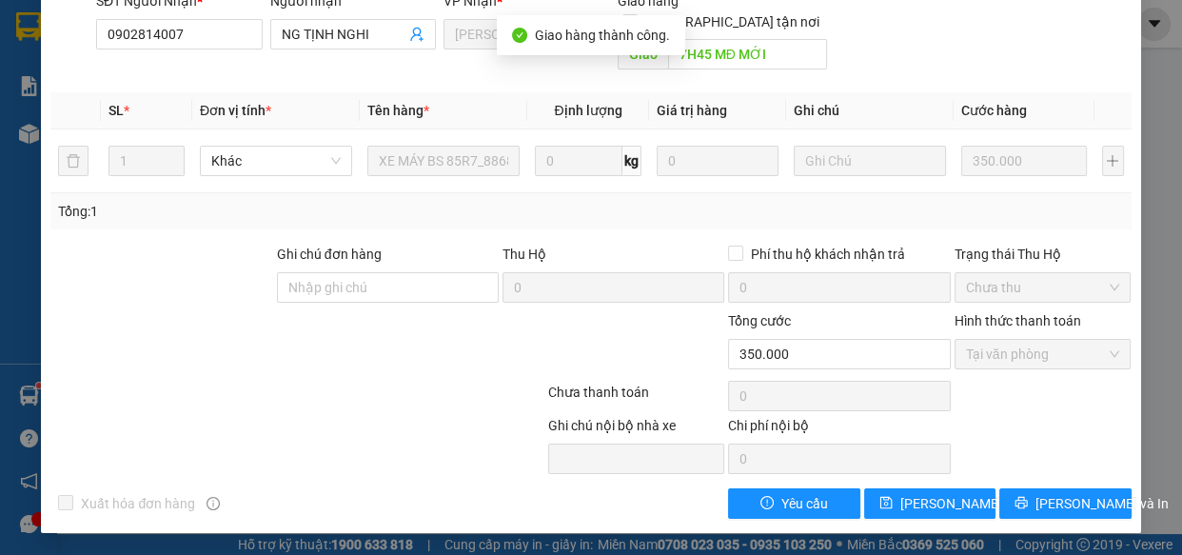
scroll to position [0, 0]
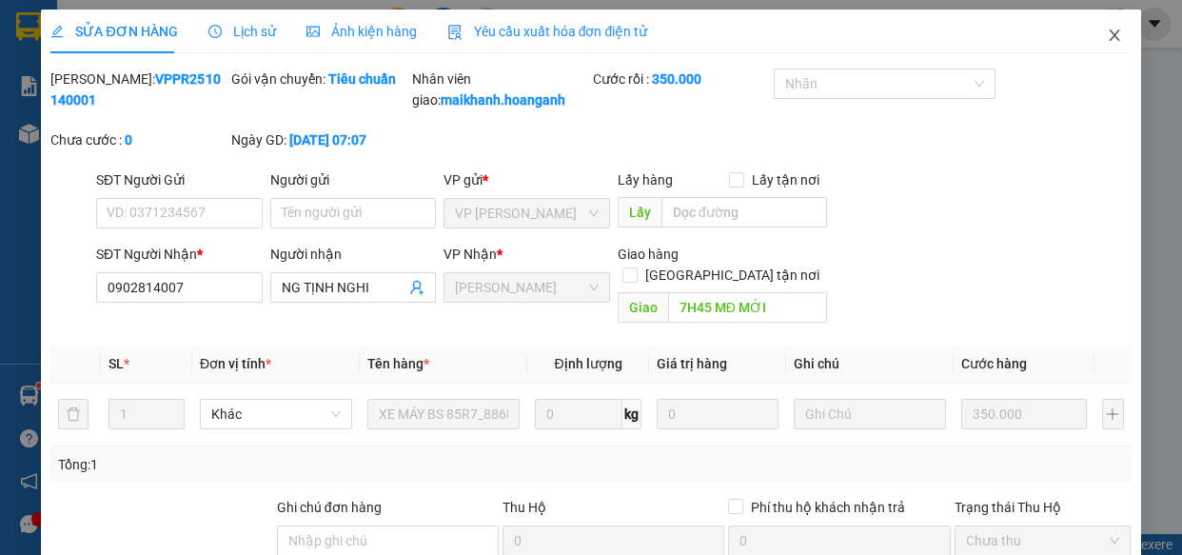
drag, startPoint x: 1099, startPoint y: 36, endPoint x: 571, endPoint y: 10, distance: 528.7
click at [1087, 34] on span "Close" at bounding box center [1113, 36] width 53 height 53
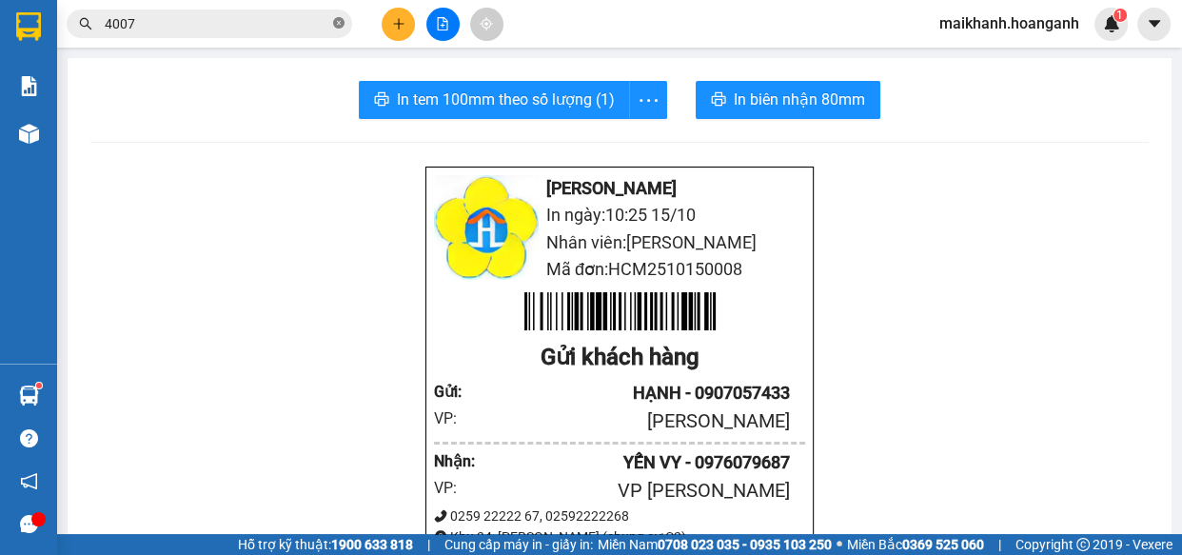
click at [337, 22] on icon "close-circle" at bounding box center [338, 22] width 11 height 11
click at [295, 26] on input "text" at bounding box center [217, 23] width 225 height 21
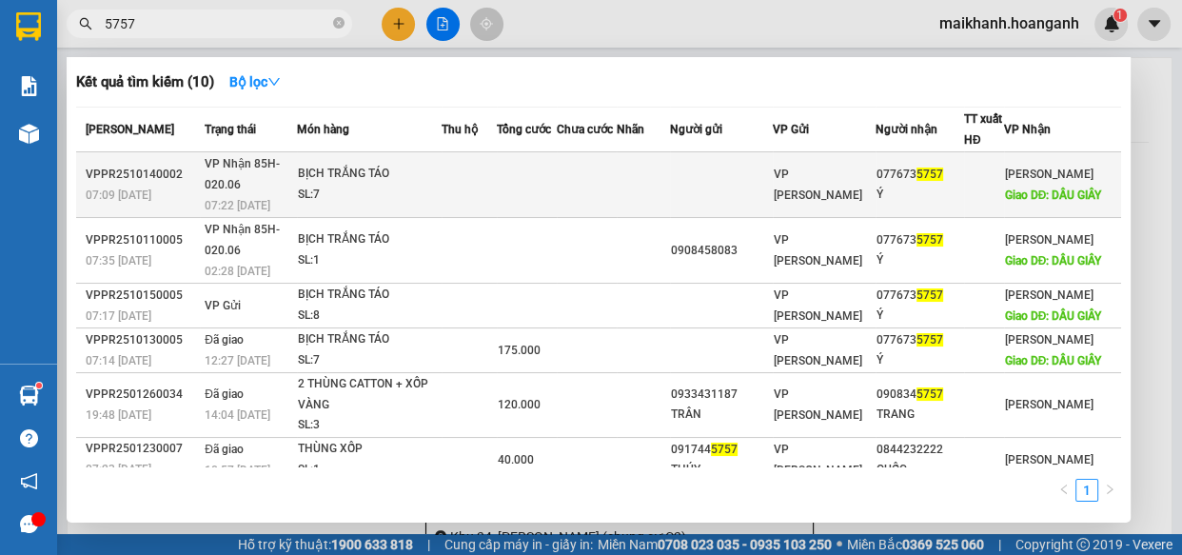
type input "5757"
click at [346, 172] on div "BỊCH TRẮNG TÁO" at bounding box center [369, 174] width 143 height 21
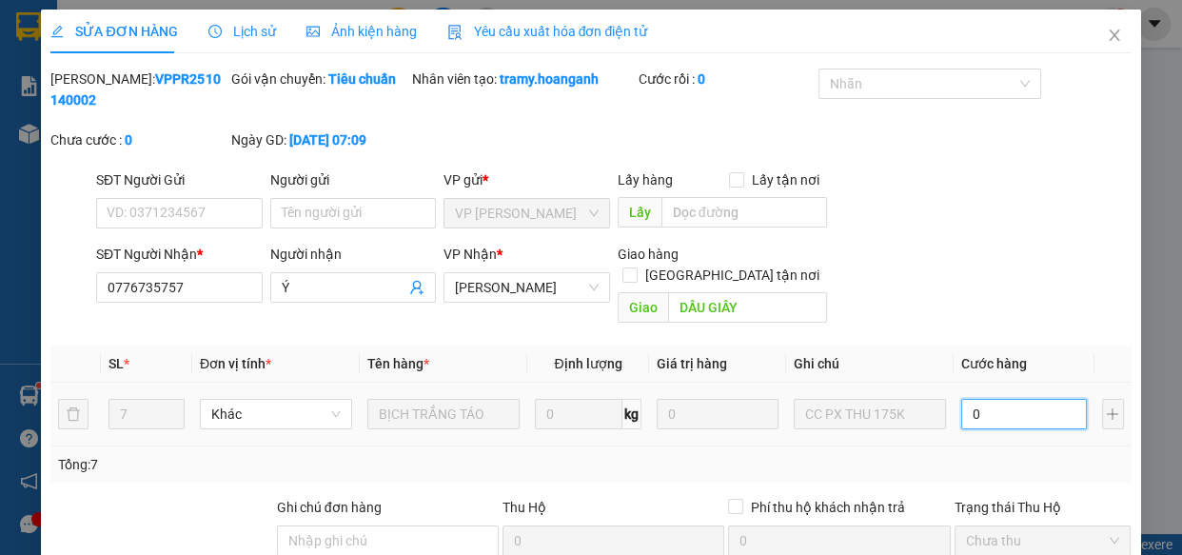
click at [981, 399] on input "0" at bounding box center [1024, 414] width 126 height 30
type input "1"
type input "17"
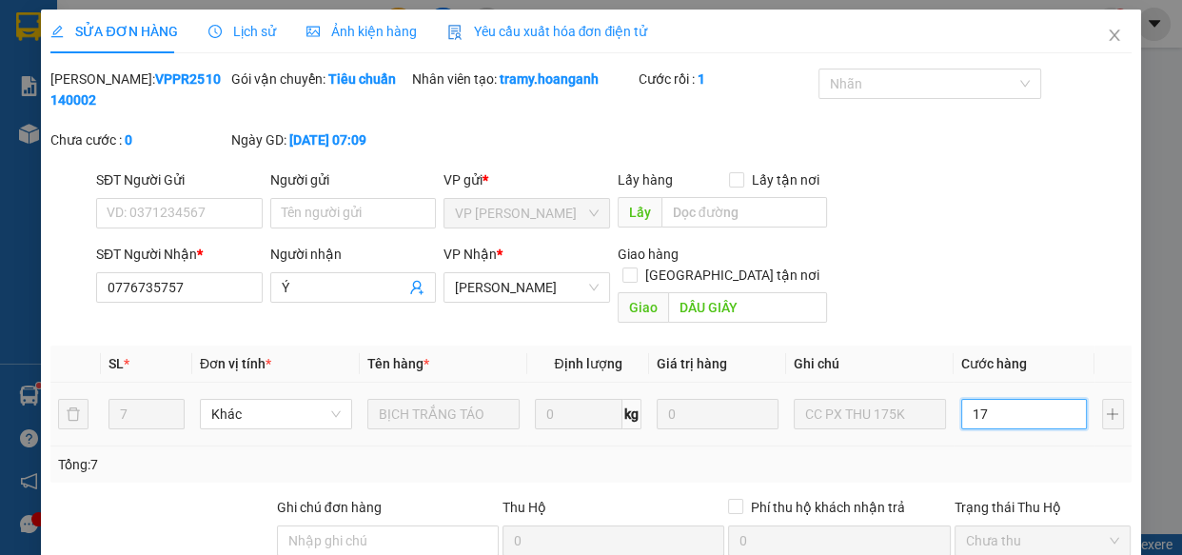
type input "17"
type input "175"
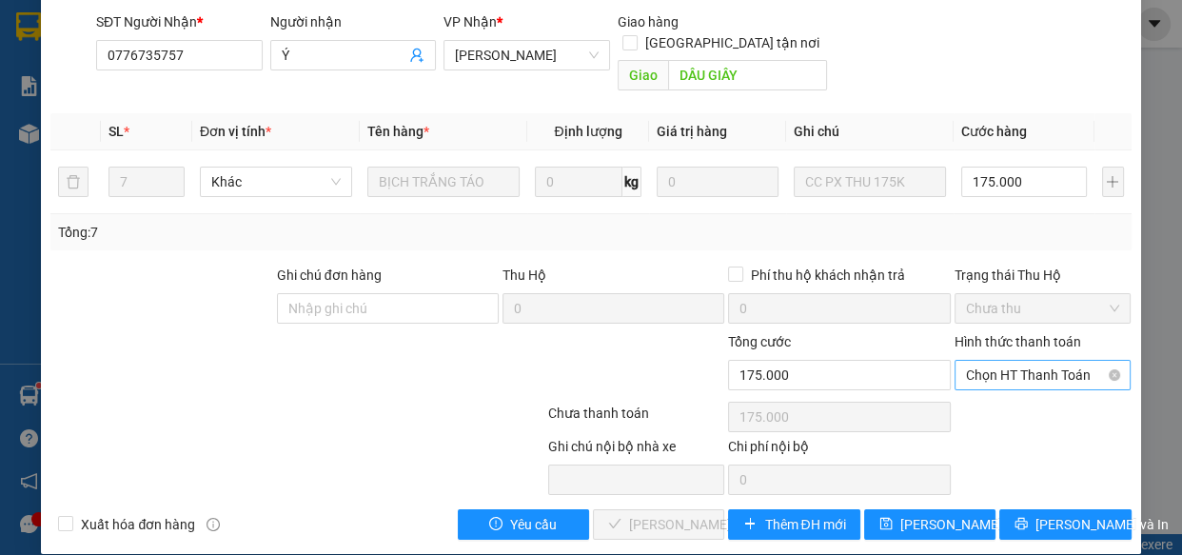
click at [1024, 361] on span "Chọn HT Thanh Toán" at bounding box center [1043, 375] width 154 height 29
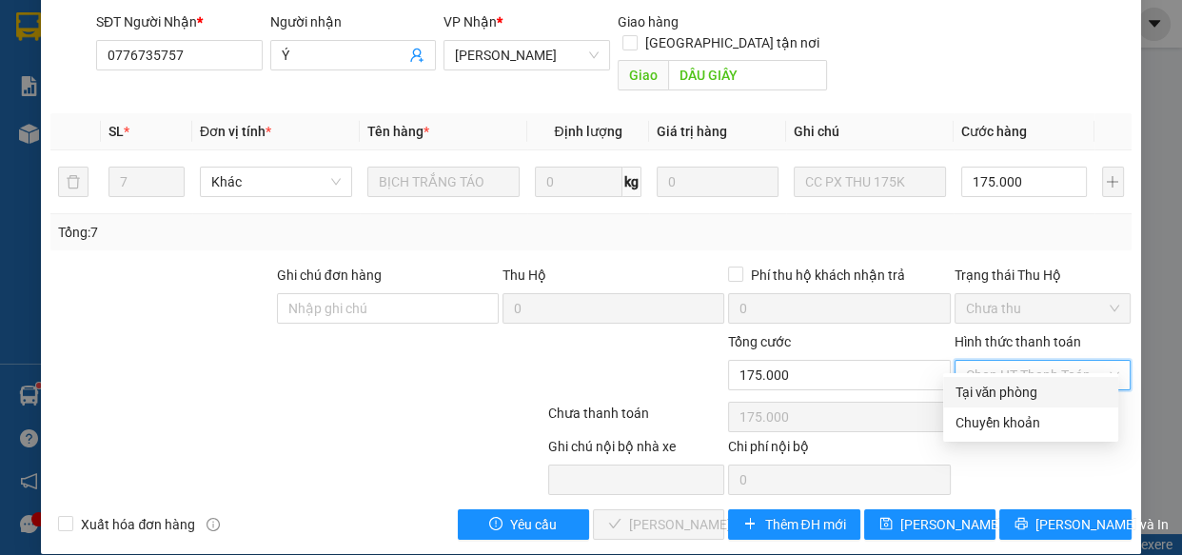
click at [1025, 386] on div "Tại văn phòng" at bounding box center [1030, 391] width 152 height 21
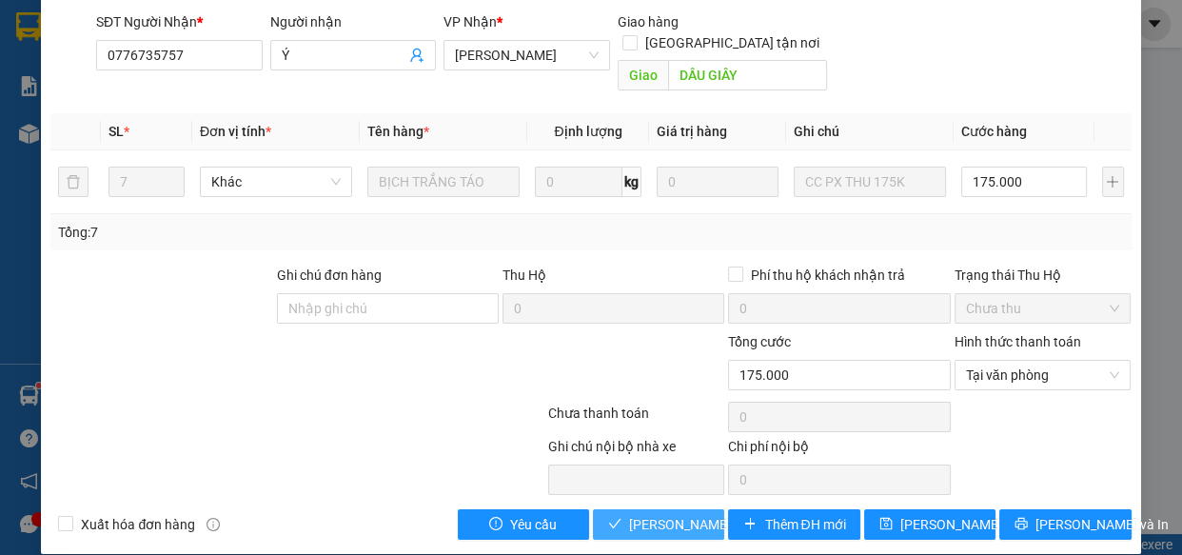
click at [683, 514] on span "[PERSON_NAME] và Giao hàng" at bounding box center [720, 524] width 183 height 21
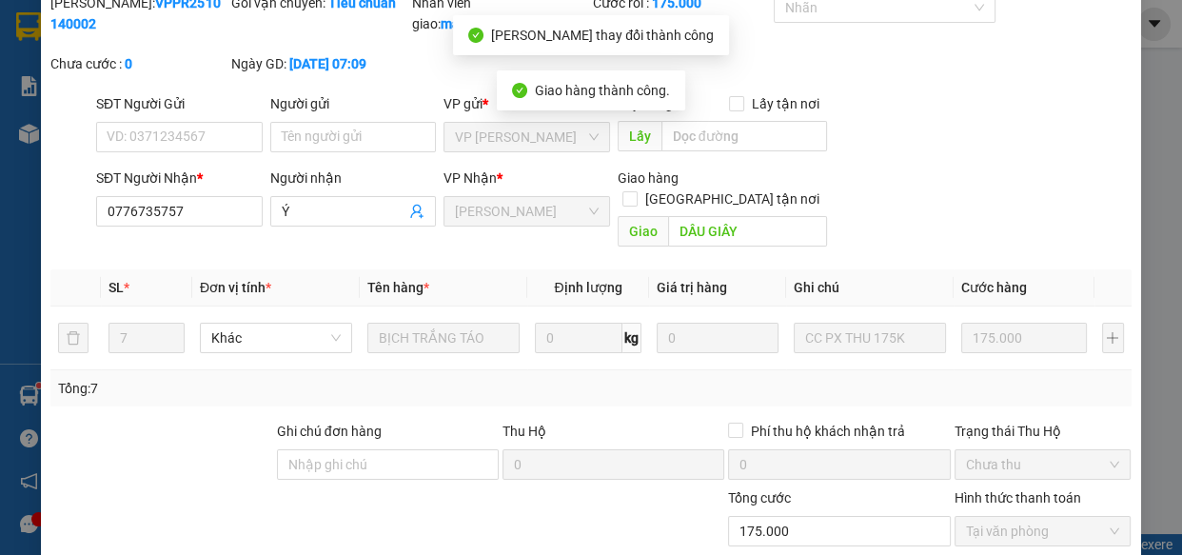
scroll to position [0, 0]
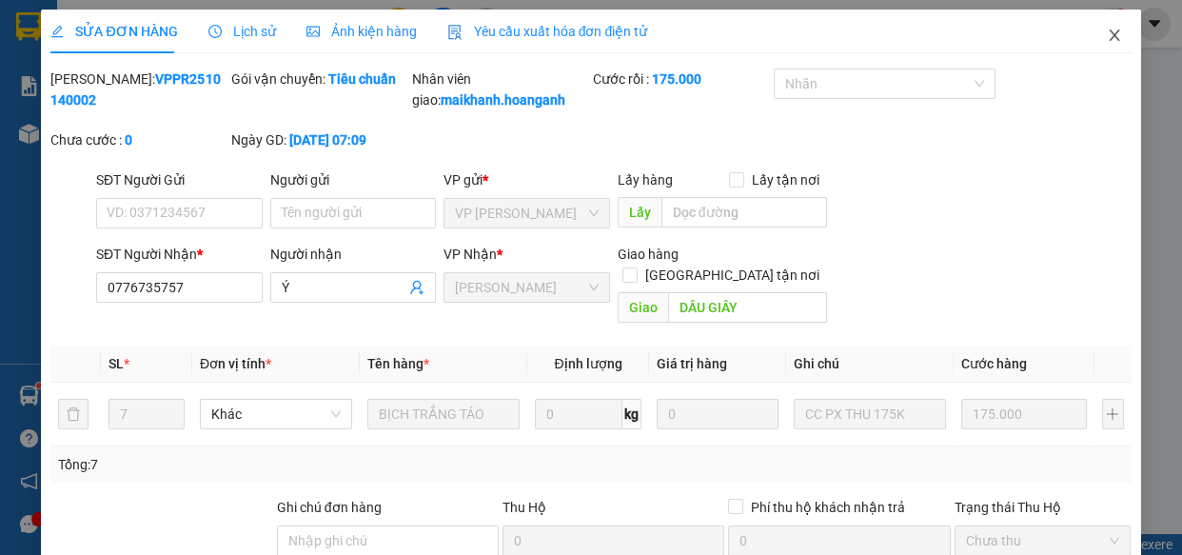
click at [1106, 34] on icon "close" at bounding box center [1113, 35] width 15 height 15
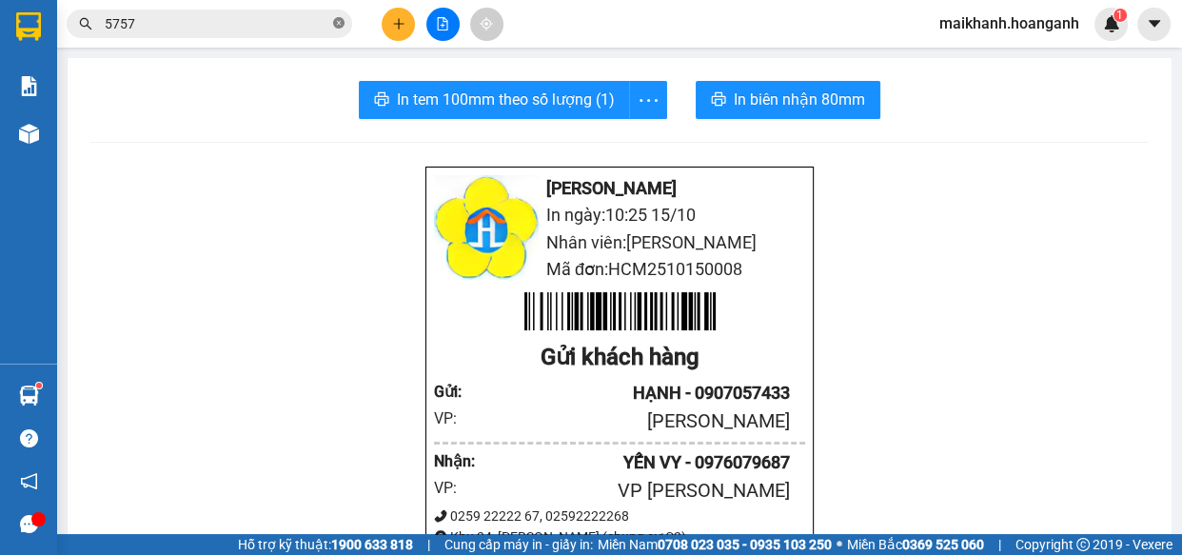
click at [339, 21] on icon "close-circle" at bounding box center [338, 22] width 11 height 11
click at [323, 18] on input "text" at bounding box center [217, 23] width 225 height 21
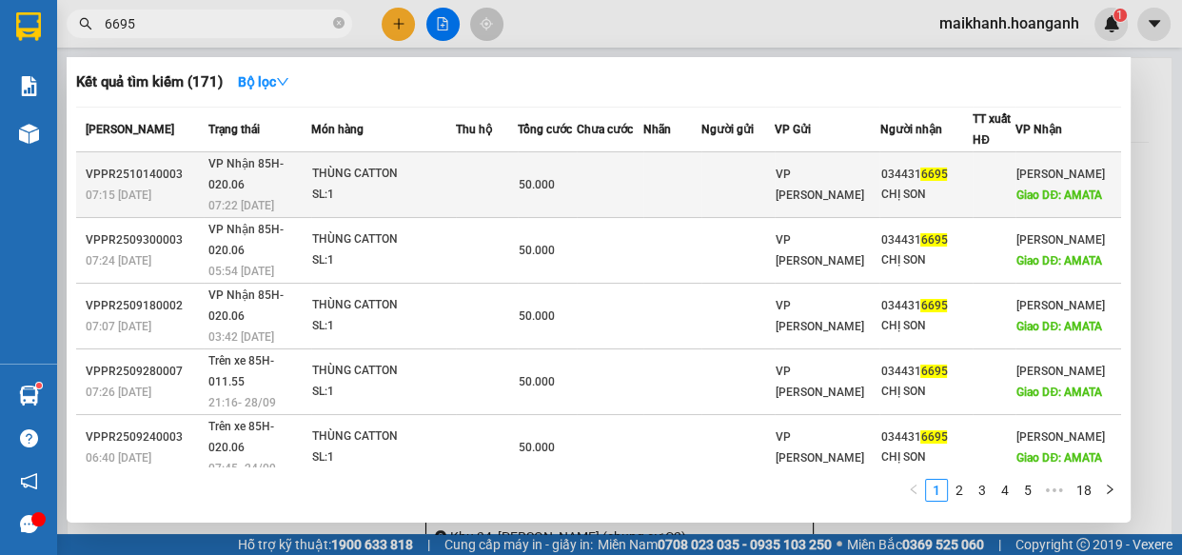
click at [341, 169] on div "THÙNG CATTON" at bounding box center [383, 174] width 143 height 21
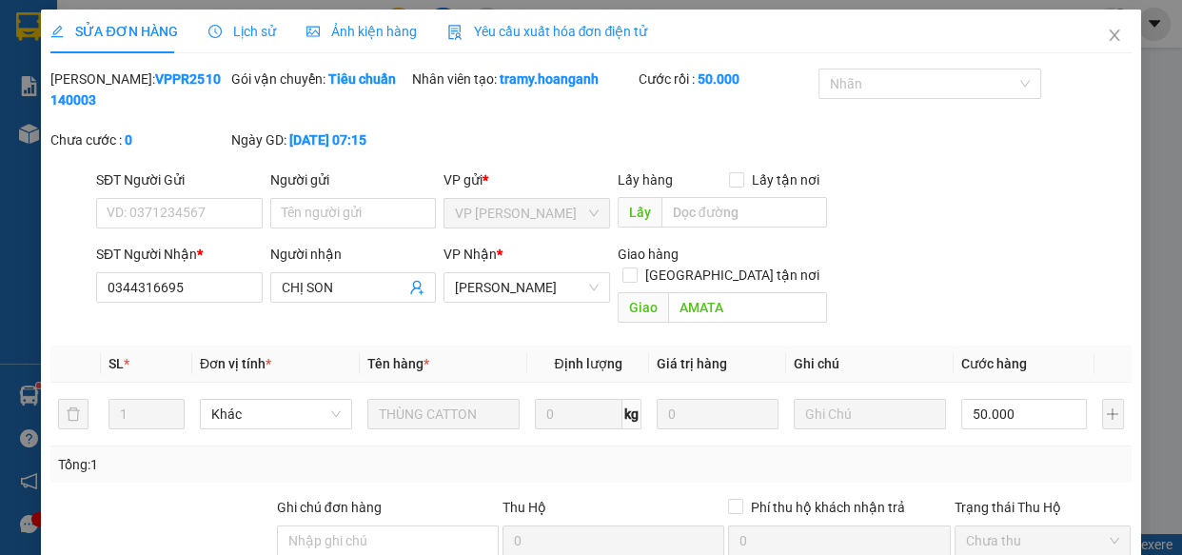
scroll to position [232, 0]
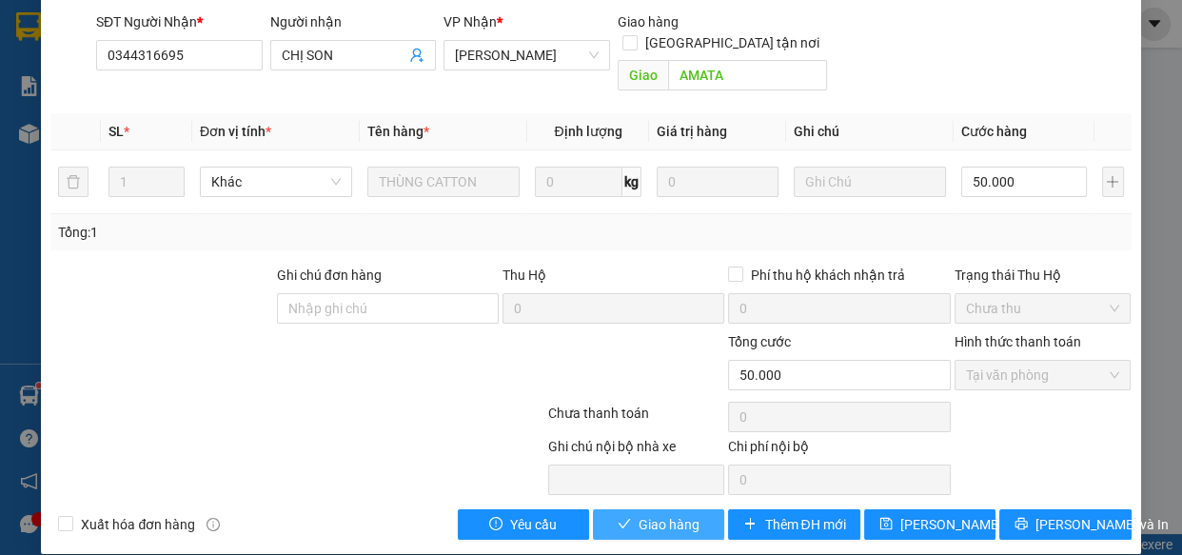
click at [685, 514] on span "Giao hàng" at bounding box center [668, 524] width 61 height 21
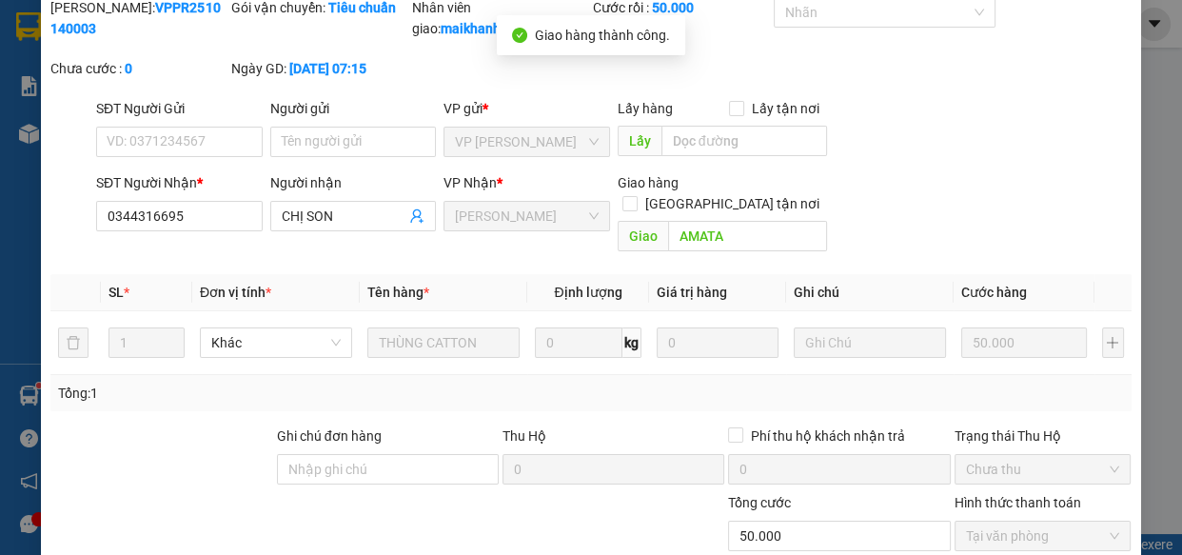
scroll to position [0, 0]
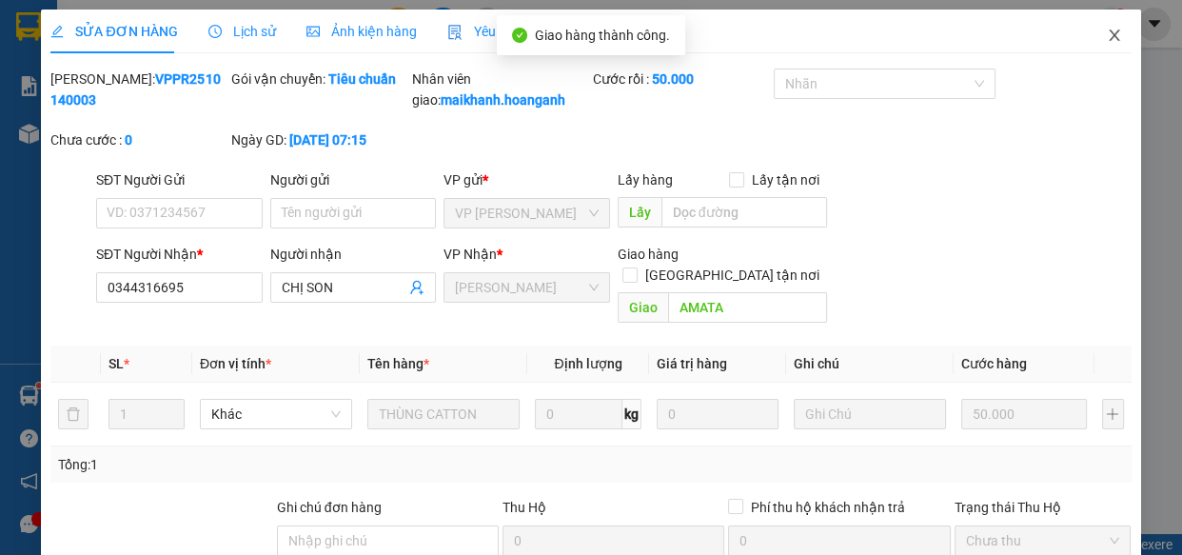
click at [1108, 36] on icon "close" at bounding box center [1113, 34] width 10 height 11
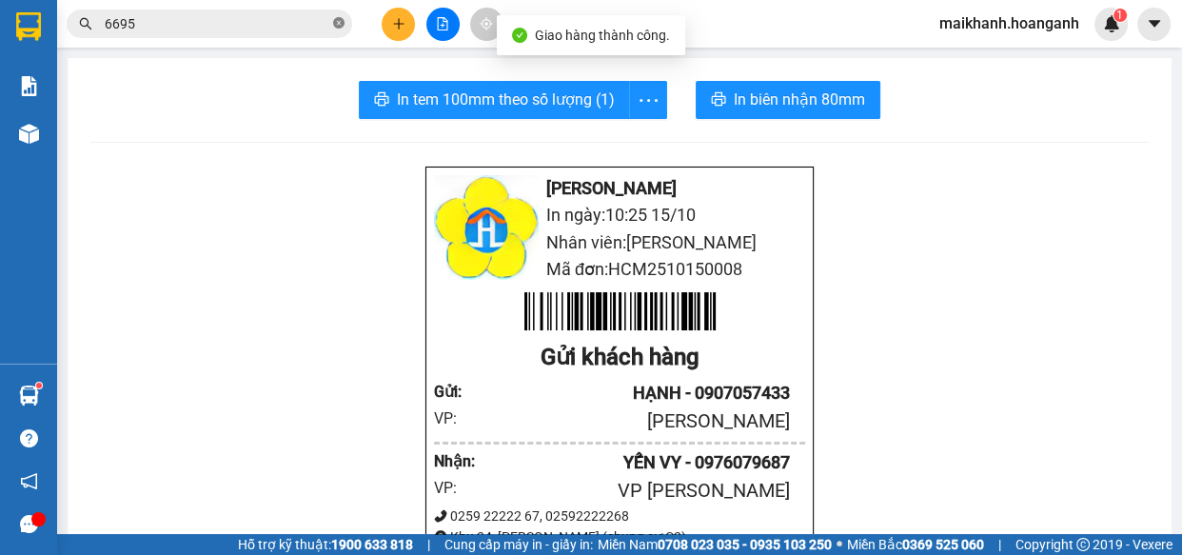
click at [339, 19] on icon "close-circle" at bounding box center [338, 22] width 11 height 11
click at [296, 24] on input "text" at bounding box center [217, 23] width 225 height 21
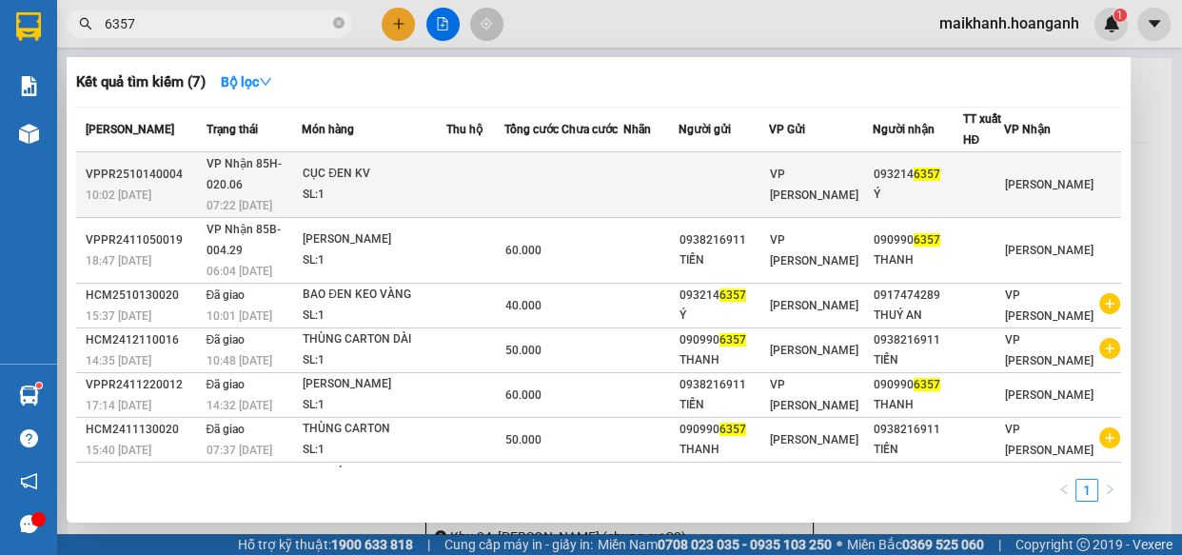
click at [350, 175] on div "CỤC ĐEN KV" at bounding box center [374, 174] width 143 height 21
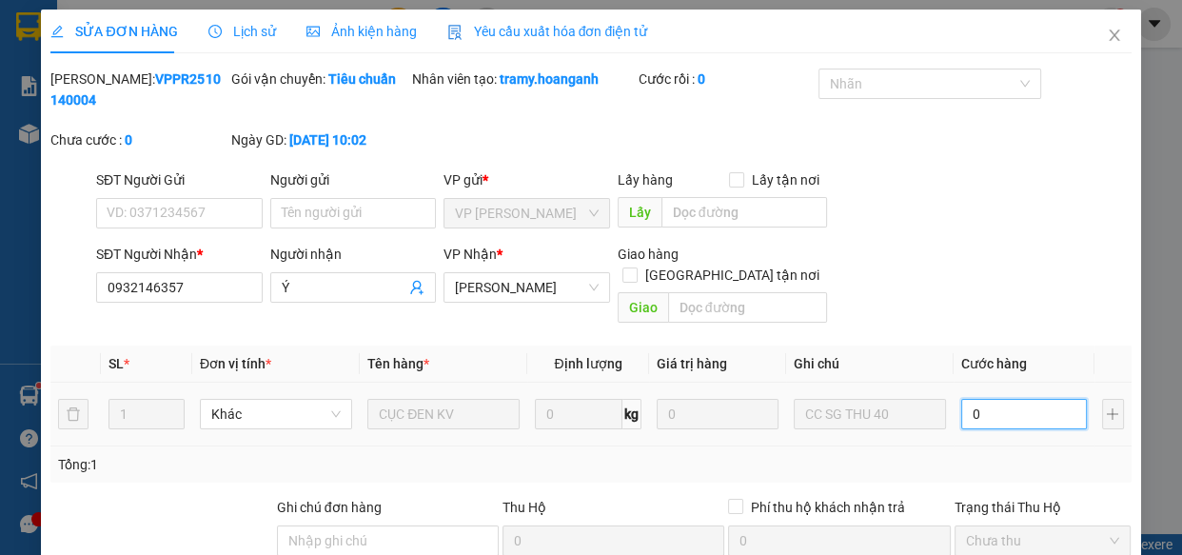
click at [1017, 399] on input "0" at bounding box center [1024, 414] width 126 height 30
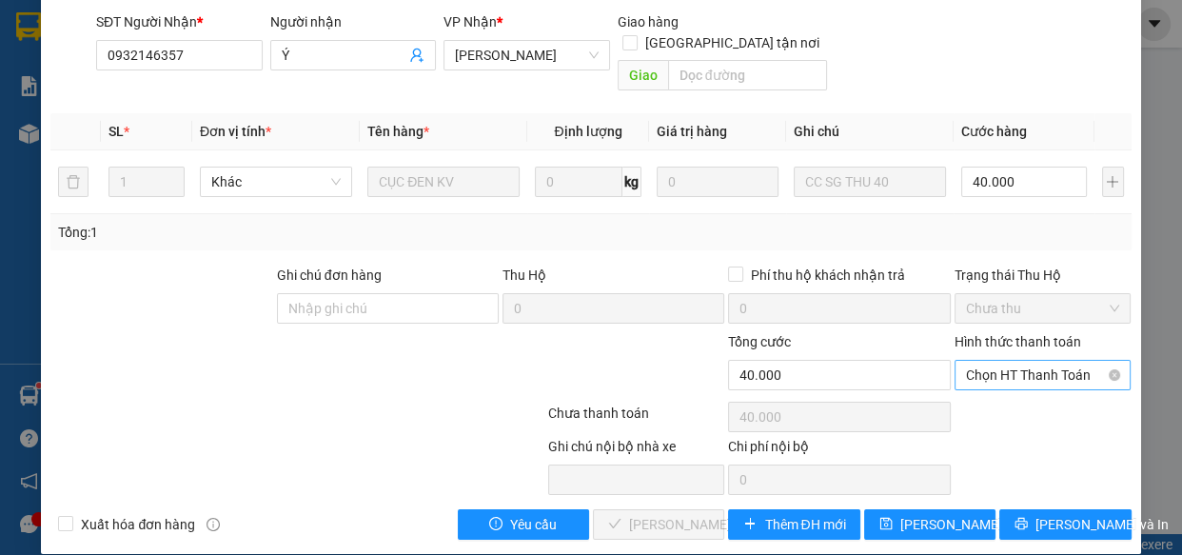
click at [1065, 361] on span "Chọn HT Thanh Toán" at bounding box center [1043, 375] width 154 height 29
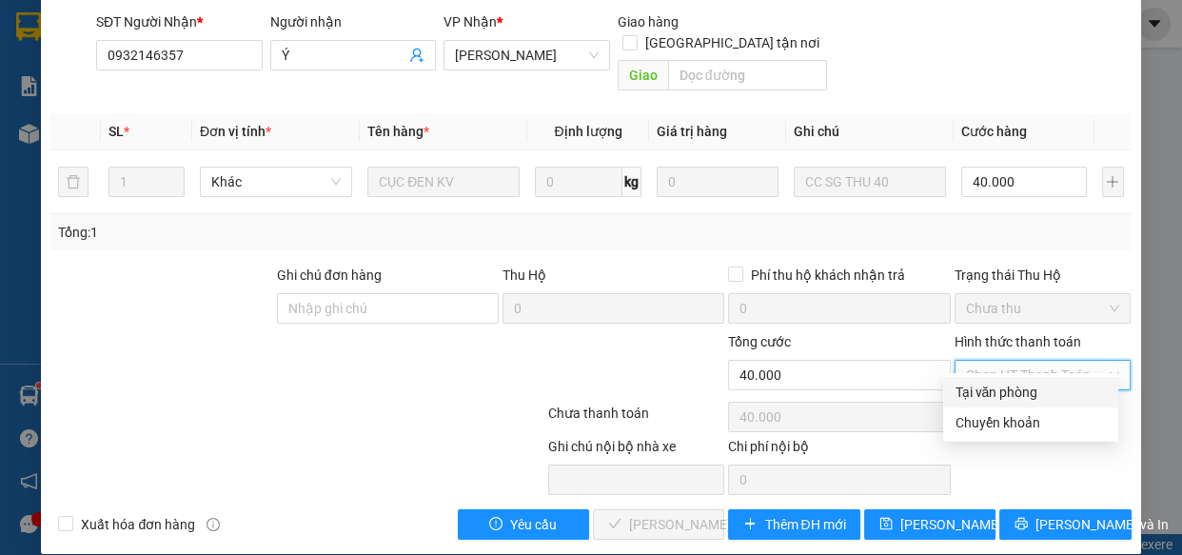
click at [1023, 390] on div "Tại văn phòng" at bounding box center [1030, 391] width 152 height 21
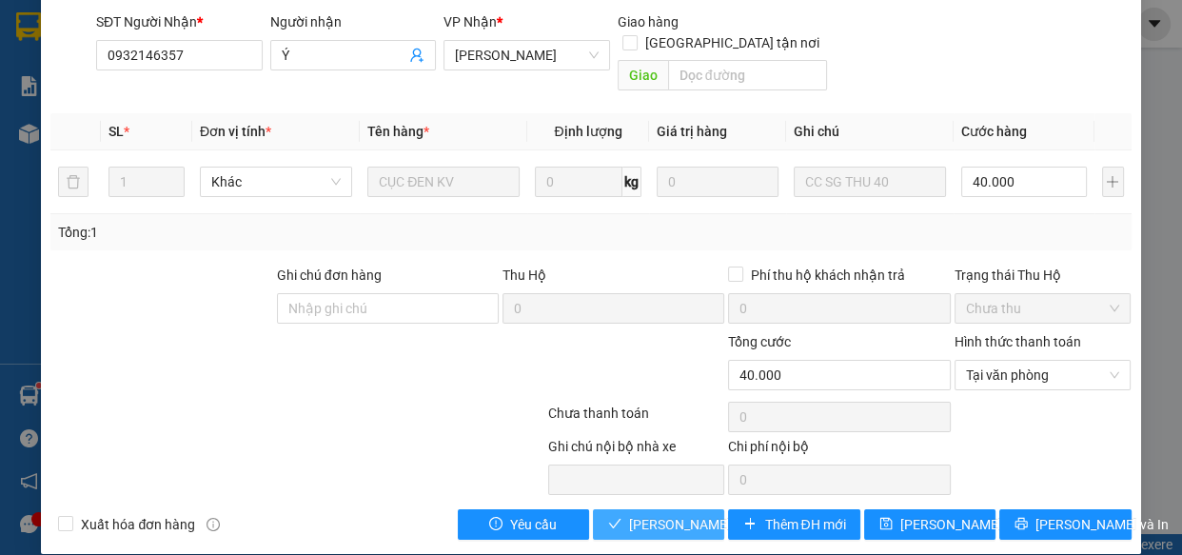
click at [694, 514] on span "[PERSON_NAME] và Giao hàng" at bounding box center [720, 524] width 183 height 21
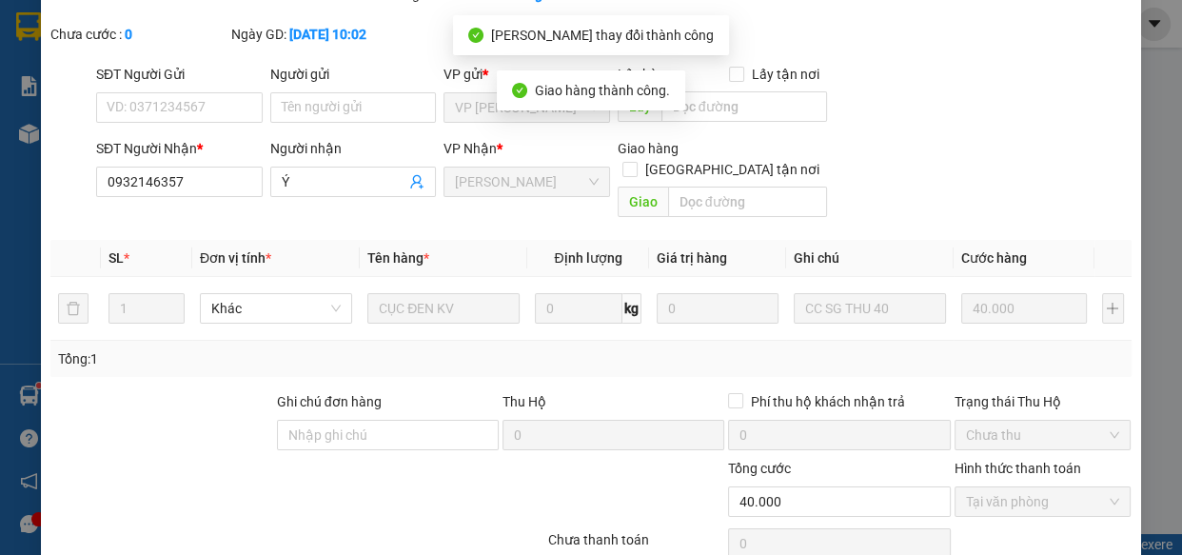
scroll to position [0, 0]
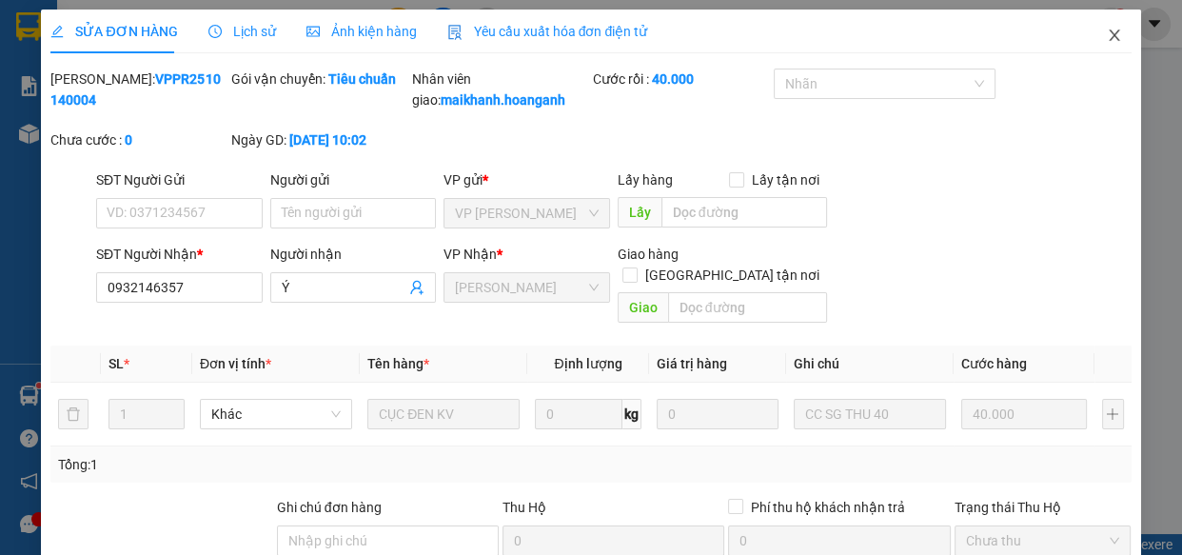
click at [1106, 36] on icon "close" at bounding box center [1113, 35] width 15 height 15
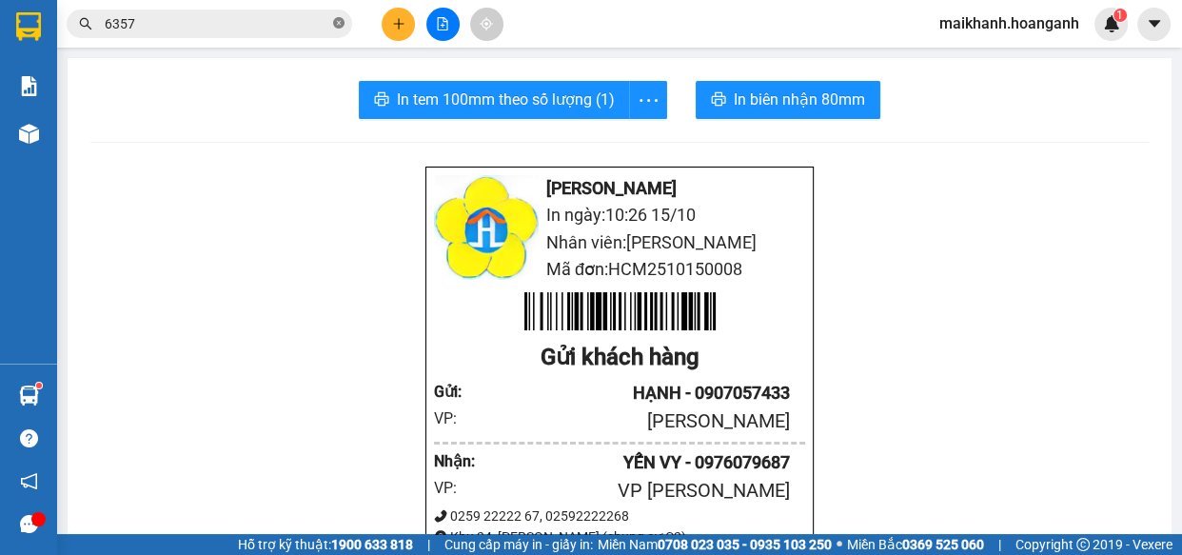
click at [340, 21] on icon "close-circle" at bounding box center [338, 22] width 11 height 11
click at [323, 28] on input "text" at bounding box center [217, 23] width 225 height 21
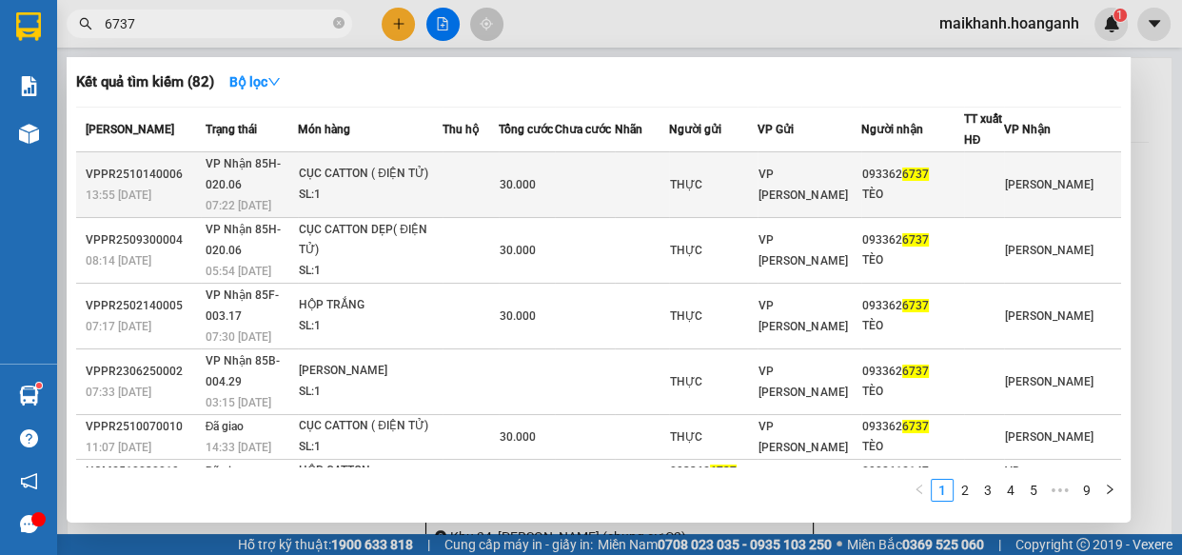
click at [386, 168] on div "CỤC CATTON ( ĐIỆN TỬ)" at bounding box center [370, 174] width 143 height 21
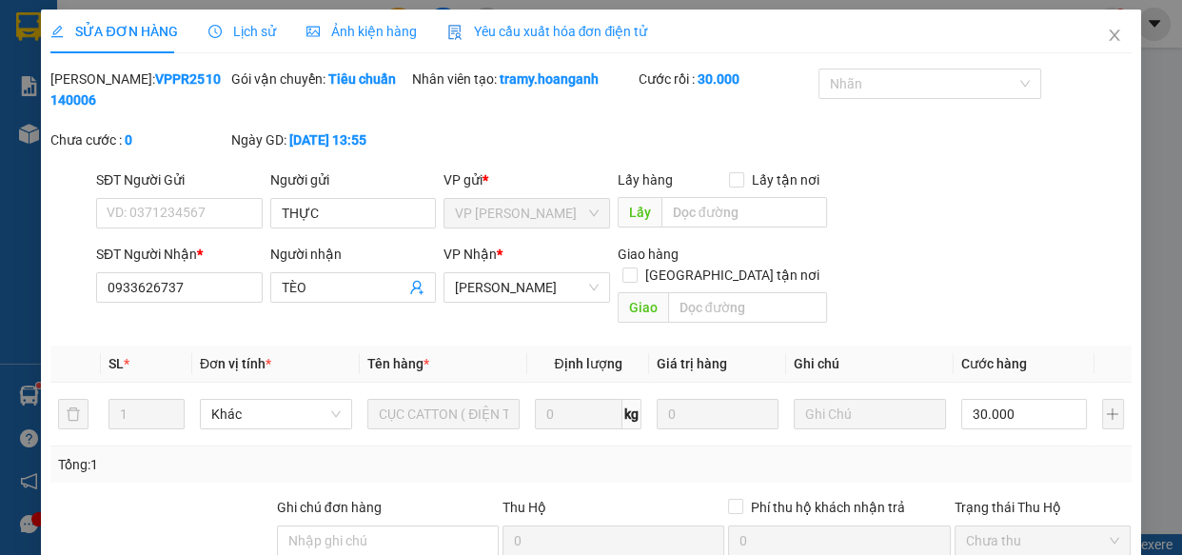
scroll to position [232, 0]
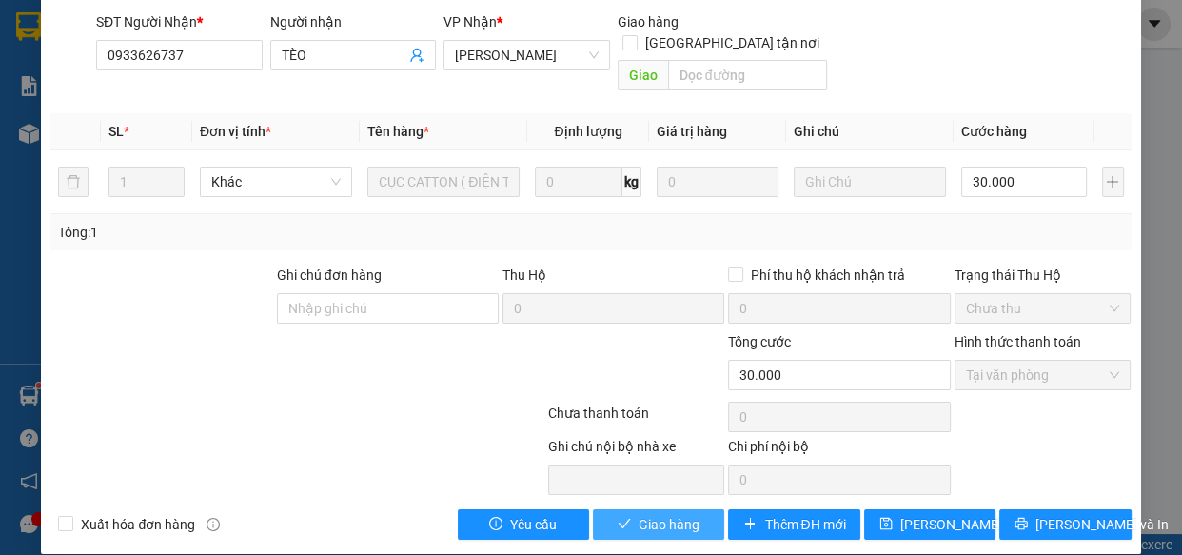
click at [638, 514] on span "Giao hàng" at bounding box center [668, 524] width 61 height 21
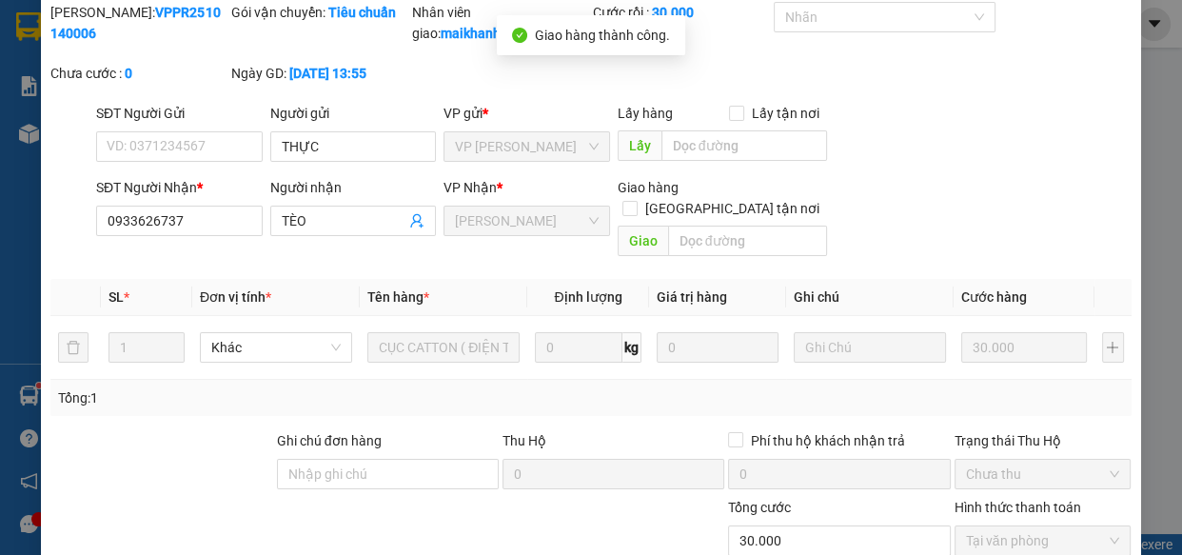
scroll to position [0, 0]
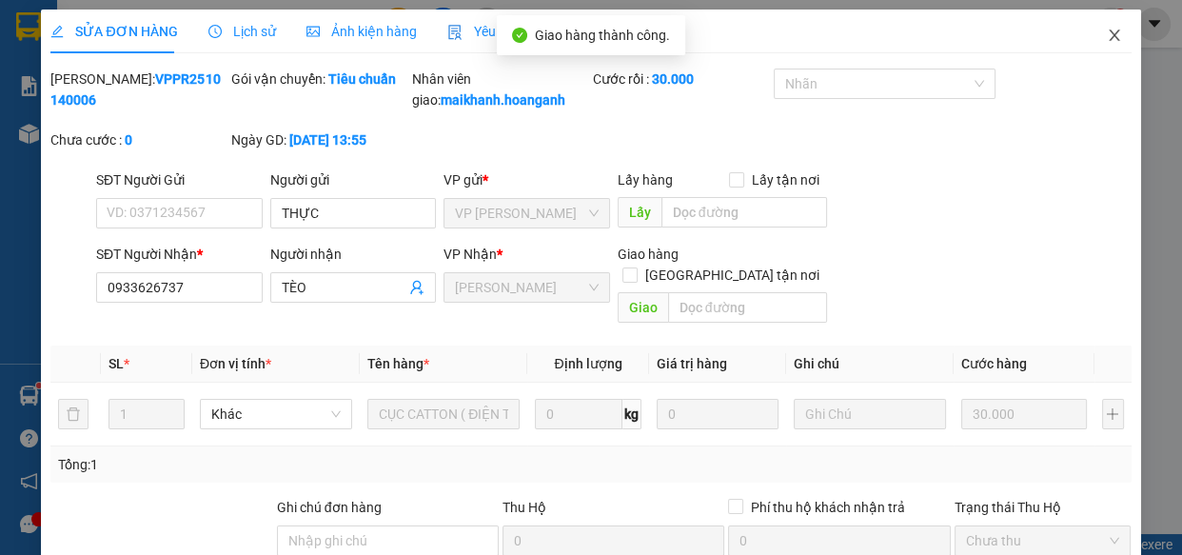
click at [1108, 35] on icon "close" at bounding box center [1113, 34] width 10 height 11
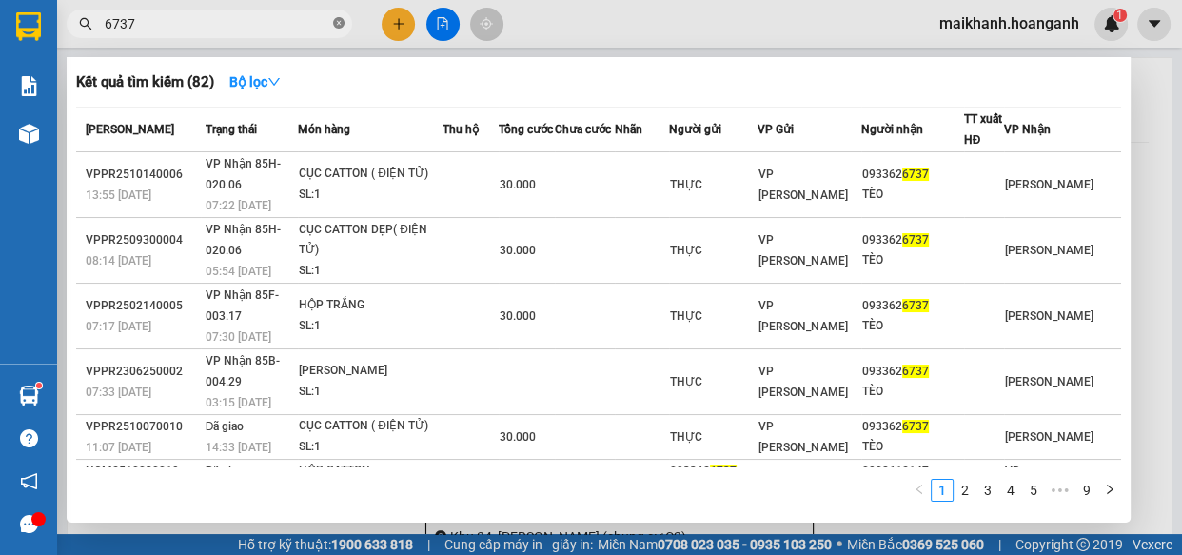
click at [340, 19] on icon "close-circle" at bounding box center [338, 22] width 11 height 11
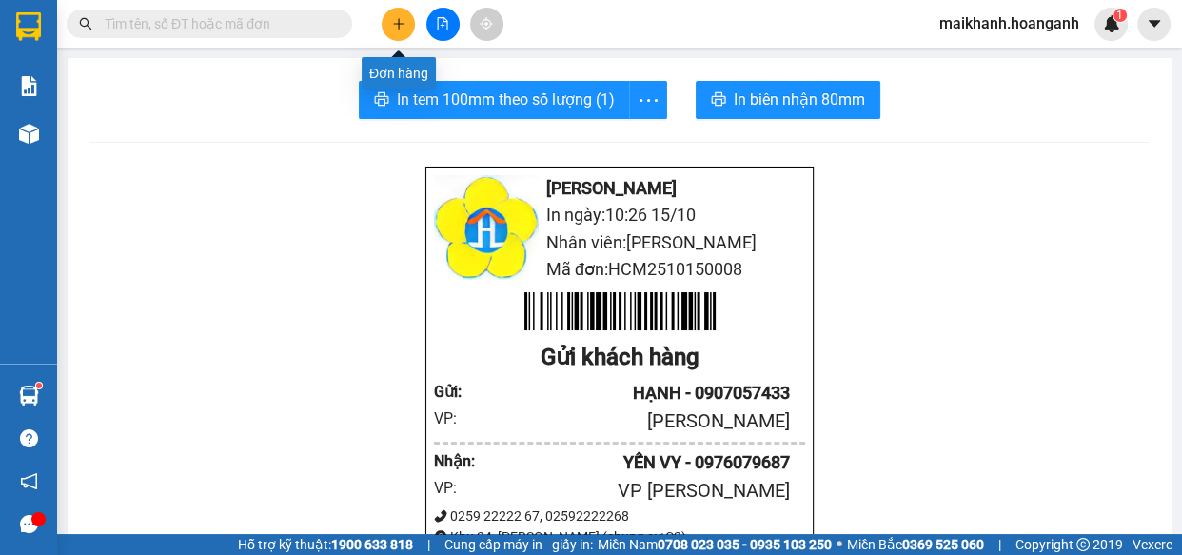
click at [399, 23] on icon "plus" at bounding box center [398, 23] width 10 height 1
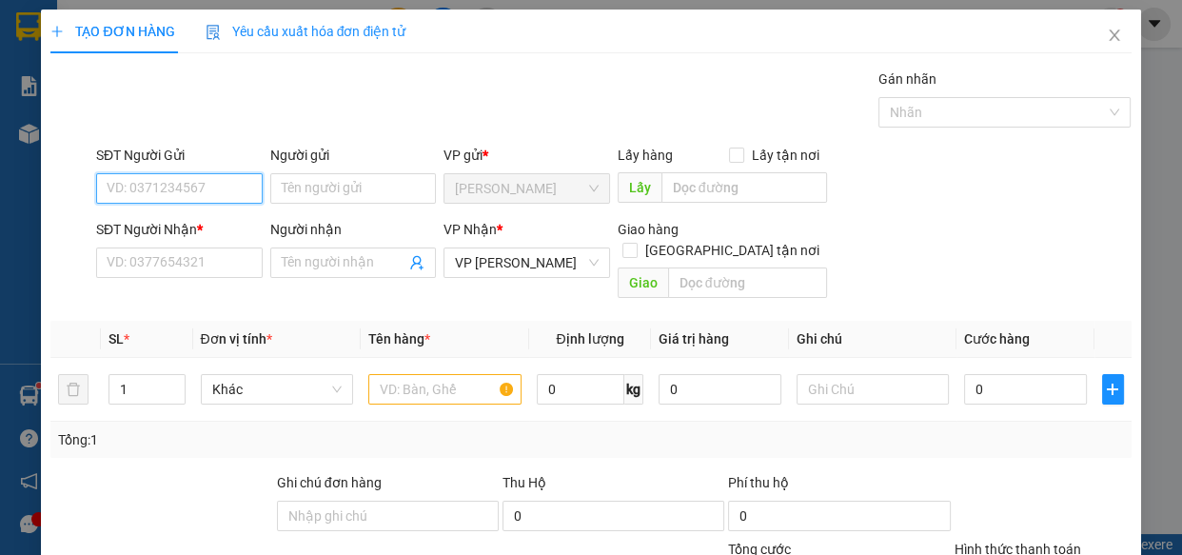
click at [190, 179] on input "SĐT Người Gửi" at bounding box center [179, 188] width 166 height 30
click at [158, 225] on div "0888319798 - TRANG" at bounding box center [178, 226] width 142 height 21
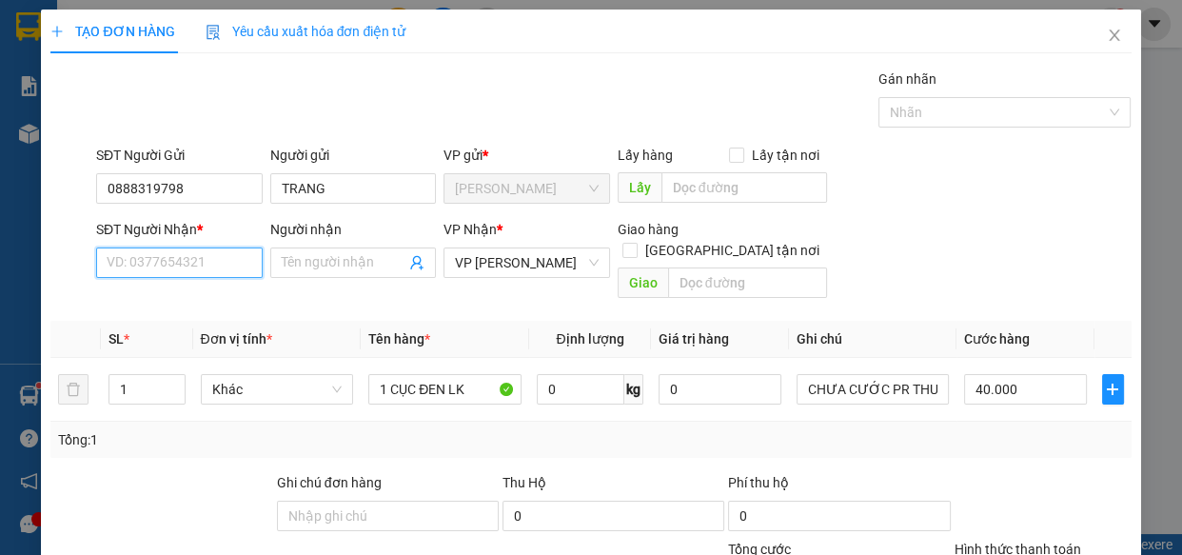
click at [190, 267] on input "SĐT Người Nhận *" at bounding box center [179, 262] width 166 height 30
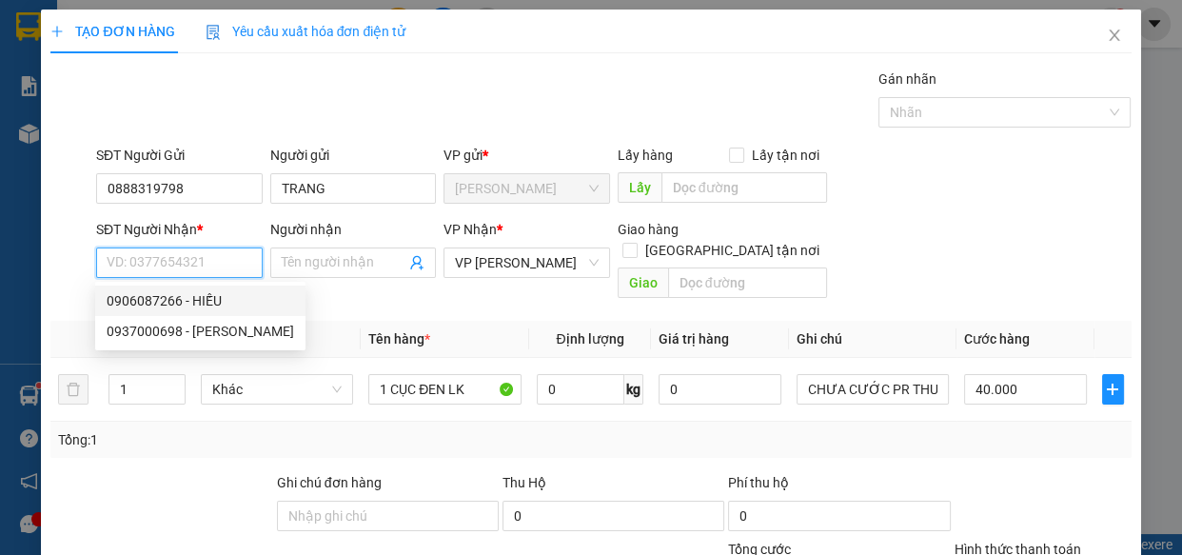
click at [180, 302] on div "0906087266 - HIẾU" at bounding box center [200, 300] width 187 height 21
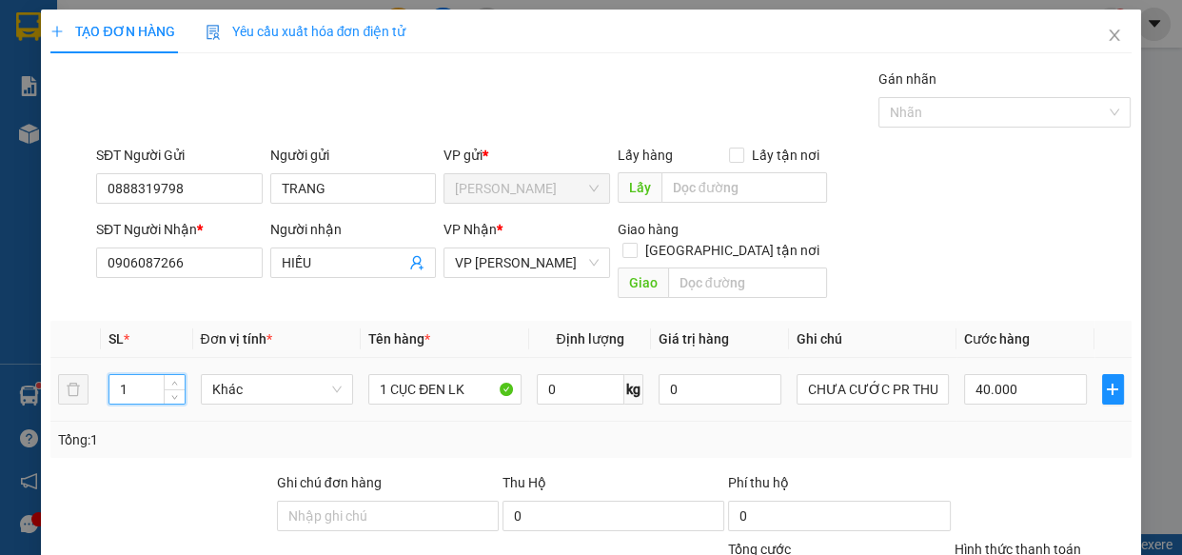
click at [147, 375] on input "1" at bounding box center [146, 389] width 74 height 29
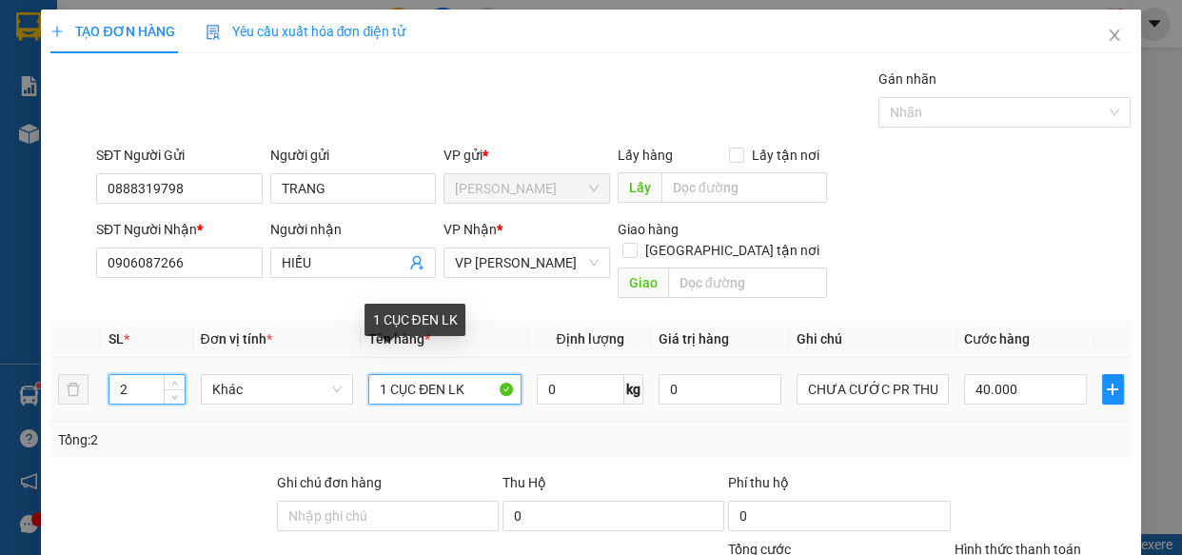
click at [473, 377] on input "1 CỤC ĐEN LK" at bounding box center [444, 389] width 153 height 30
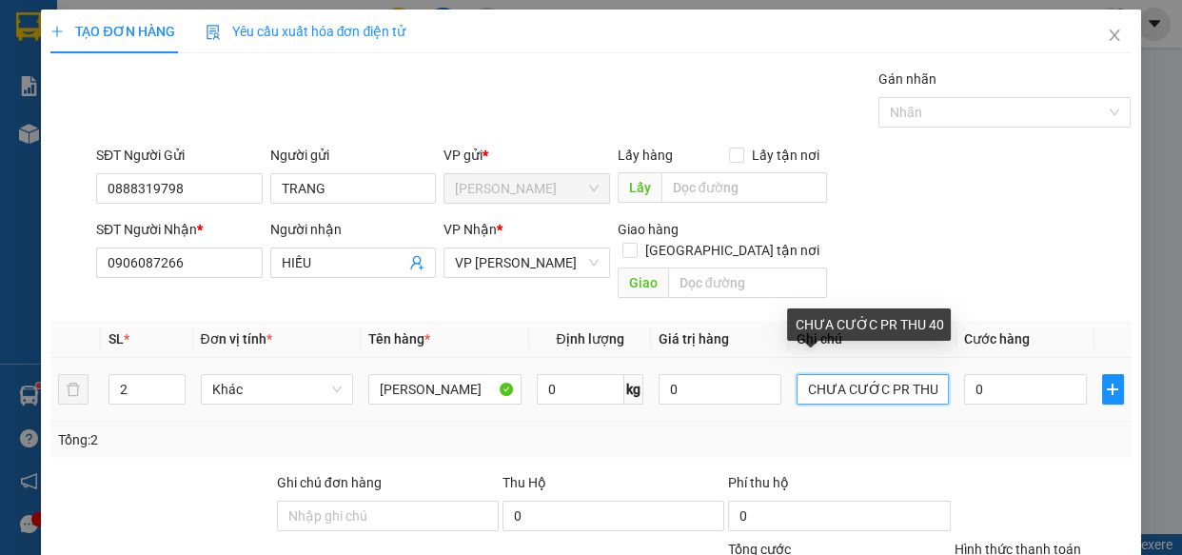
click at [929, 374] on input "CHƯA CƯỚC PR THU 40" at bounding box center [872, 389] width 153 height 30
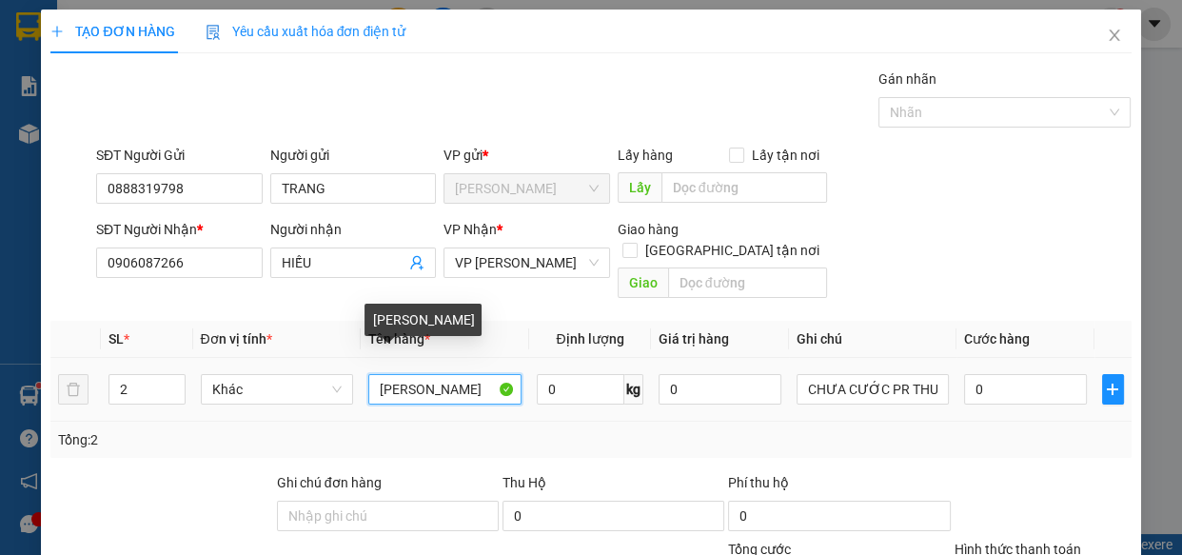
click at [488, 374] on input "[PERSON_NAME]" at bounding box center [444, 389] width 153 height 30
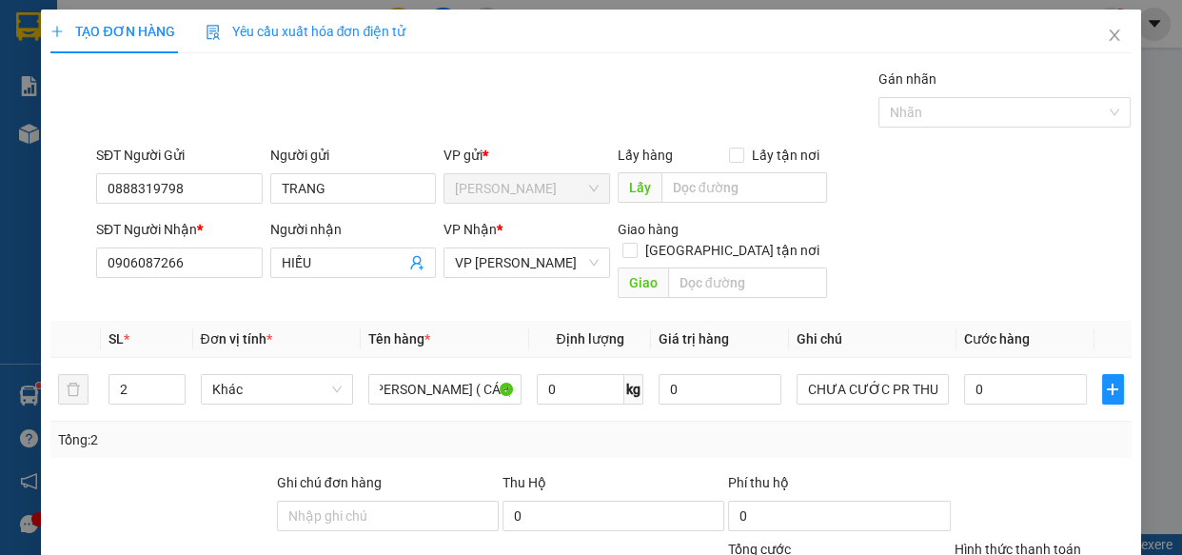
scroll to position [207, 0]
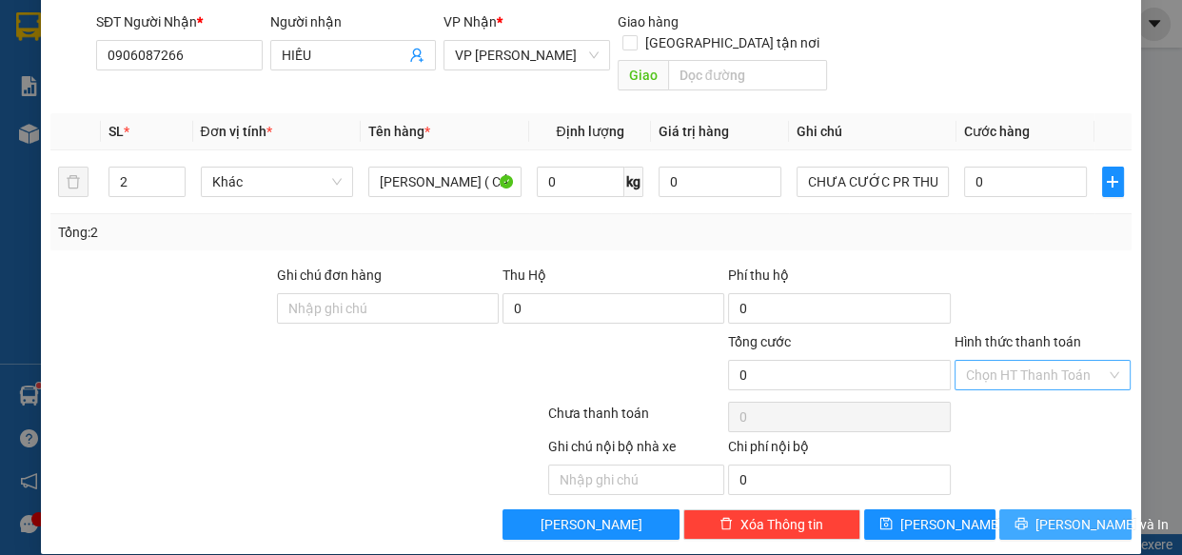
click at [1068, 514] on span "[PERSON_NAME] và In" at bounding box center [1101, 524] width 133 height 21
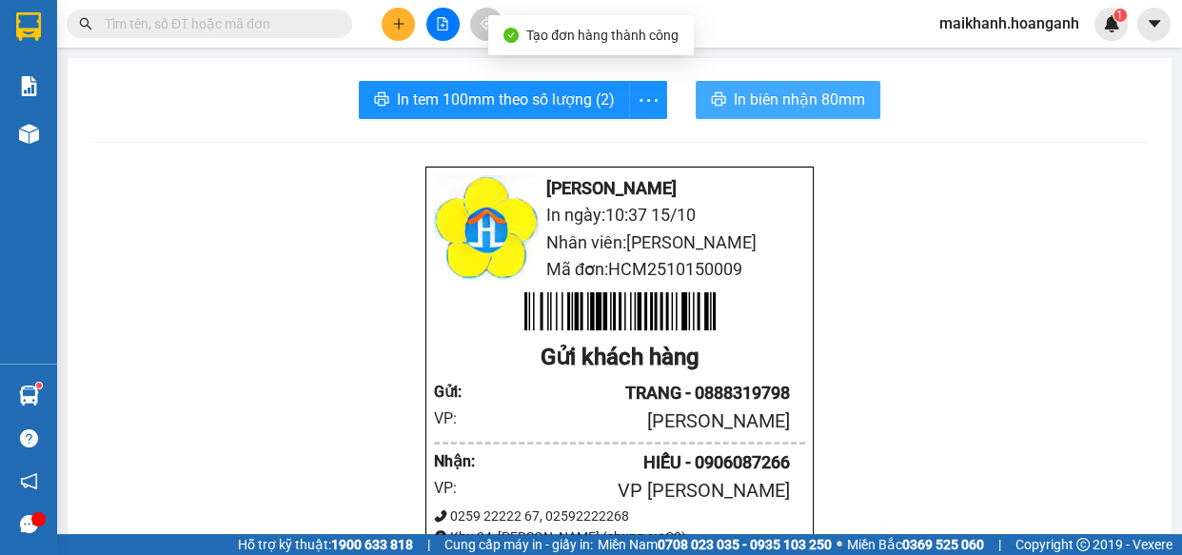
click at [769, 91] on span "In biên nhận 80mm" at bounding box center [798, 100] width 131 height 24
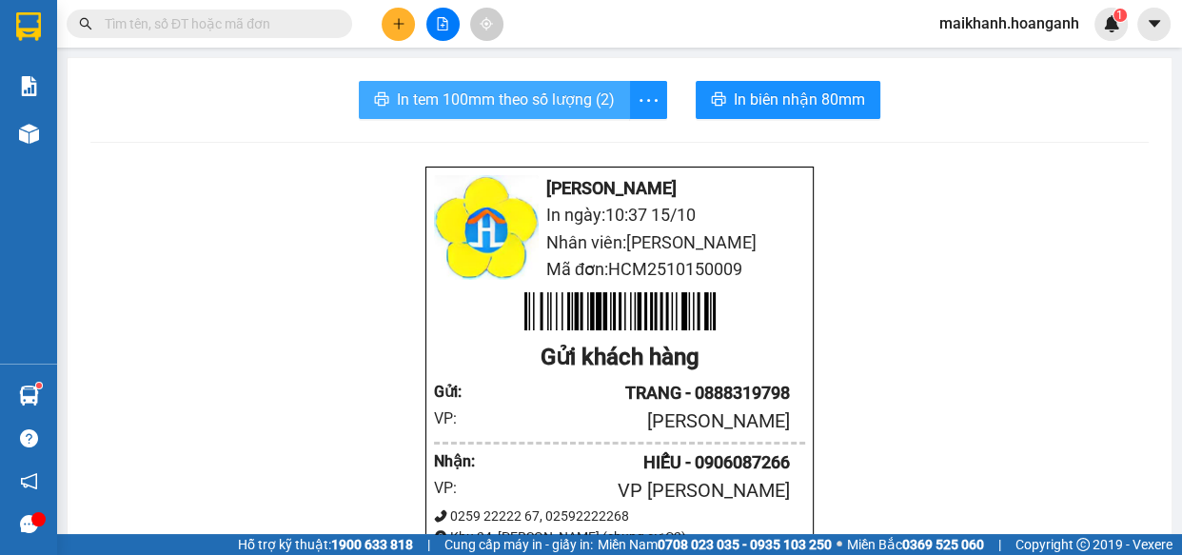
click at [532, 91] on span "In tem 100mm theo số lượng (2)" at bounding box center [506, 100] width 218 height 24
